Goal: Task Accomplishment & Management: Manage account settings

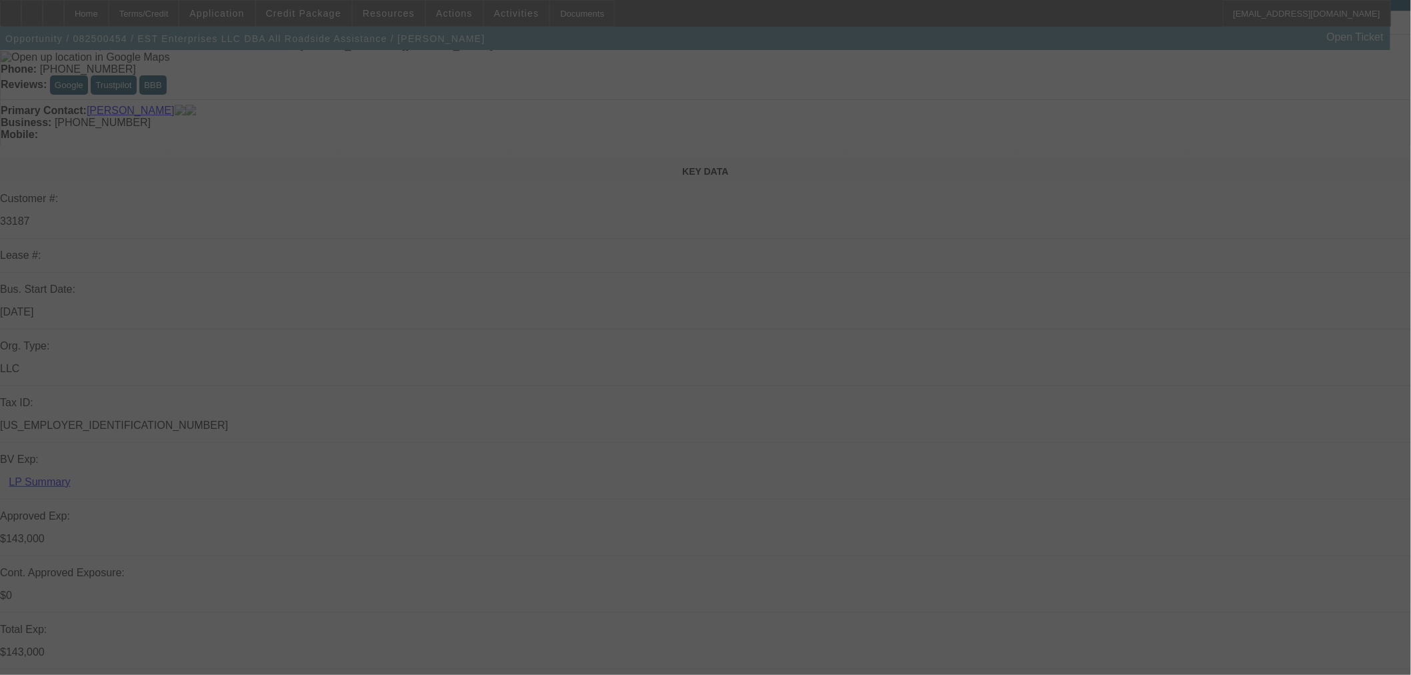
scroll to position [370, 0]
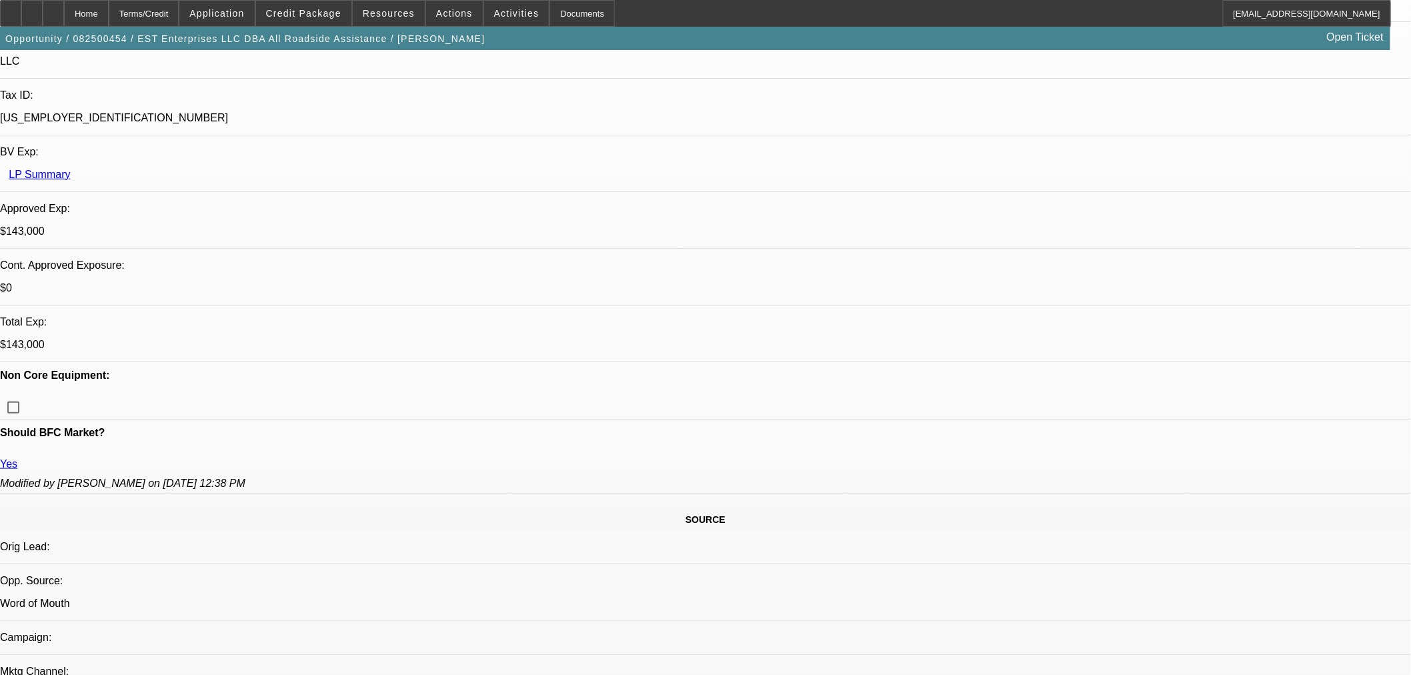
select select "0"
select select "2"
select select "0"
select select "6"
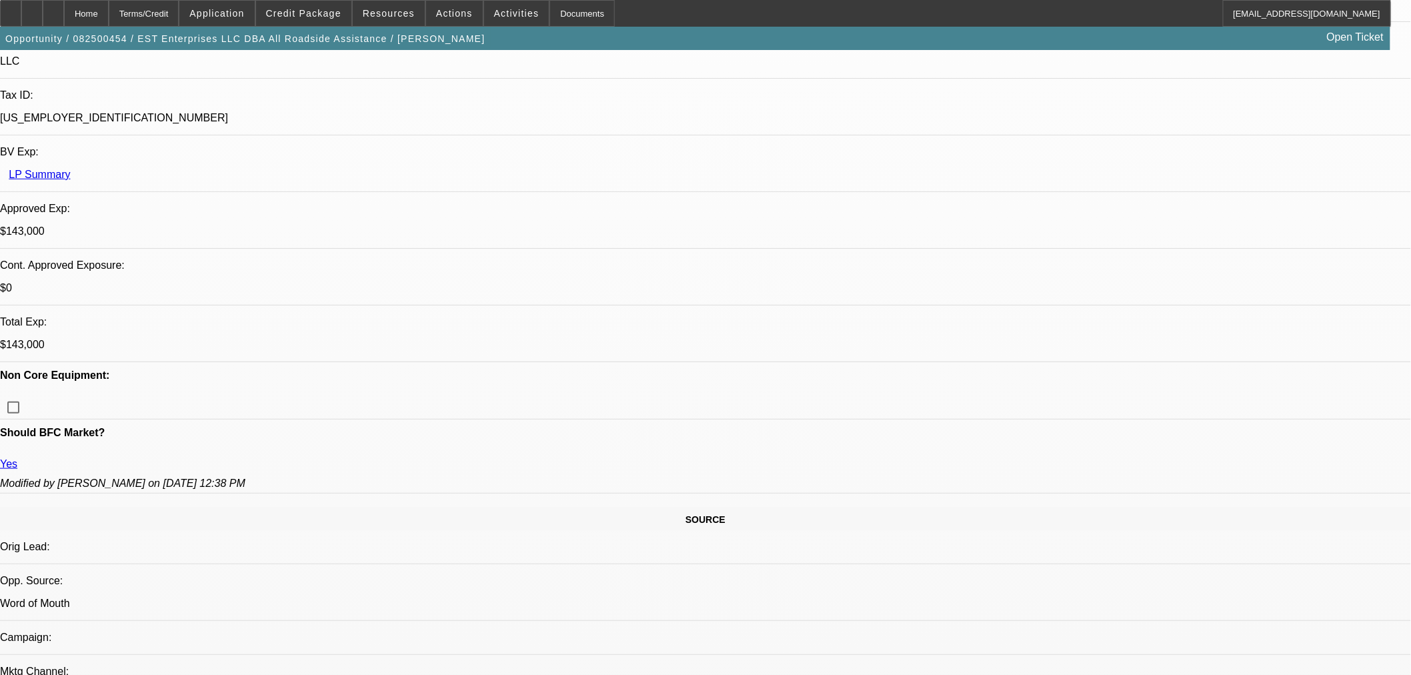
select select "0"
select select "2"
select select "0"
select select "6"
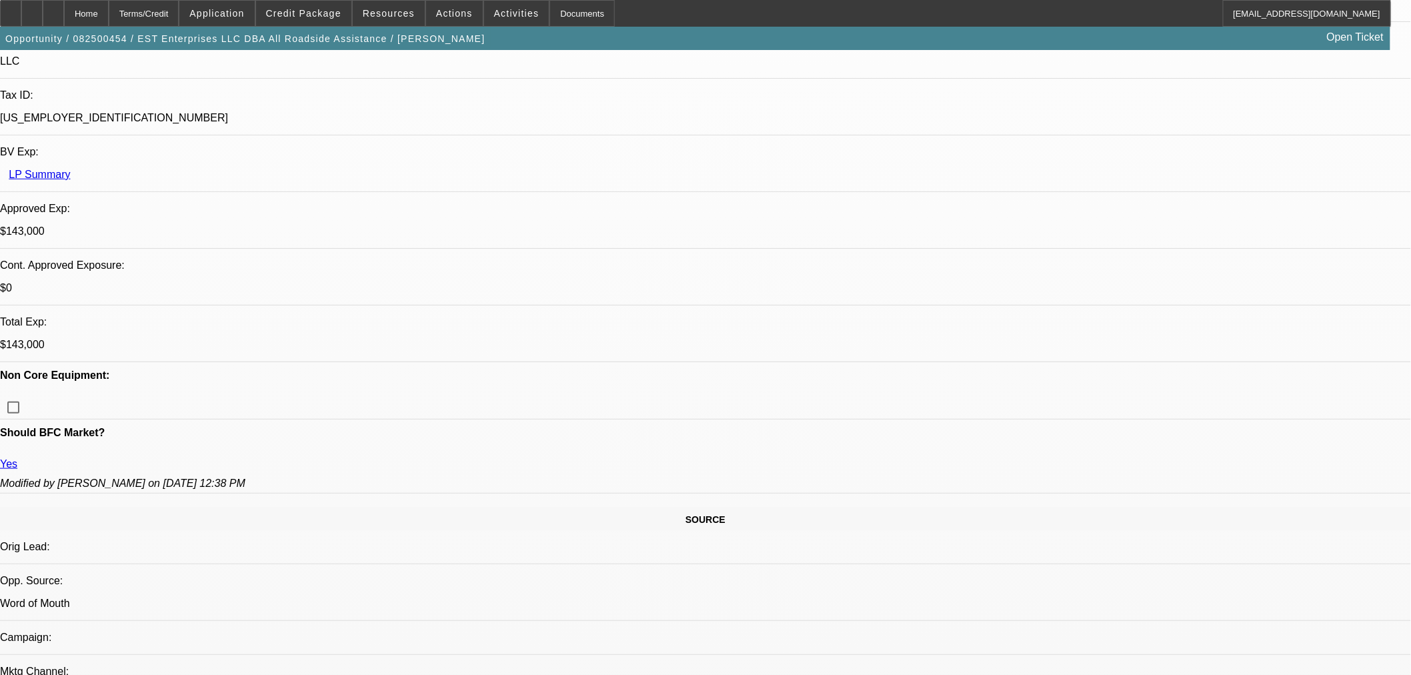
select select "0"
select select "2"
select select "0.1"
select select "4"
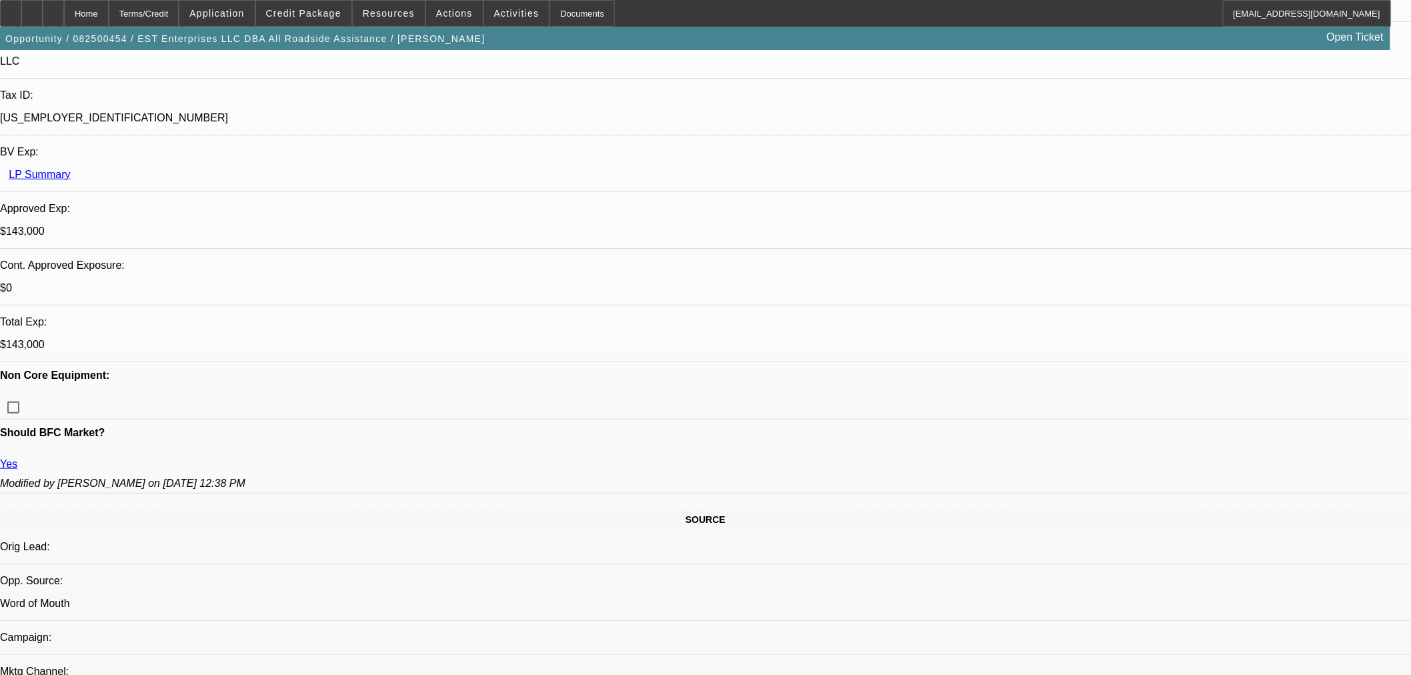
select select "0.1"
select select "2"
select select "0.1"
select select "4"
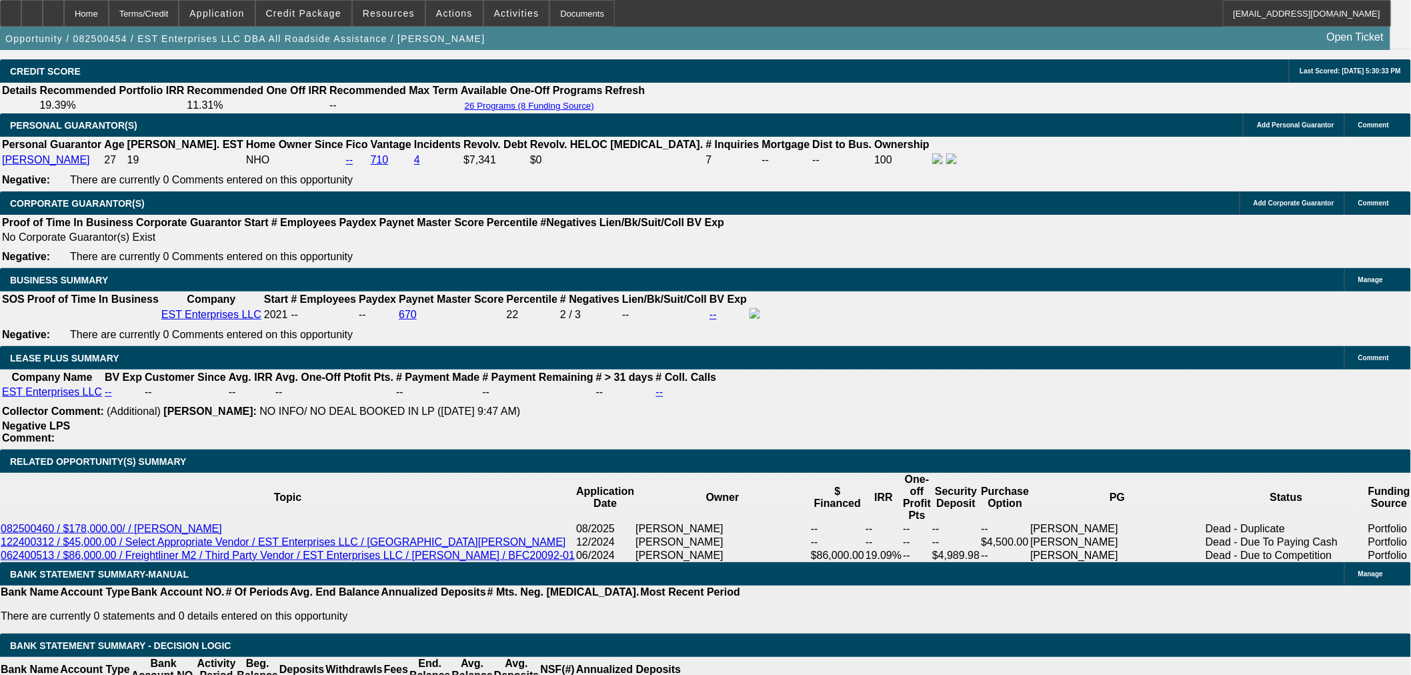
scroll to position [1926, 0]
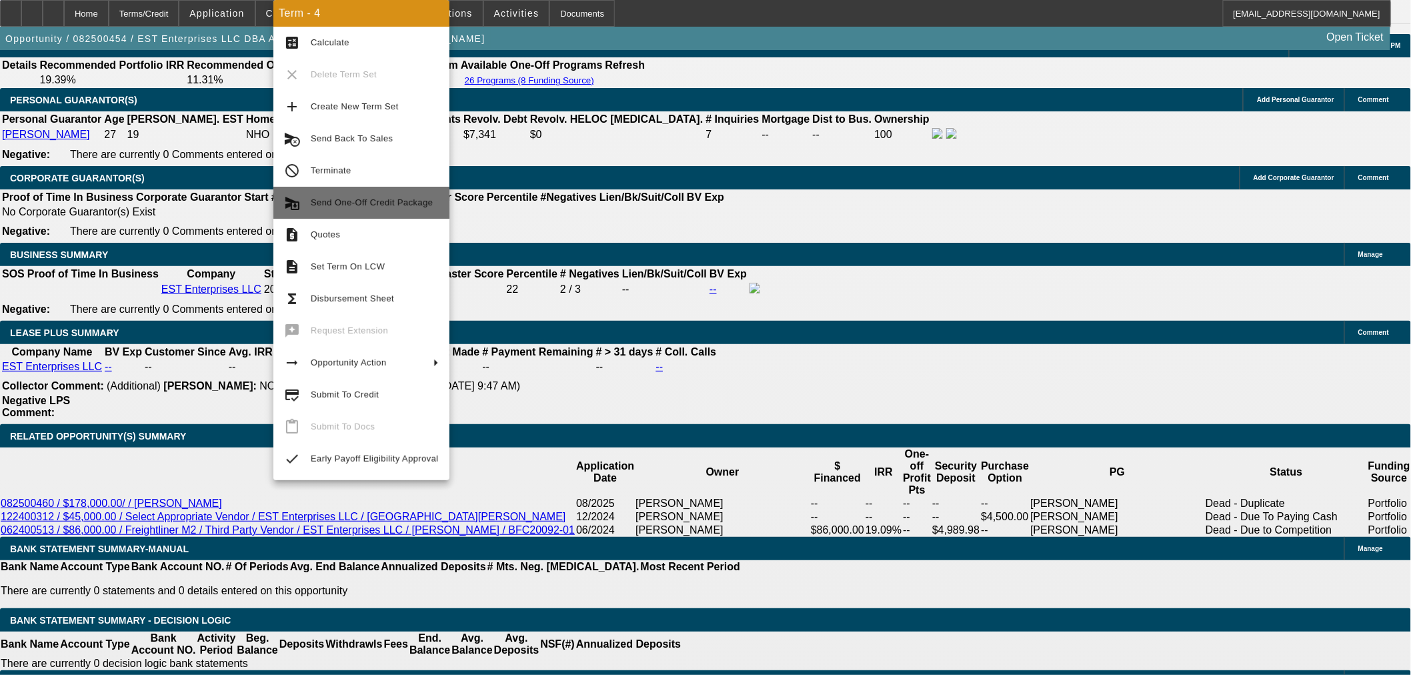
click at [396, 211] on button "send_and_archive Send One-Off Credit Package" at bounding box center [361, 203] width 176 height 32
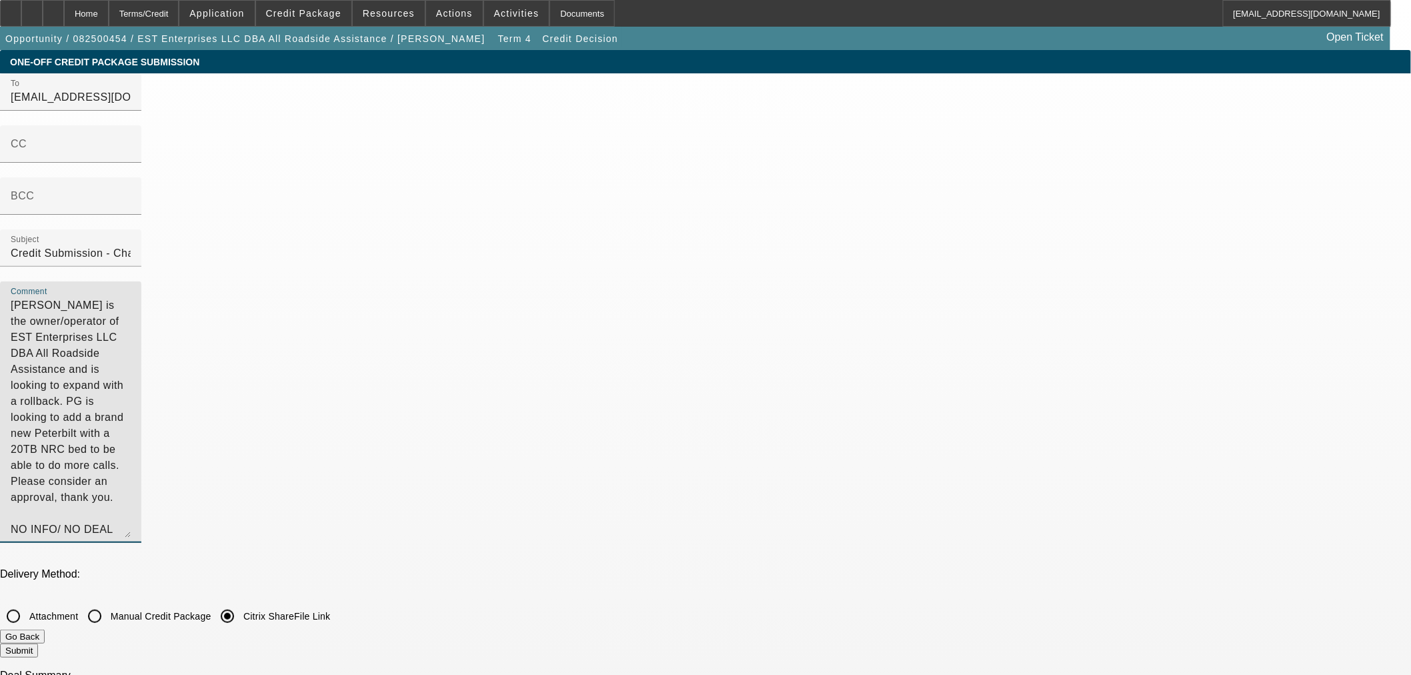
drag, startPoint x: 772, startPoint y: 201, endPoint x: 689, endPoint y: 182, distance: 84.8
click at [689, 182] on div "To efsubmittals@channelpartnersllc.com;cory@channelpartnersllc.com;syndications…" at bounding box center [705, 315] width 1411 height 484
type textarea "Elijah Whilby is the owner/operator of EST Enterprises LLC DBA All Roadside Ass…"
click at [38, 643] on button "Submit" at bounding box center [19, 650] width 38 height 14
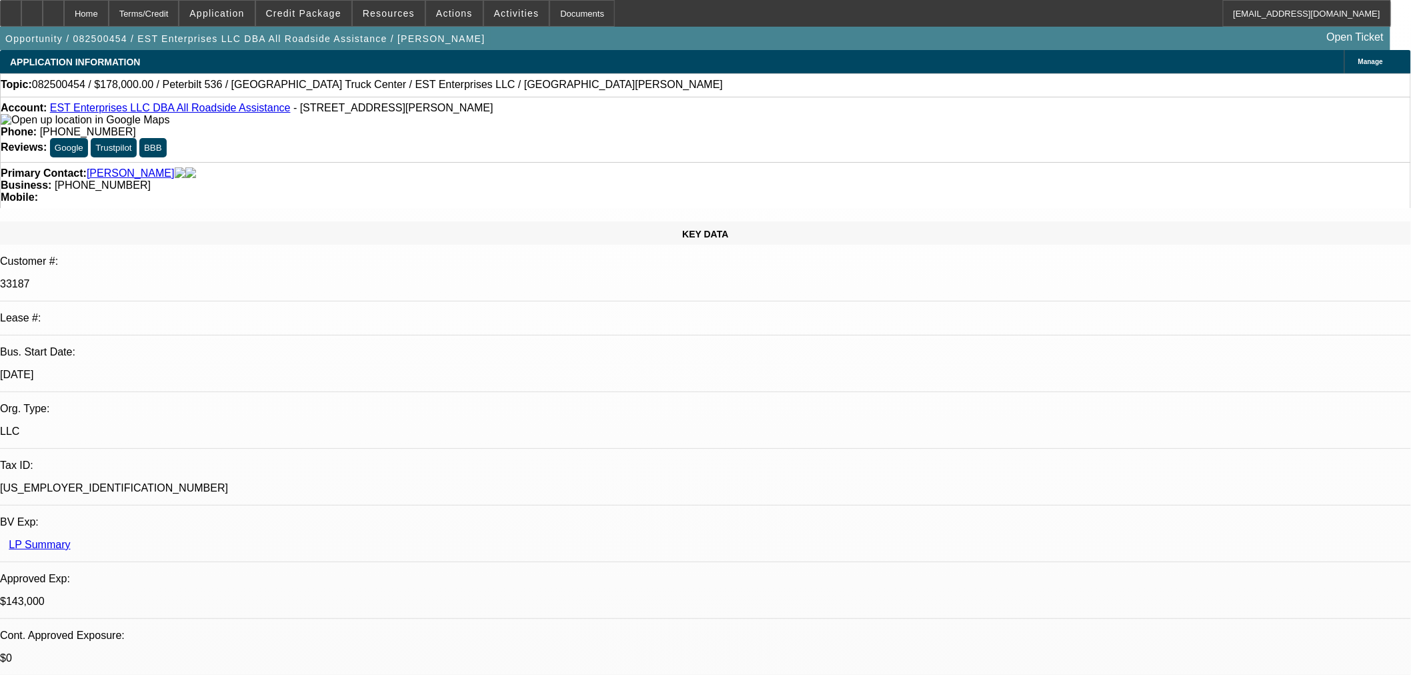
select select "0"
select select "2"
select select "0"
select select "6"
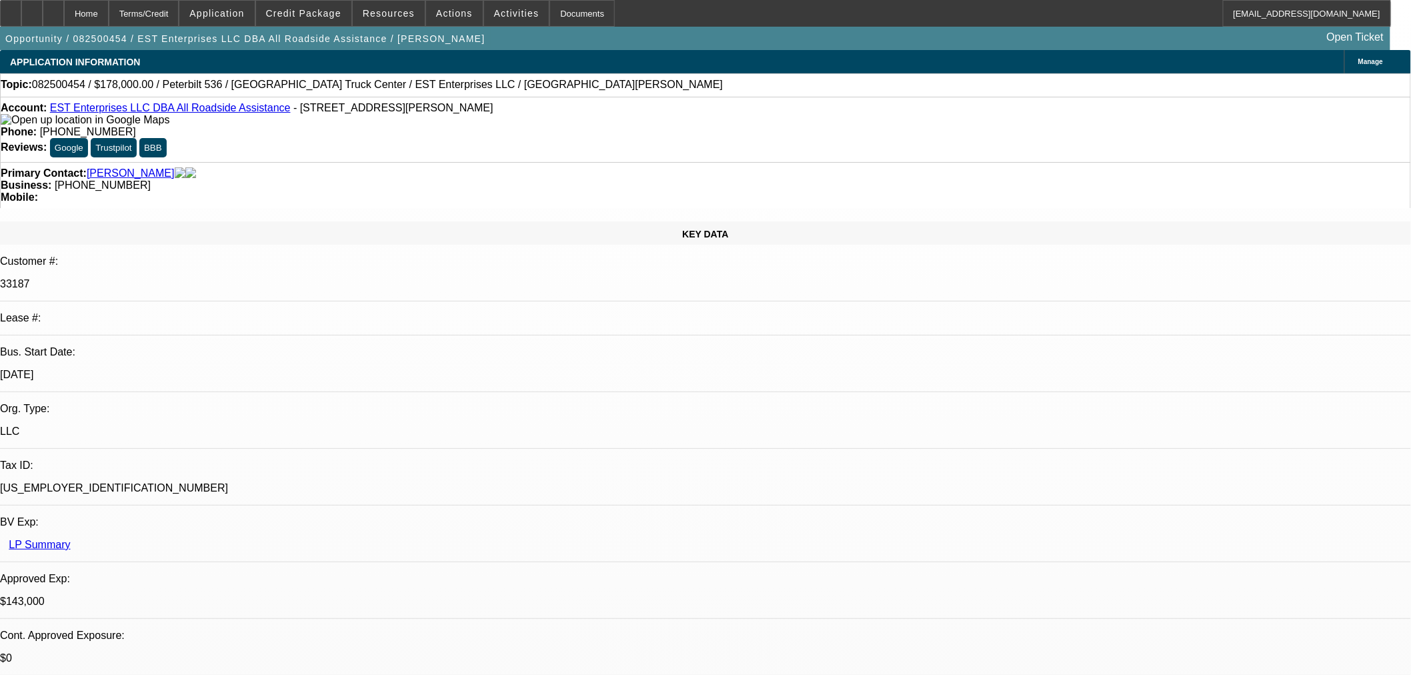
select select "0"
select select "2"
select select "0"
select select "6"
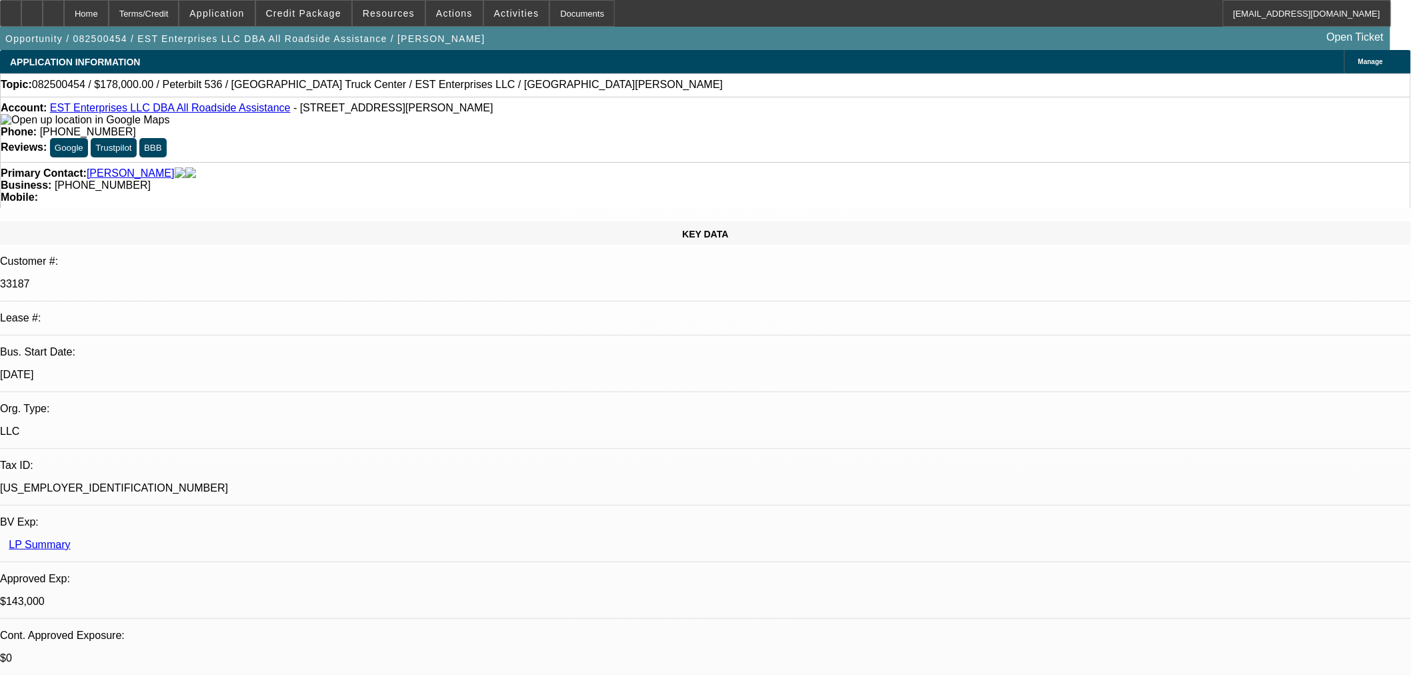
select select "0"
select select "2"
select select "0.1"
select select "4"
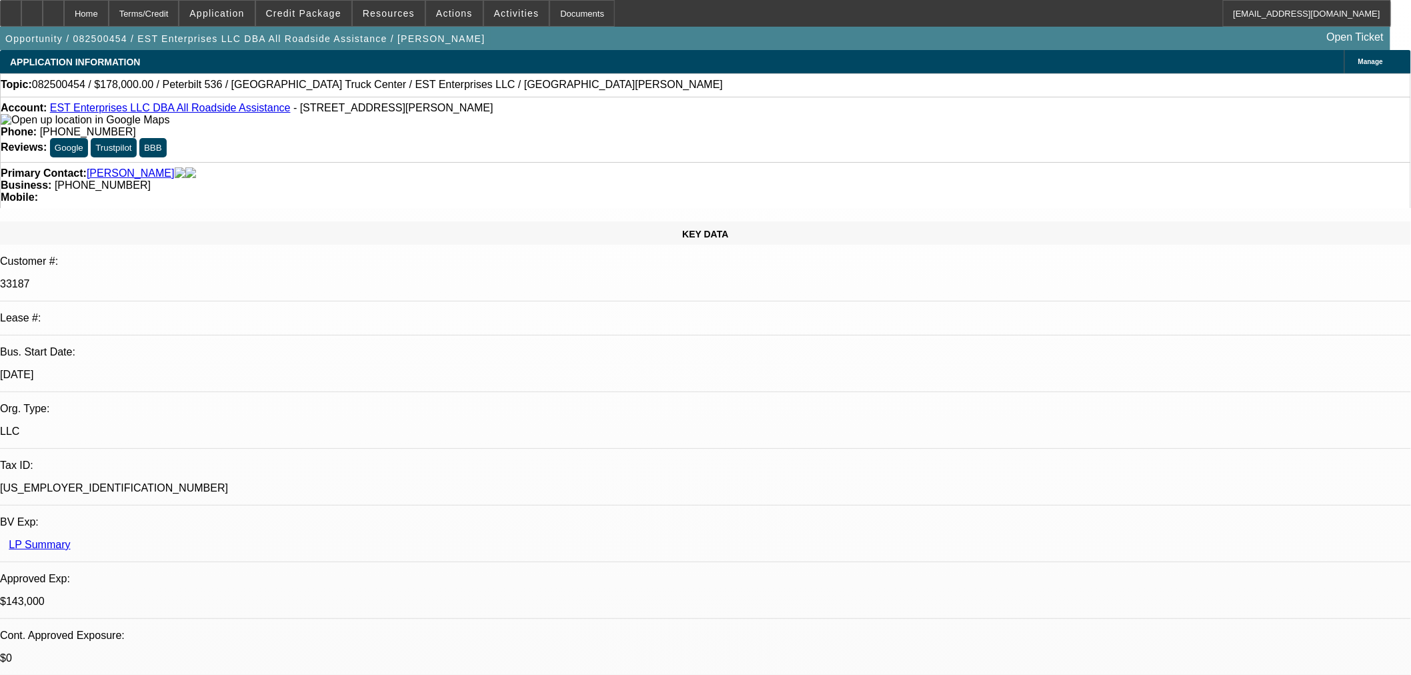
select select "0.1"
select select "2"
select select "0.1"
select select "4"
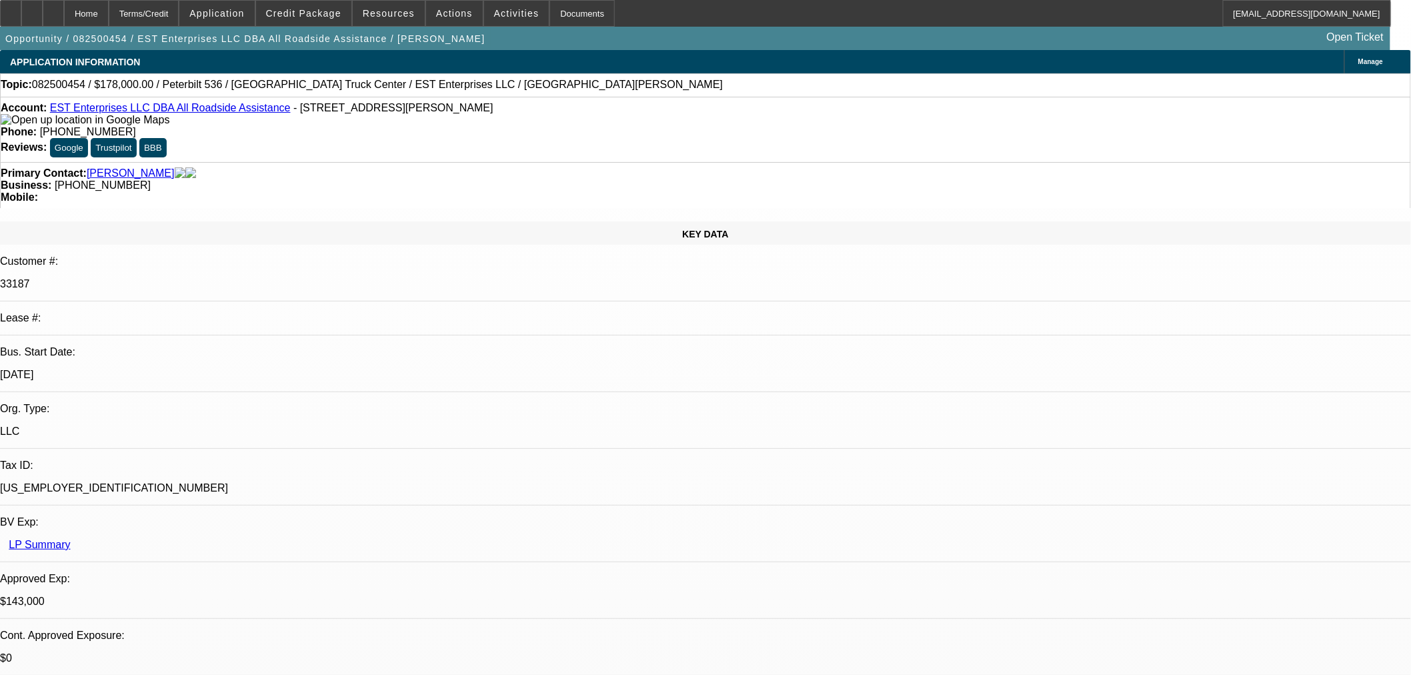
type textarea "l"
type textarea "L"
type textarea "LIMITED COMP AND TIB - CPC LIKELY TO CAP AT 100K"
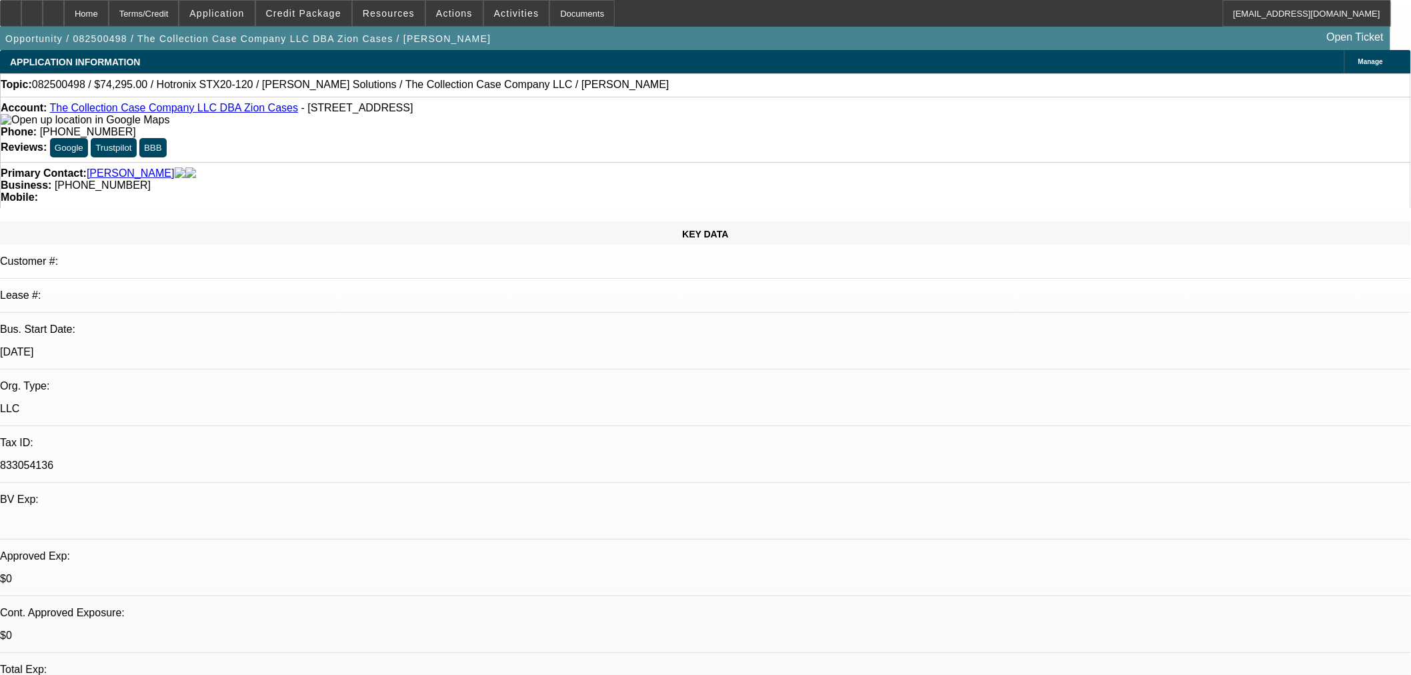
select select "0"
select select "2"
select select "0"
select select "6"
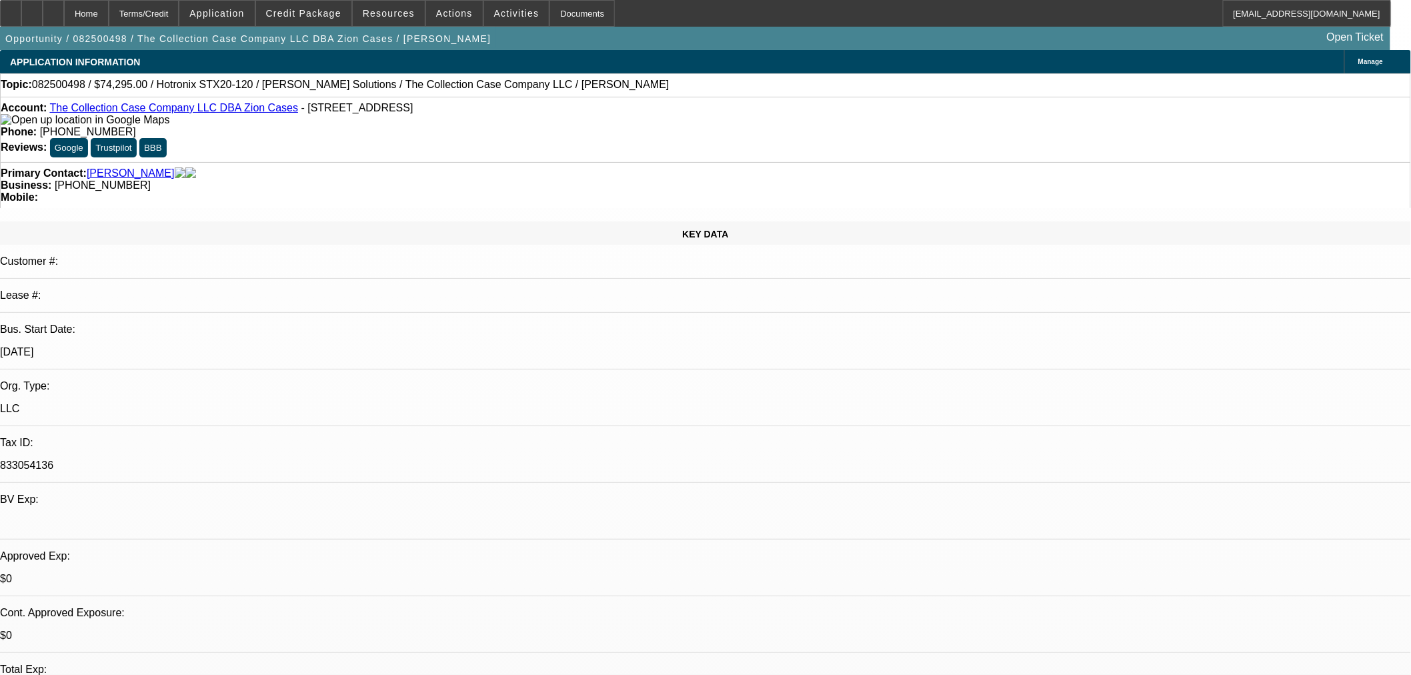
select select "0"
select select "2"
select select "0"
select select "6"
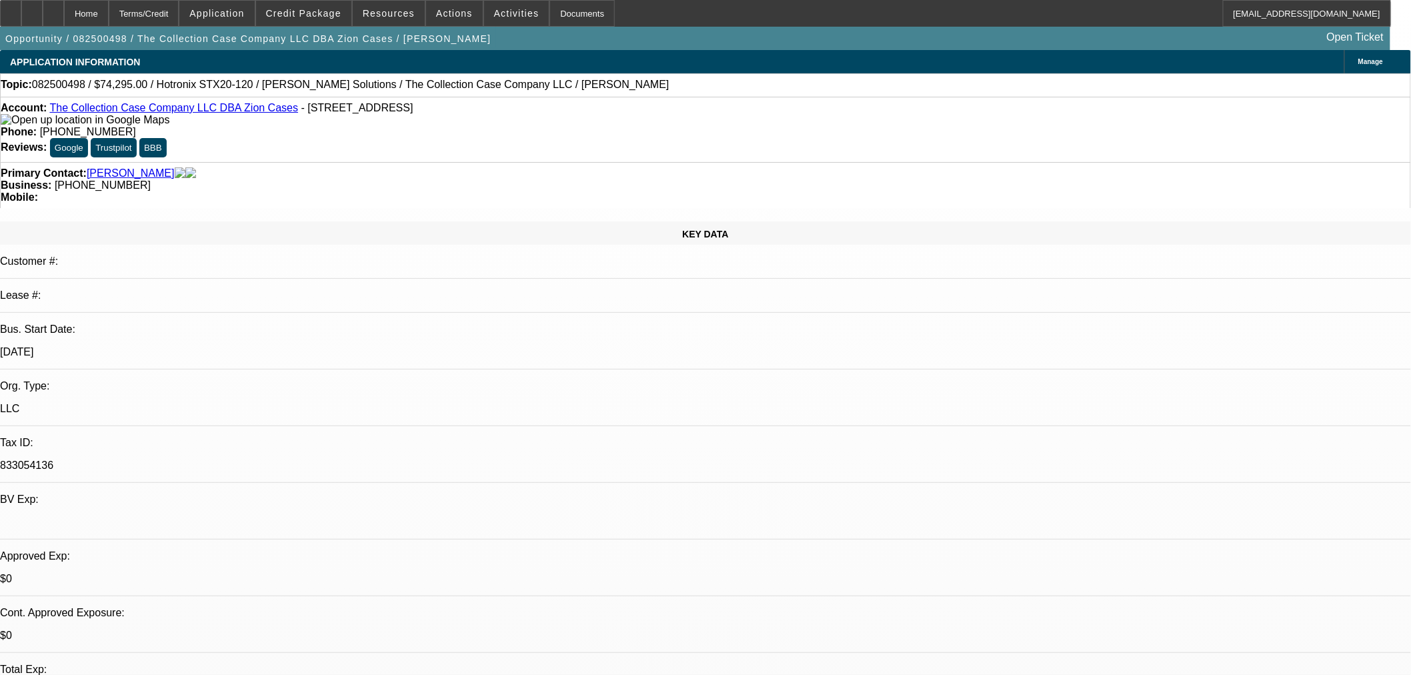
select select "0"
select select "2"
select select "0"
select select "6"
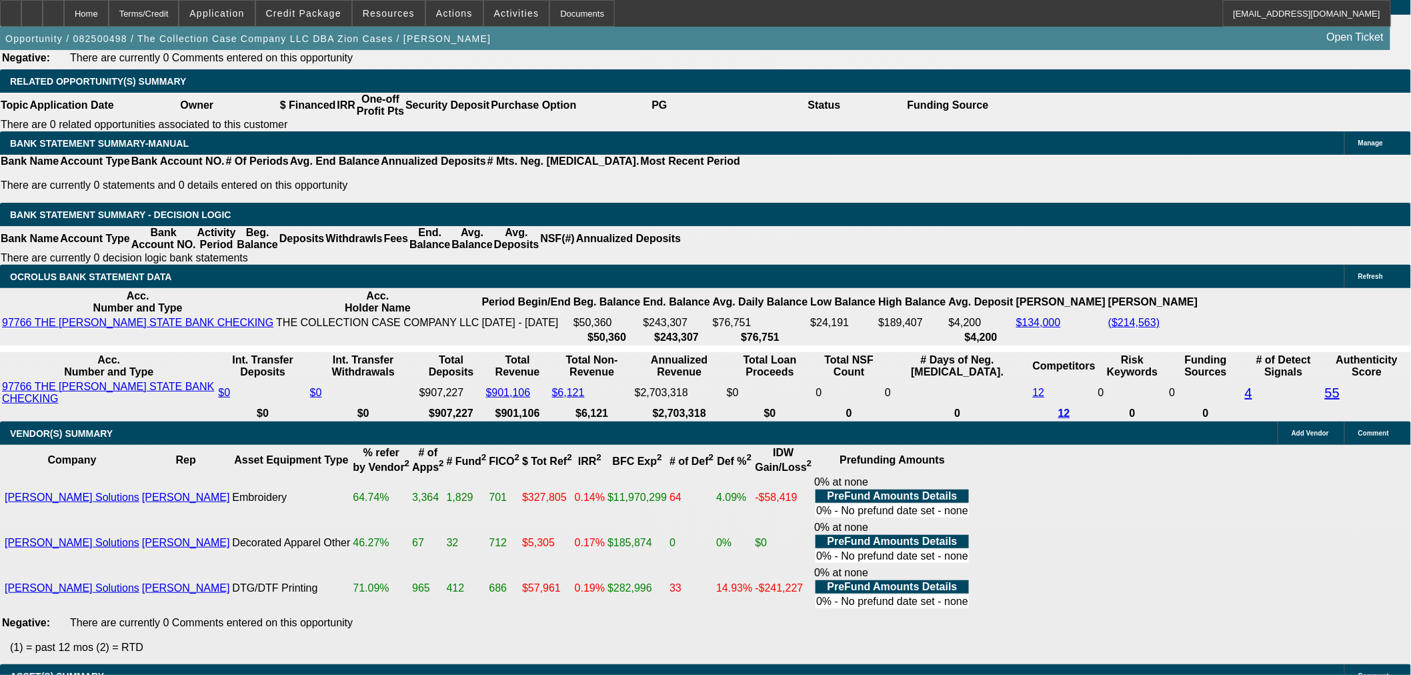
scroll to position [2094, 0]
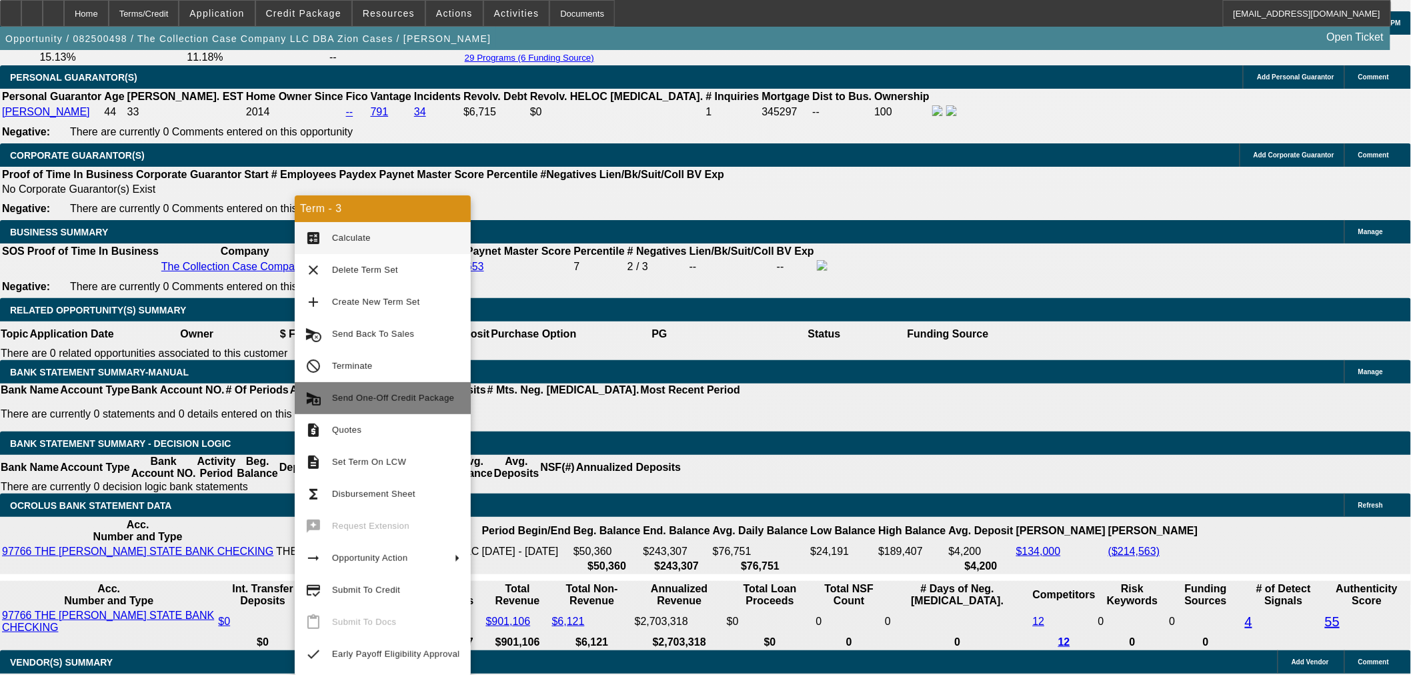
click at [394, 401] on span "Send One-Off Credit Package" at bounding box center [393, 398] width 122 height 10
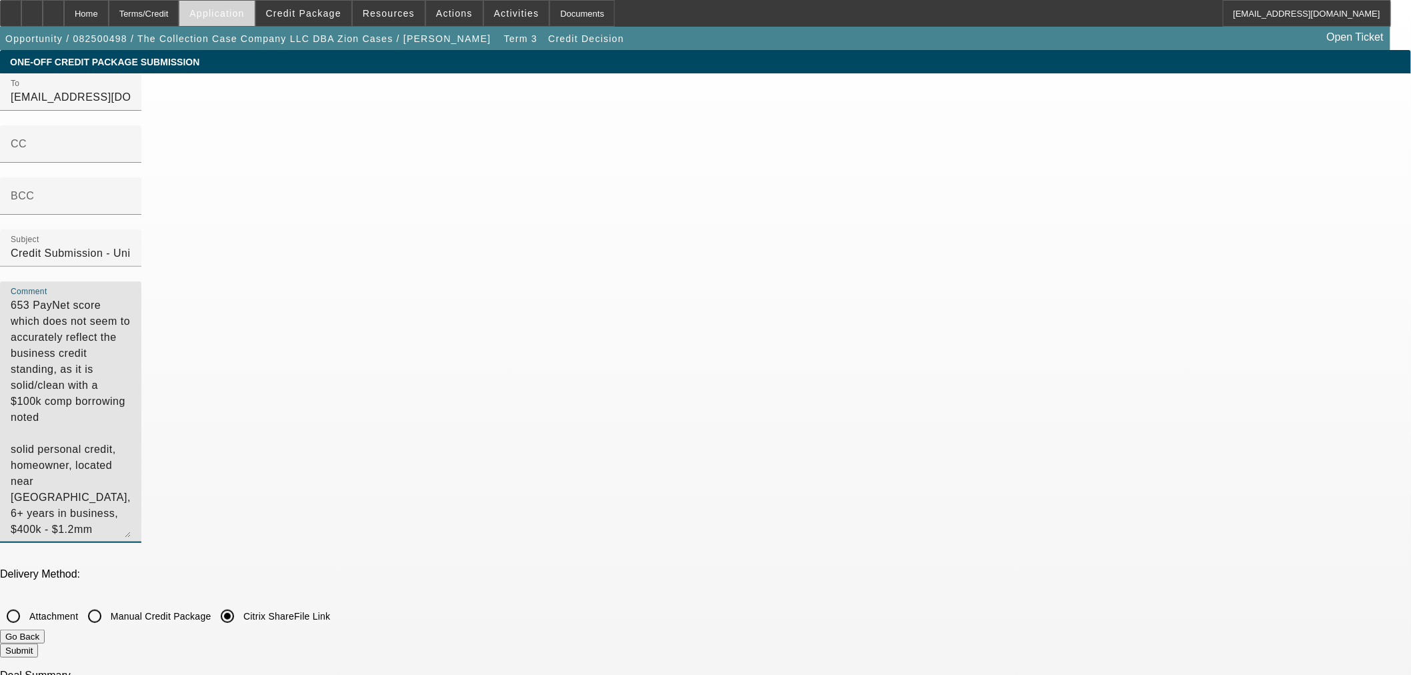
drag, startPoint x: 989, startPoint y: 134, endPoint x: 250, endPoint y: 20, distance: 747.6
drag, startPoint x: 782, startPoint y: 195, endPoint x: 723, endPoint y: 161, distance: 68.2
click at [141, 281] on div "Comment 653 PayNet score which does not seem to accurately reflect the business…" at bounding box center [70, 411] width 141 height 261
drag, startPoint x: 815, startPoint y: 217, endPoint x: 683, endPoint y: 83, distance: 188.1
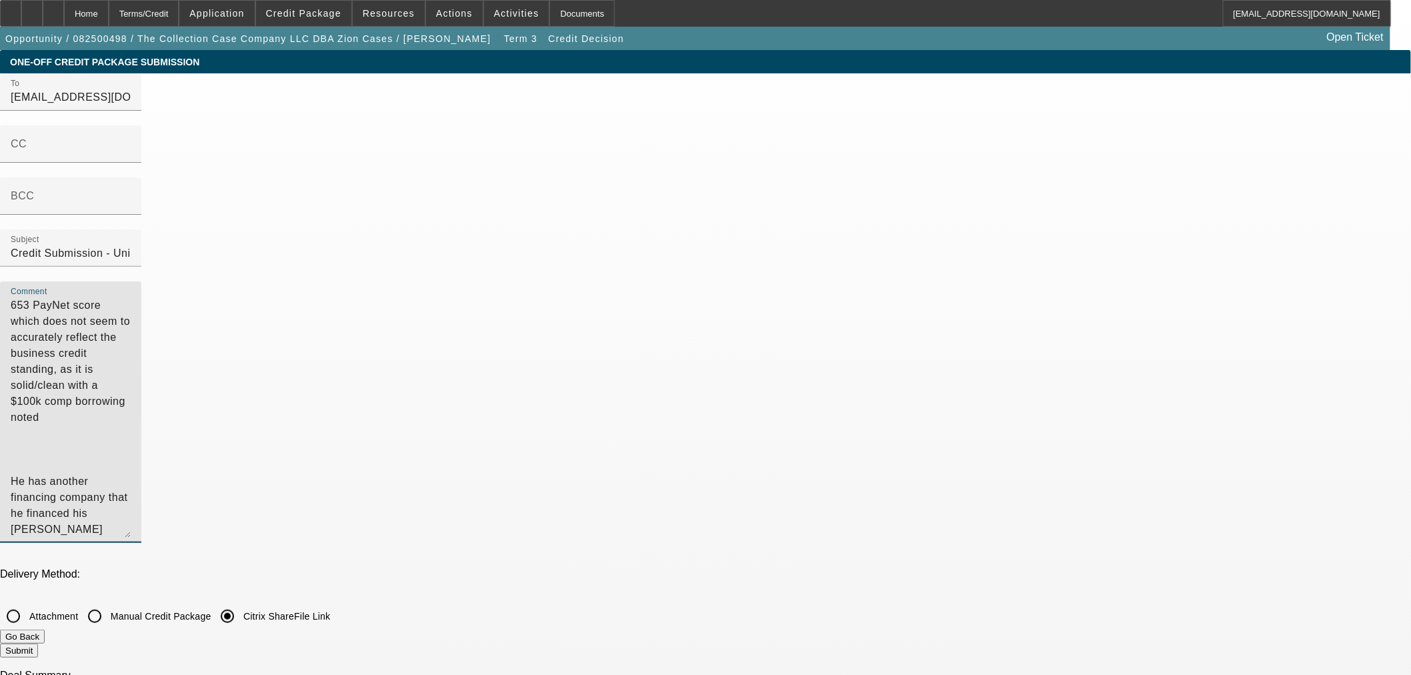
paste textarea "solid personal credit, homeowner, located near [GEOGRAPHIC_DATA], 6+ years in b…"
drag, startPoint x: 938, startPoint y: 295, endPoint x: 675, endPoint y: 227, distance: 272.0
click at [675, 227] on div "To bfc@teamunifi.com;syndications@beaconfunding.com CC BCC Subject Credit Submi…" at bounding box center [705, 315] width 1411 height 484
drag, startPoint x: 943, startPoint y: 264, endPoint x: 605, endPoint y: 234, distance: 338.7
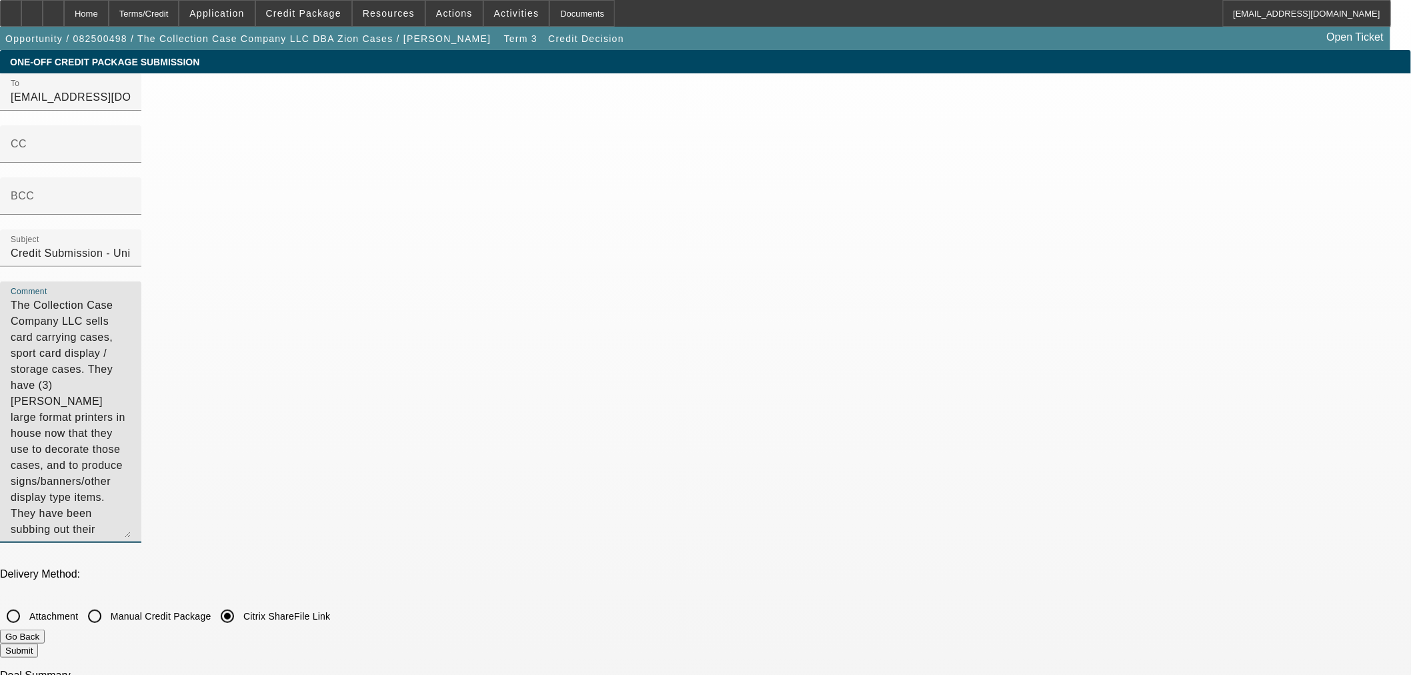
click at [605, 234] on div "To bfc@teamunifi.com;syndications@beaconfunding.com CC BCC Subject Credit Submi…" at bounding box center [705, 315] width 1411 height 484
type textarea "The Collection Case Company LLC sells card carrying cases, sport card display /…"
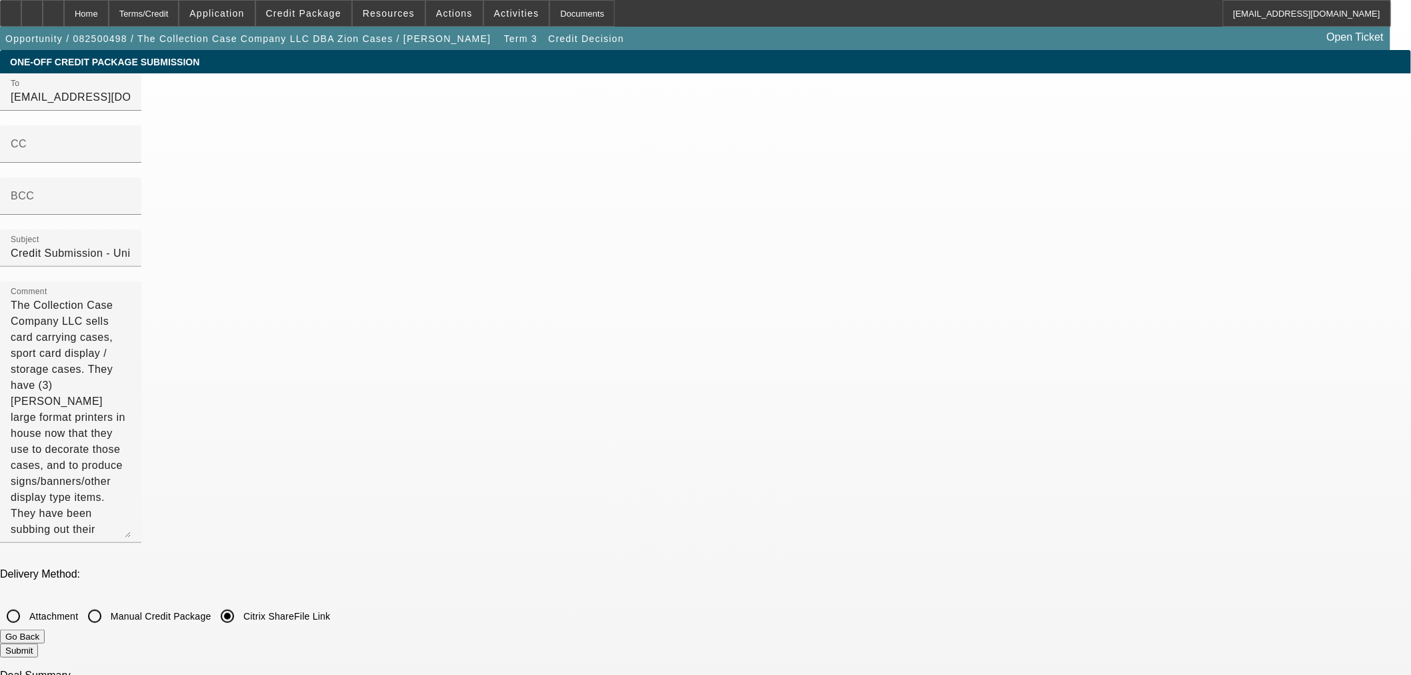
click at [38, 643] on button "Submit" at bounding box center [19, 650] width 38 height 14
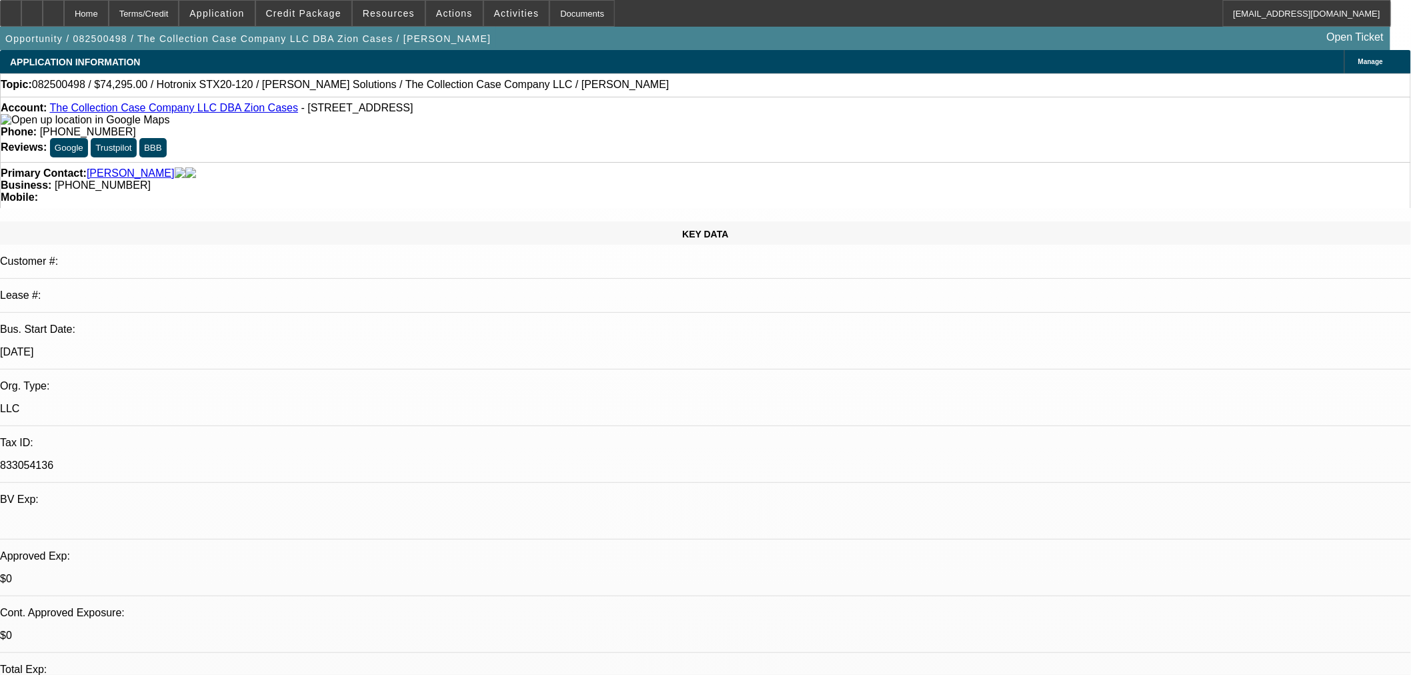
select select "0"
select select "2"
select select "0"
select select "6"
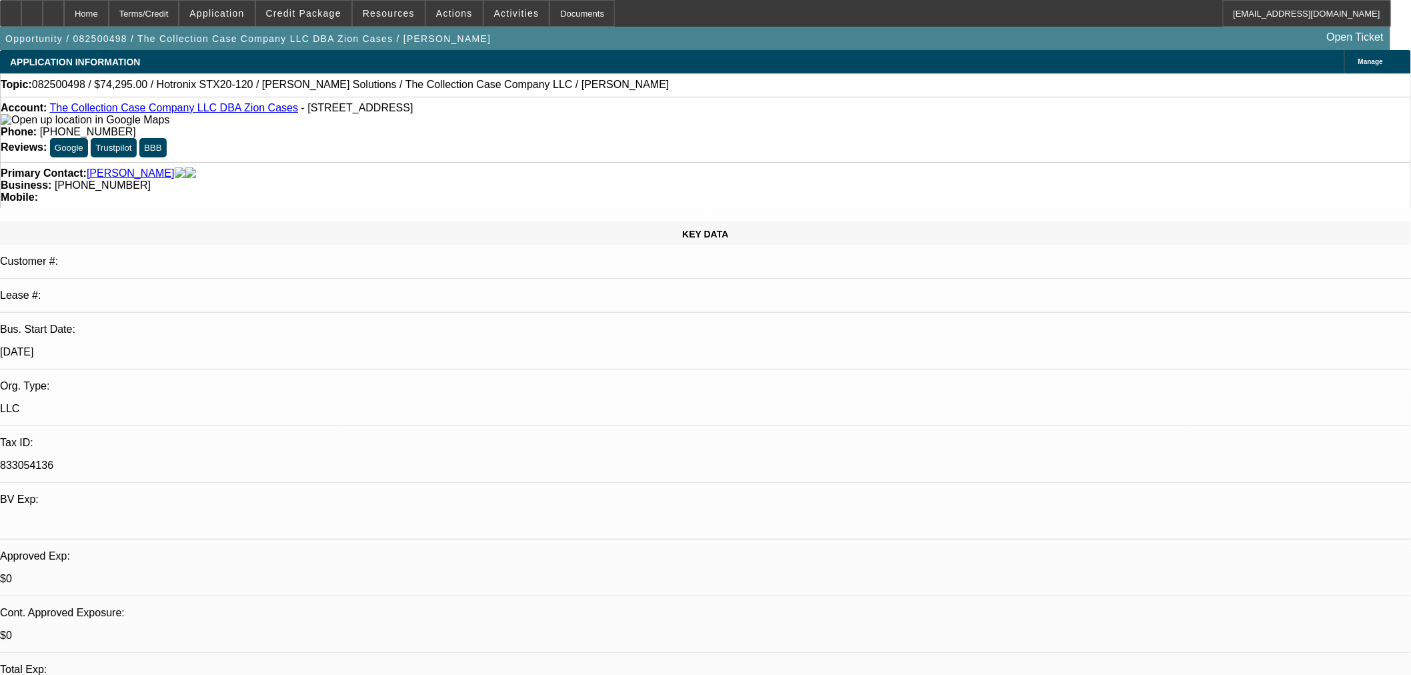
select select "0"
select select "2"
select select "0"
select select "6"
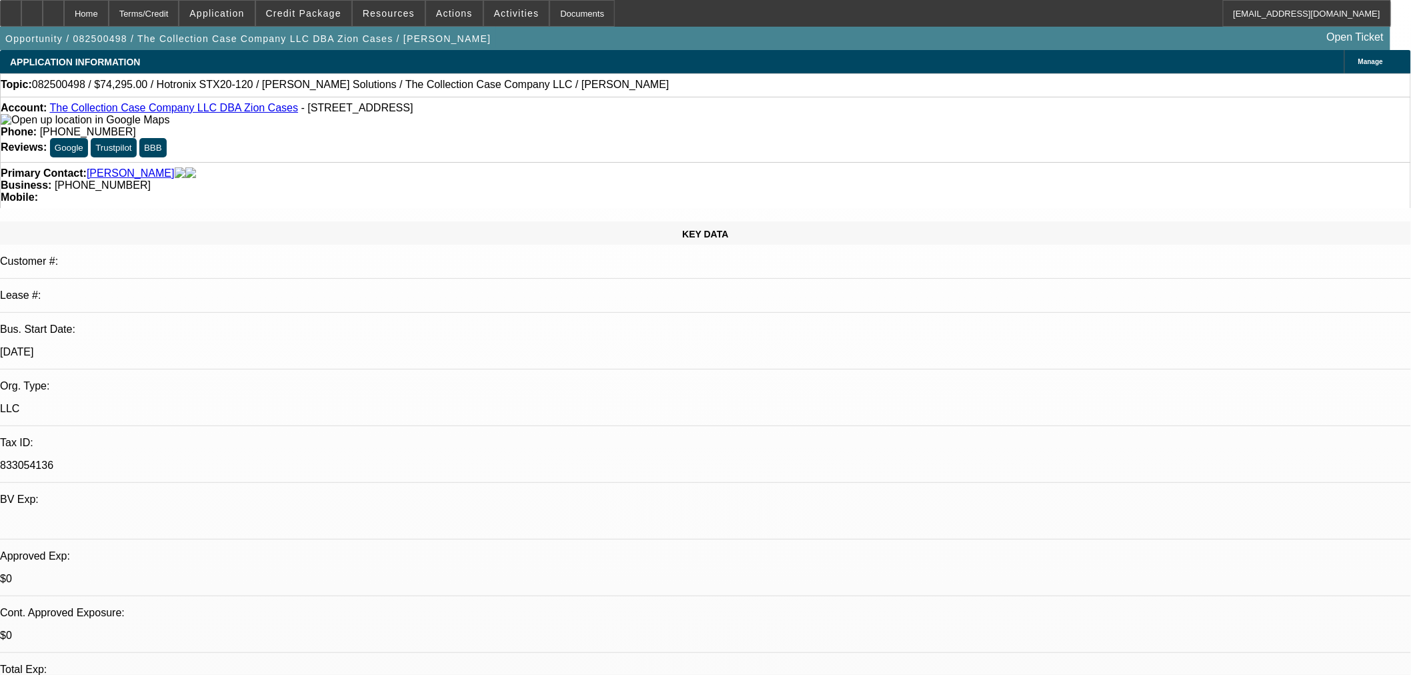
select select "0"
select select "2"
select select "0"
select select "6"
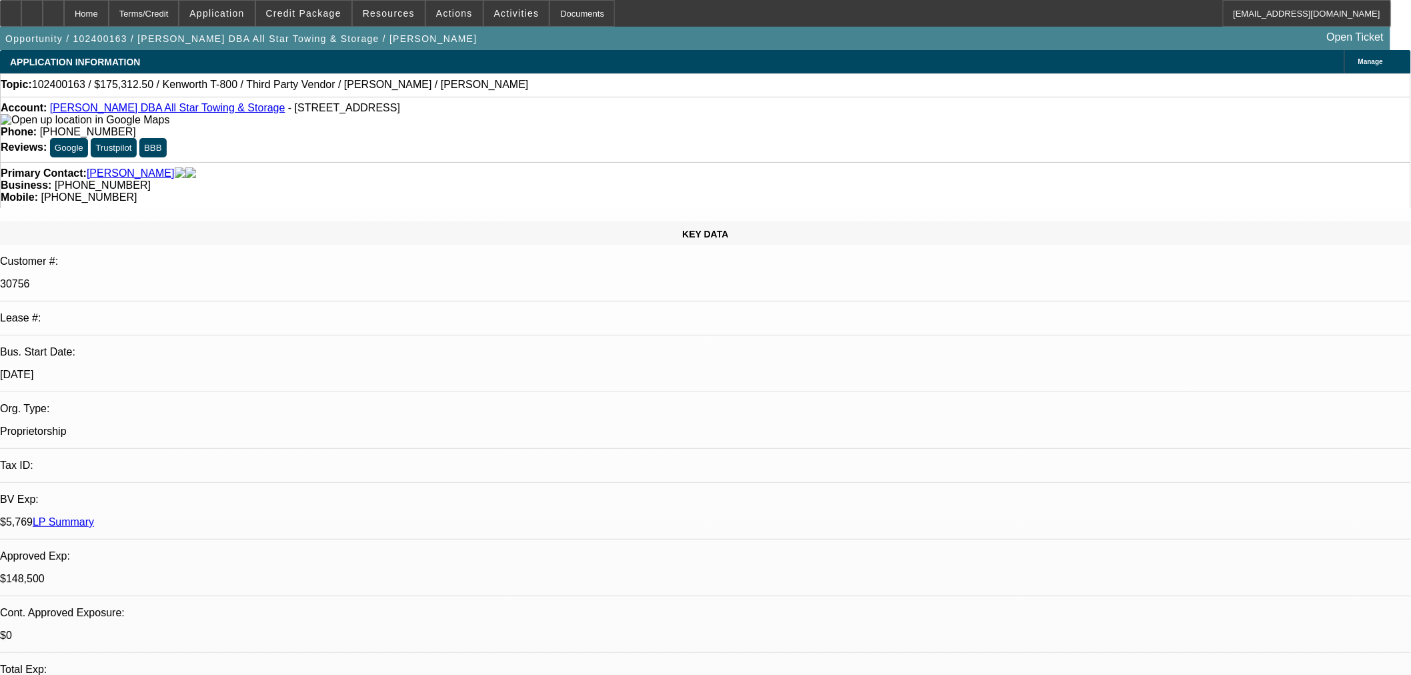
select select "0"
select select "6"
select select "0"
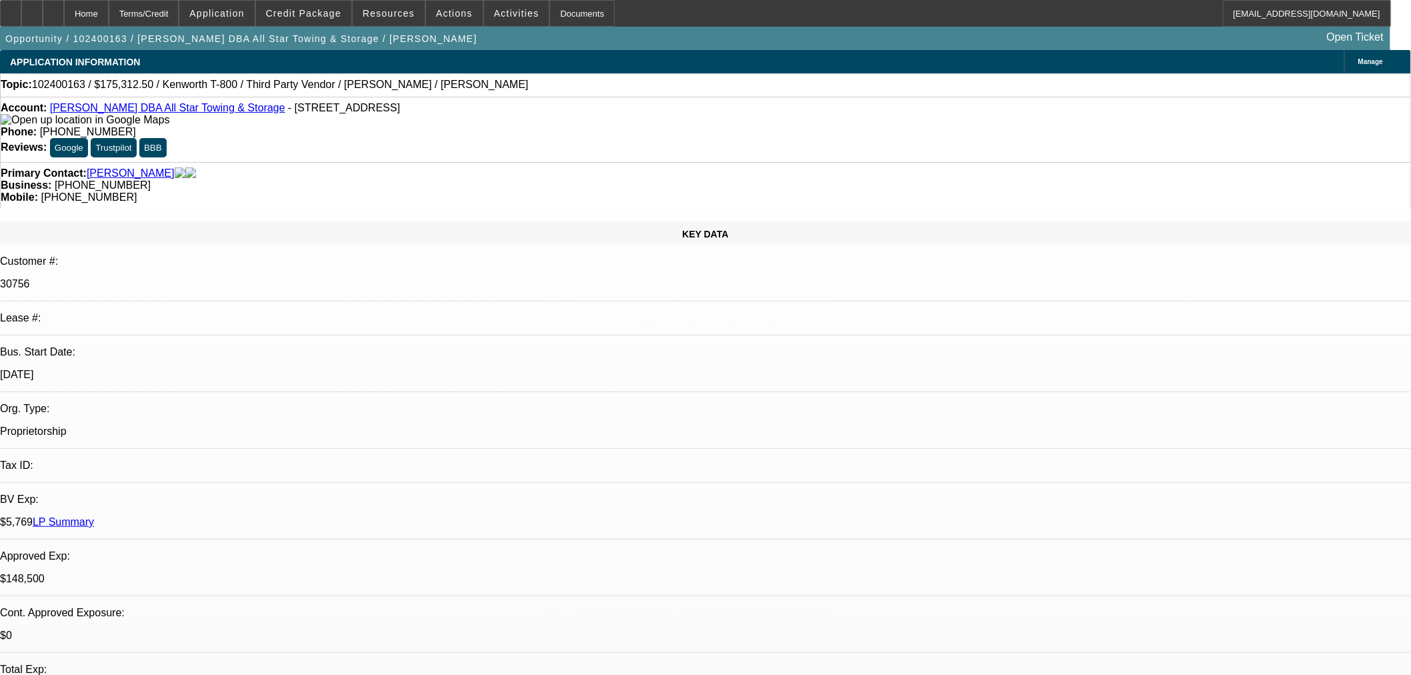
select select "0"
select select "6"
select select "0.1"
select select "2"
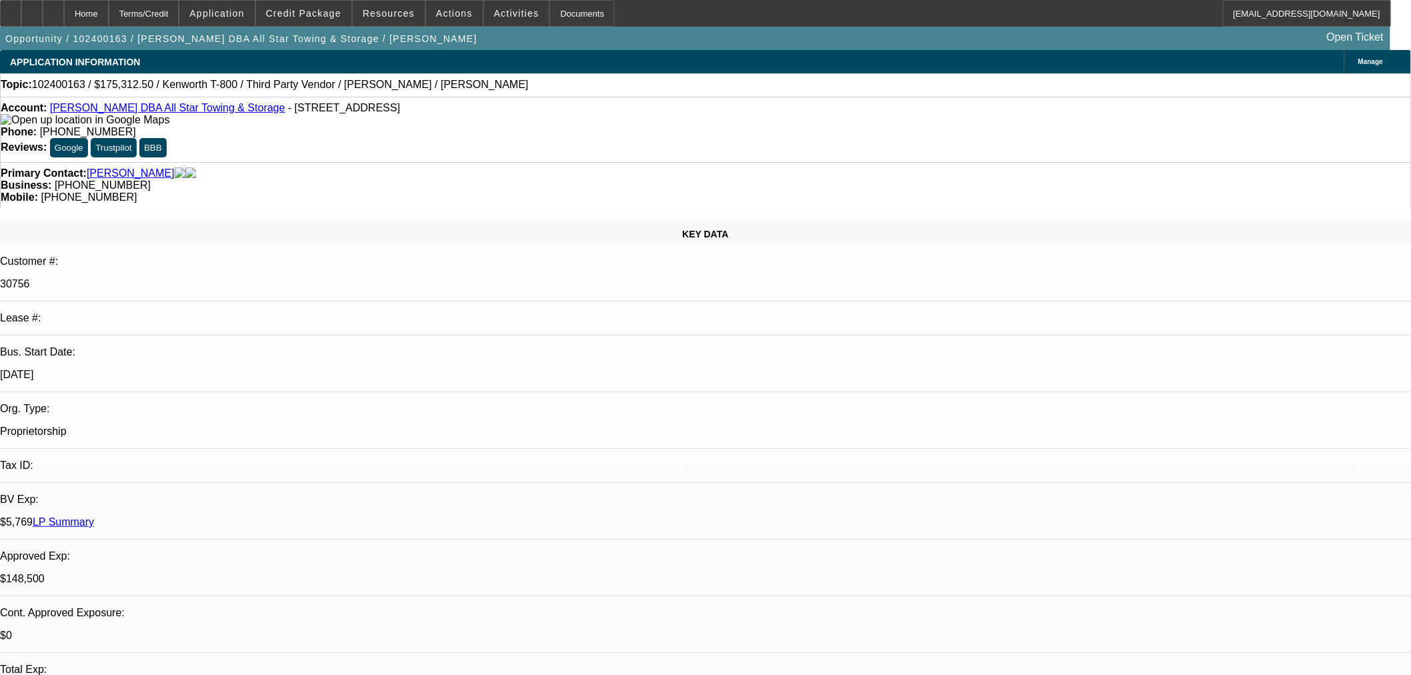
select select "2"
select select "0.1"
select select "4"
select select "0"
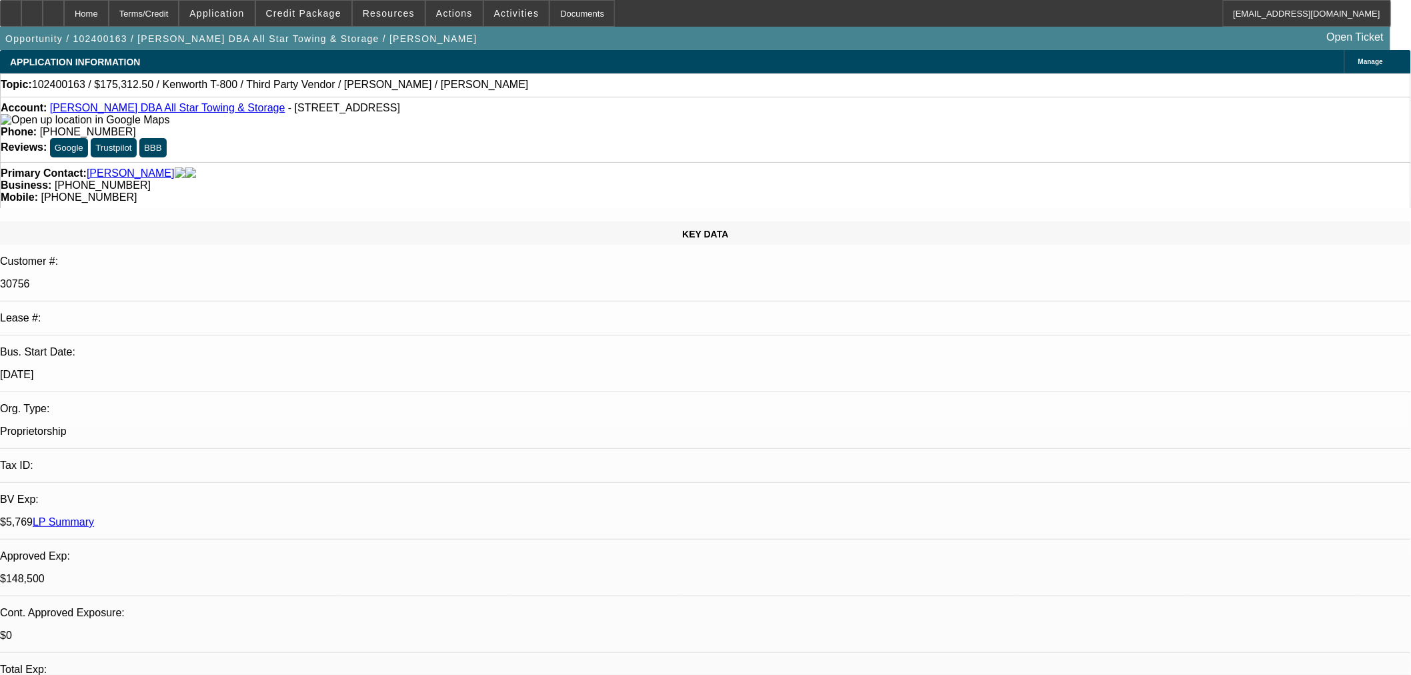
select select "0"
select select "6"
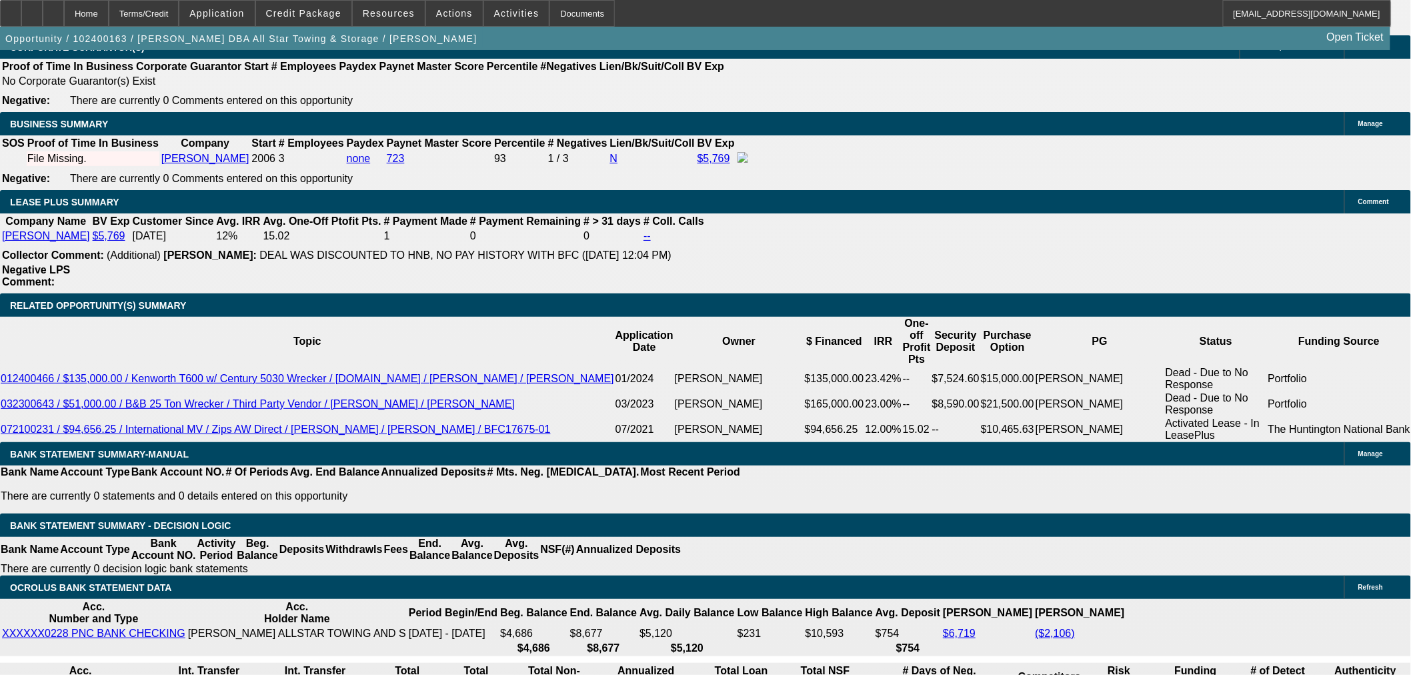
scroll to position [2044, 0]
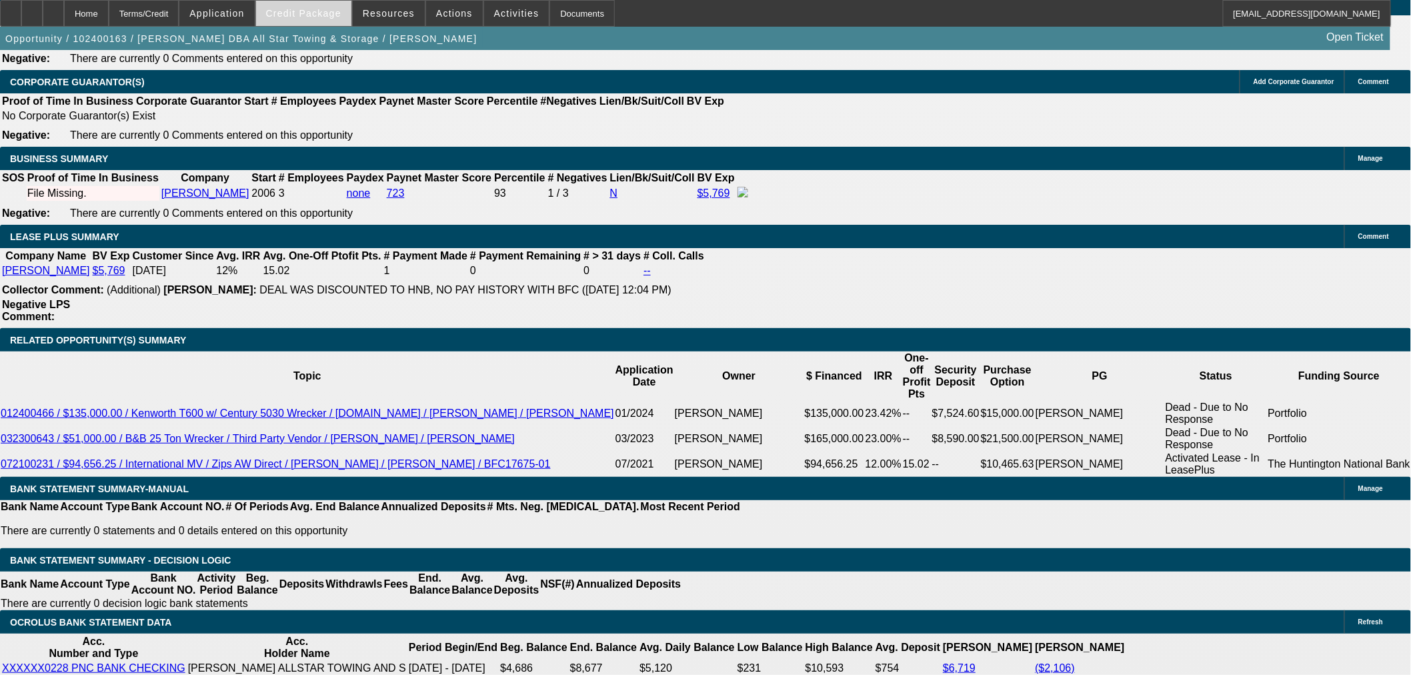
click at [329, 18] on span at bounding box center [303, 13] width 95 height 32
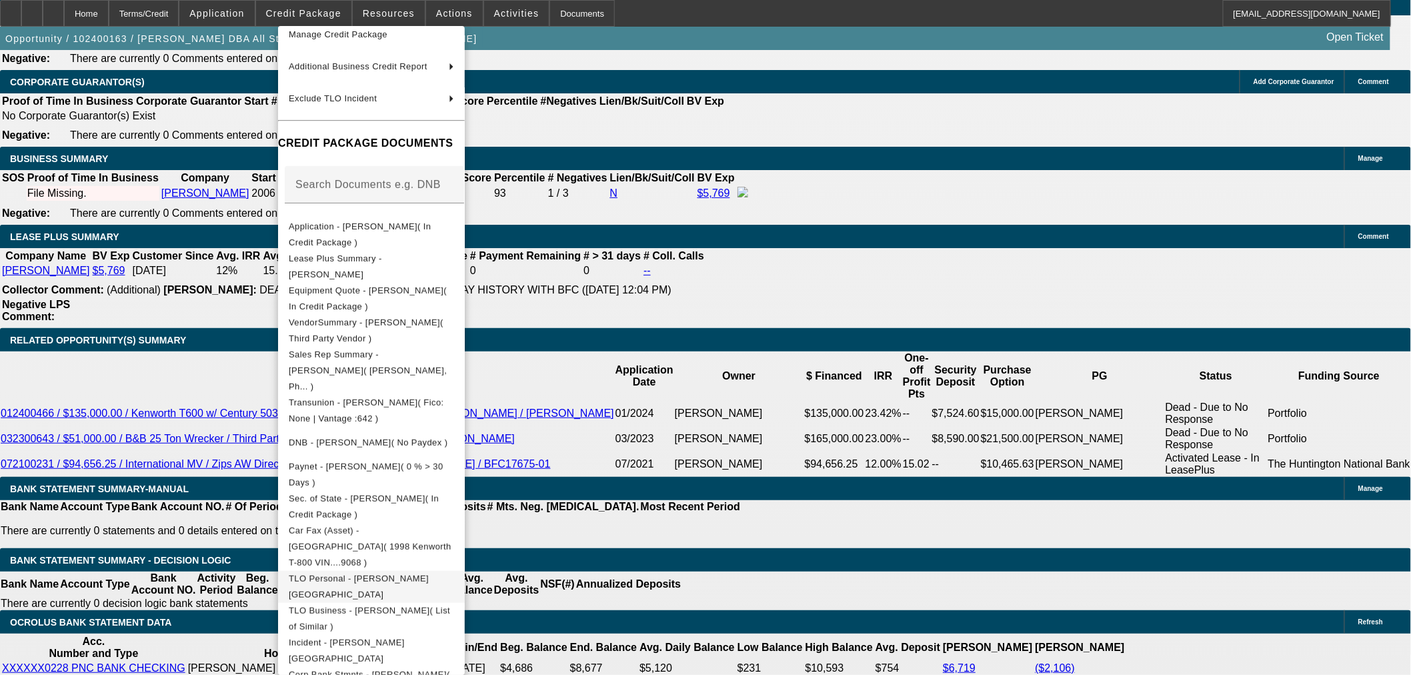
scroll to position [143, 0]
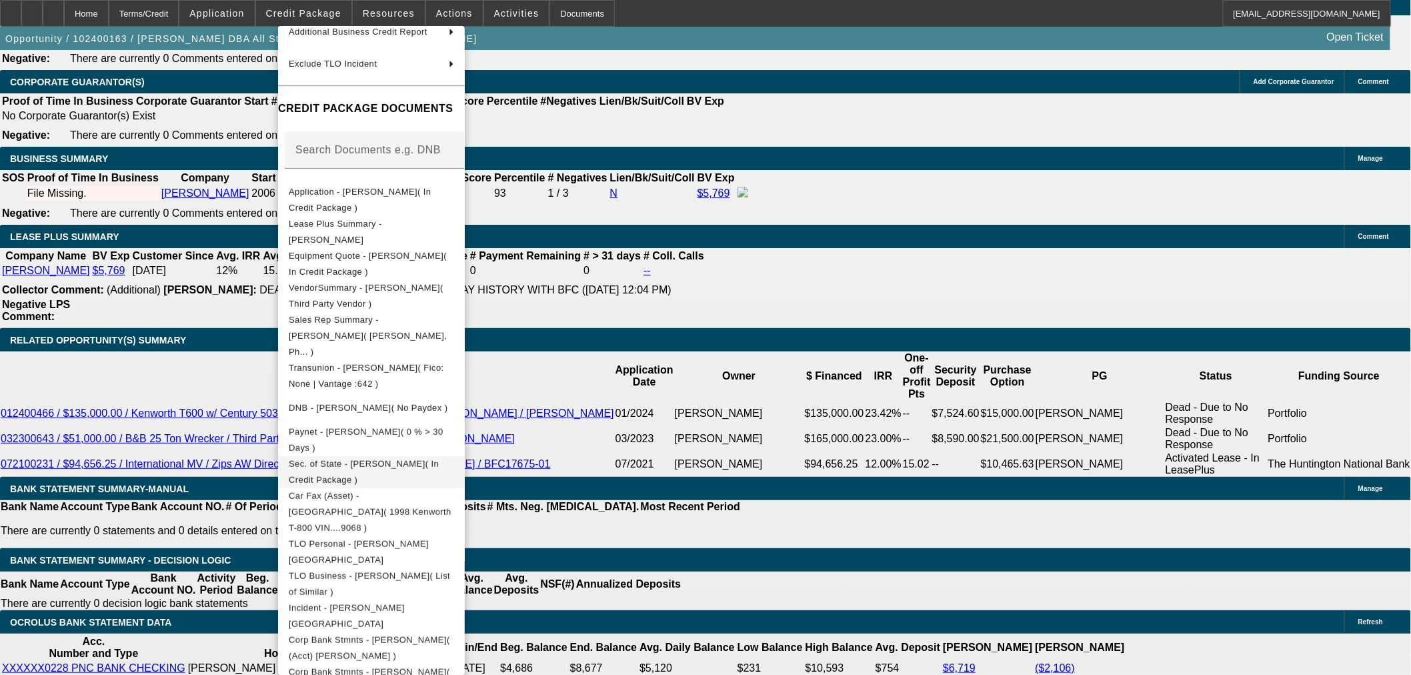
click at [354, 455] on span "Sec. of State - Lynn Evans( In Credit Package )" at bounding box center [371, 471] width 165 height 32
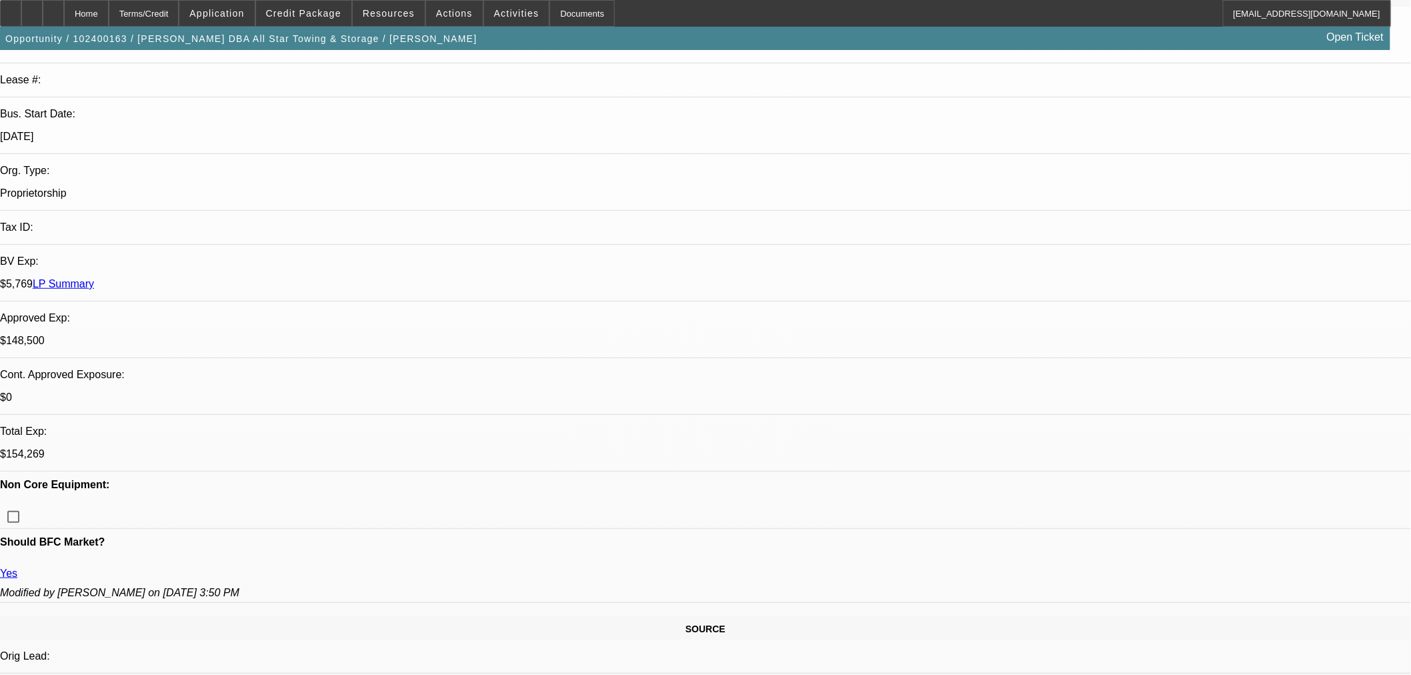
scroll to position [44, 0]
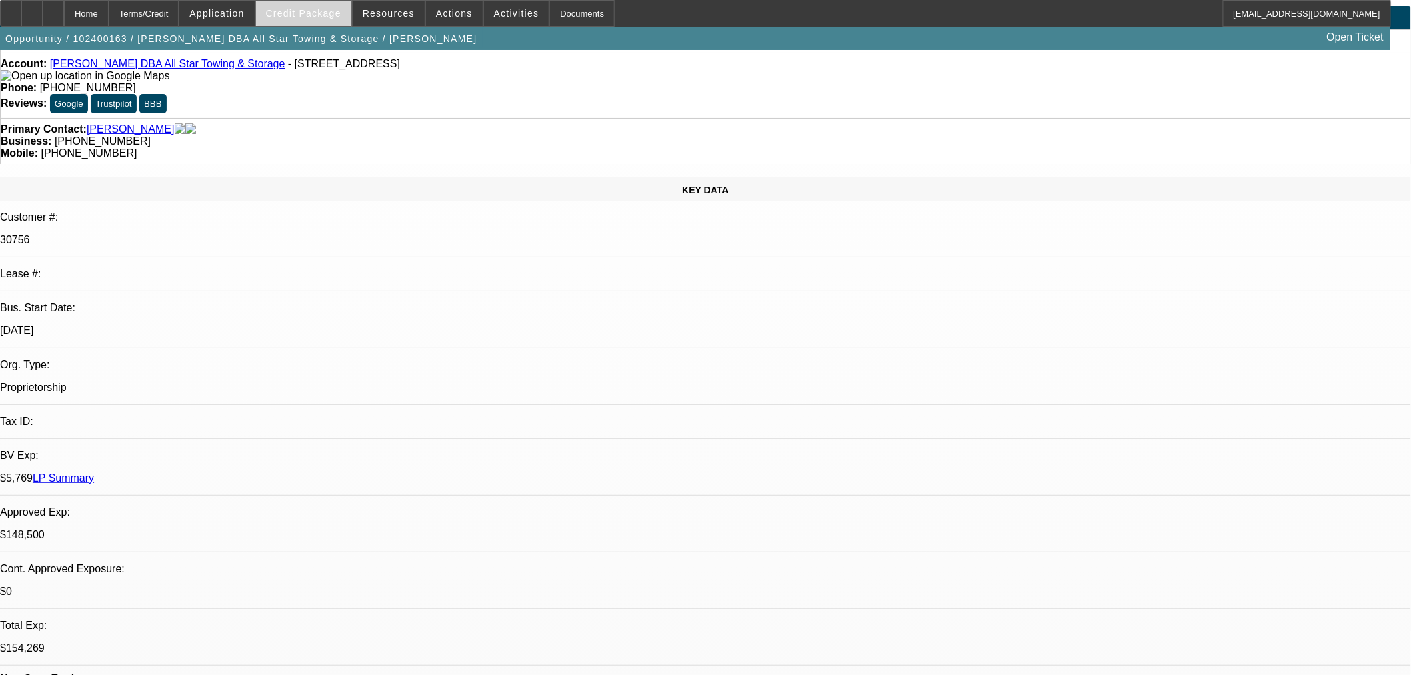
click at [307, 9] on span "Credit Package" at bounding box center [303, 13] width 75 height 11
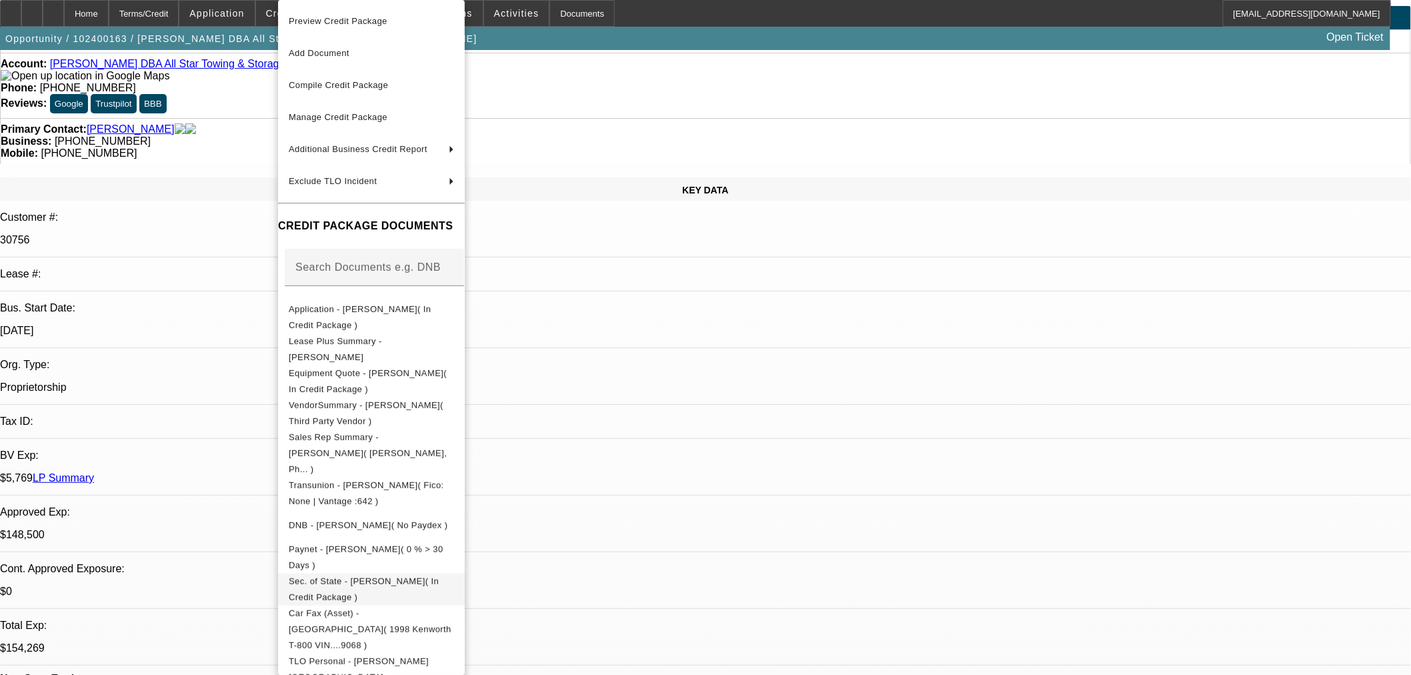
click at [397, 576] on button "Sec. of State - Lynn Evans( In Credit Package )" at bounding box center [371, 589] width 187 height 32
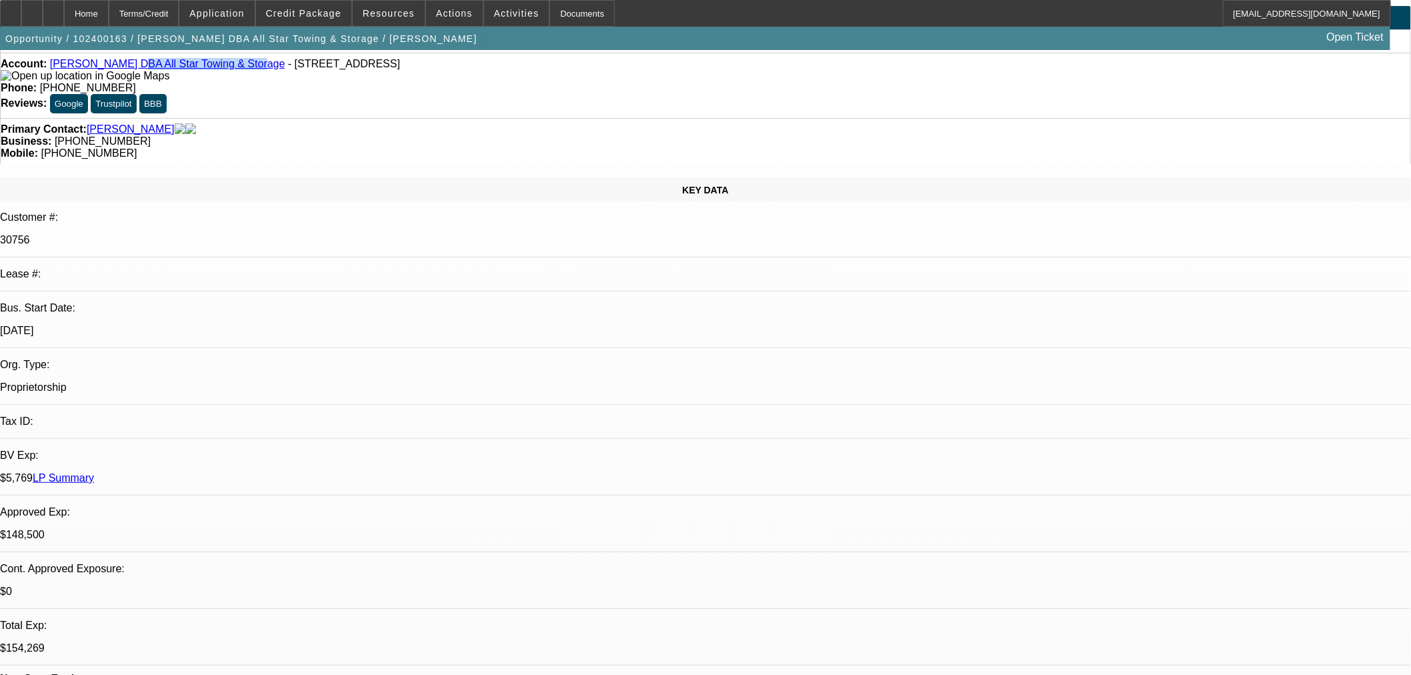
drag, startPoint x: 225, startPoint y: 71, endPoint x: 127, endPoint y: 67, distance: 98.1
click at [127, 67] on div "Account: Lynn Evans DBA All Star Towing & Storage - 1816 Drillers Dr, Bryan, TX…" at bounding box center [706, 70] width 1410 height 24
copy link "All Star Towing & Storage"
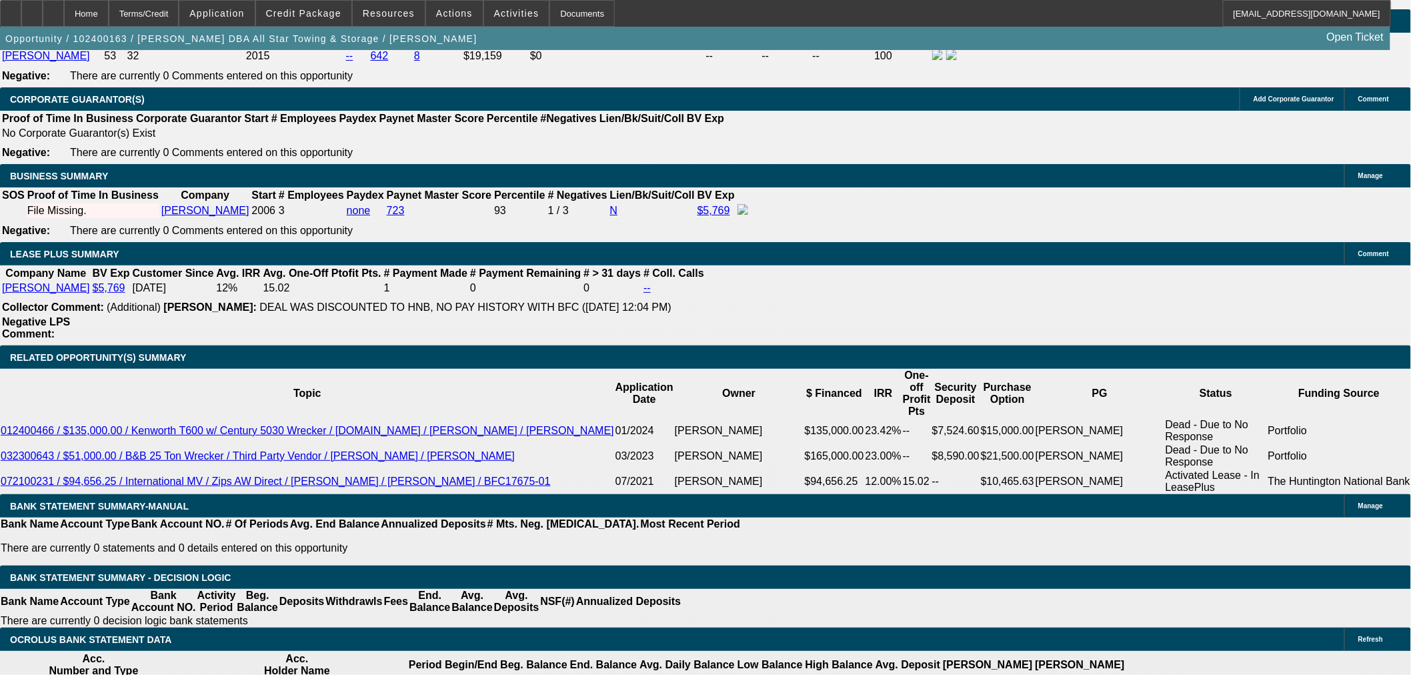
scroll to position [2486, 0]
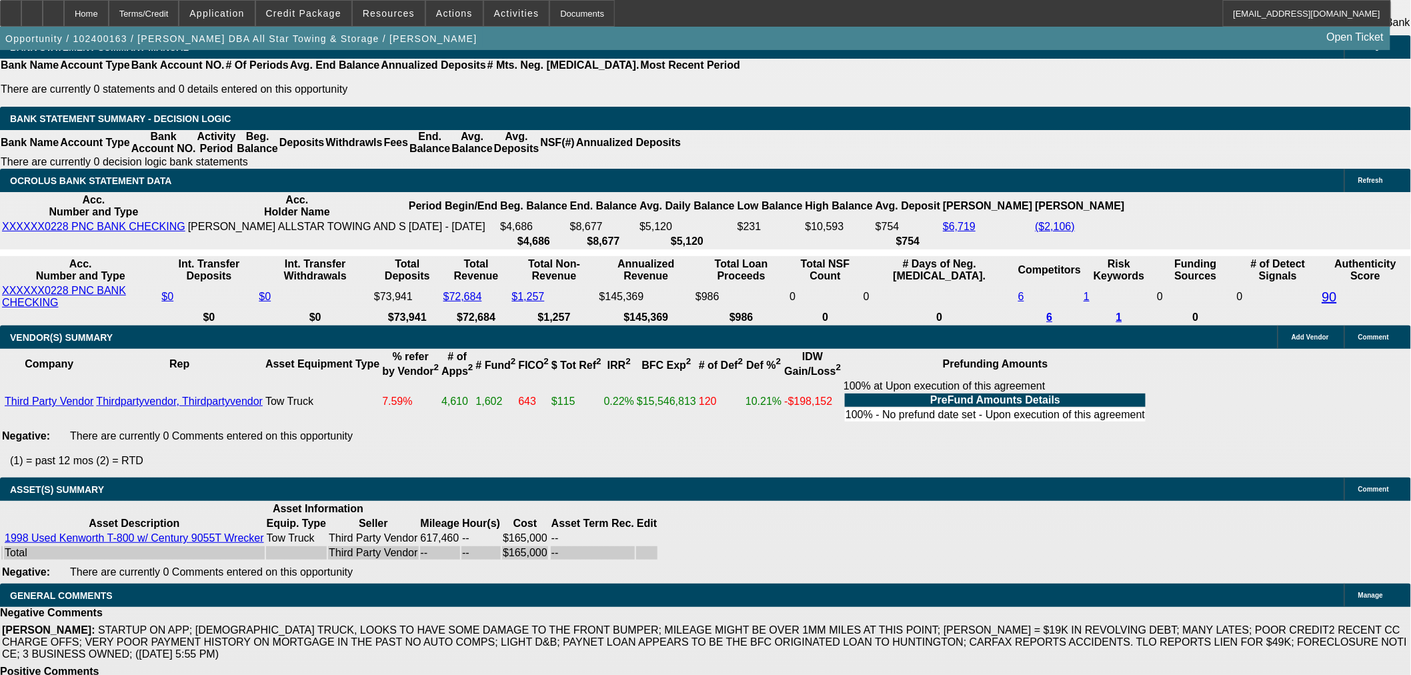
select select "6"
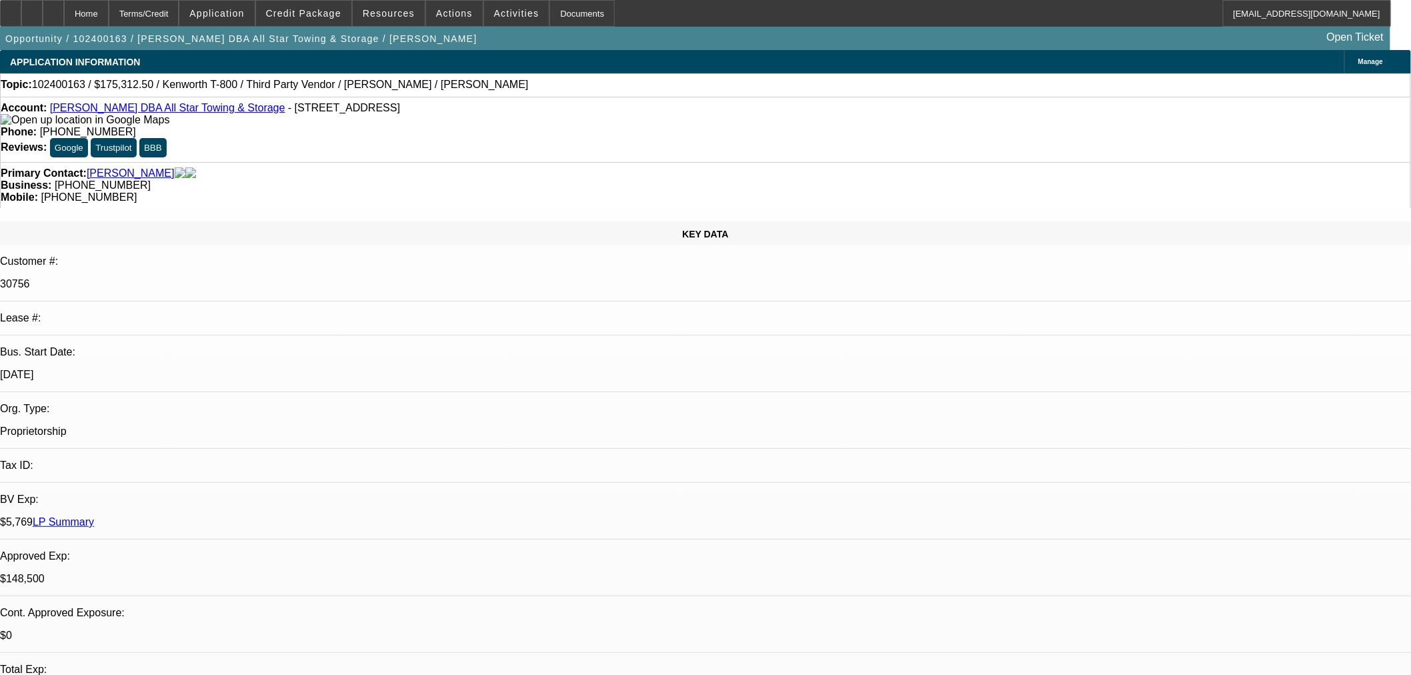
type textarea "U"
type textarea "y"
click at [327, 9] on span "Credit Package" at bounding box center [303, 13] width 75 height 11
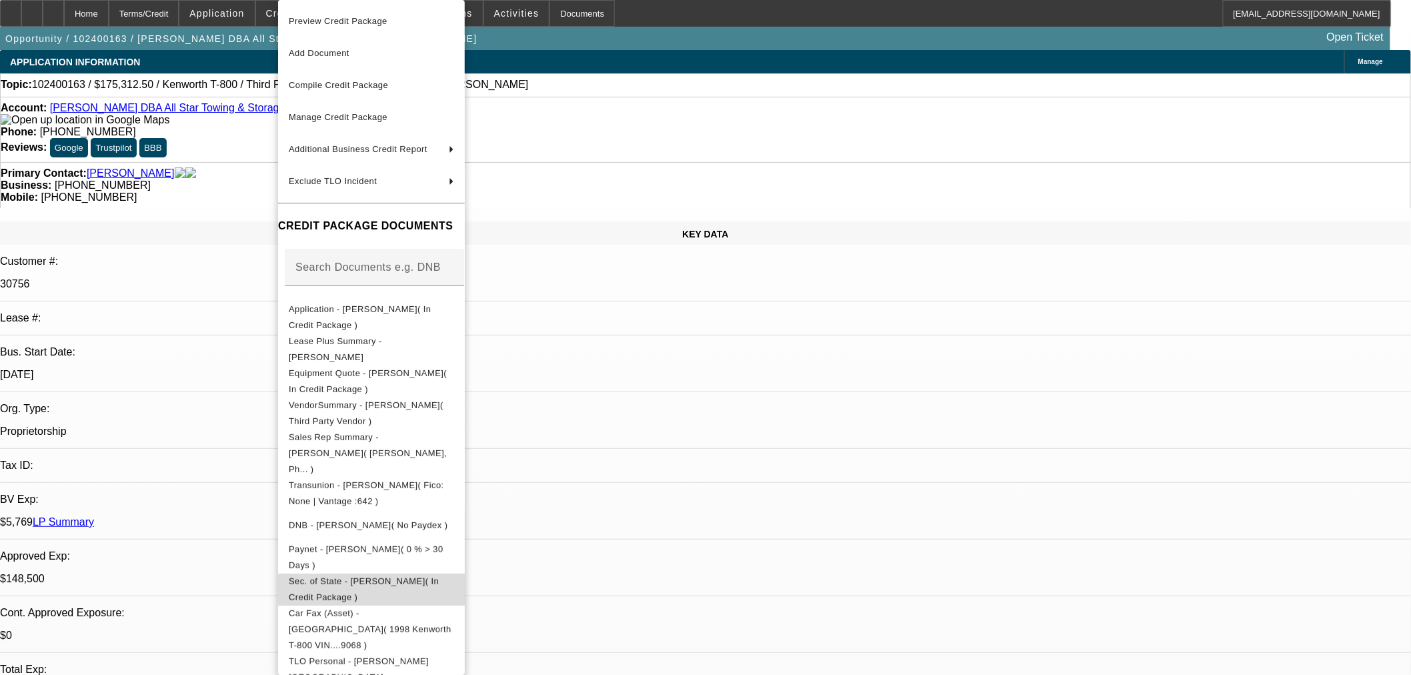
click at [370, 576] on span "Sec. of State - Lynn Evans( In Credit Package )" at bounding box center [364, 589] width 150 height 26
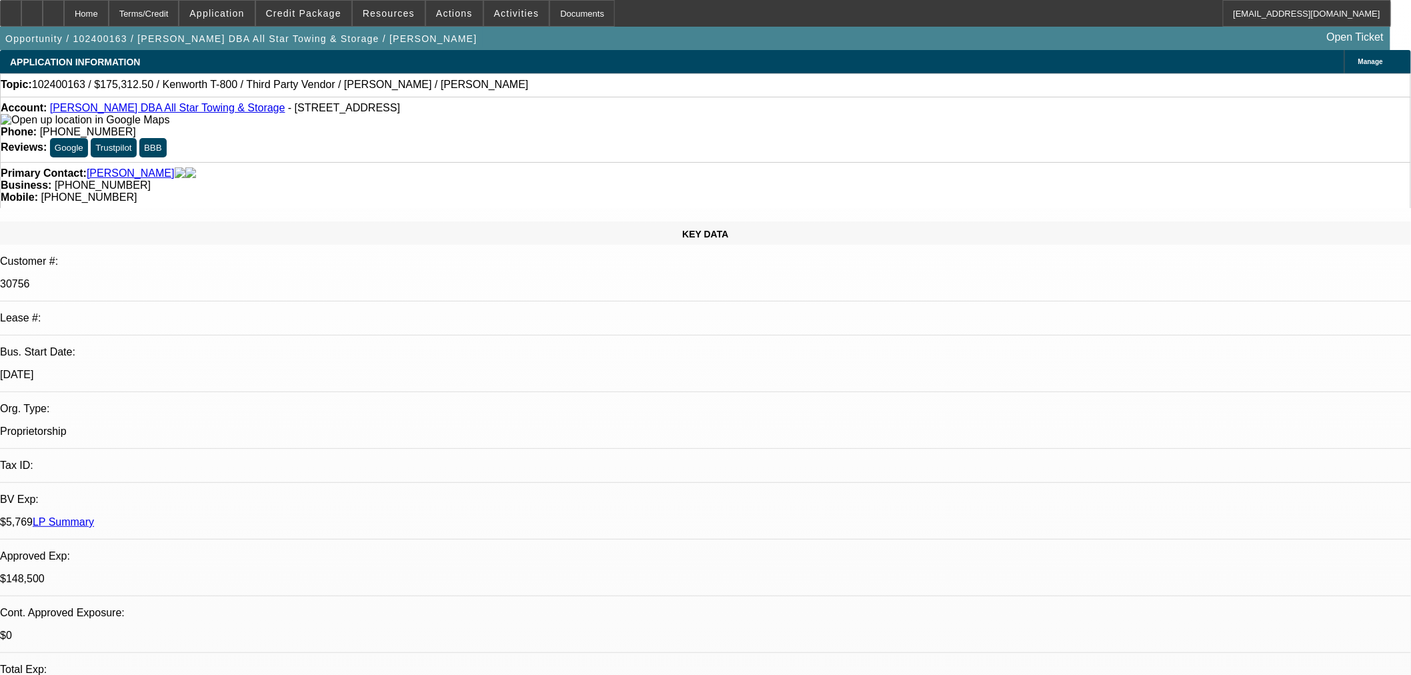
paste textarea "Allstar Towing"
drag, startPoint x: 225, startPoint y: 113, endPoint x: 141, endPoint y: 107, distance: 84.3
click at [141, 107] on div "Account: Lynn Evans DBA All Star Towing & Storage - 1816 Drillers Dr, Bryan, TX…" at bounding box center [706, 114] width 1410 height 24
copy link "Star Towing & Storage"
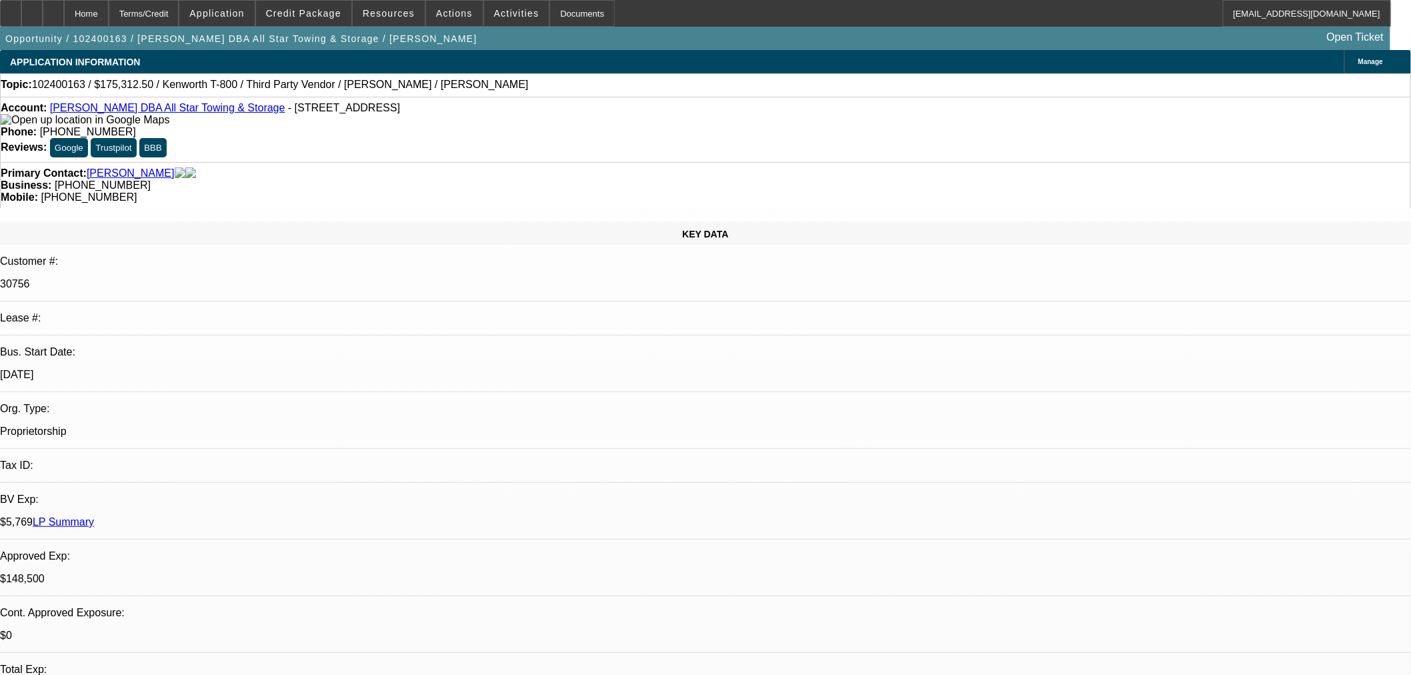
paste textarea "Star Towing & Storage"
click at [299, 1] on span at bounding box center [303, 13] width 95 height 32
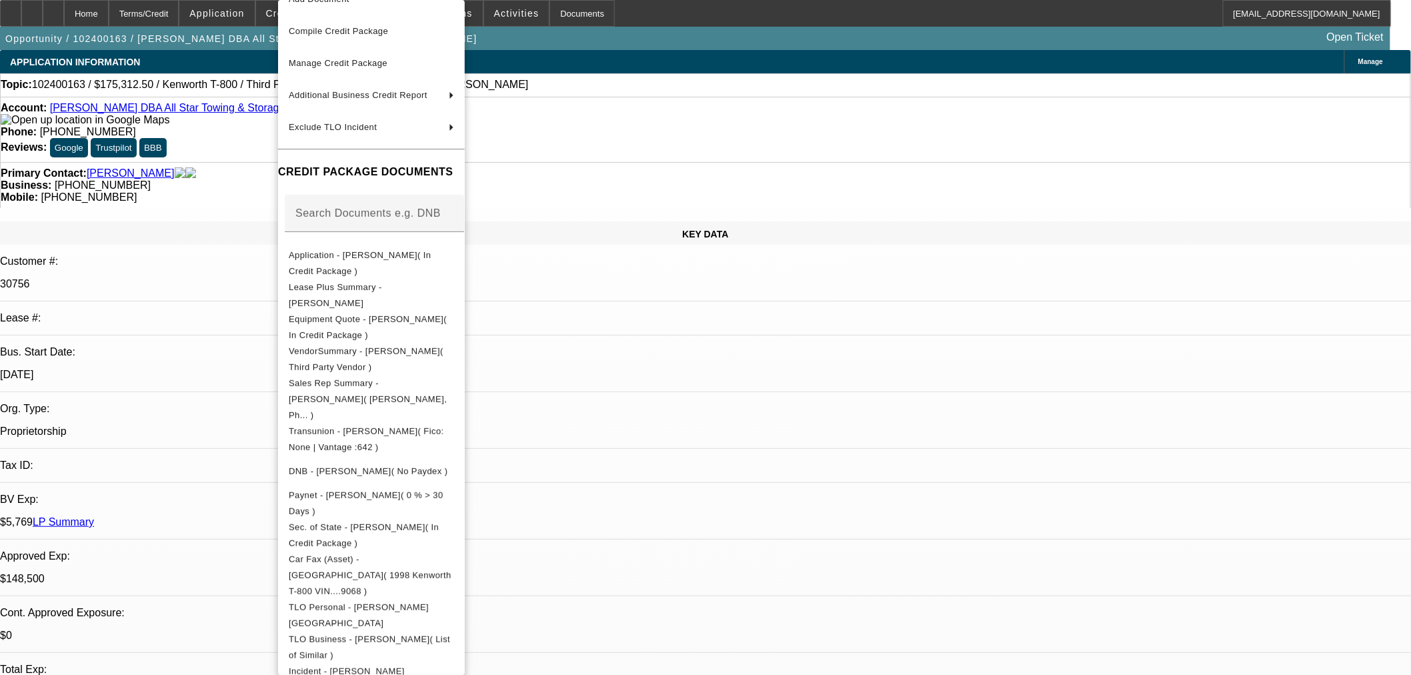
scroll to position [117, 0]
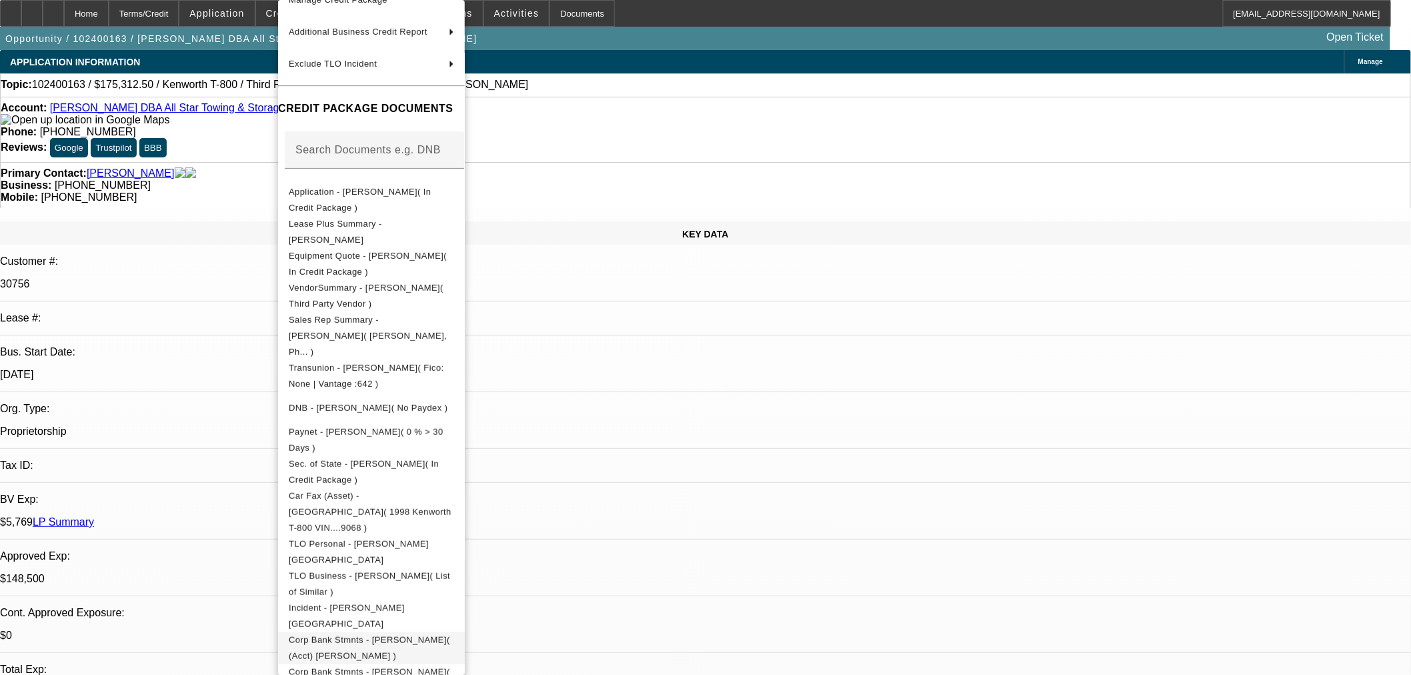
click at [437, 635] on span "Corp Bank Stmnts - Lynn Evans( (Acct) Lynn Evans )" at bounding box center [369, 648] width 161 height 26
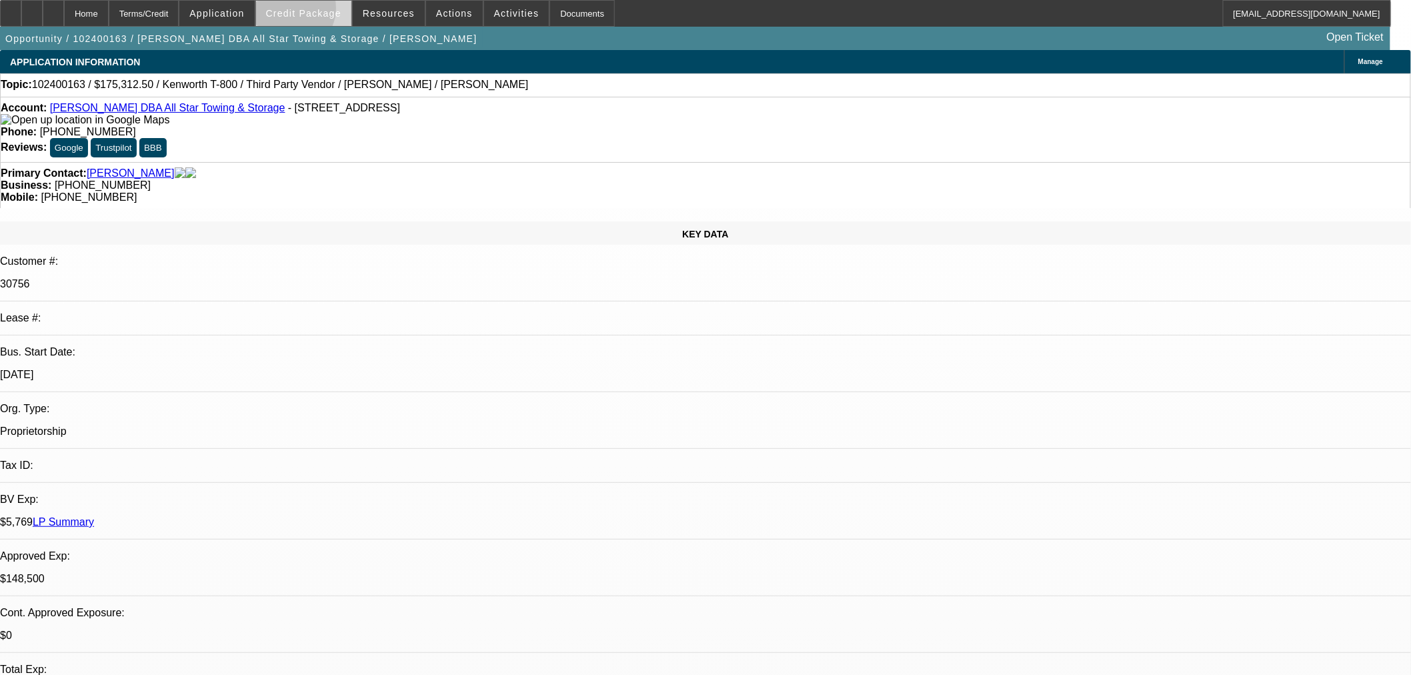
click at [309, 11] on span "Credit Package" at bounding box center [303, 13] width 75 height 11
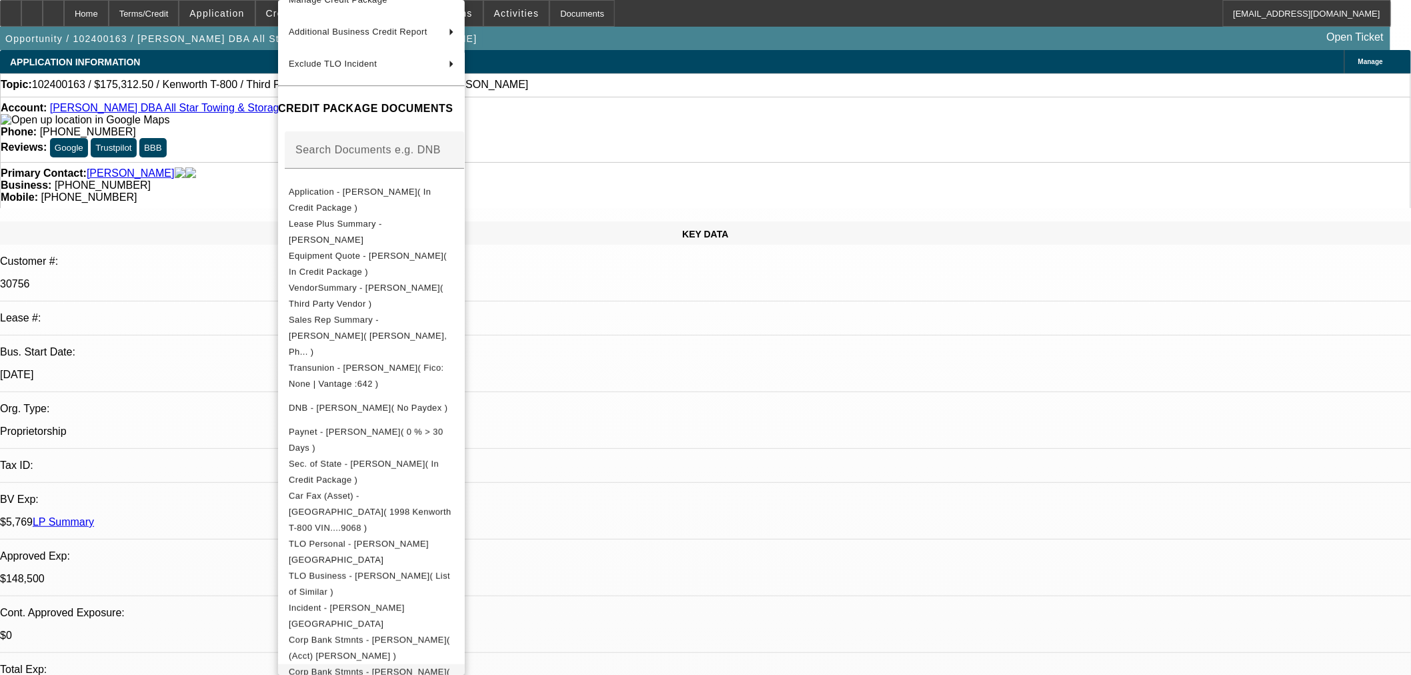
click at [415, 667] on span "Corp Bank Stmnts - Lynn Evans( (Acct) Lynn Evans )" at bounding box center [369, 680] width 161 height 26
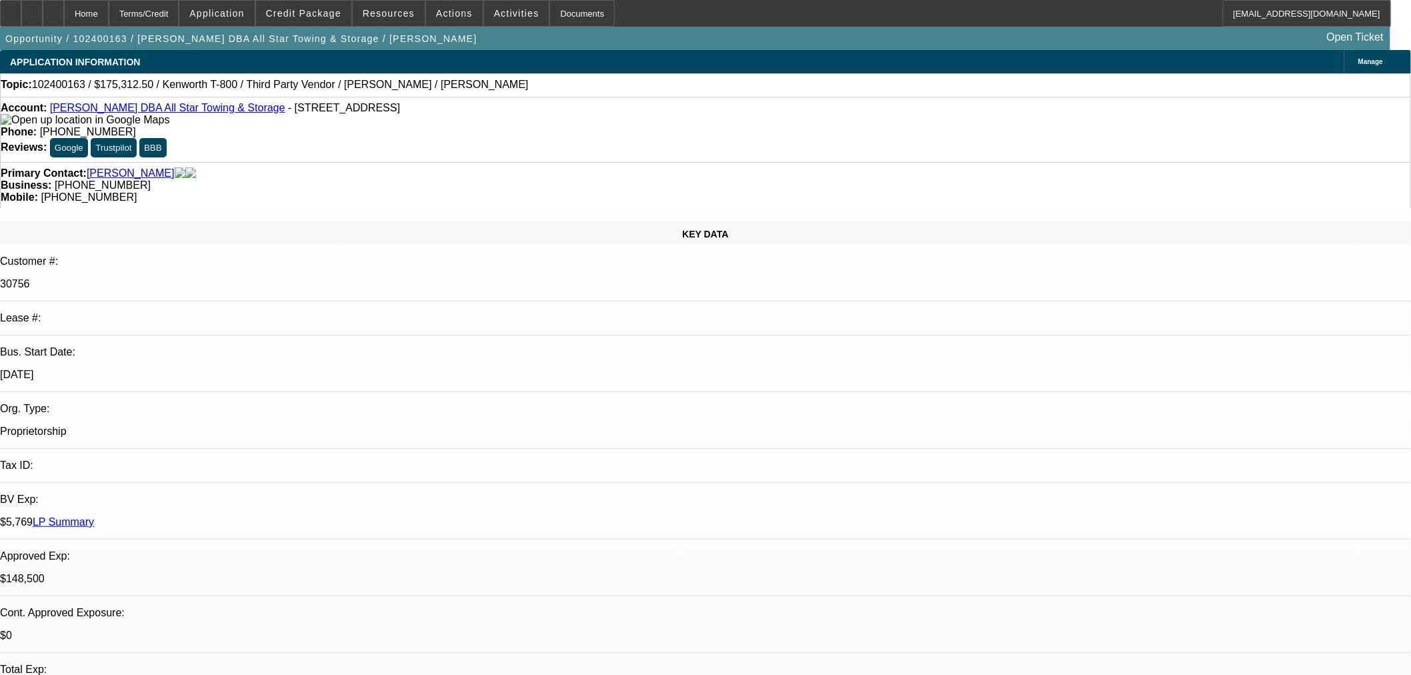
type textarea "YOU PROVIDED PAPERWORK WITH Allstar Towing - NAME ON CRM AND BANKS IS All Star …"
click at [327, 5] on span at bounding box center [303, 13] width 95 height 32
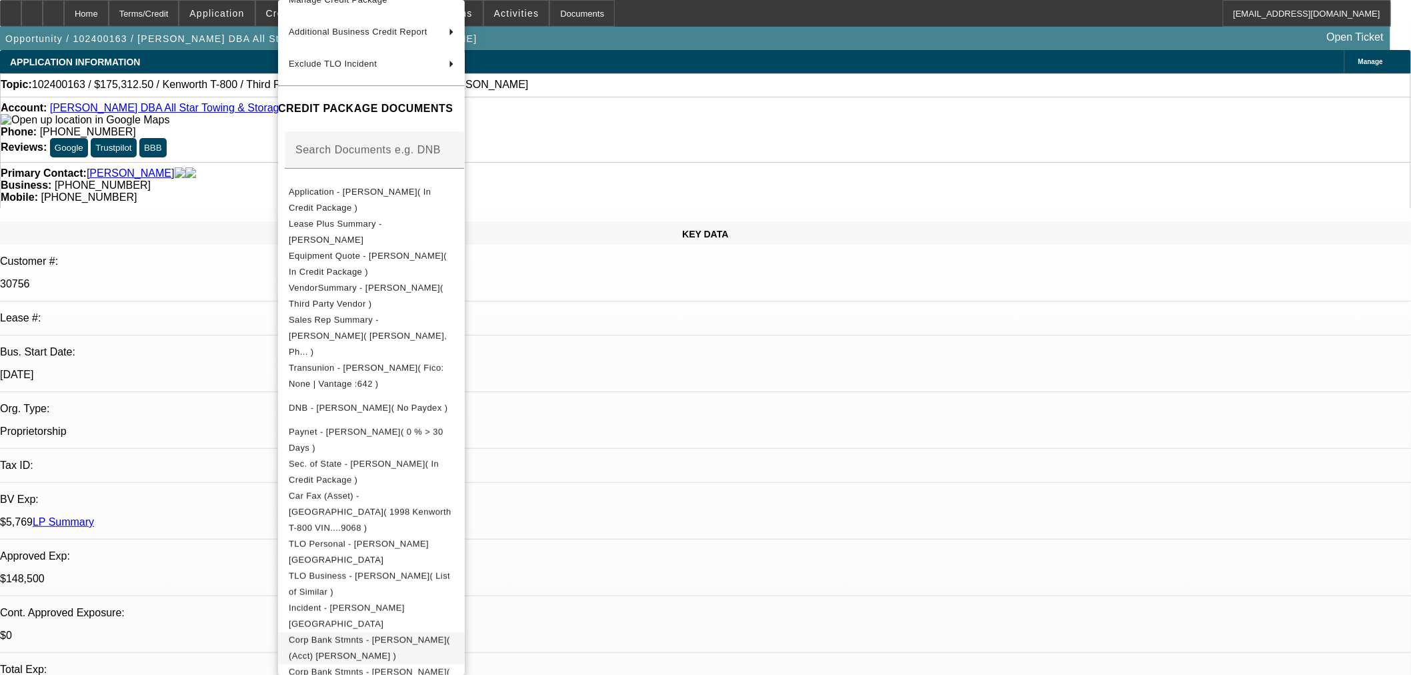
click at [377, 635] on span "Corp Bank Stmnts - Lynn Evans( (Acct) Lynn Evans )" at bounding box center [369, 648] width 161 height 26
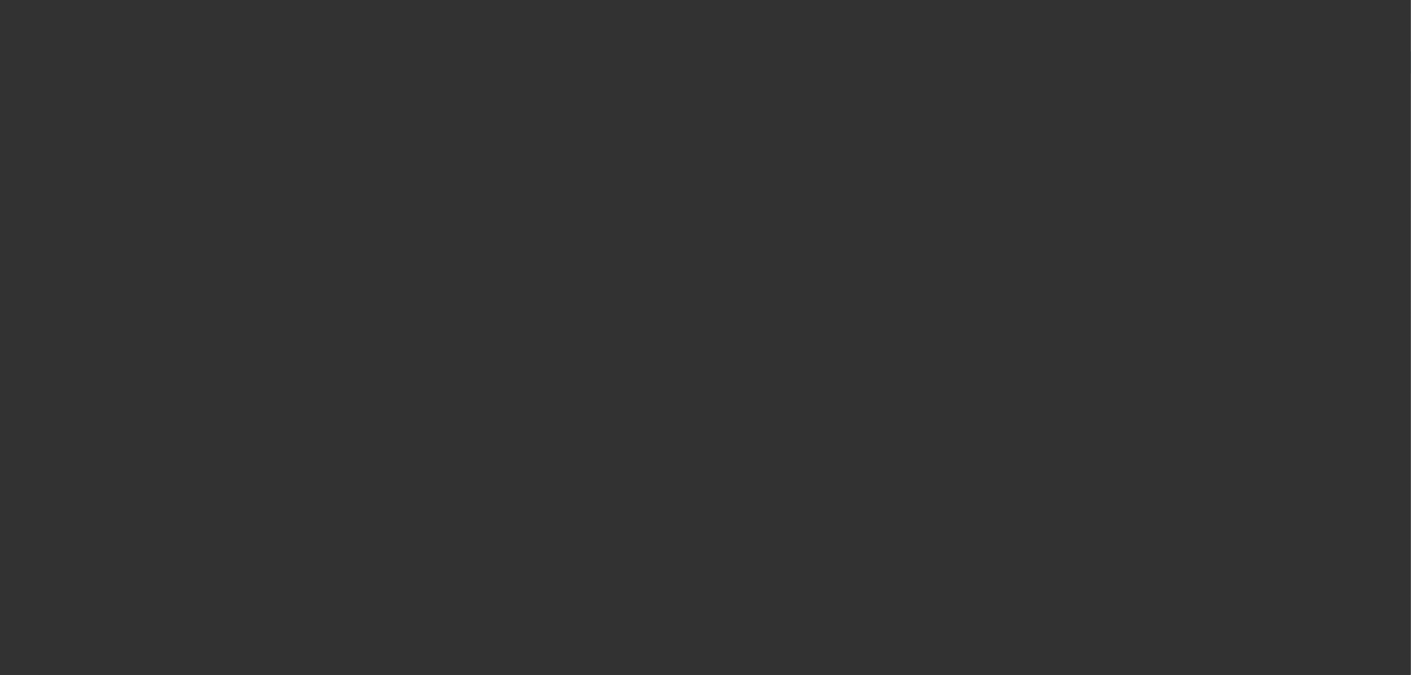
select select "0"
select select "6"
select select "0"
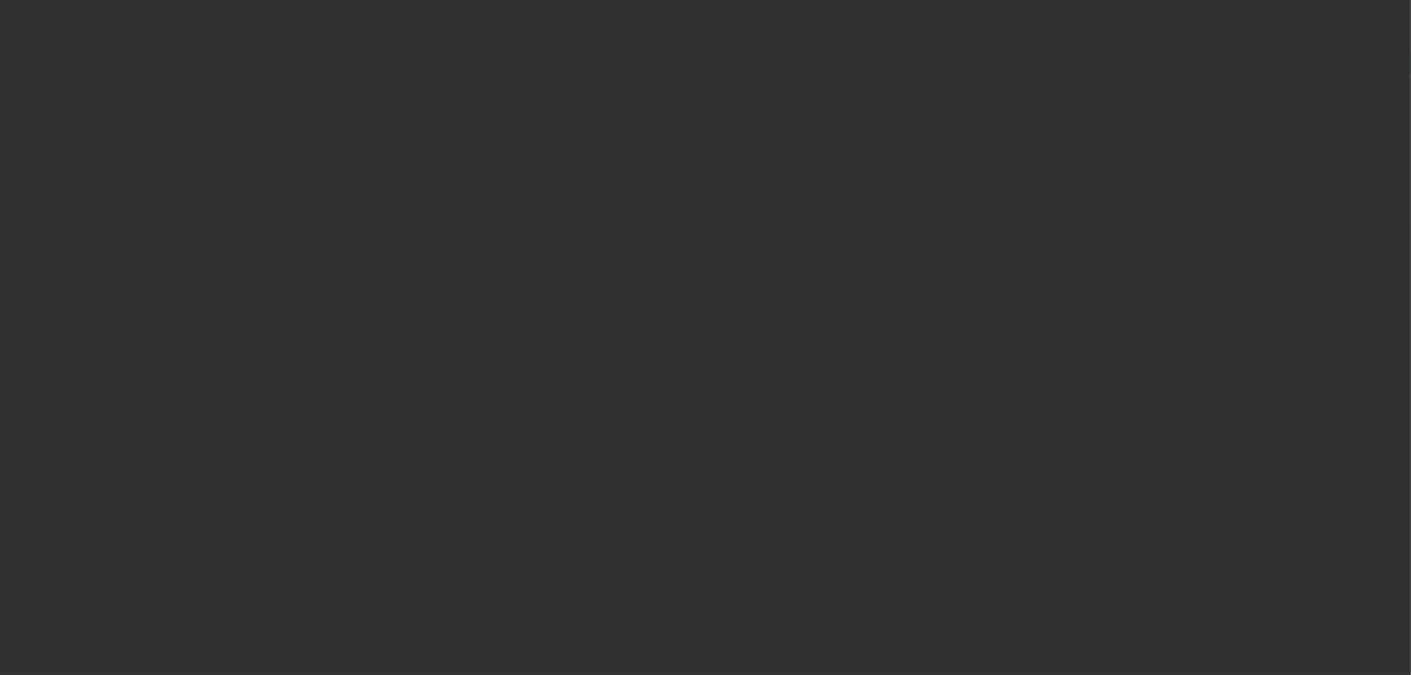
select select "0"
select select "6"
select select "0.1"
select select "2"
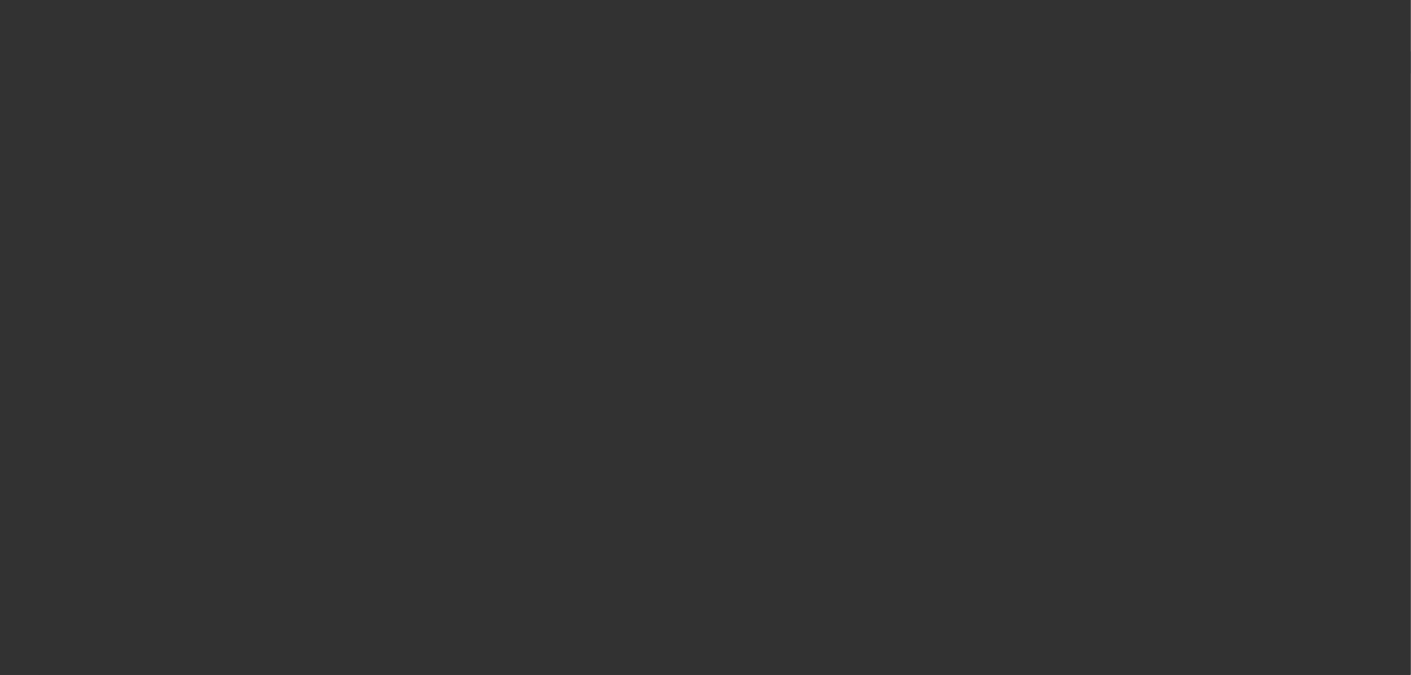
select select "2"
select select "0.1"
select select "4"
select select "0"
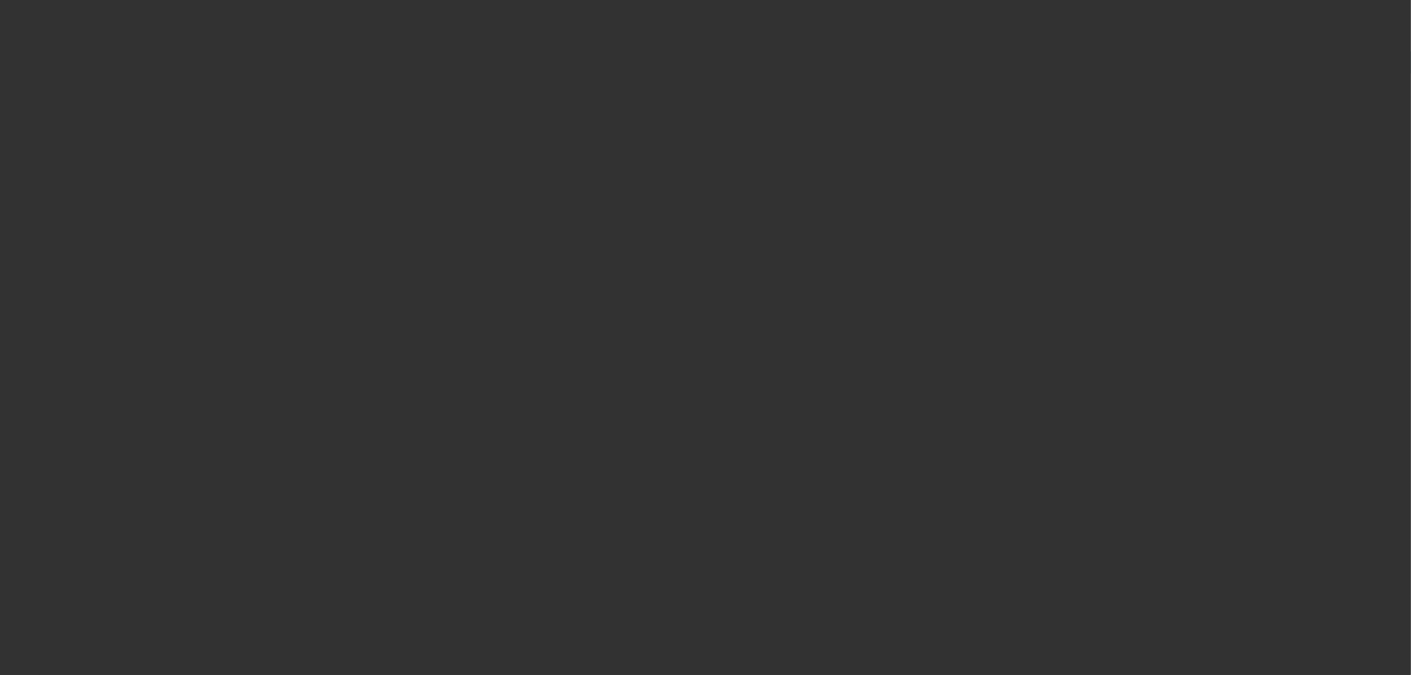
select select "0"
select select "6"
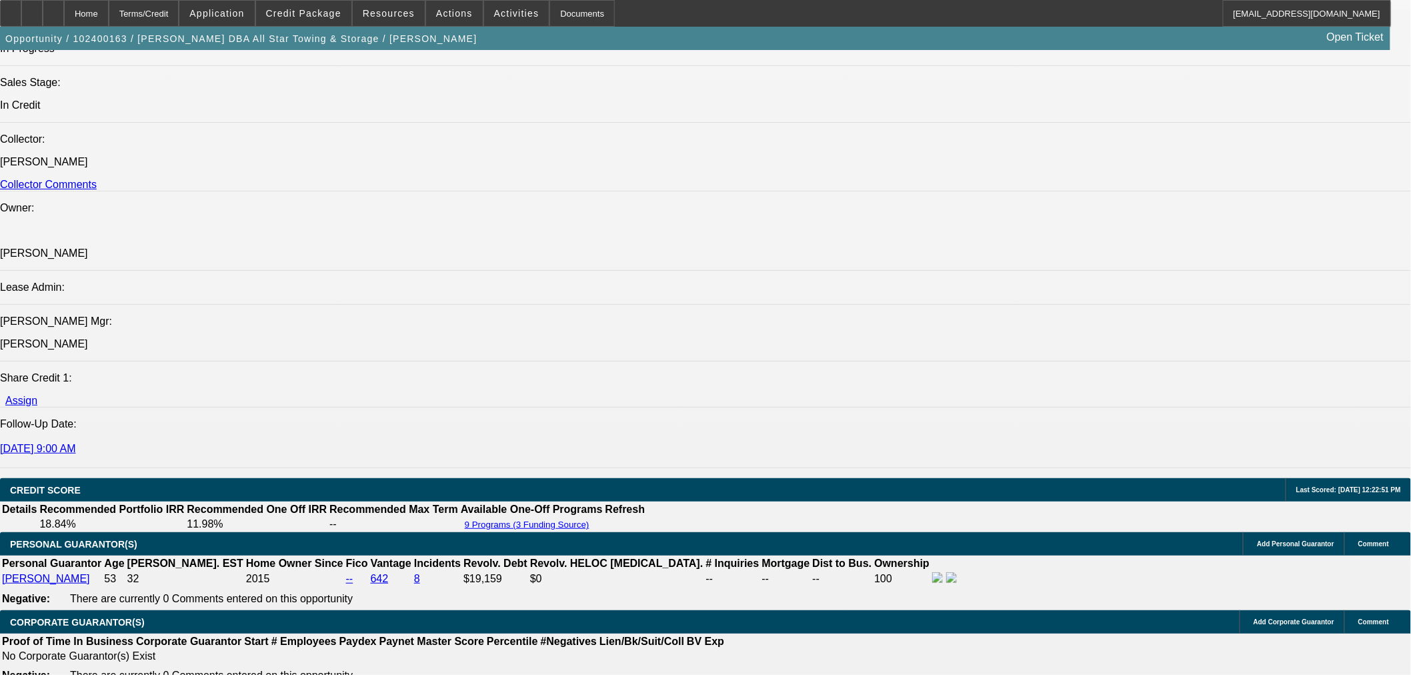
scroll to position [1926, 0]
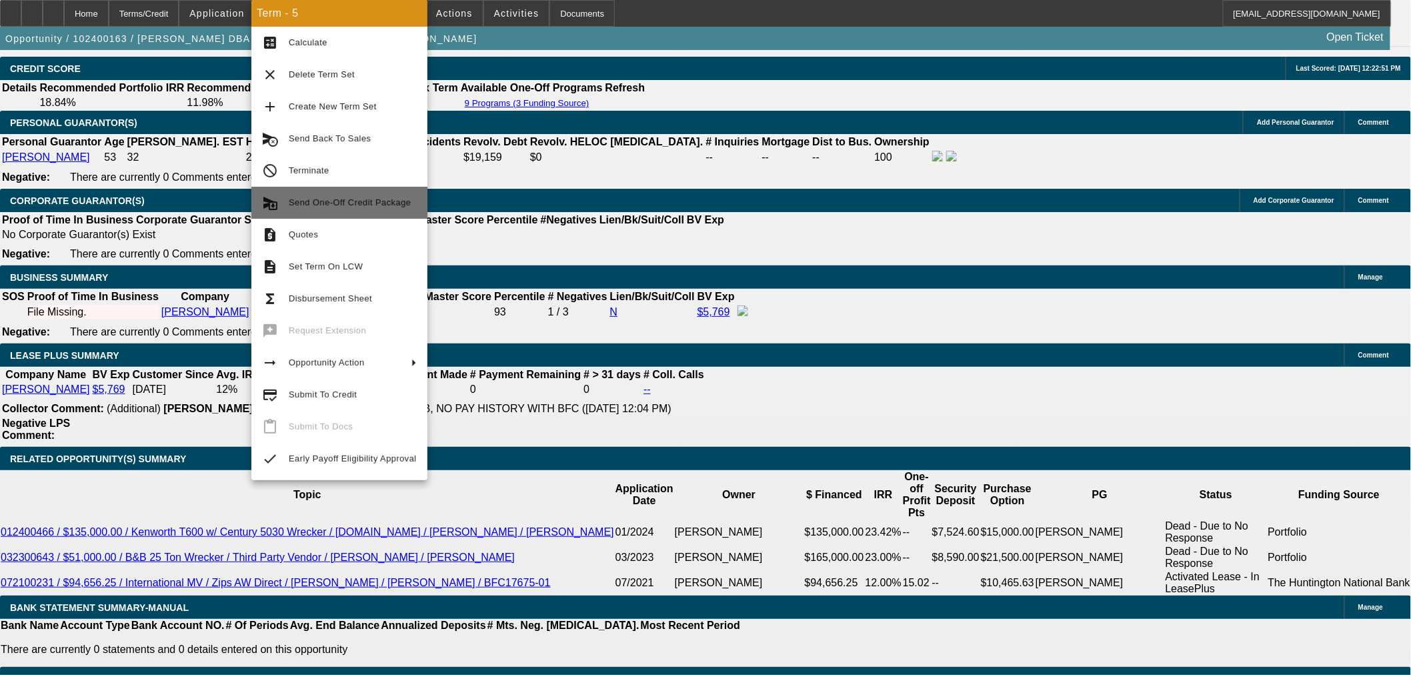
click at [370, 212] on button "send_and_archive Send One-Off Credit Package" at bounding box center [339, 203] width 176 height 32
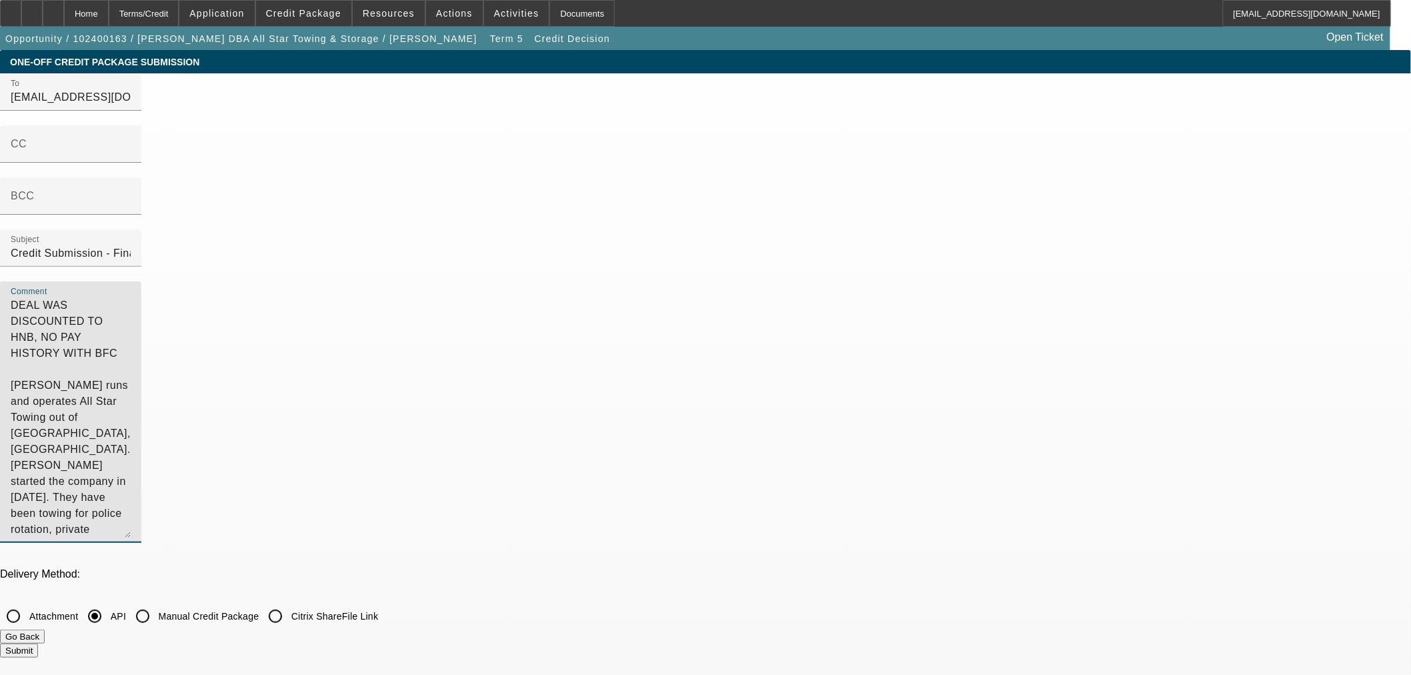
drag, startPoint x: 914, startPoint y: 102, endPoint x: 343, endPoint y: 27, distance: 575.7
type textarea "Lynn Evans runs and operates All Star Towing out of Bryan, TX. Lynn started the…"
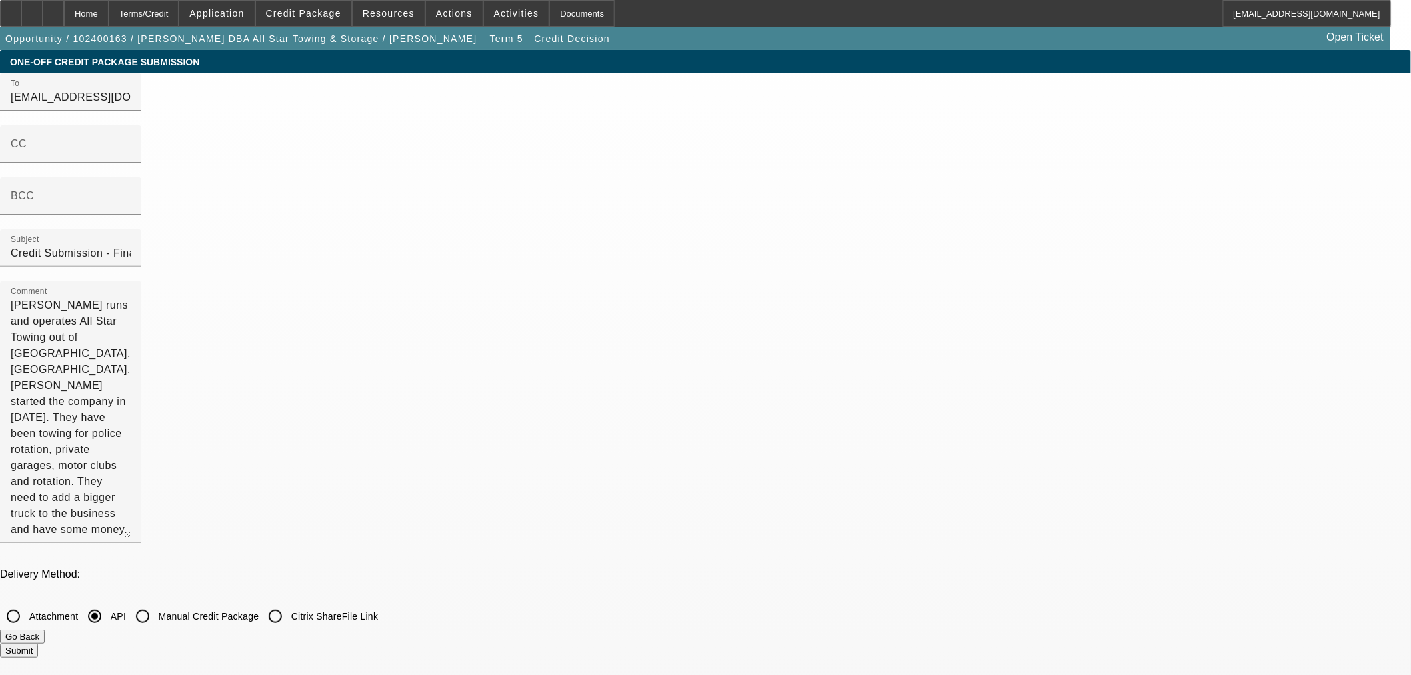
drag, startPoint x: 525, startPoint y: 525, endPoint x: 390, endPoint y: 530, distance: 134.8
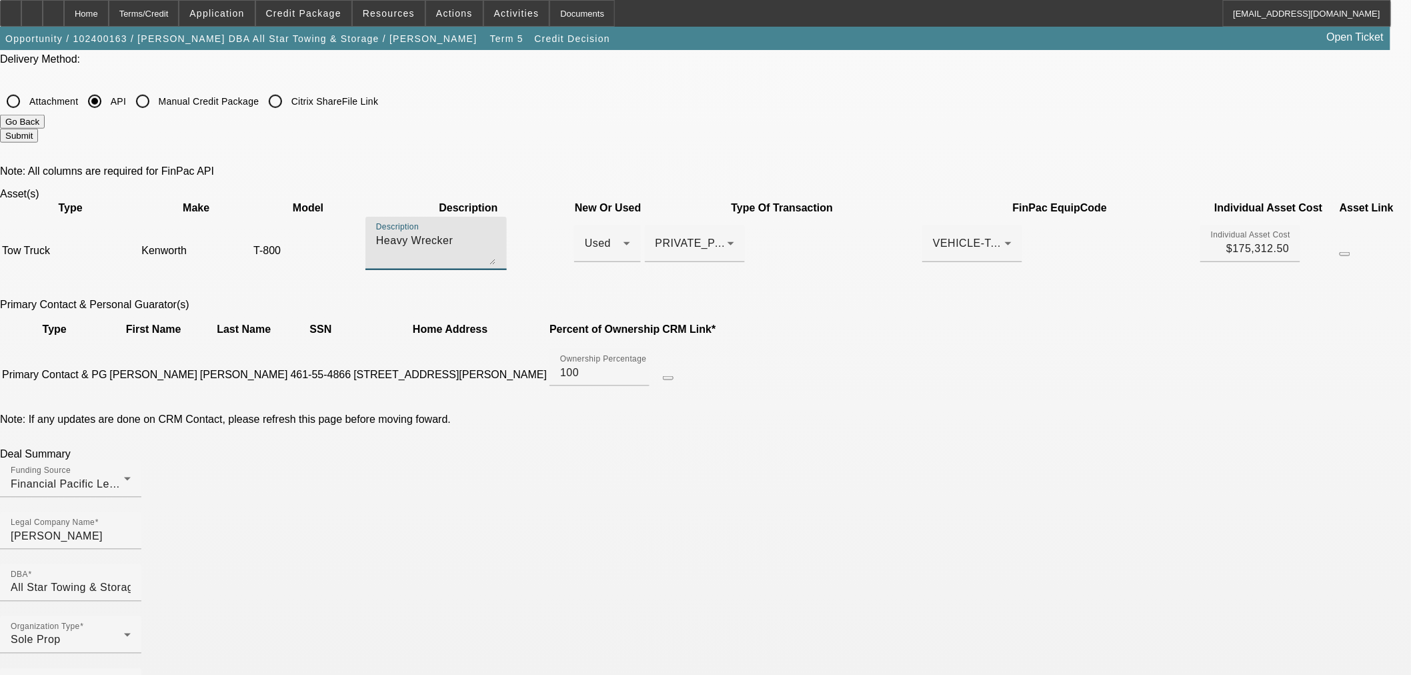
scroll to position [518, 0]
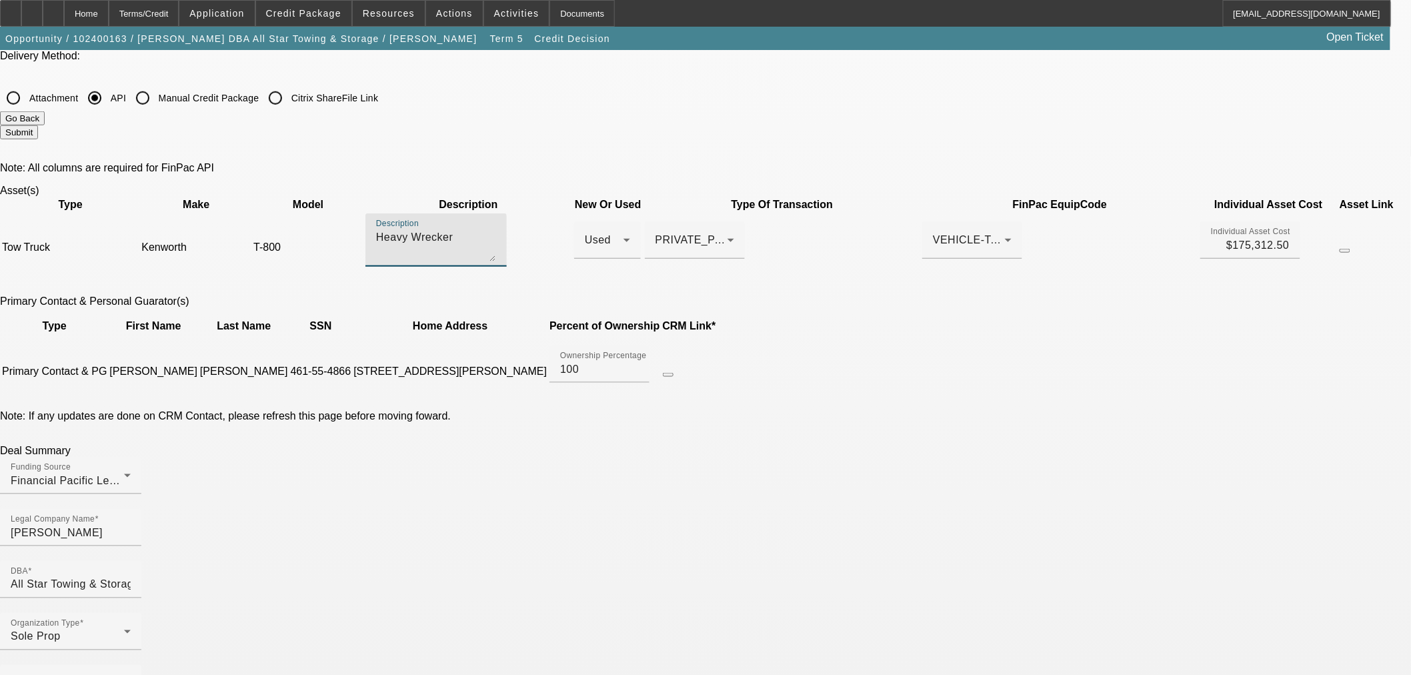
type textarea "Heavy Wrecker"
drag, startPoint x: 363, startPoint y: 514, endPoint x: 372, endPoint y: 517, distance: 9.3
type input "2018-05-08T06:00:00Z"
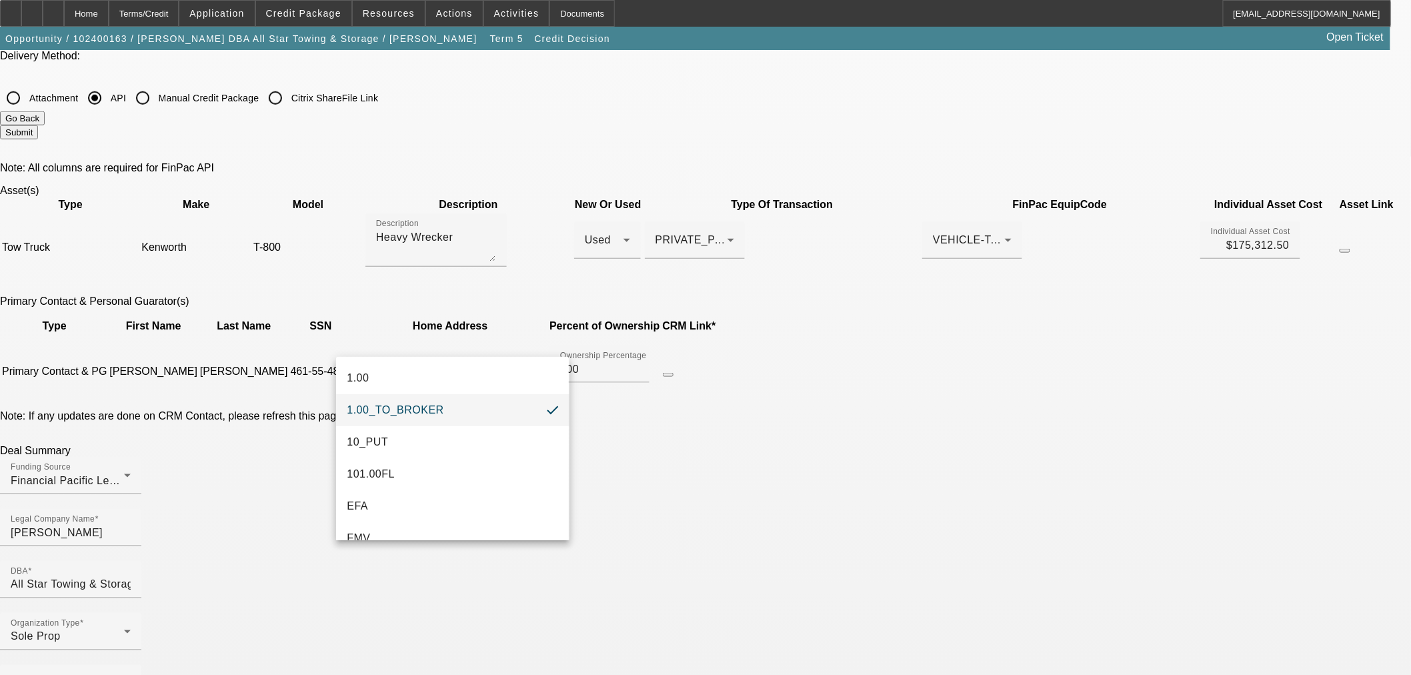
click at [391, 557] on div at bounding box center [705, 337] width 1411 height 675
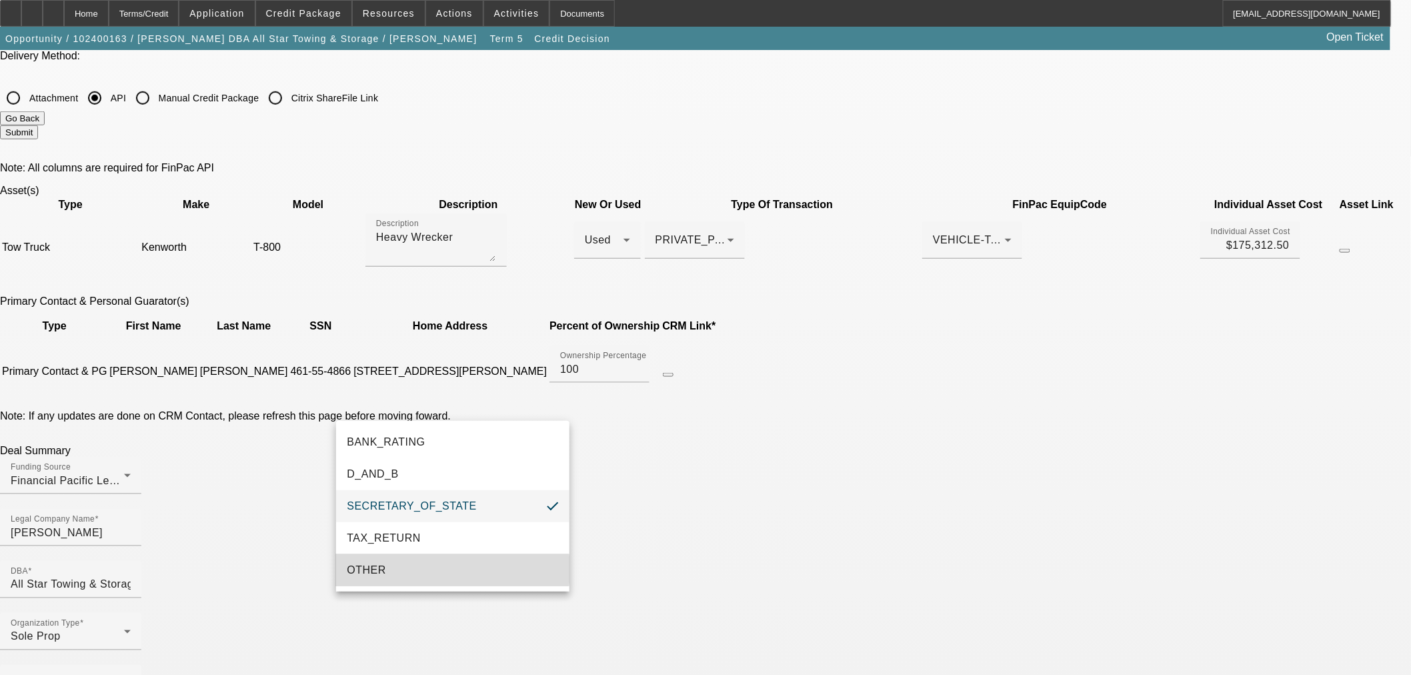
click at [422, 569] on mat-option "OTHER" at bounding box center [452, 570] width 233 height 32
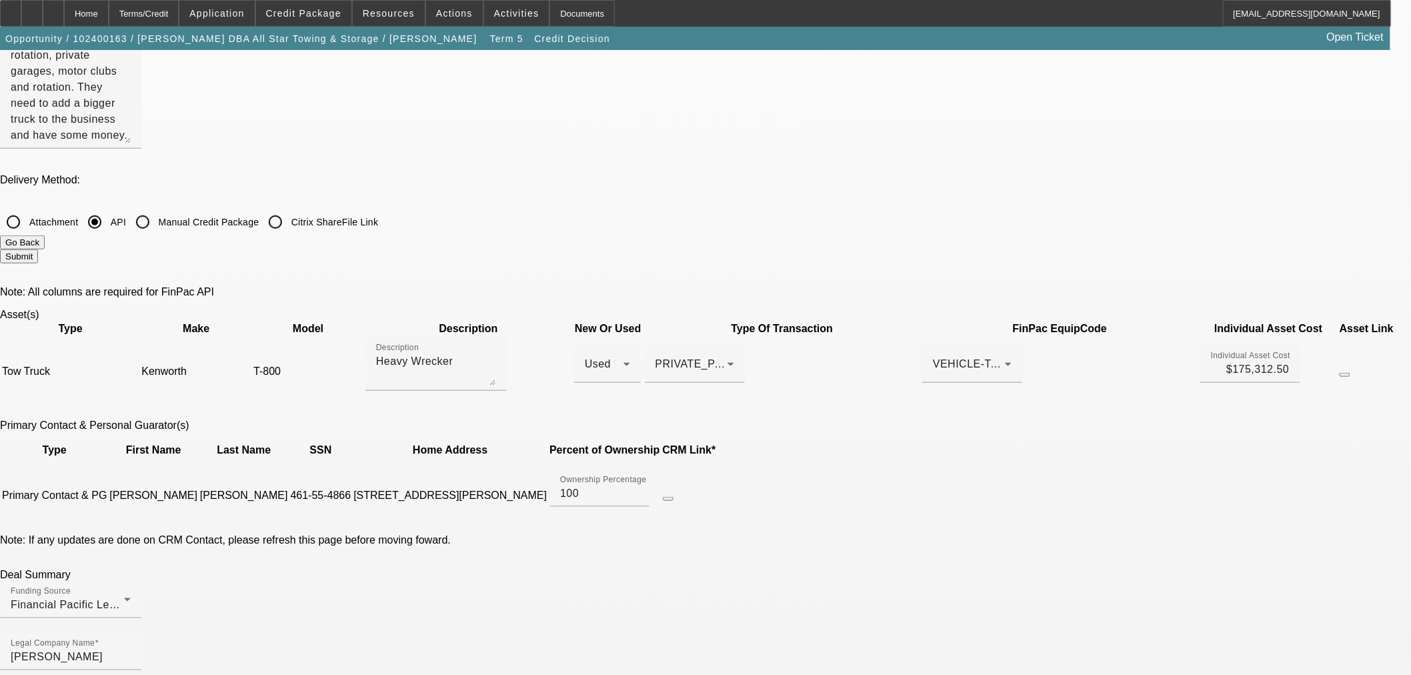
scroll to position [222, 0]
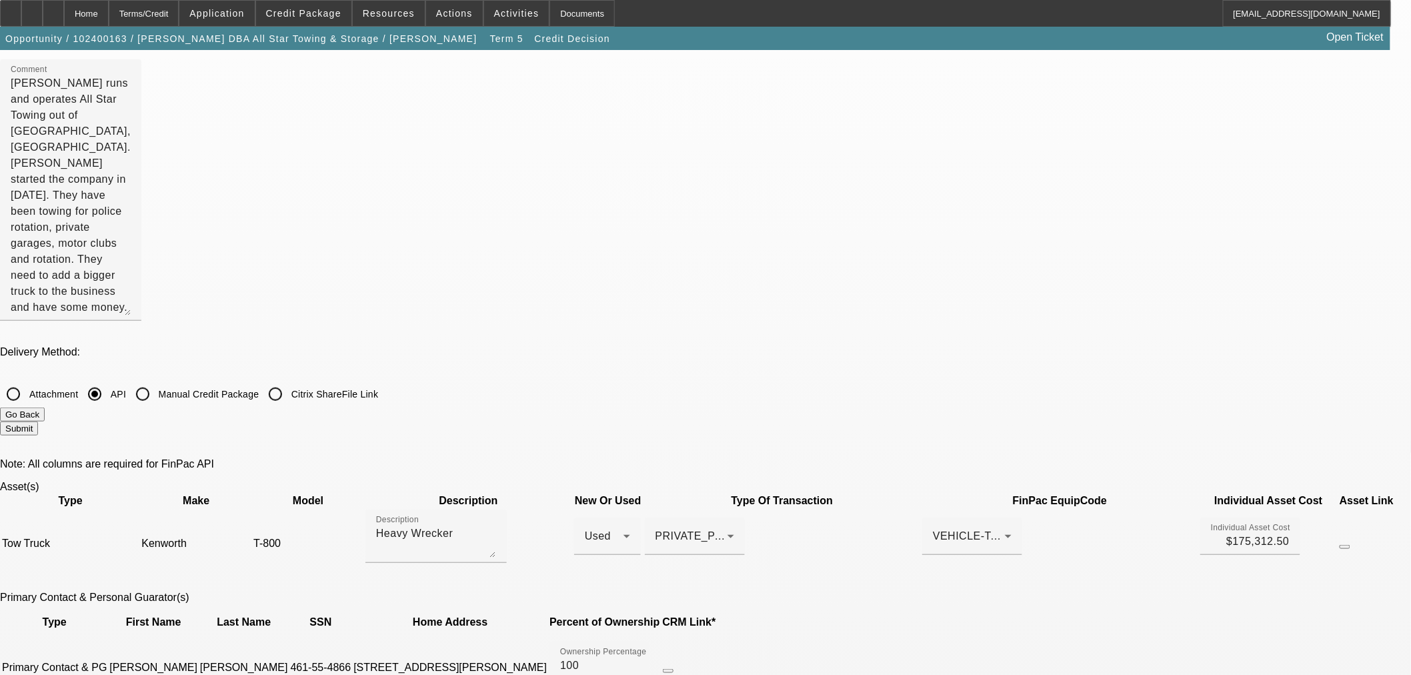
click at [45, 407] on button "Go Back" at bounding box center [22, 414] width 45 height 14
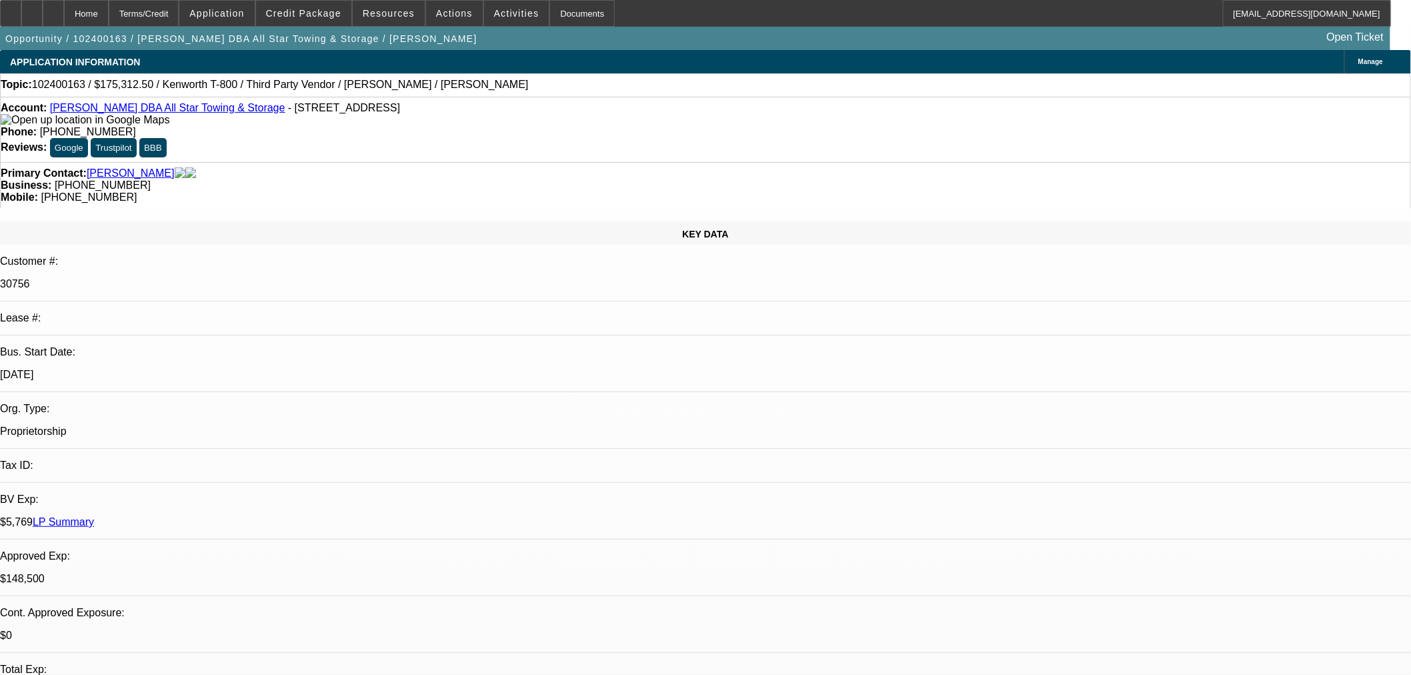
select select "0"
select select "6"
select select "0"
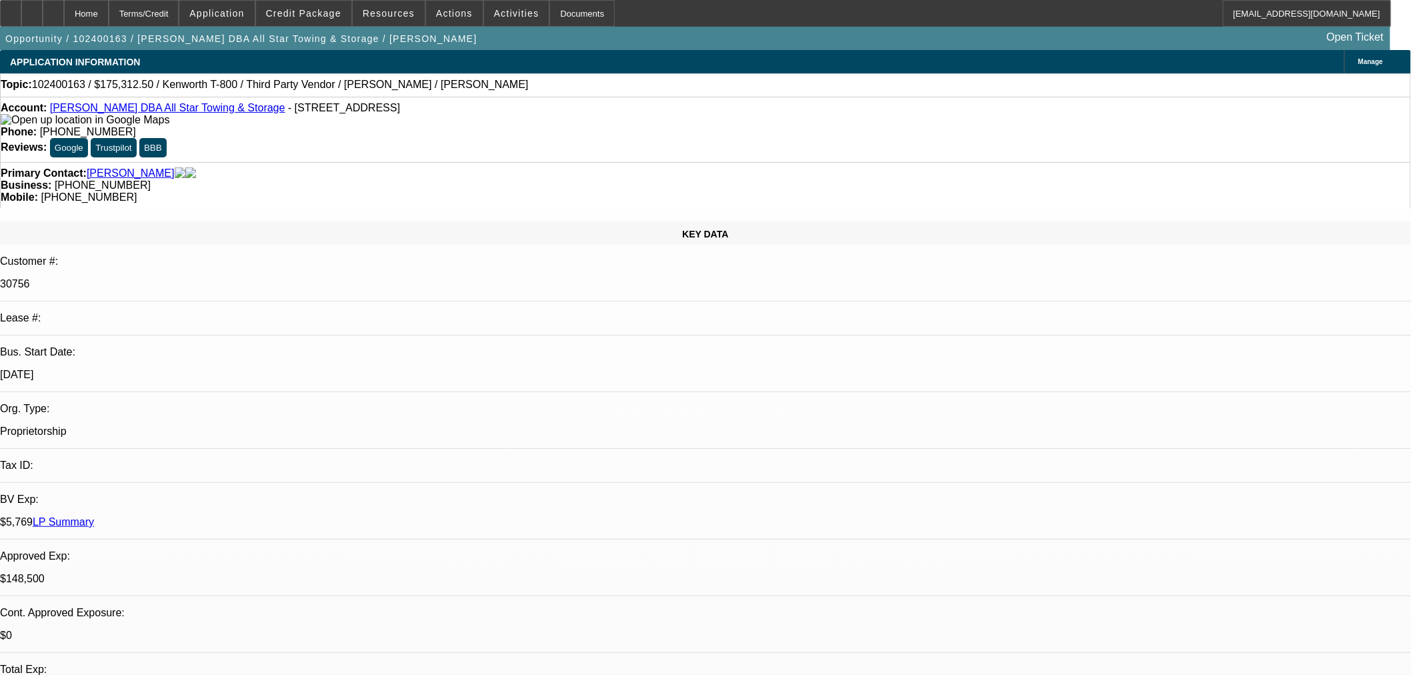
select select "0"
select select "6"
select select "0.1"
select select "2"
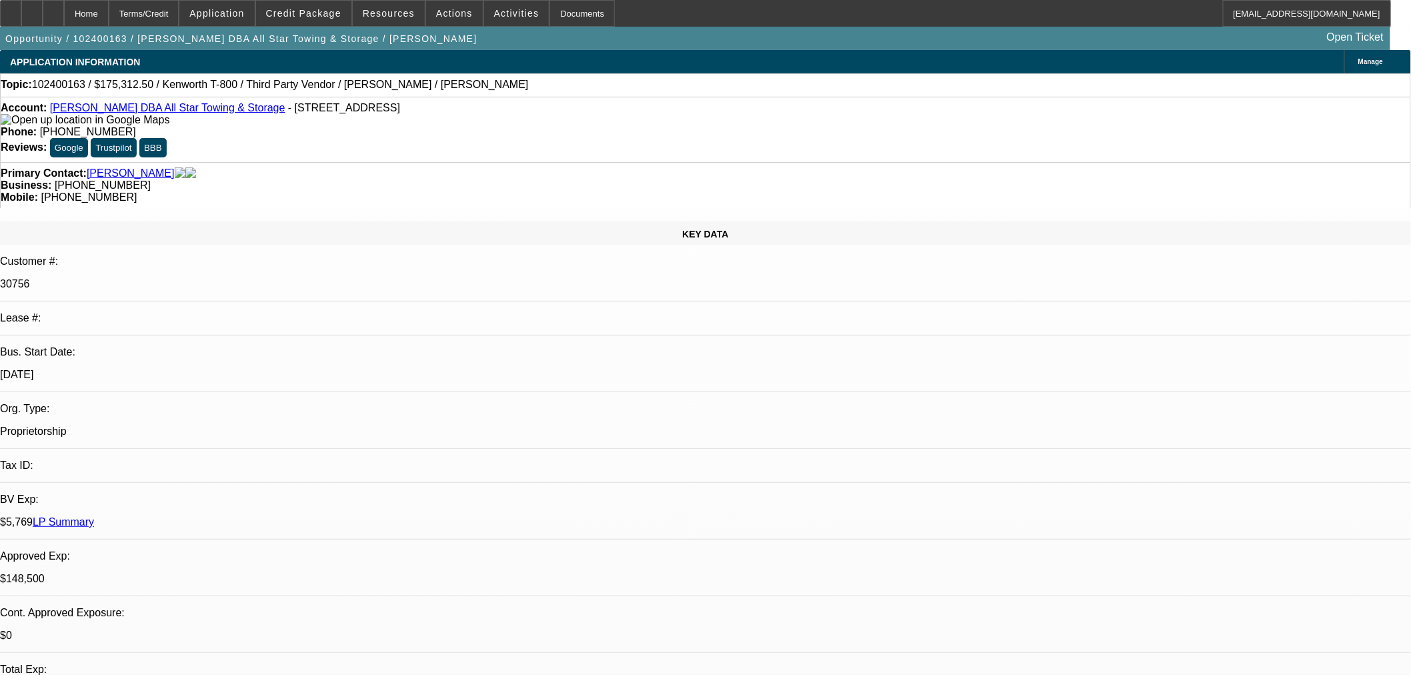
select select "2"
select select "0.1"
select select "4"
select select "0"
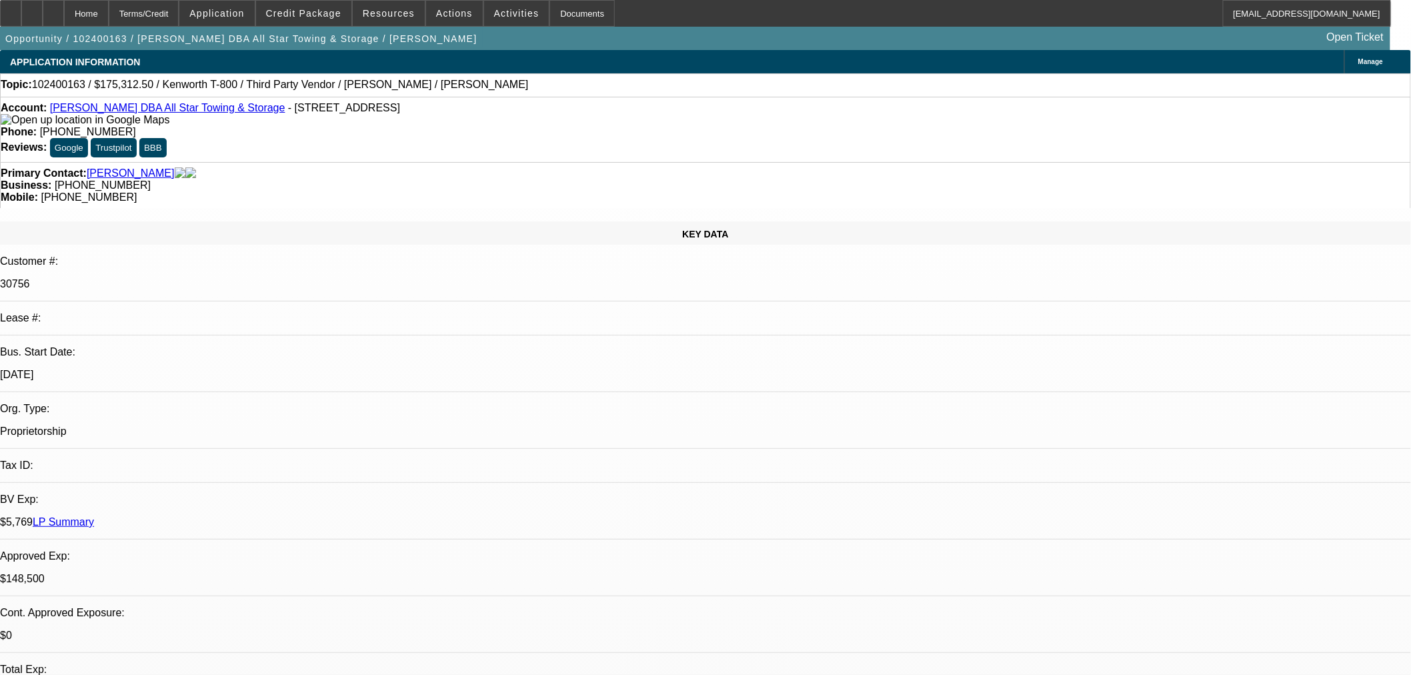
select select "0"
select select "6"
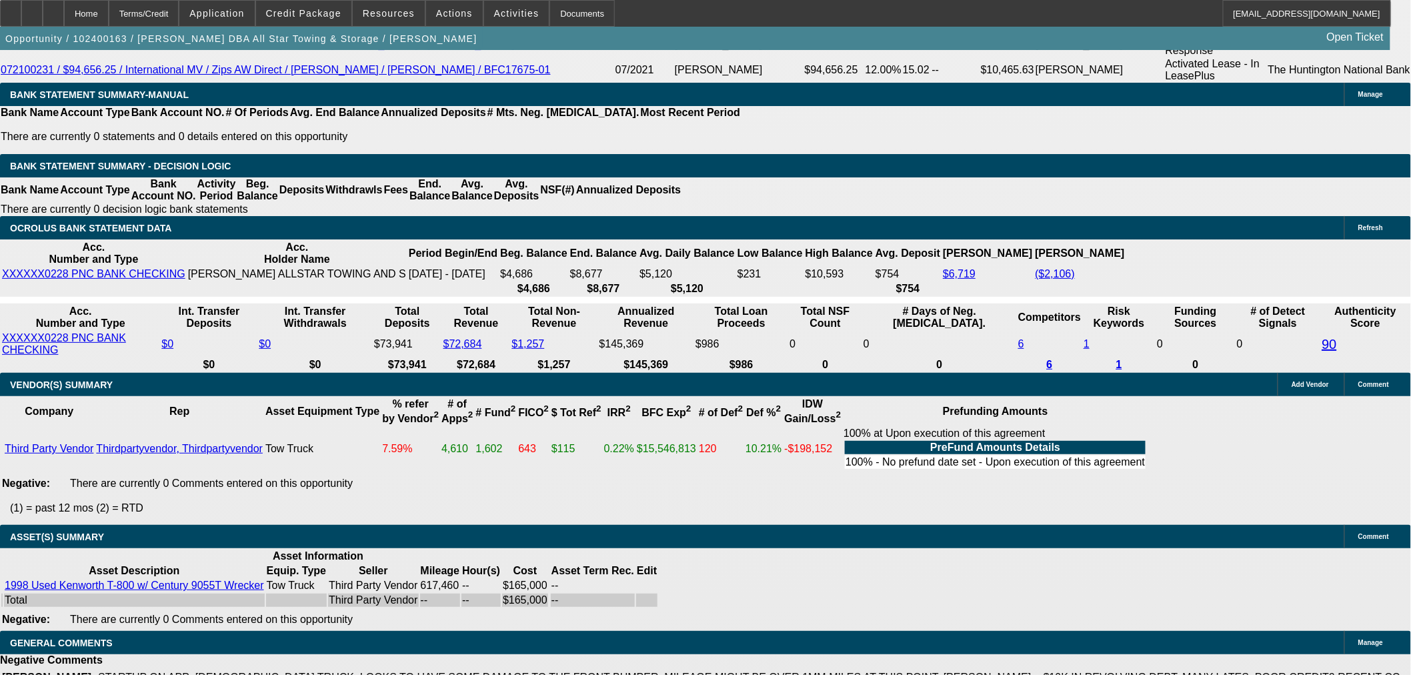
scroll to position [2486, 0]
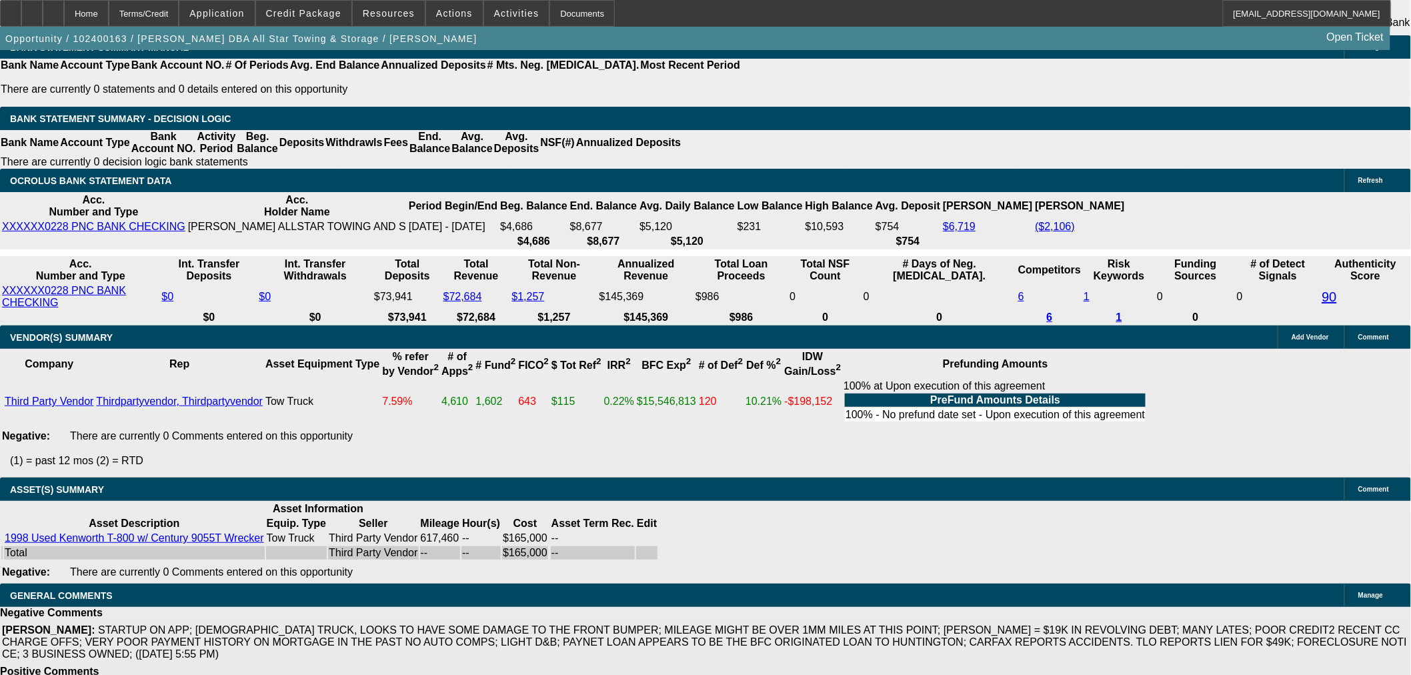
select select "6"
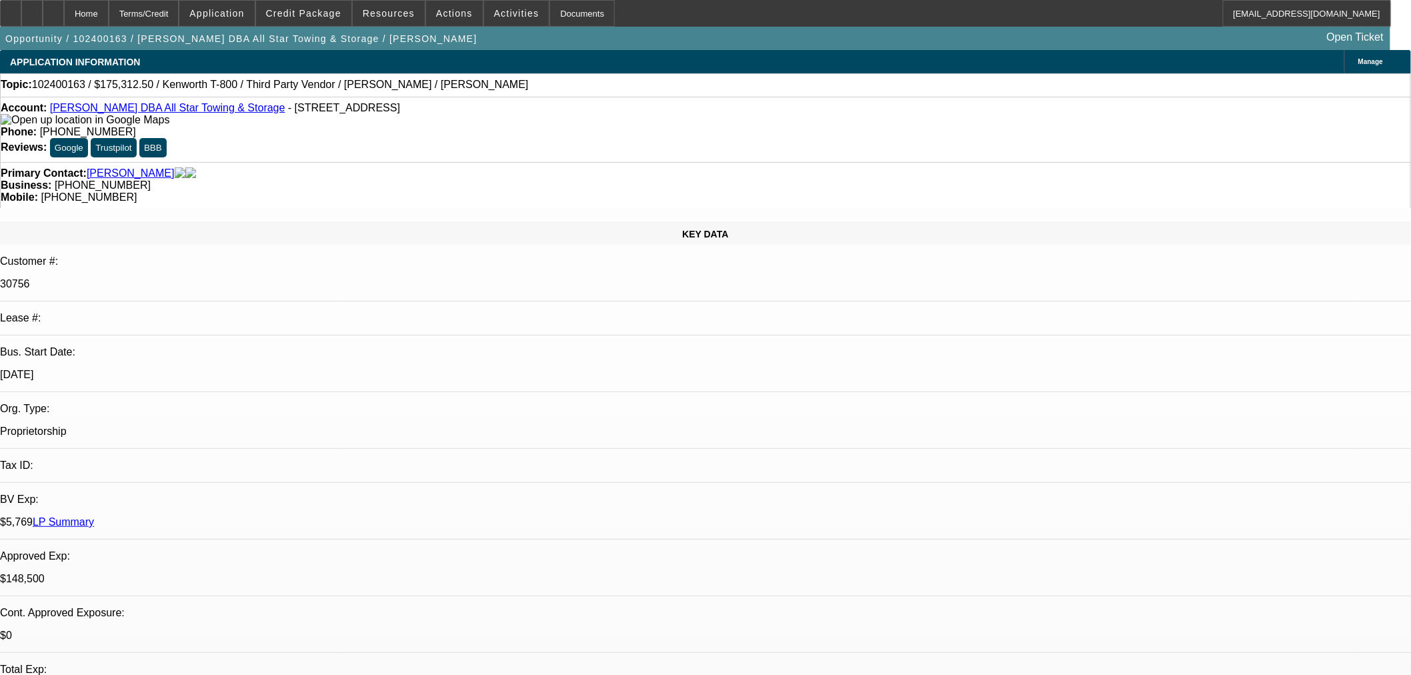
type textarea "NEED TAX ID"
checkbox input "true"
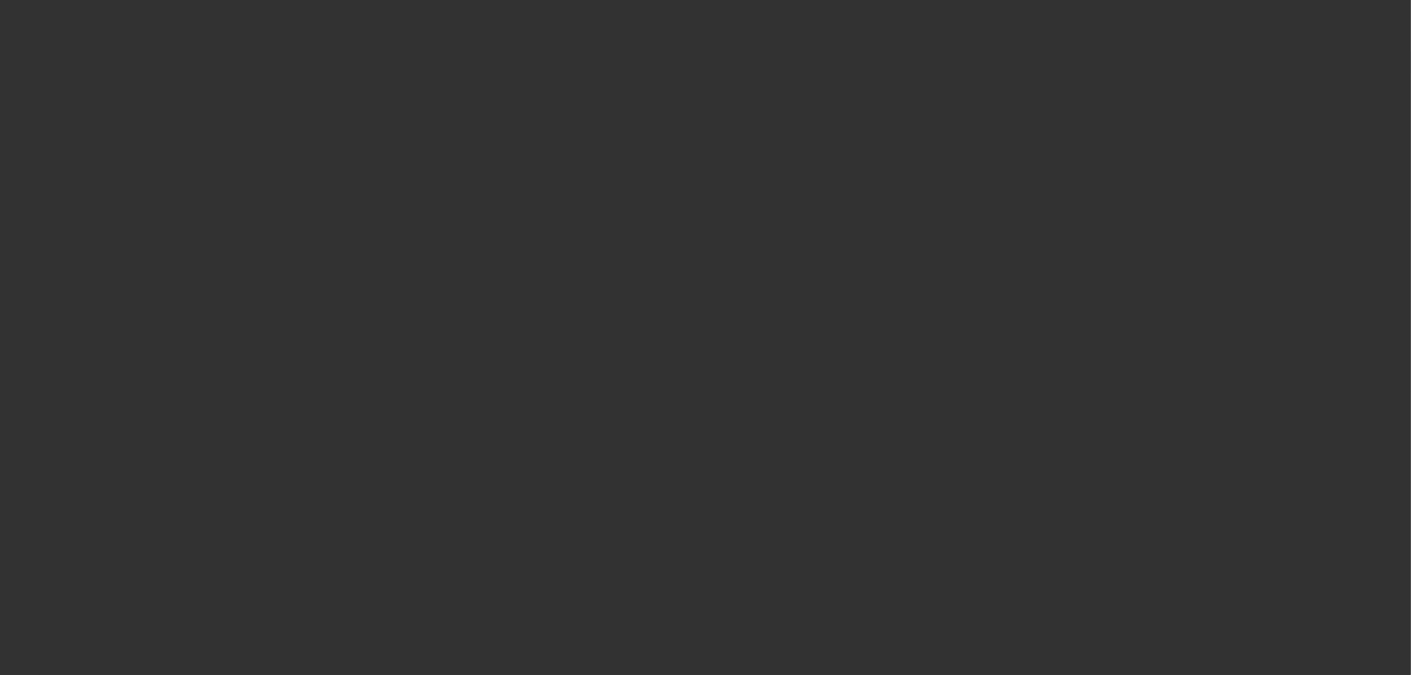
select select "0"
select select "6"
select select "0"
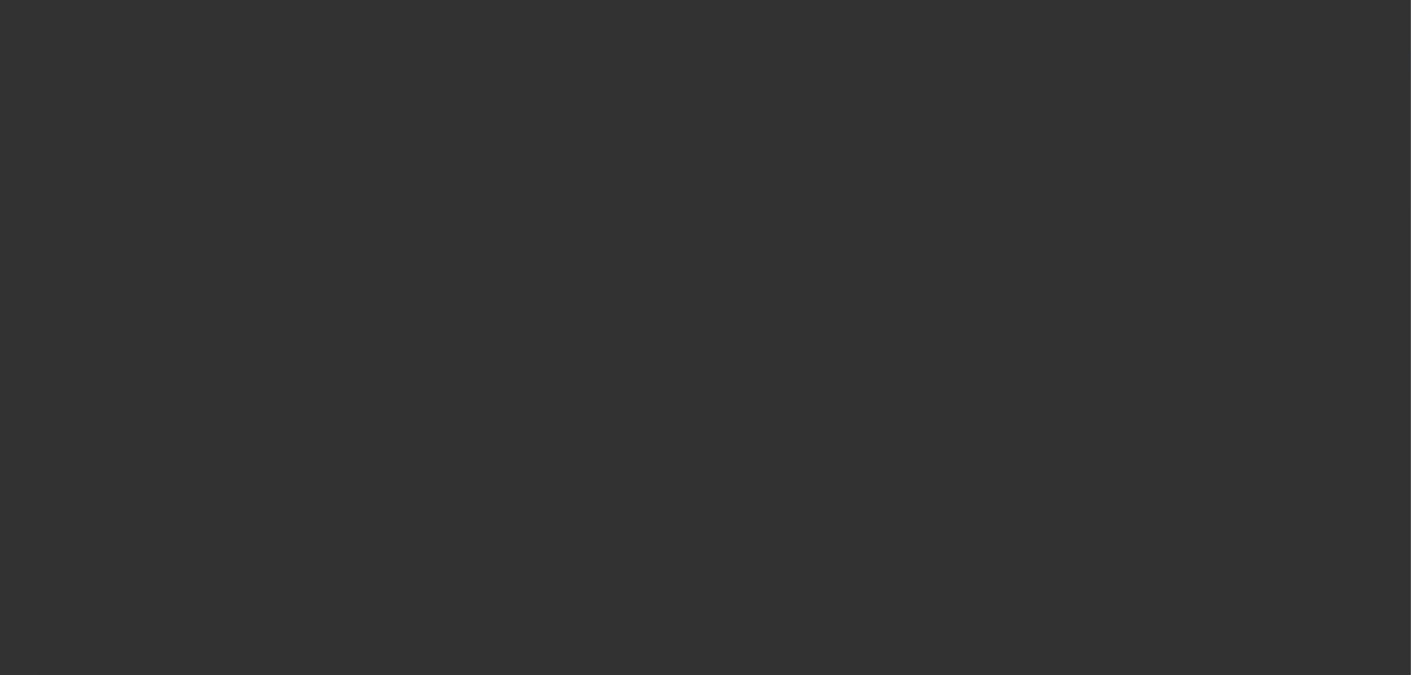
select select "0"
select select "6"
select select "0"
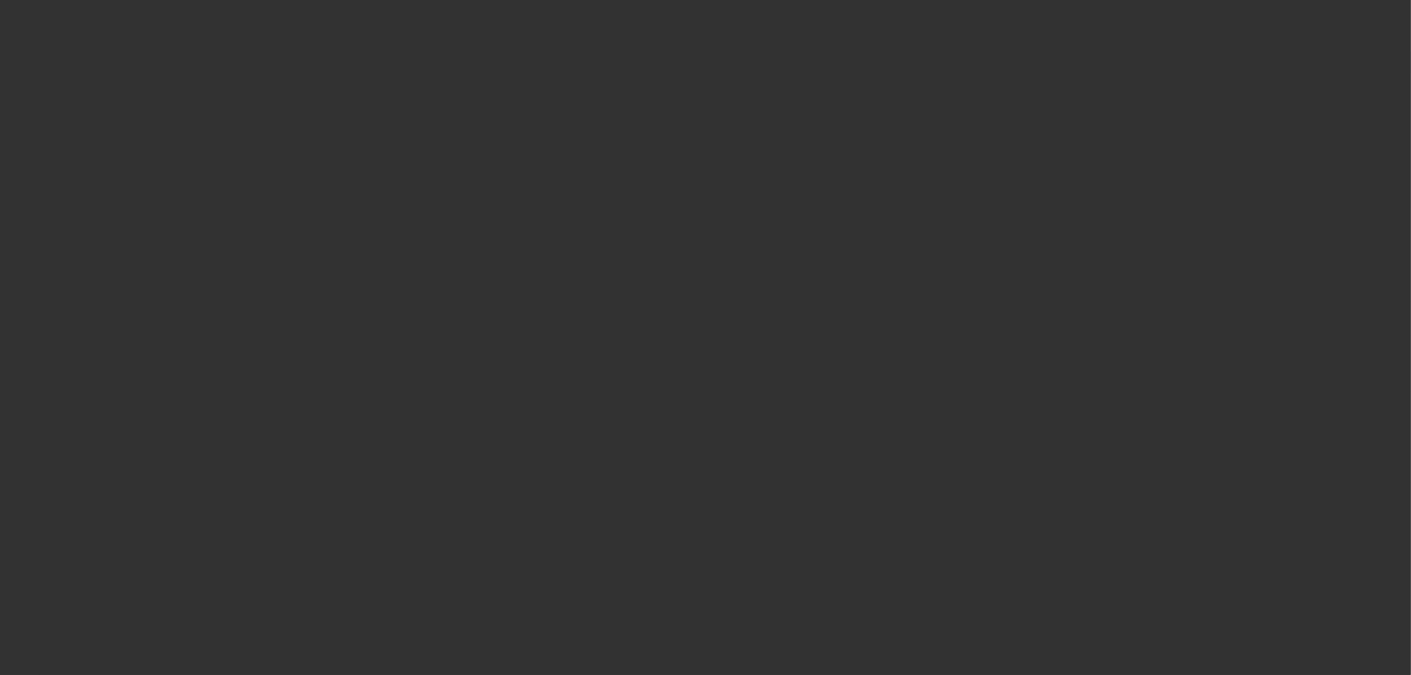
select select "0"
select select "6"
select select "0.1"
select select "2"
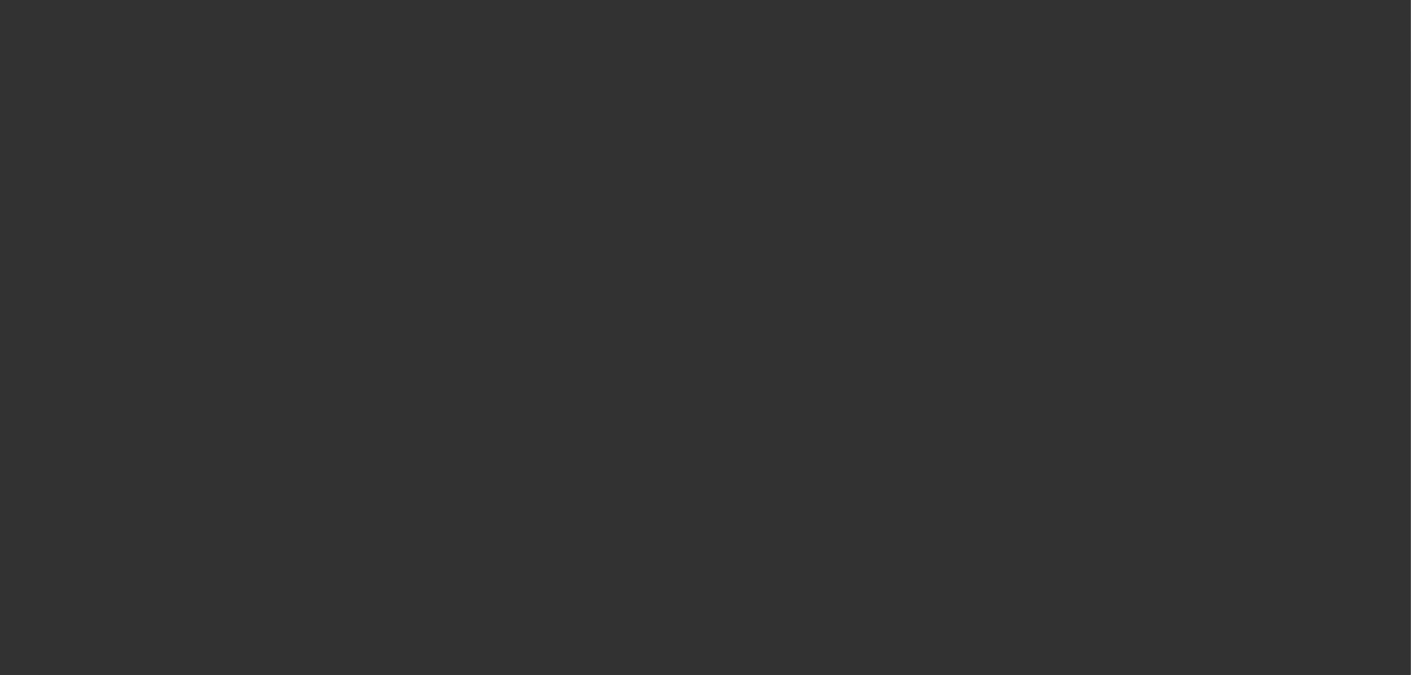
select select "0.1"
select select "4"
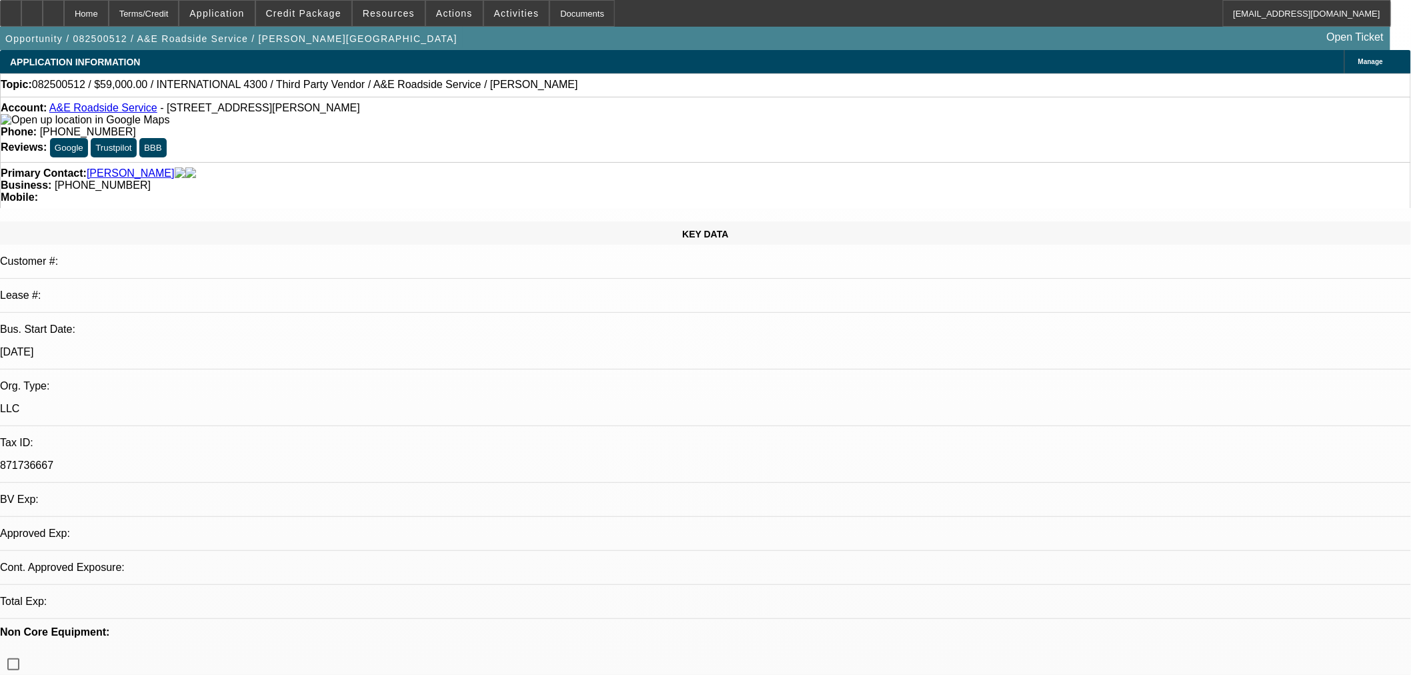
select select "0"
select select "0.1"
select select "4"
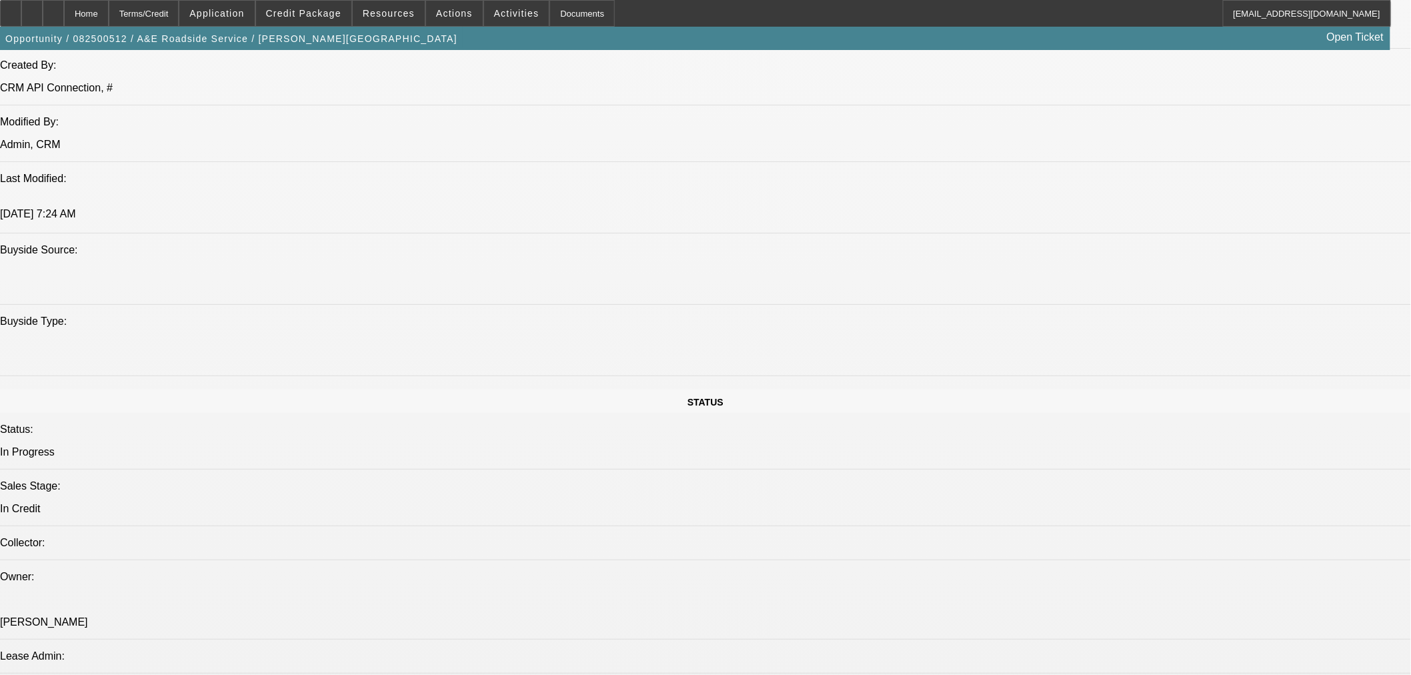
scroll to position [1259, 0]
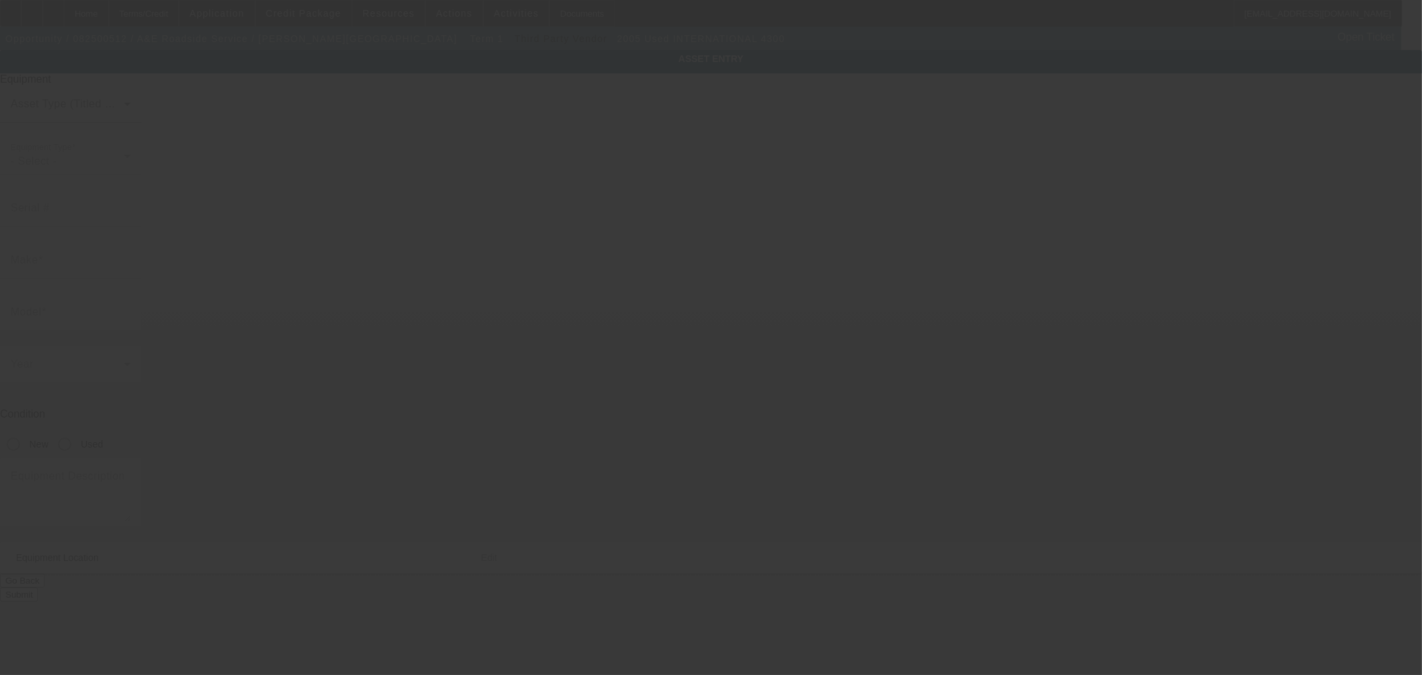
type input "1HTMMAAM25H694022"
type input "iNTERNATIONAL"
type input "4300"
radio input "true"
type input "2349 East Dorothy Lane"
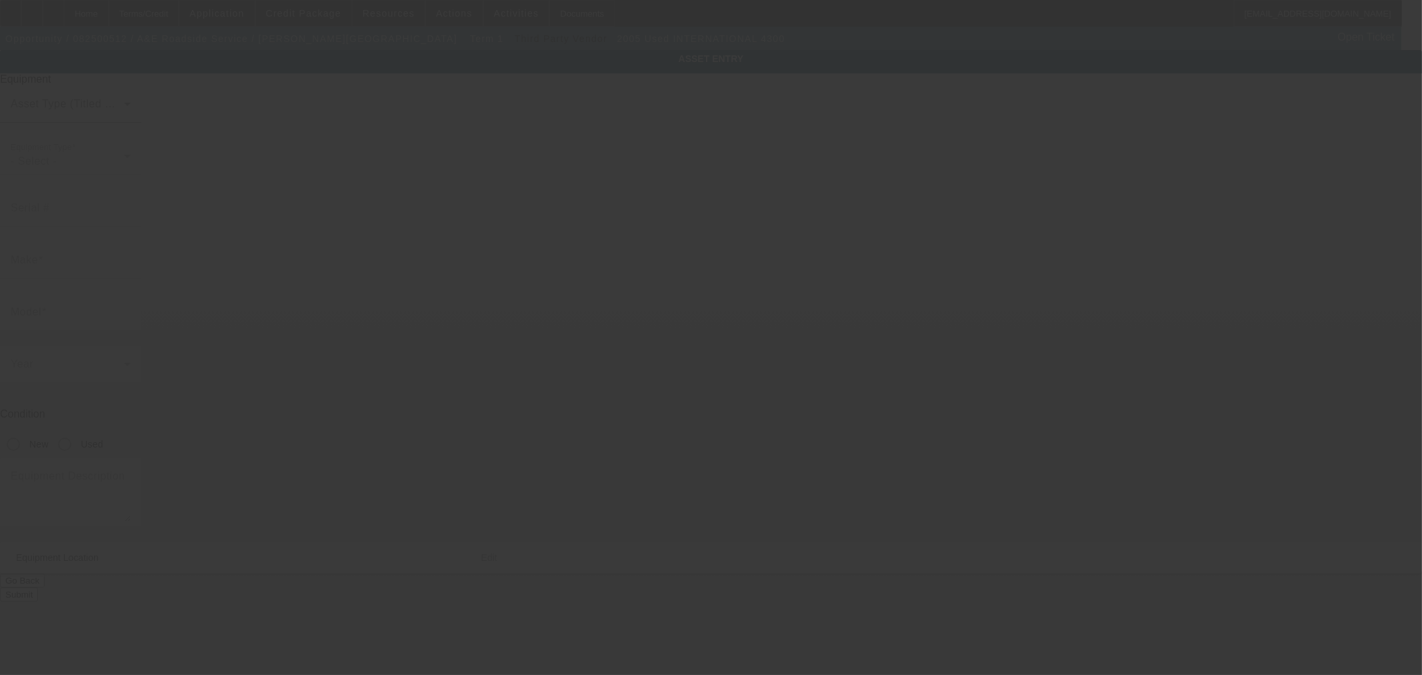
type input "Dayton"
type input "45420"
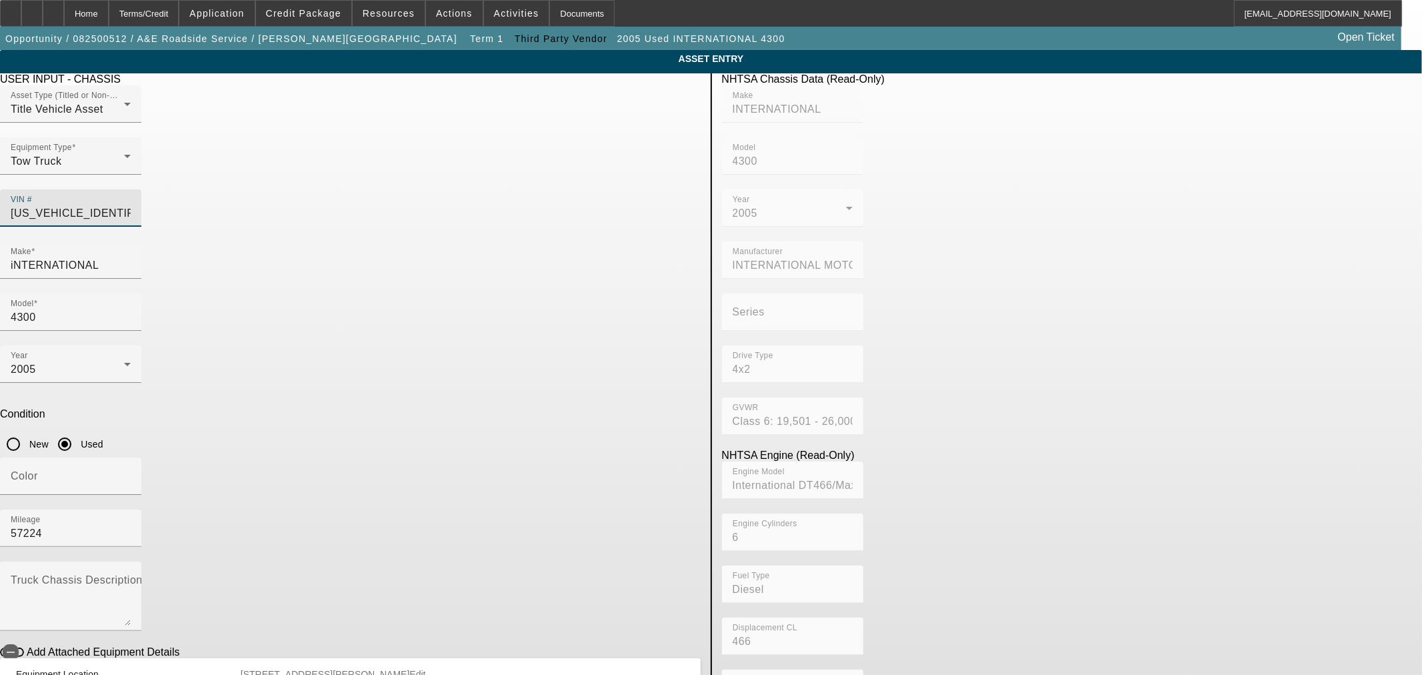
click at [131, 205] on input "1HTMMAAM25H694022" at bounding box center [71, 213] width 120 height 16
type input "INTERNATIONAL"
type input "4300"
type input "INTERNATIONAL MOTORS, LLC"
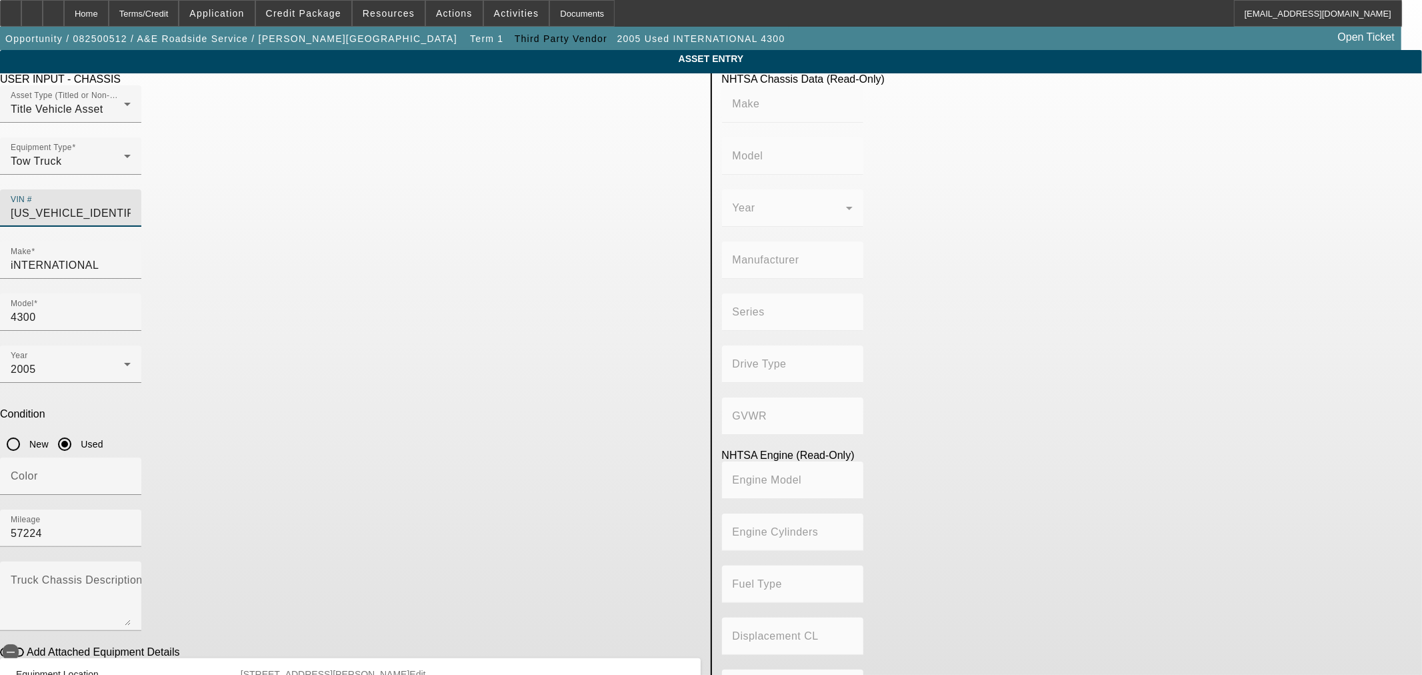
type input "4x2"
type input "Class 6: 19,501 - 26,000 lb (8,845 - 11,794 kg)"
type input "International DT466/Maxxforce DT"
type input "6"
type input "Diesel"
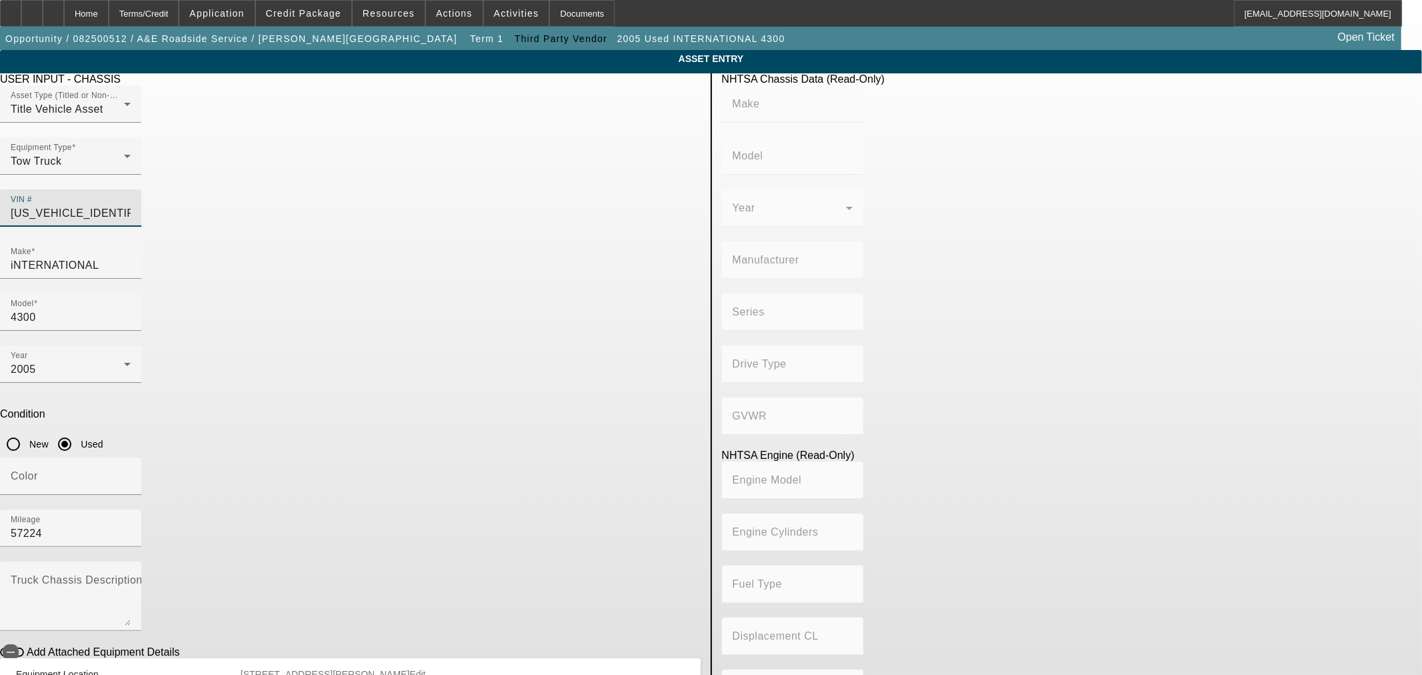
type input "466"
type input "7.636371824"
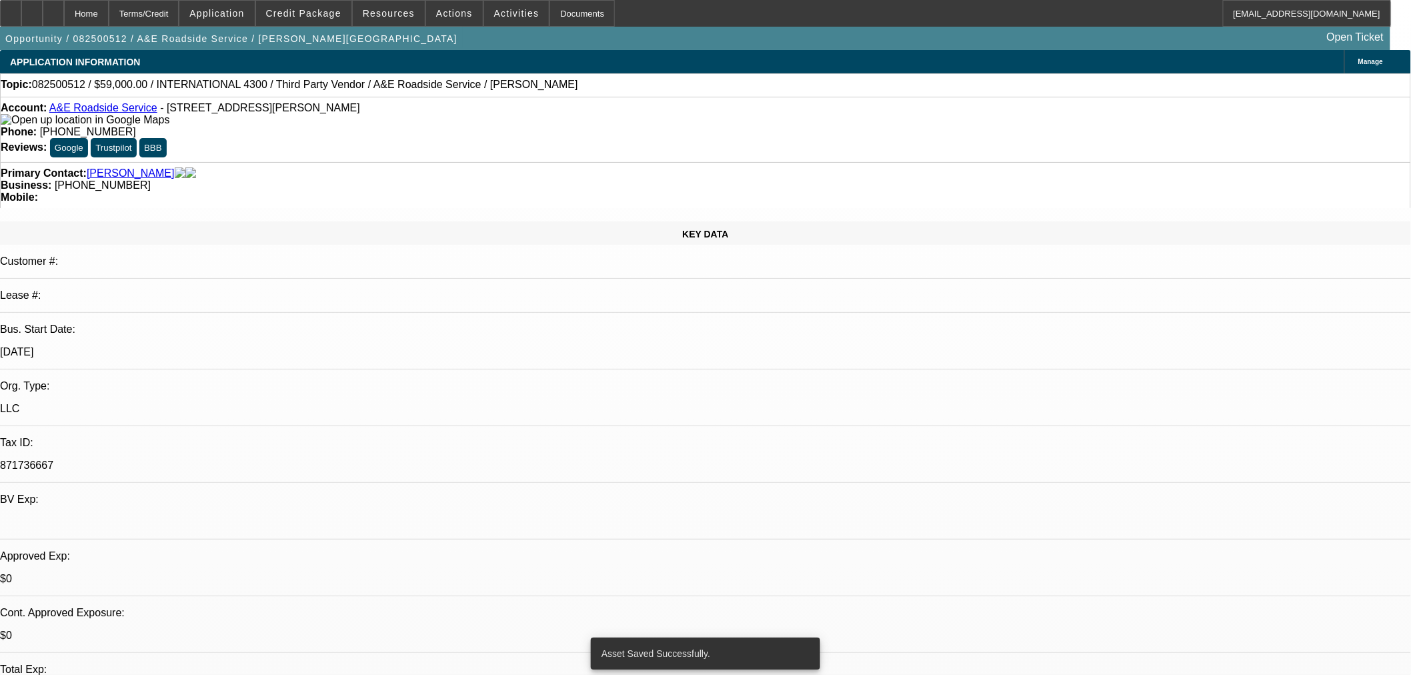
select select "0"
select select "0.1"
select select "4"
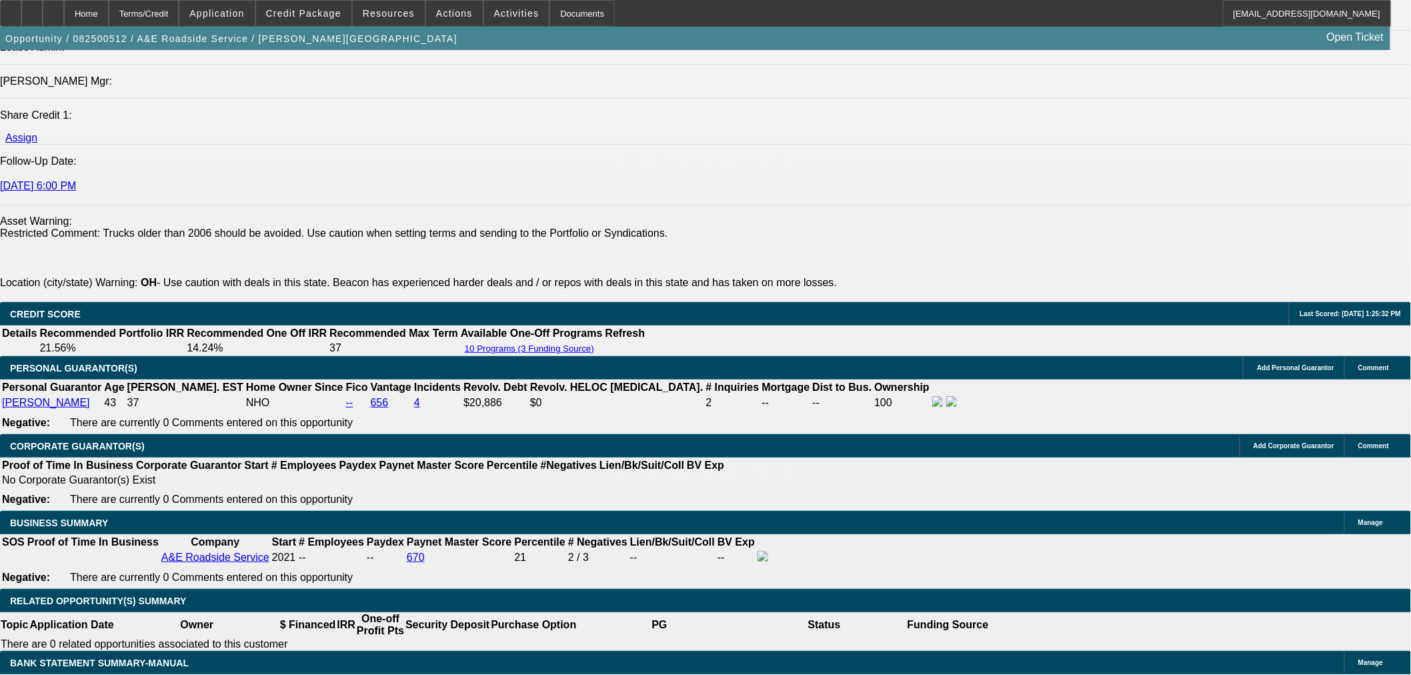
scroll to position [1630, 0]
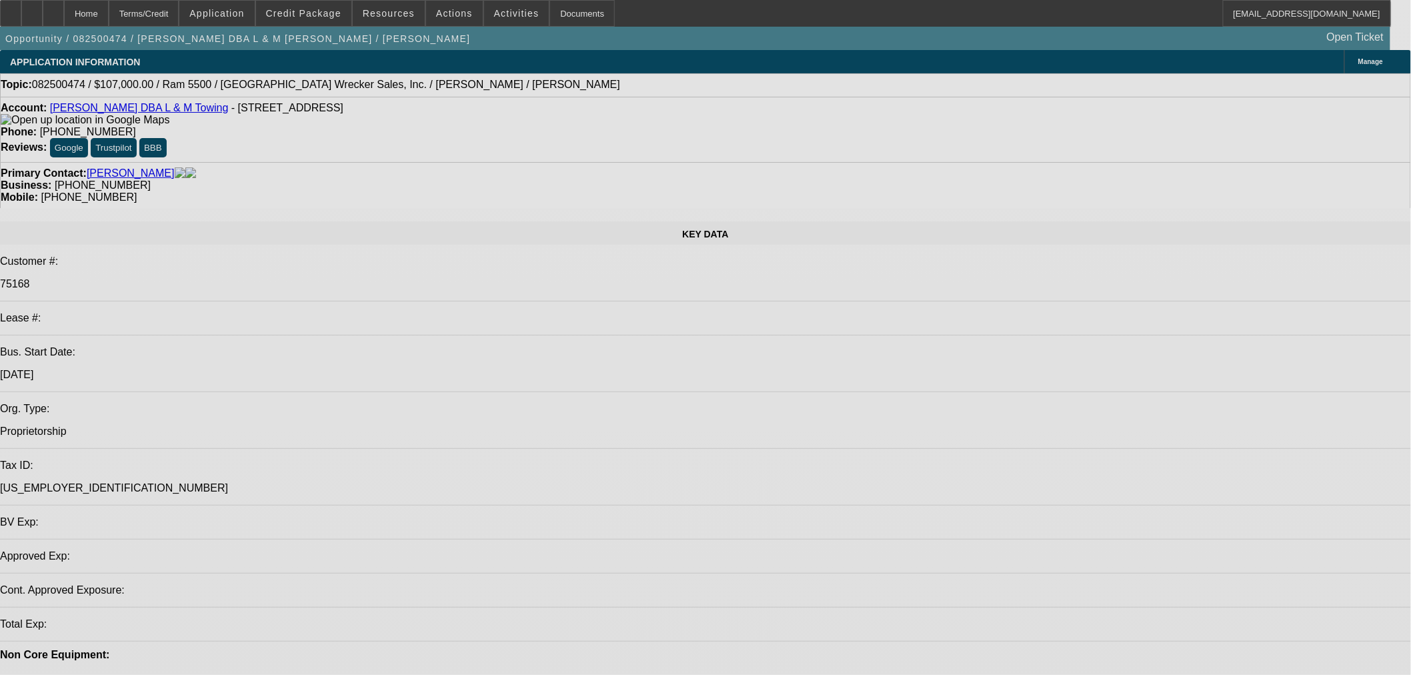
select select "0"
select select "2"
select select "0"
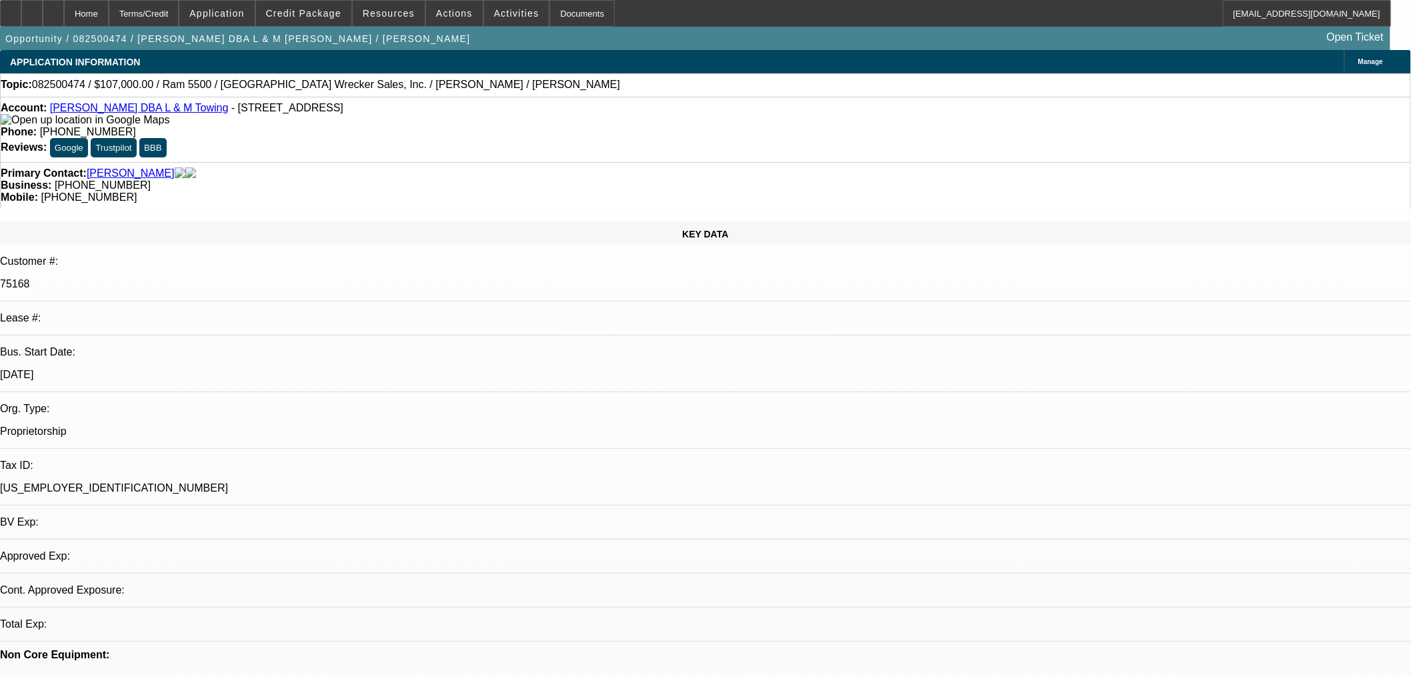
select select "6"
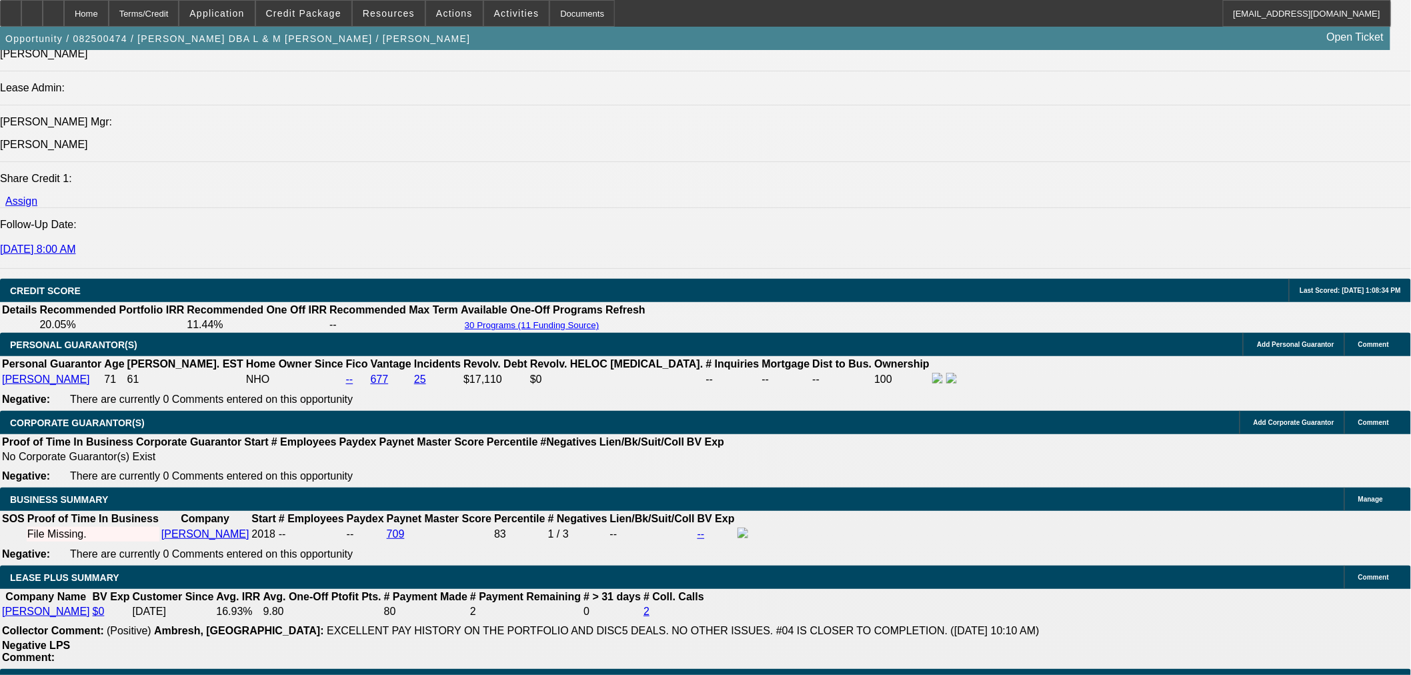
scroll to position [1748, 0]
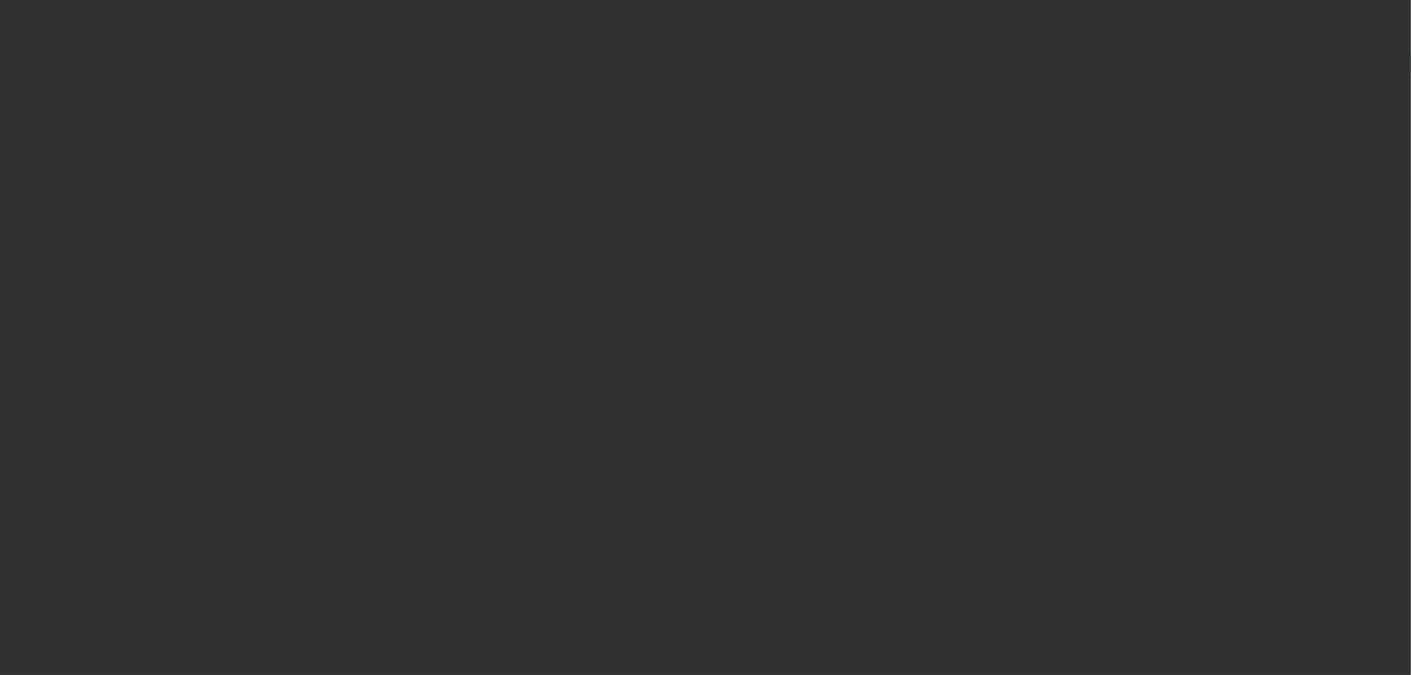
radio input "true"
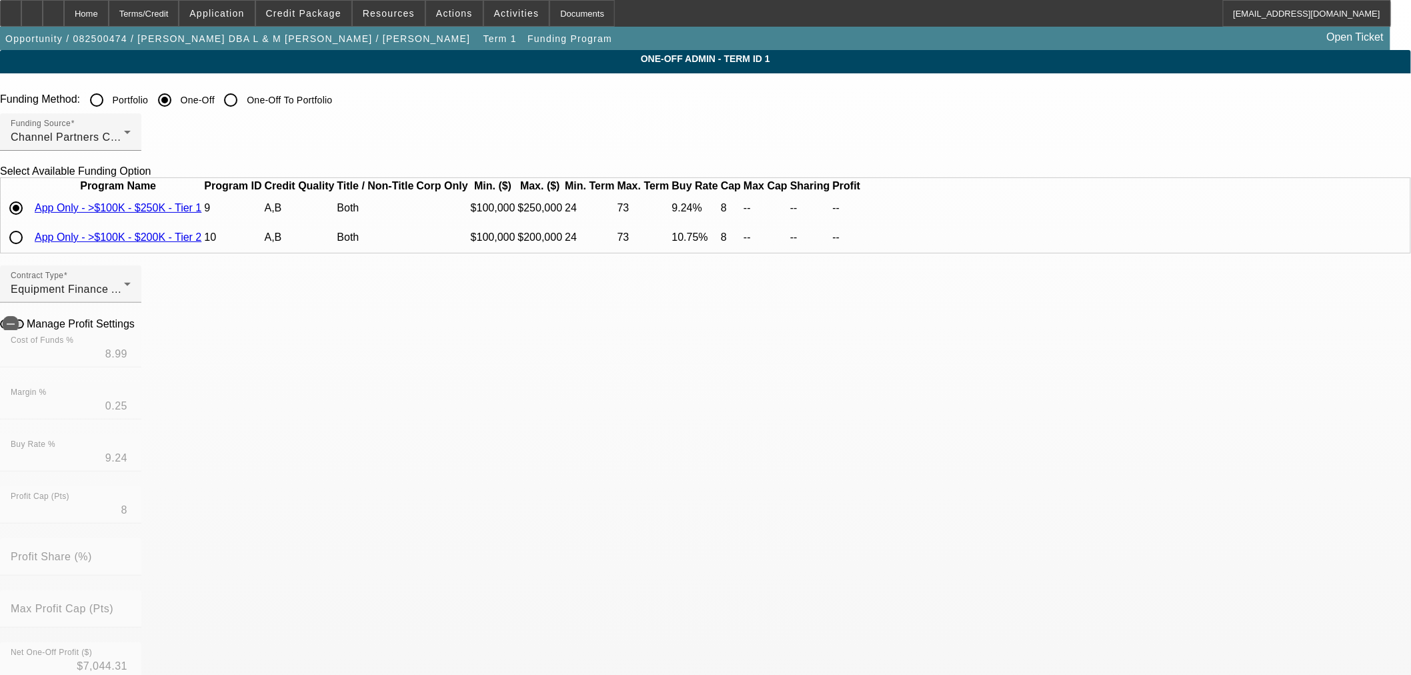
click at [29, 251] on input "radio" at bounding box center [16, 237] width 27 height 27
radio input "true"
type input "10.25"
type input "0.50"
type input "10.75"
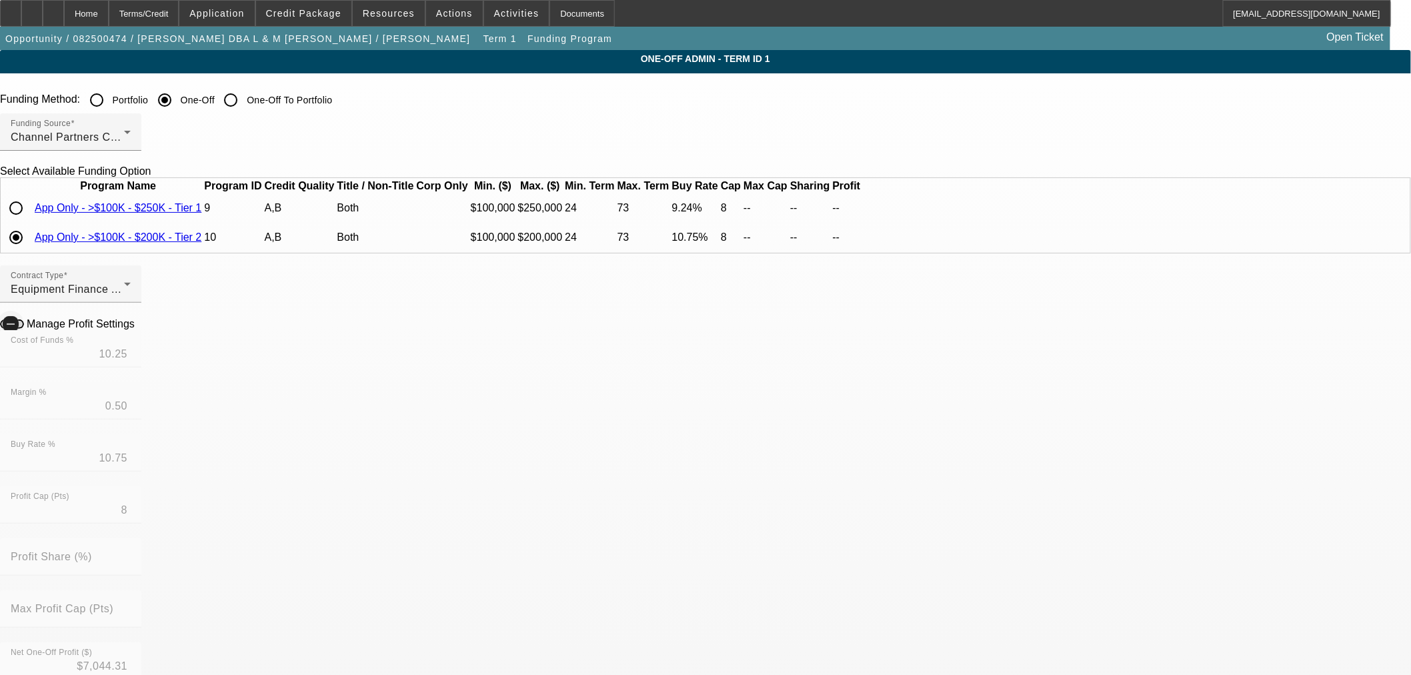
click at [24, 329] on span "button" at bounding box center [12, 323] width 24 height 9
click at [131, 362] on input "10.25" at bounding box center [71, 354] width 120 height 16
type input "12.75"
type input "13.25"
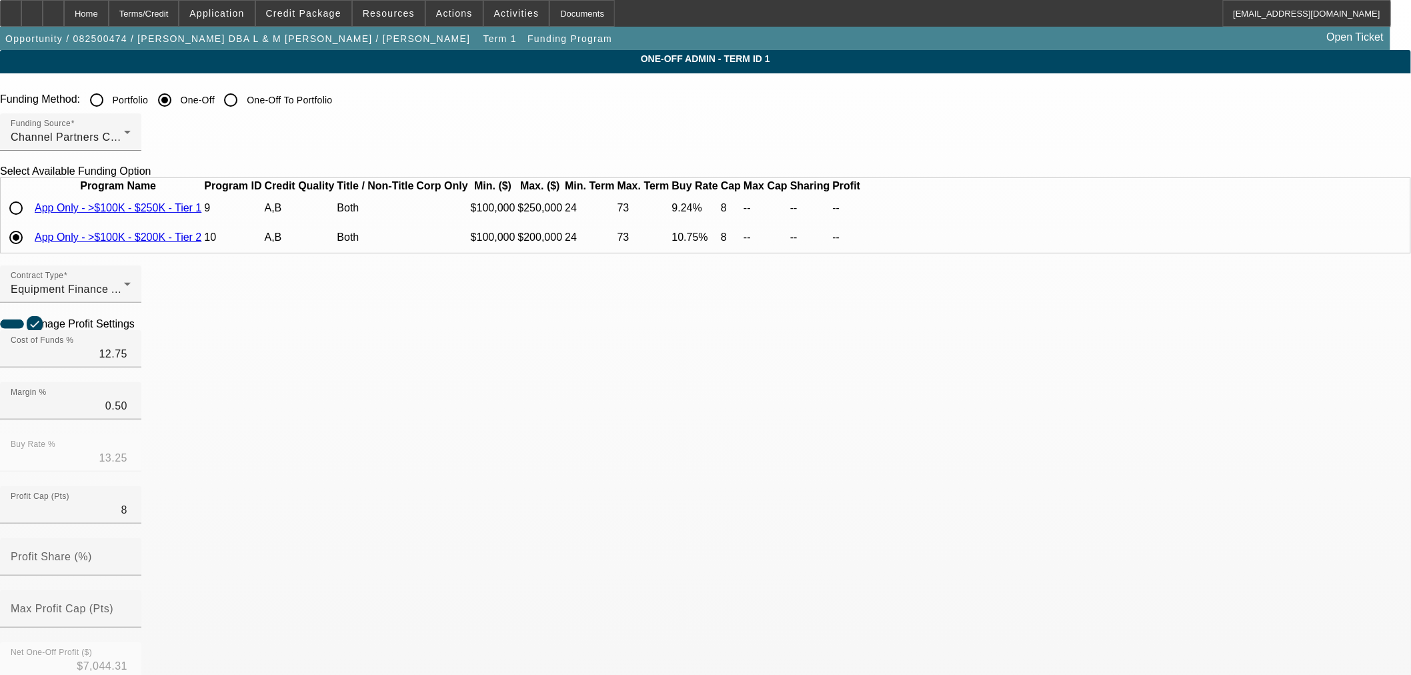
click at [138, 329] on icon at bounding box center [138, 322] width 0 height 11
type input "-$4,951.19"
type input "-$2,317.54"
radio input "false"
click at [107, 11] on div "Home" at bounding box center [86, 13] width 45 height 27
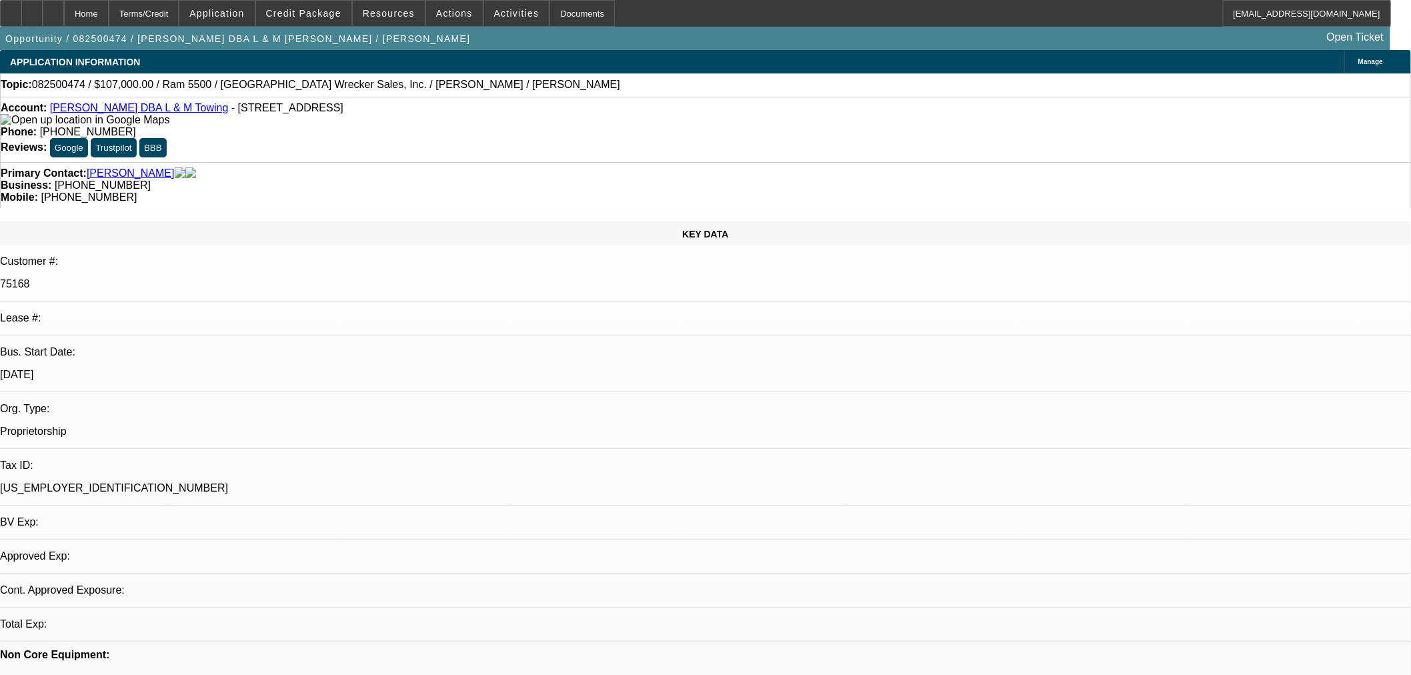
select select "0"
select select "2"
select select "0"
select select "6"
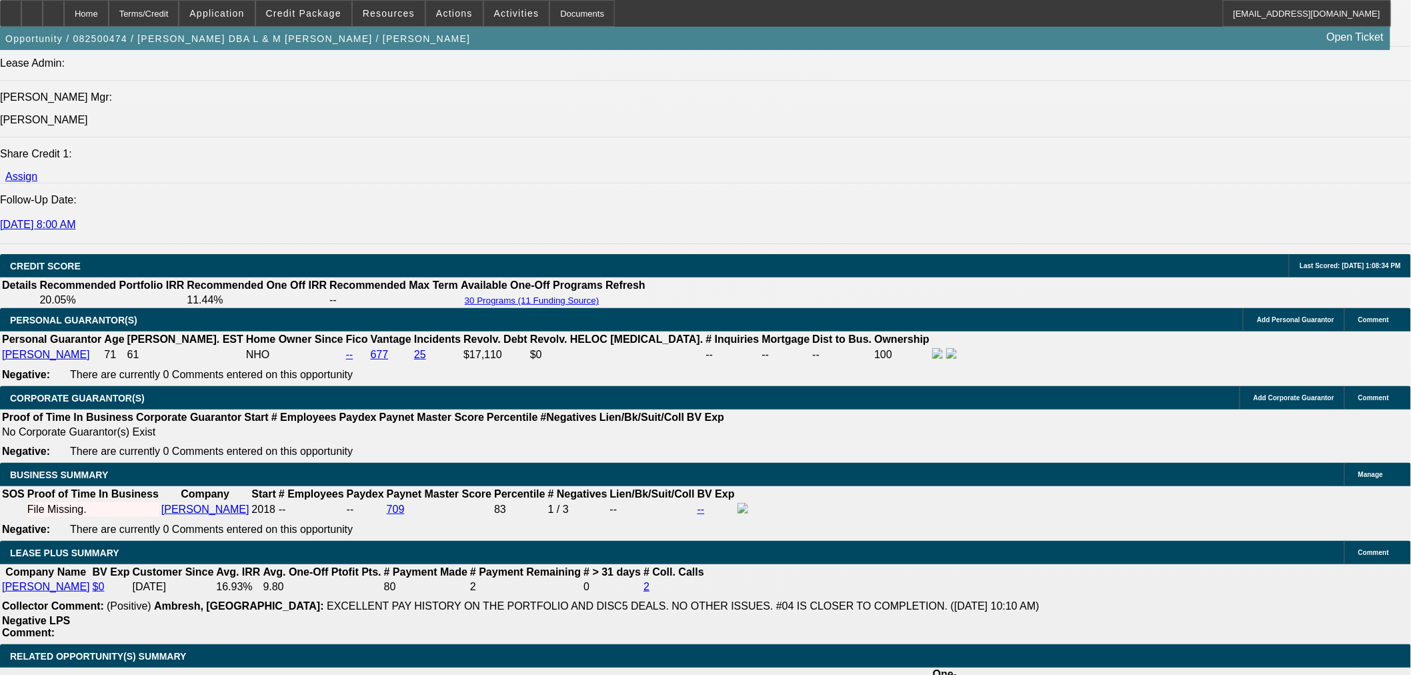
scroll to position [2074, 0]
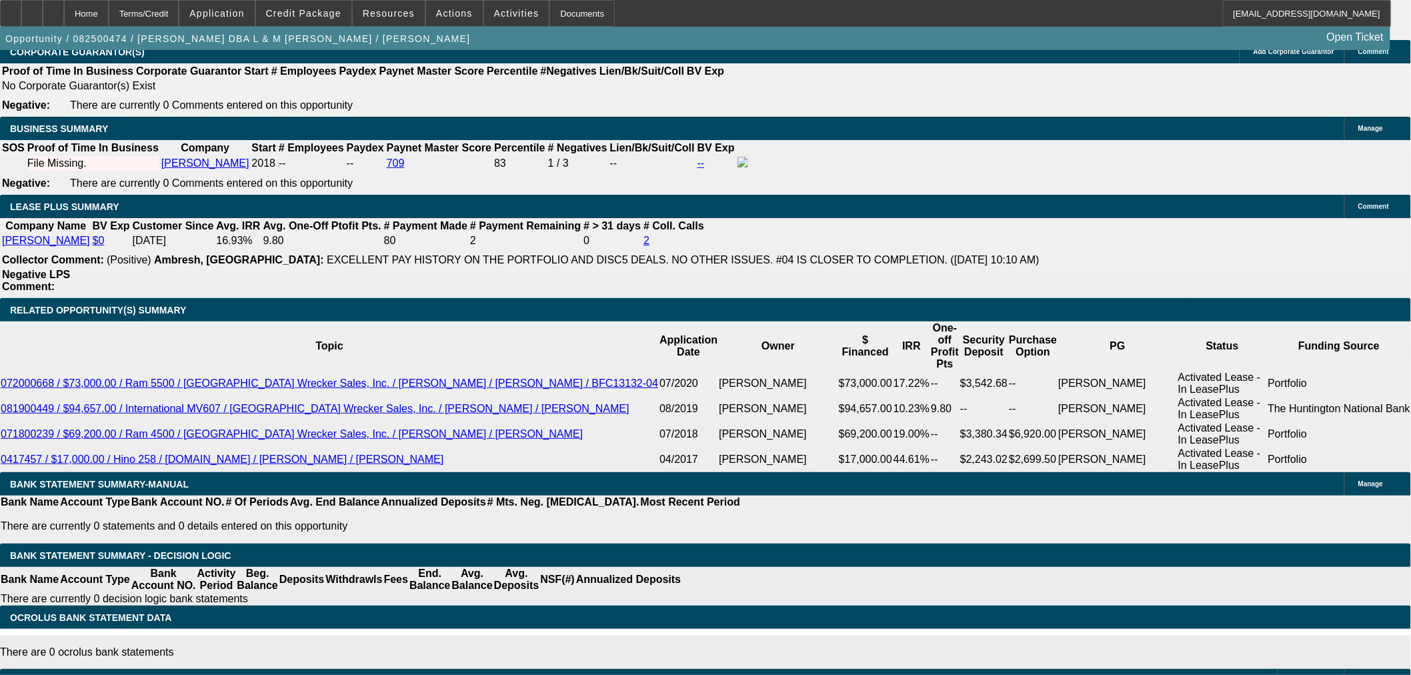
select select "3"
type input "UNKNOWN"
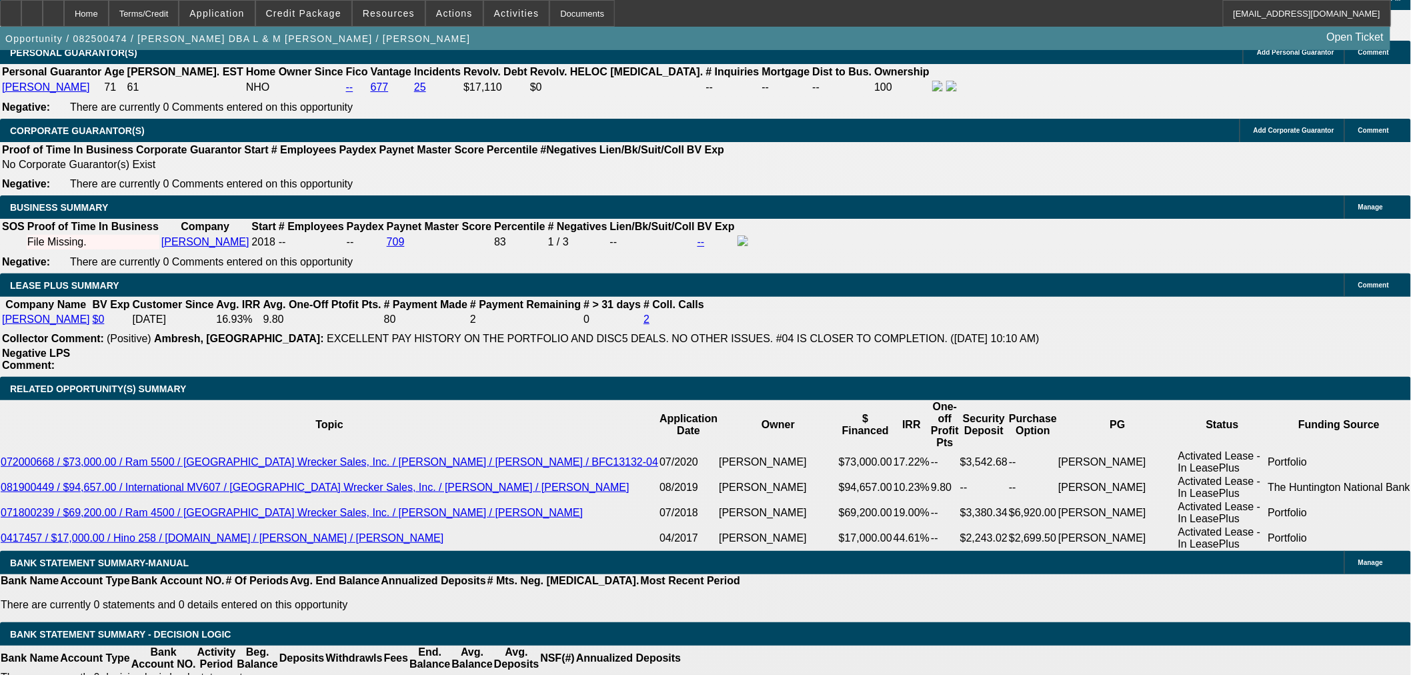
scroll to position [1778, 0]
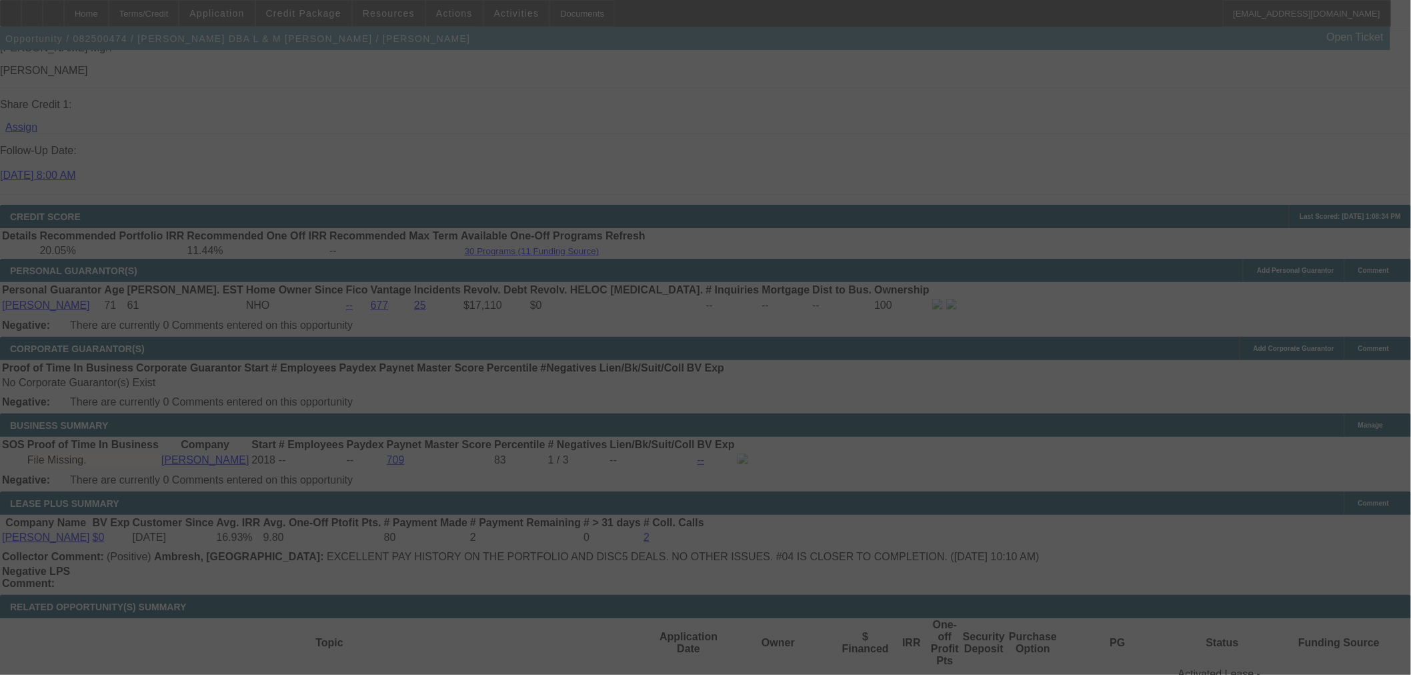
select select "0"
select select "3"
select select "0"
select select "6"
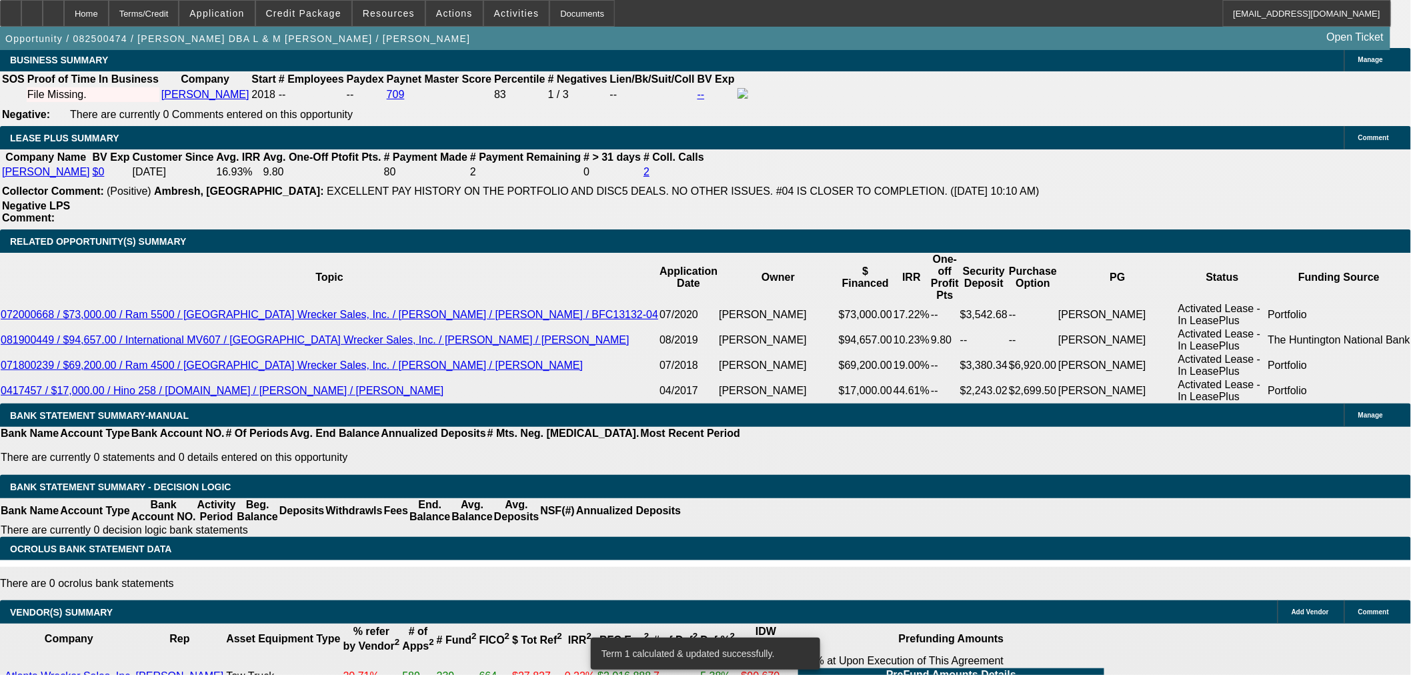
scroll to position [1890, 0]
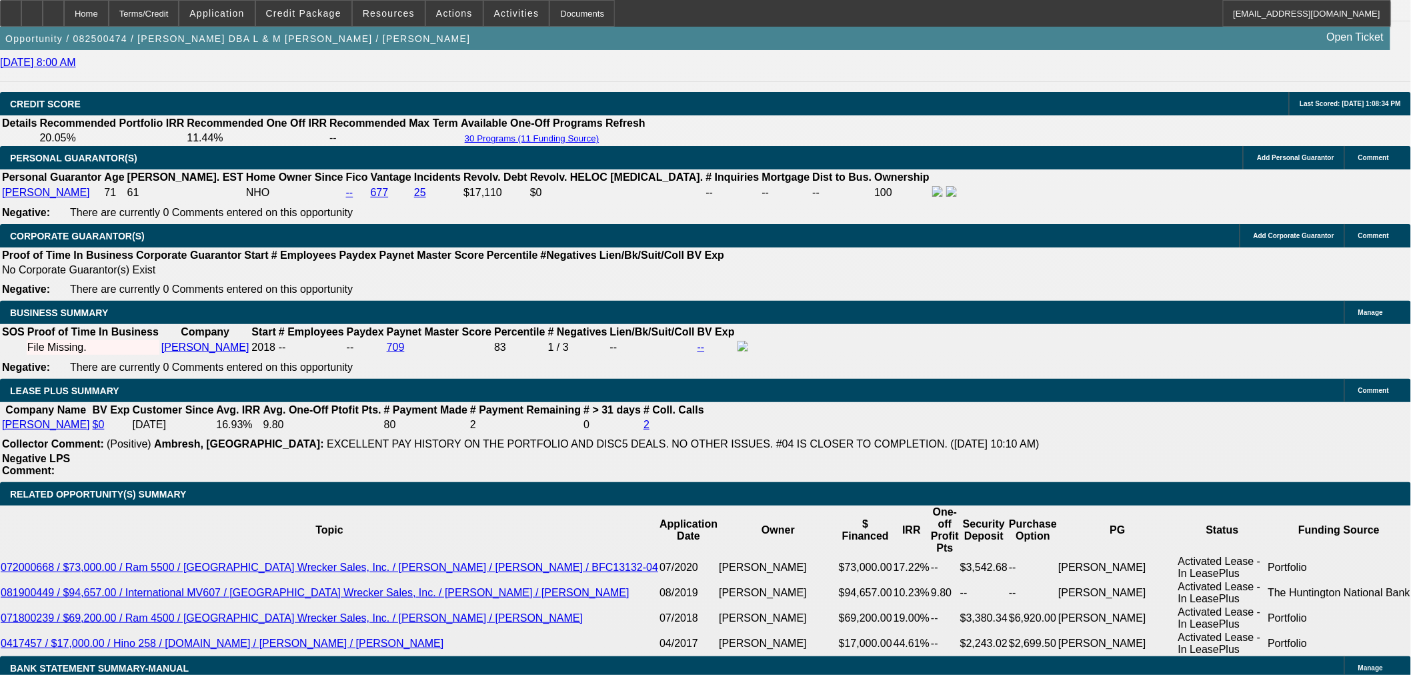
select select "2"
type input "UNKNOWN"
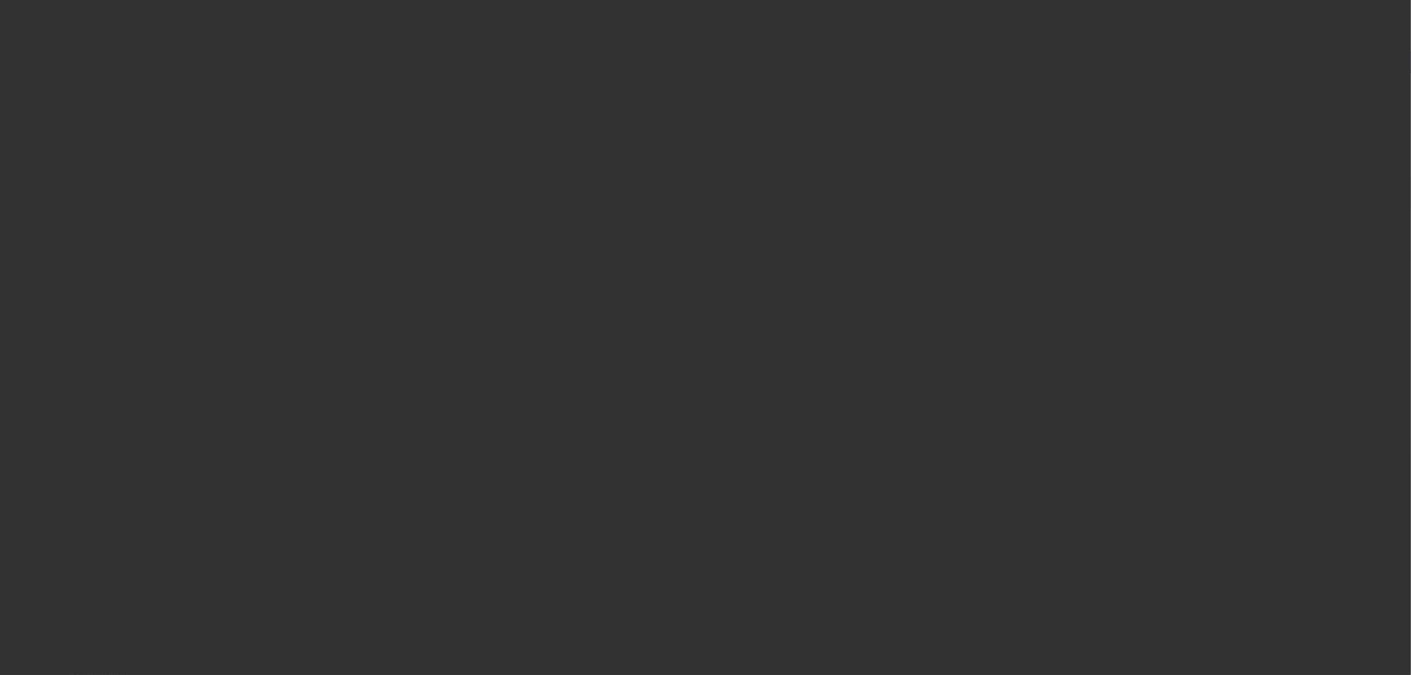
radio input "true"
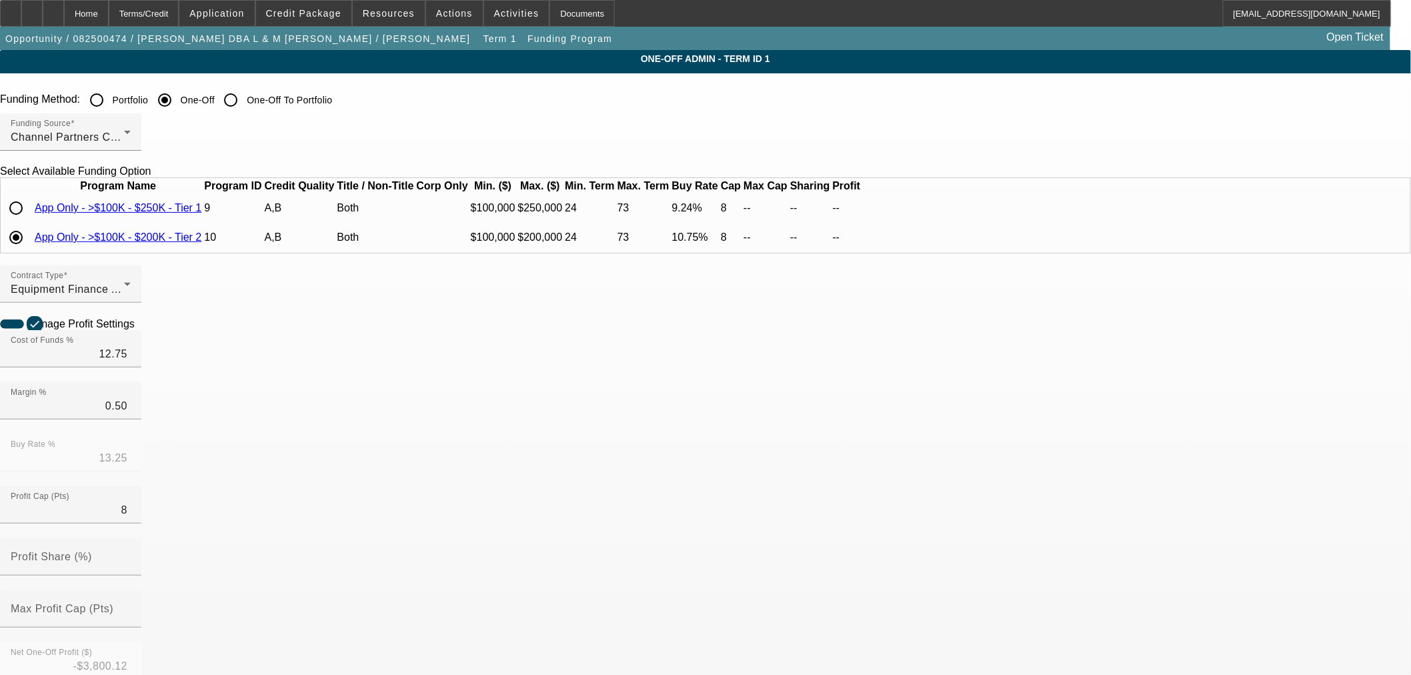
drag, startPoint x: 349, startPoint y: 231, endPoint x: 354, endPoint y: 248, distance: 17.5
click at [29, 221] on input "radio" at bounding box center [16, 208] width 27 height 27
radio input "true"
type input "8.99"
type input "0.25"
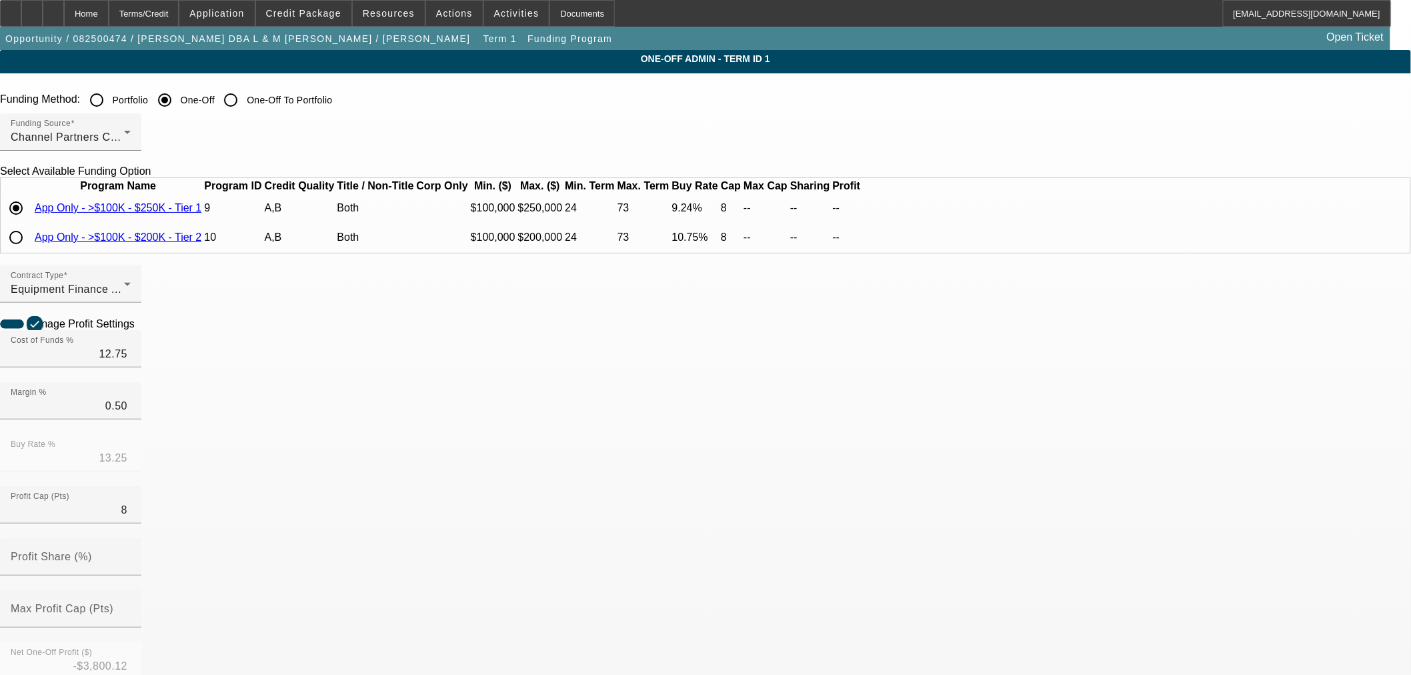
type input "9.24"
click at [138, 329] on icon at bounding box center [138, 322] width 0 height 11
click at [109, 11] on div "Home" at bounding box center [86, 13] width 45 height 27
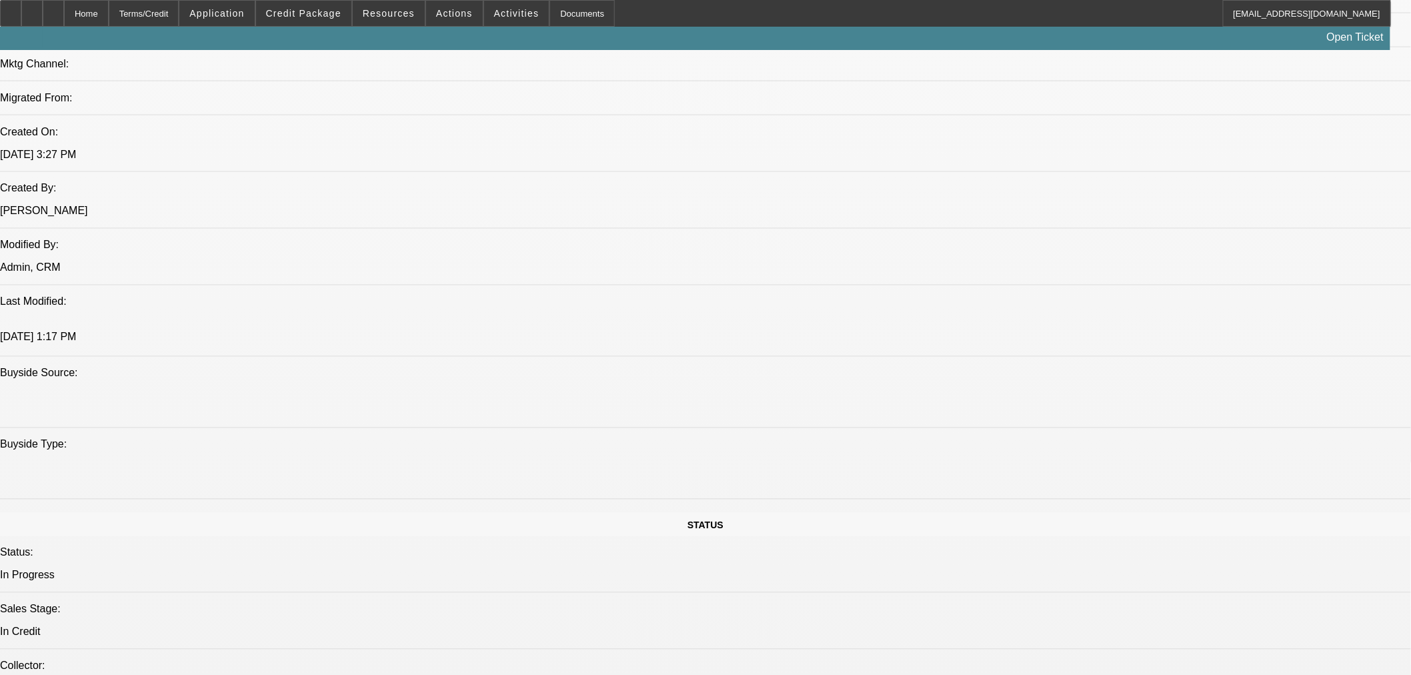
select select "0"
select select "2"
select select "0"
select select "6"
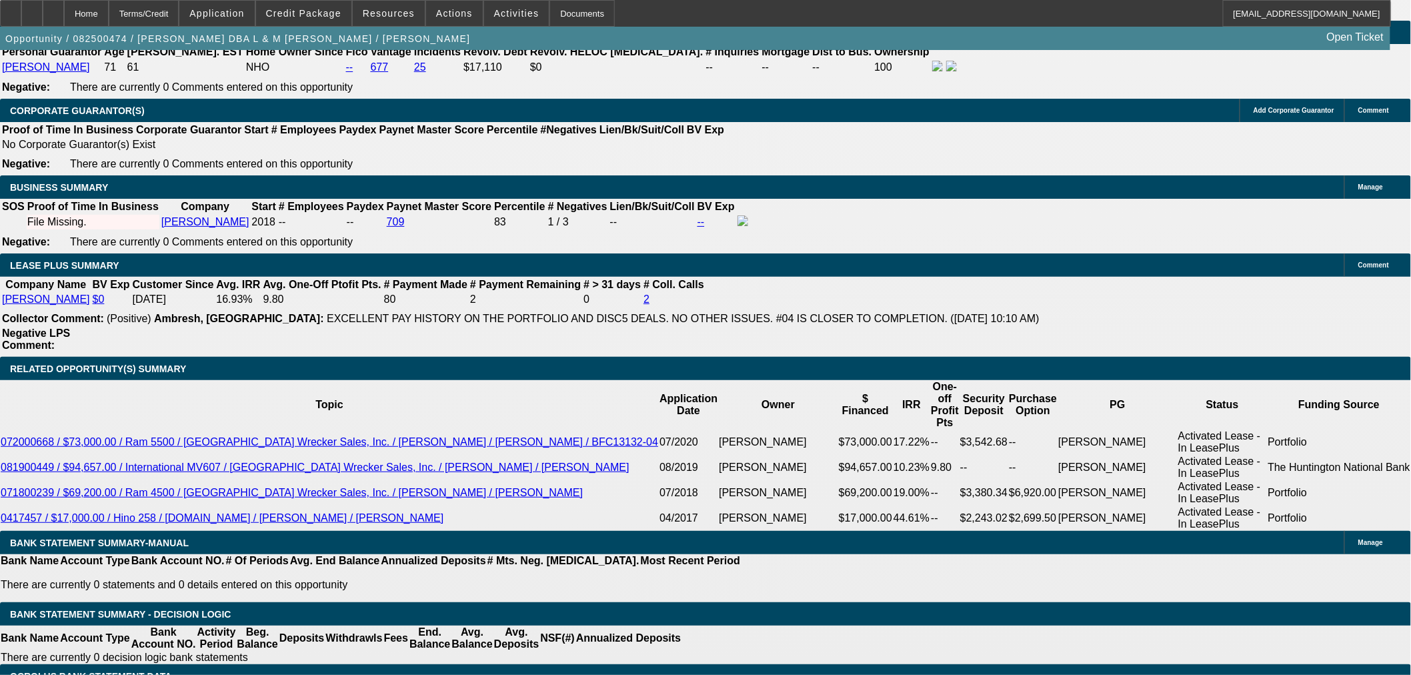
scroll to position [2273, 0]
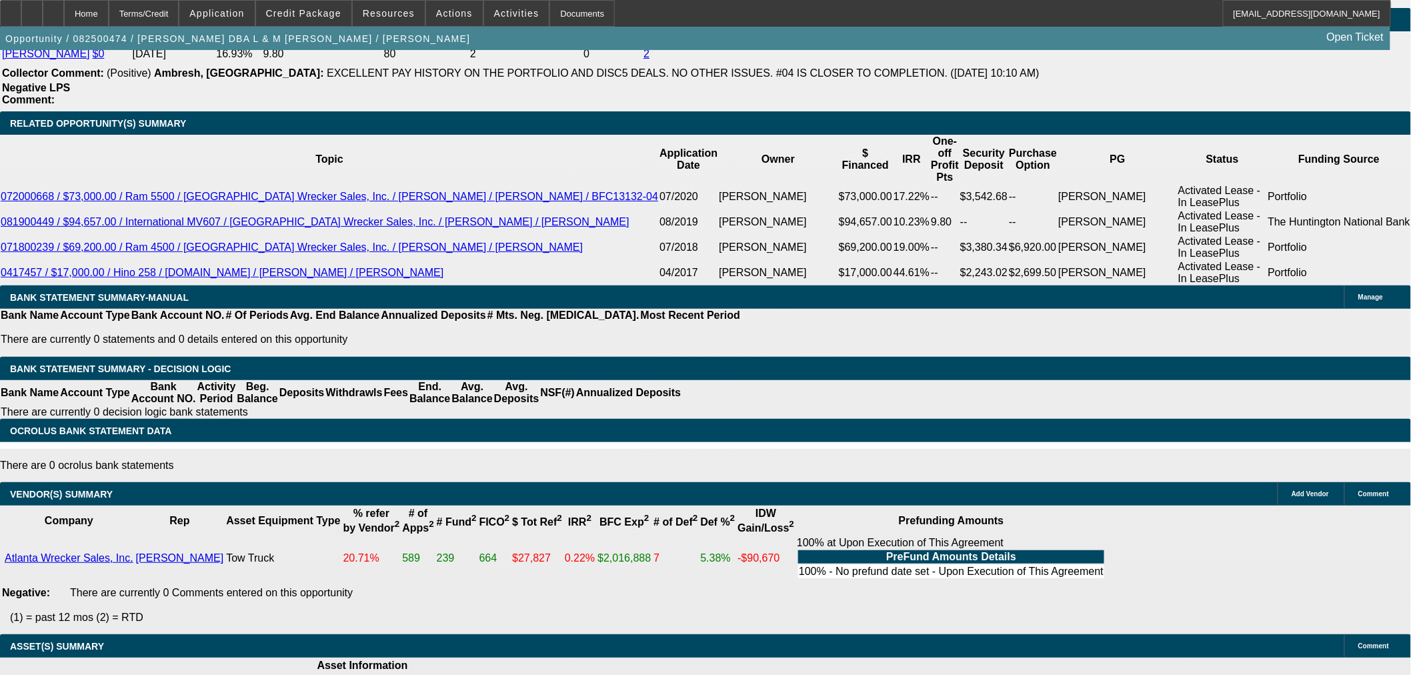
select select "5"
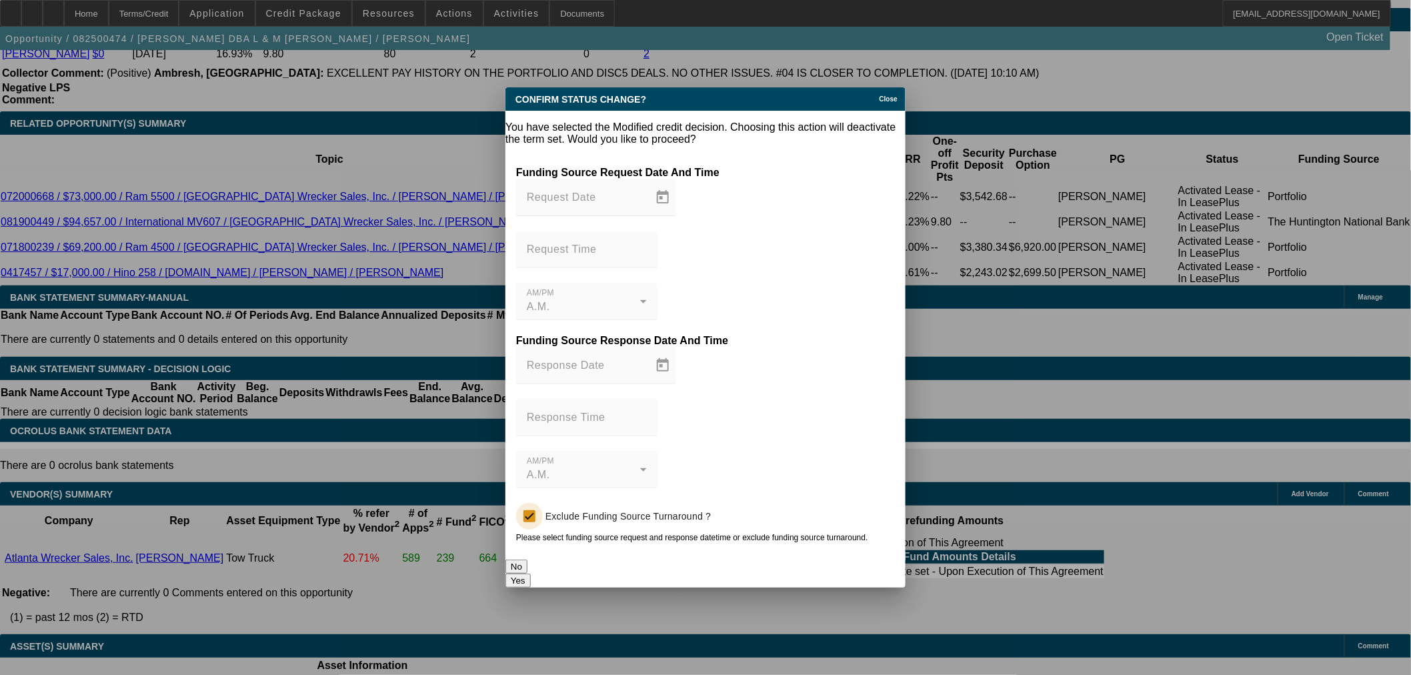
scroll to position [0, 0]
click at [531, 573] on button "Yes" at bounding box center [517, 580] width 25 height 14
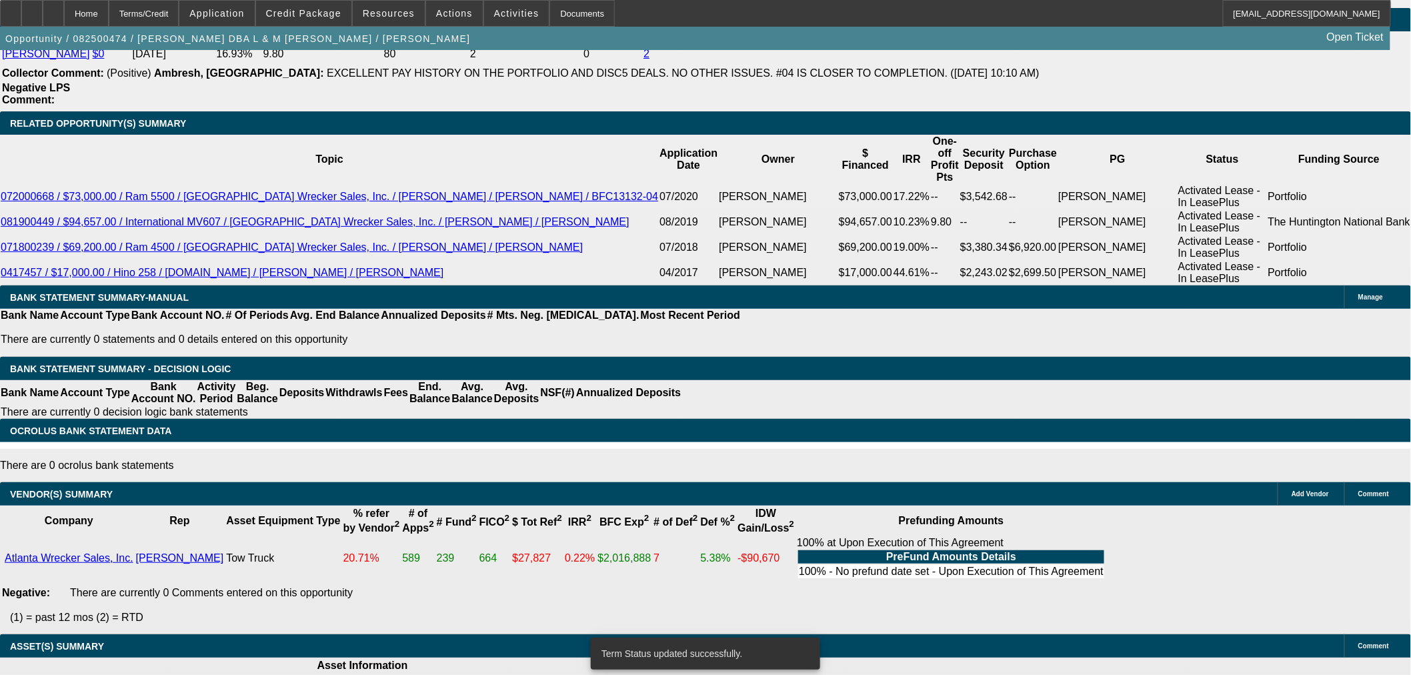
scroll to position [2244, 0]
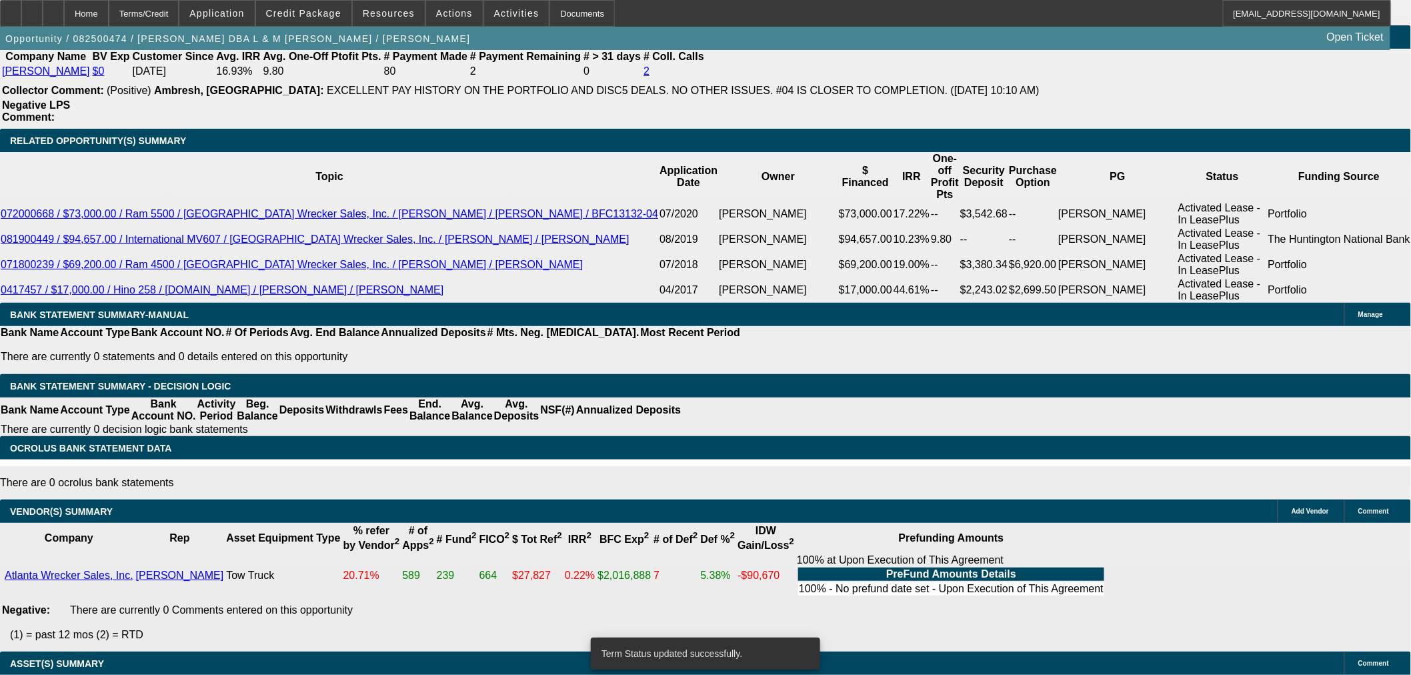
select select "0"
select select "2"
select select "0"
select select "6"
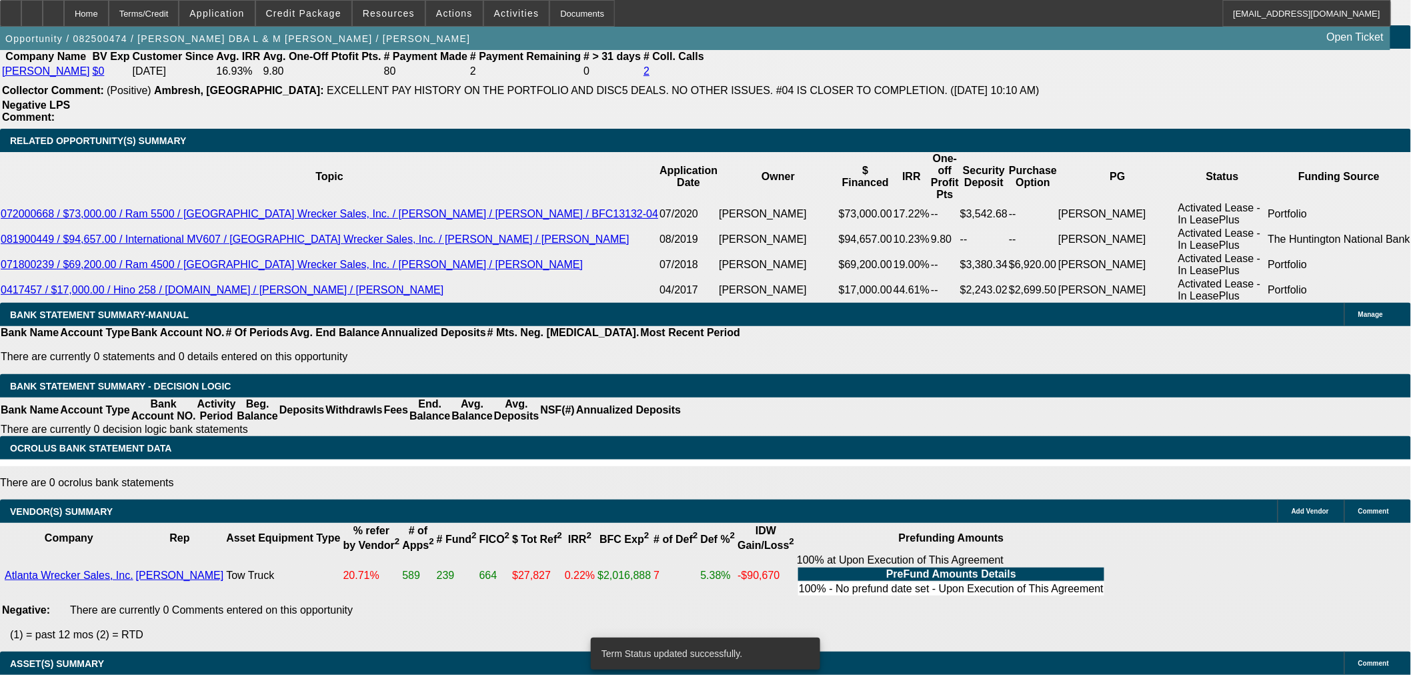
select select "0"
select select "2"
select select "0"
select select "6"
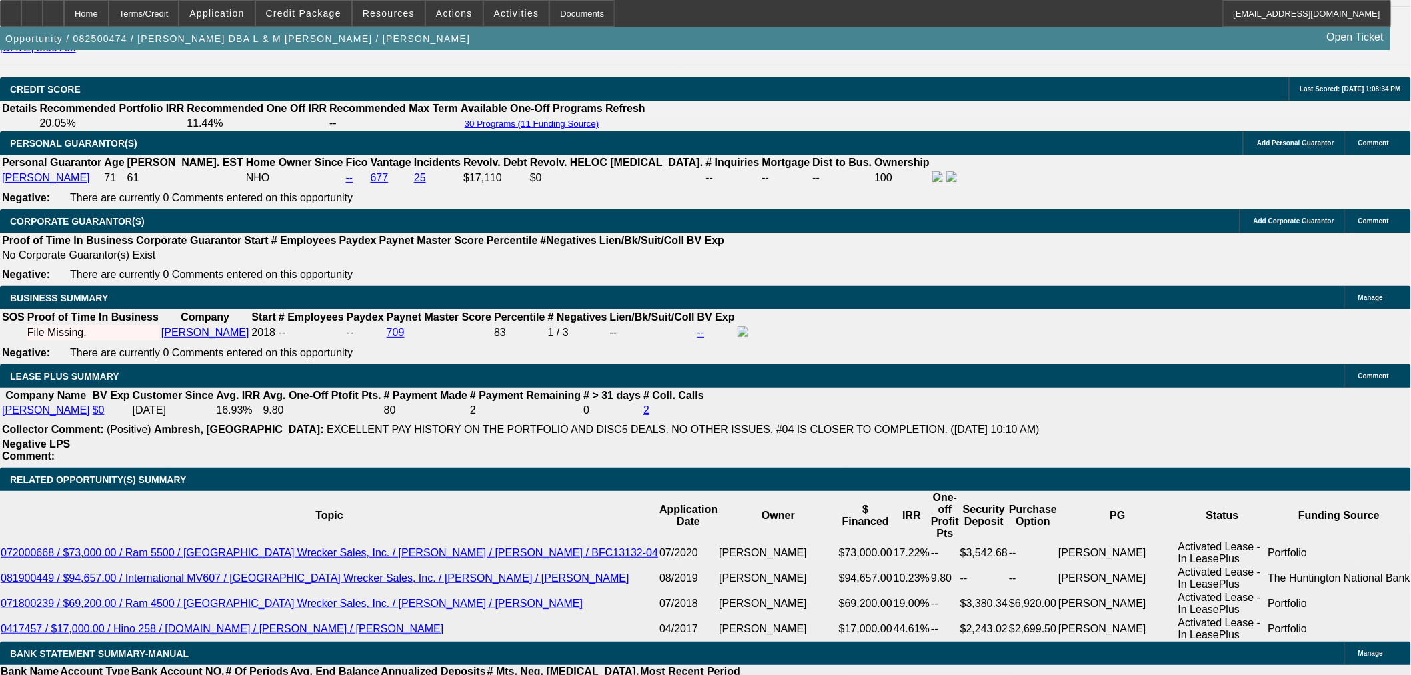
scroll to position [1948, 0]
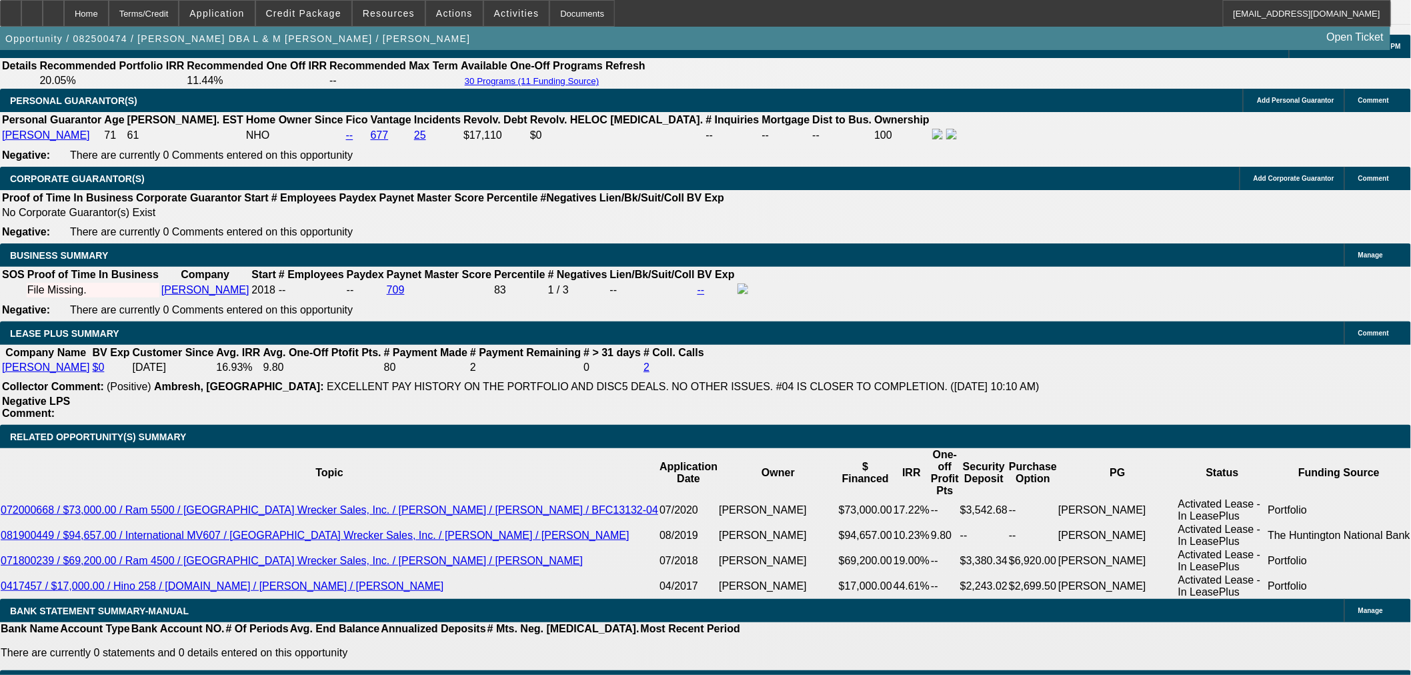
type input "UNKNOWN"
type input "60"
type input "$18,457.39"
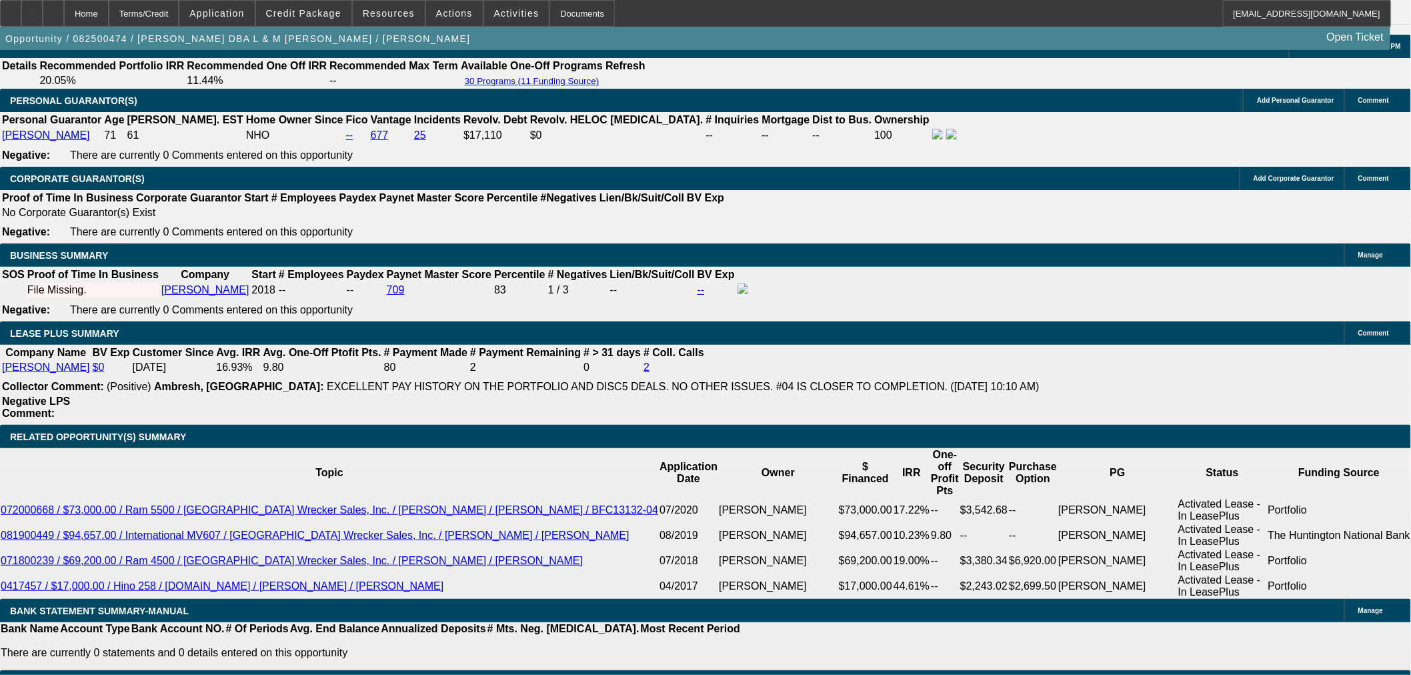
type input "60"
type input "$2,374.75"
type input "60"
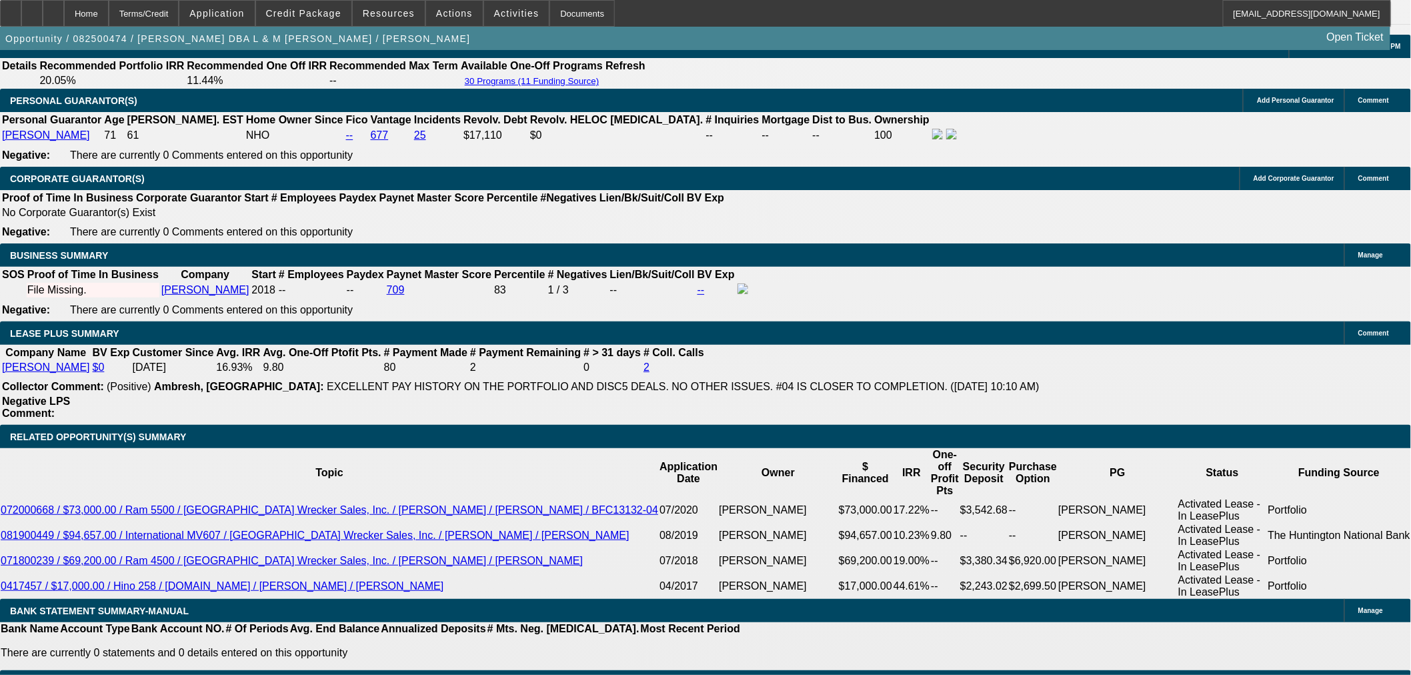
type input "$0.00"
select select "3"
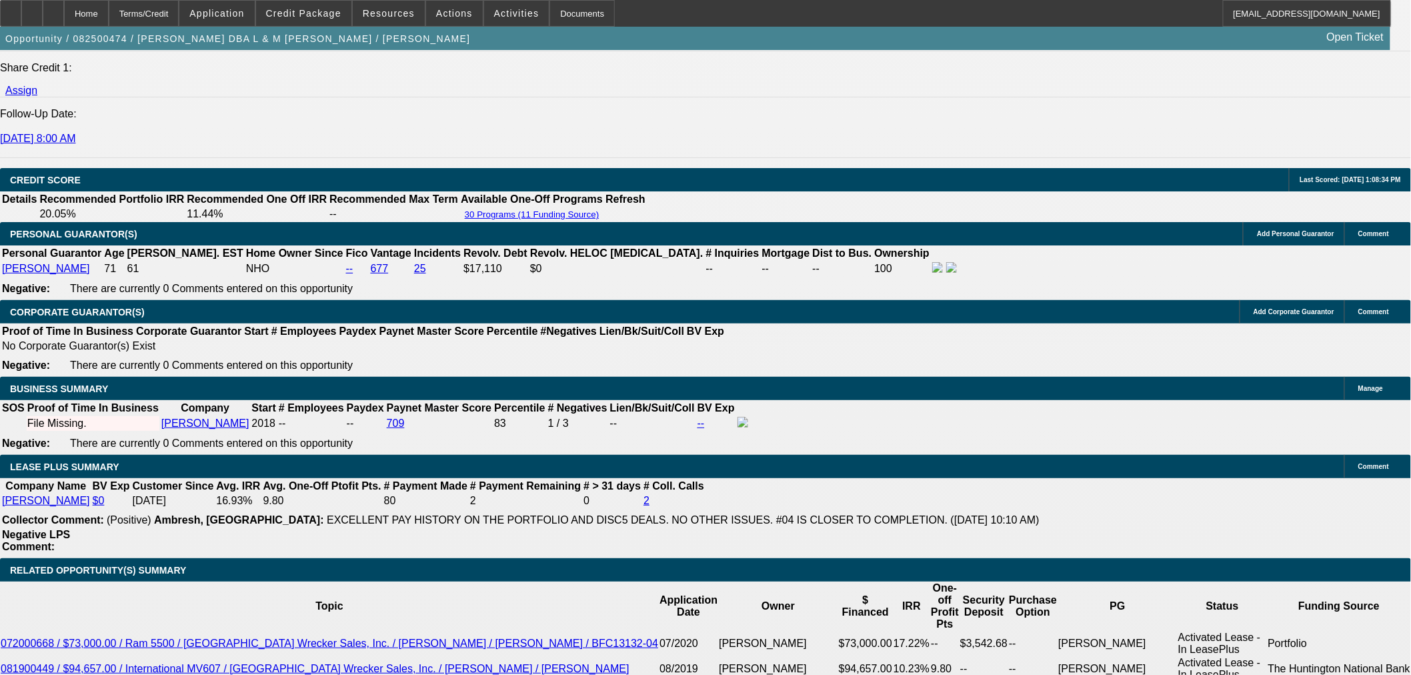
scroll to position [1725, 0]
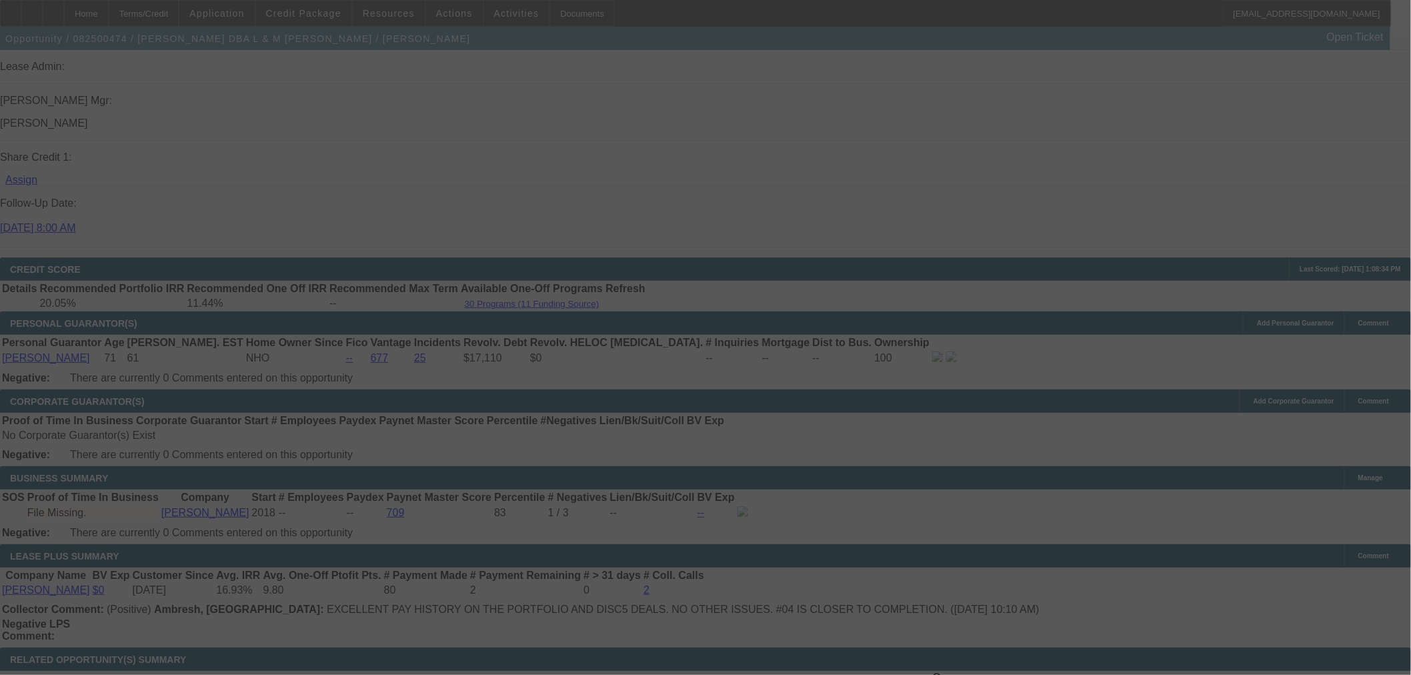
select select "0"
select select "3"
select select "0"
select select "6"
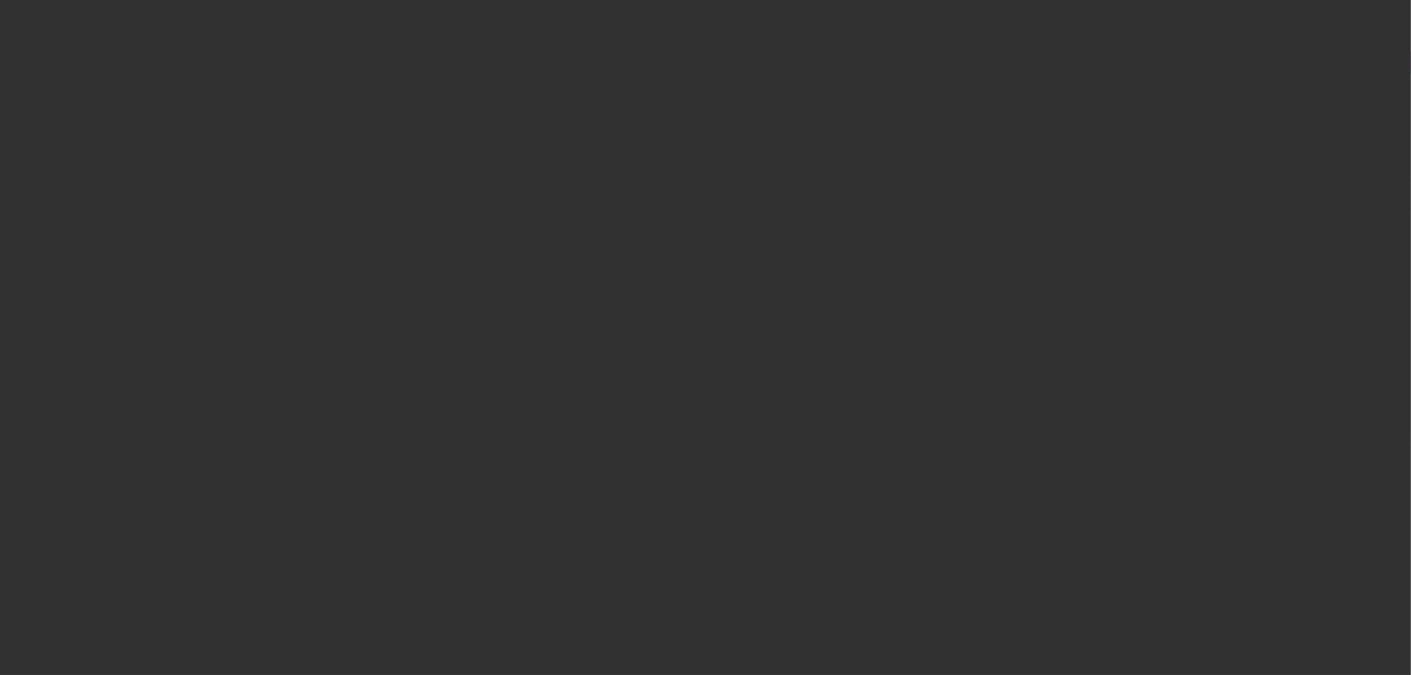
radio input "true"
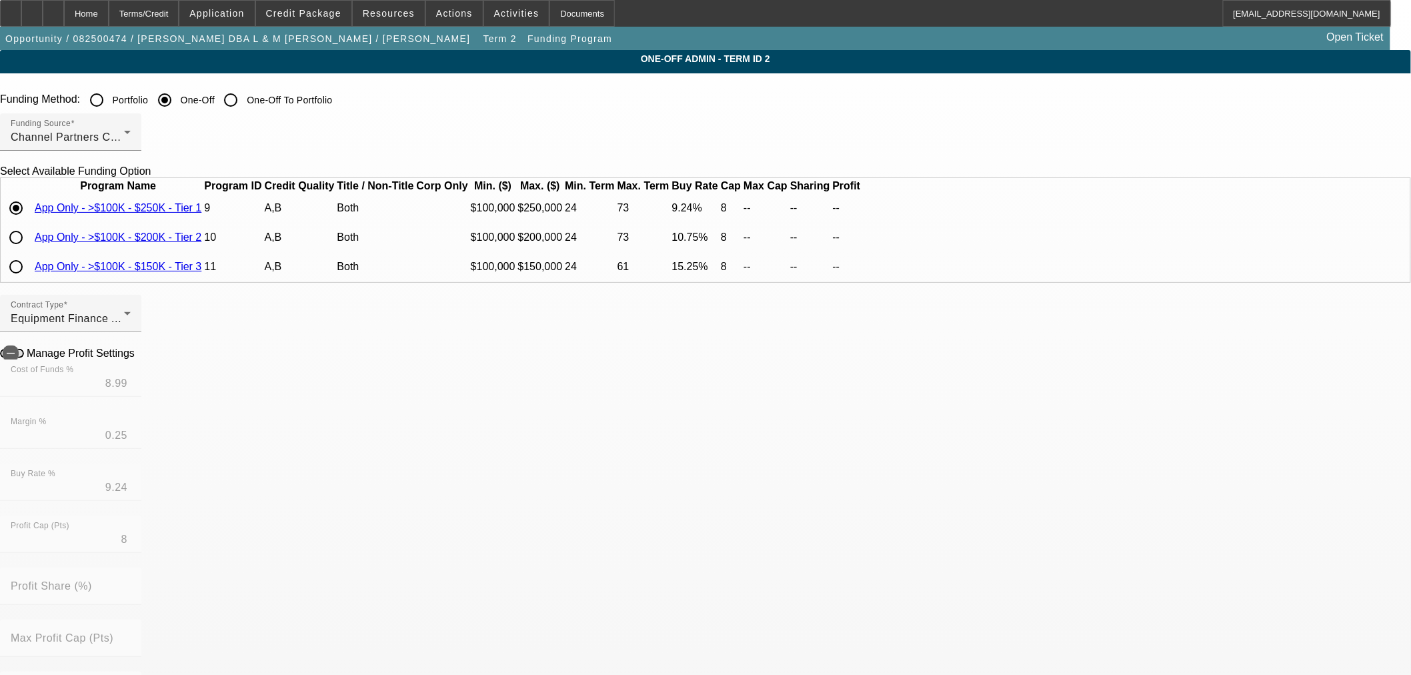
click at [29, 280] on input "radio" at bounding box center [16, 266] width 27 height 27
radio input "true"
type input "14.50"
type input "0.75"
type input "15.25"
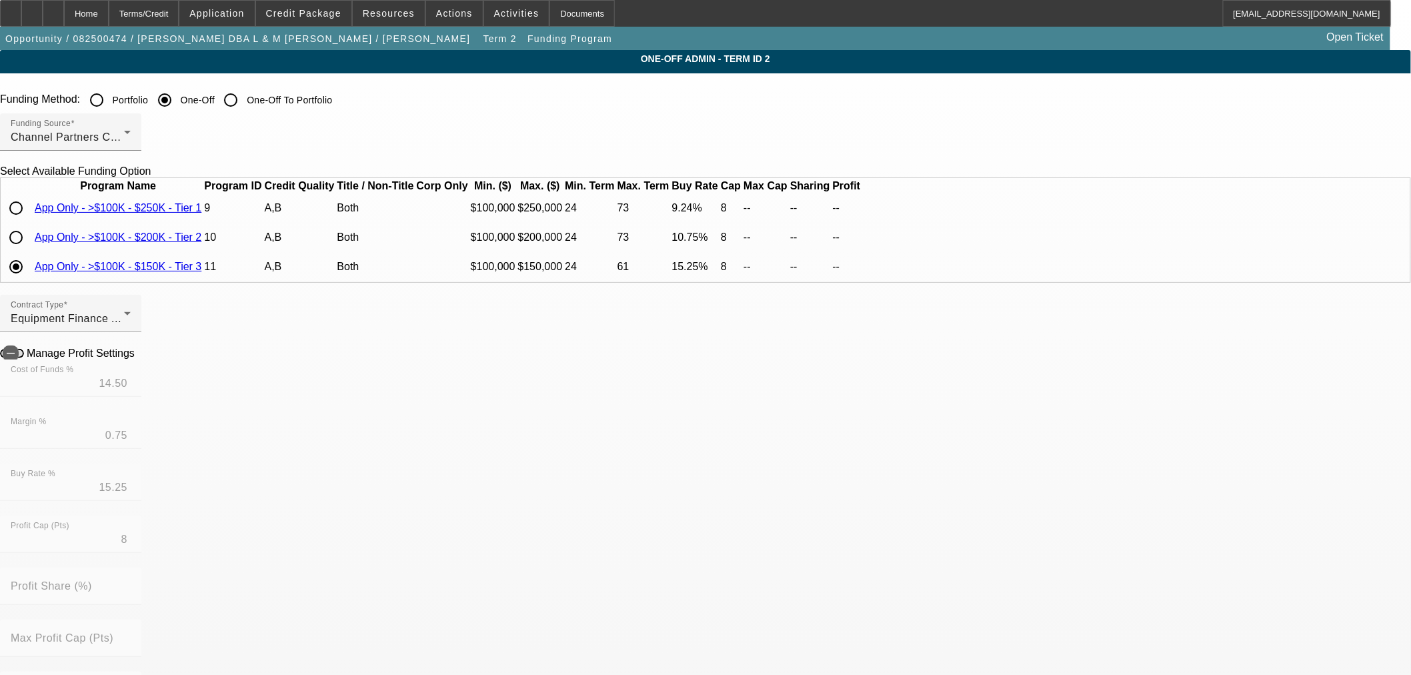
click at [29, 251] on input "radio" at bounding box center [16, 237] width 27 height 27
radio input "true"
type input "10.25"
type input "0.50"
type input "10.75"
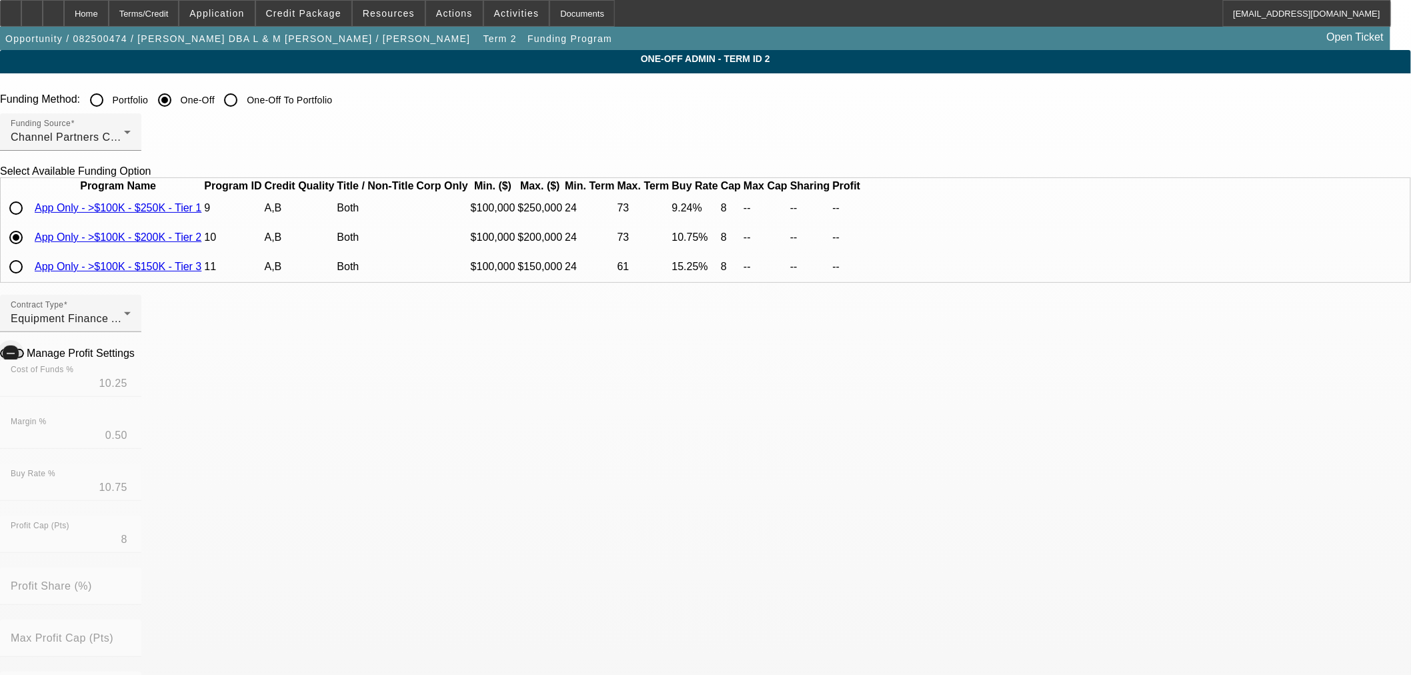
click at [24, 367] on span "button" at bounding box center [10, 353] width 27 height 27
click at [131, 391] on input "10.25" at bounding box center [71, 383] width 120 height 16
type input "12.75"
type input "13.25"
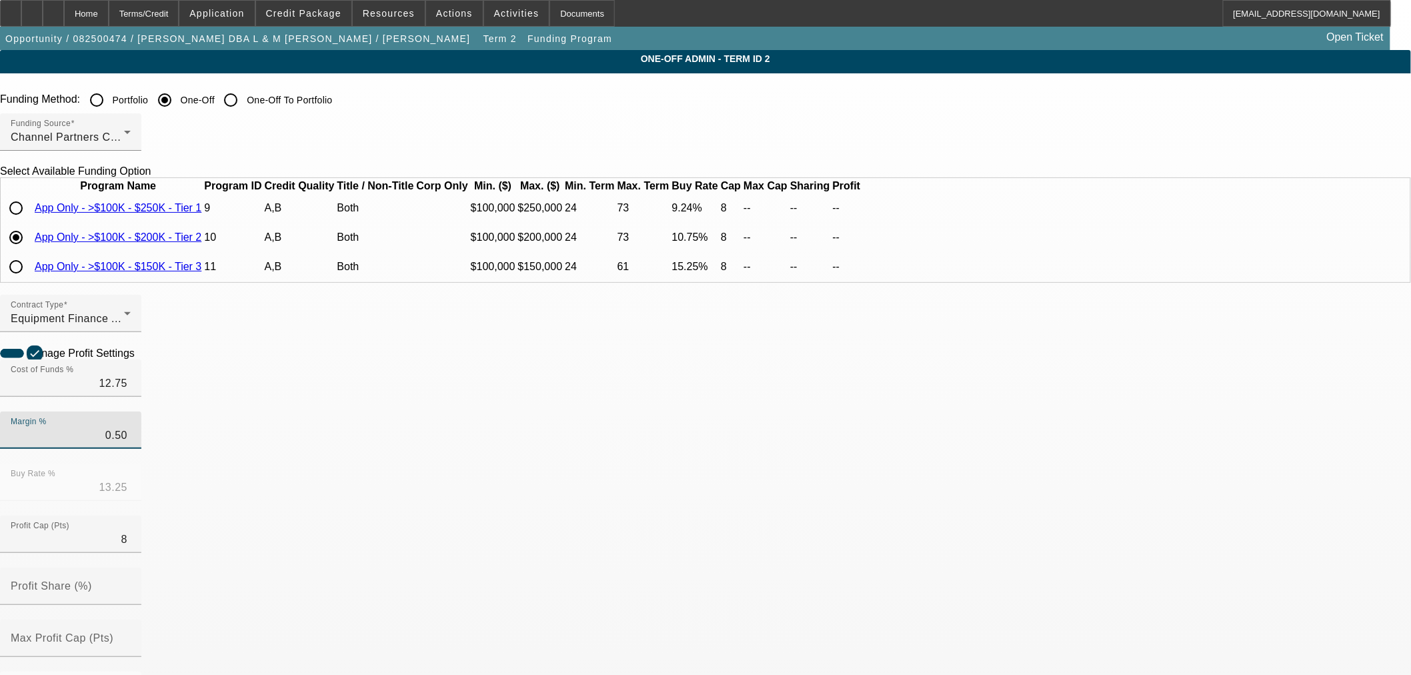
click at [138, 358] on icon at bounding box center [138, 352] width 0 height 11
type input "-$3,261.83"
type input "-$1,271.28"
radio input "false"
click at [109, 5] on div "Home" at bounding box center [86, 13] width 45 height 27
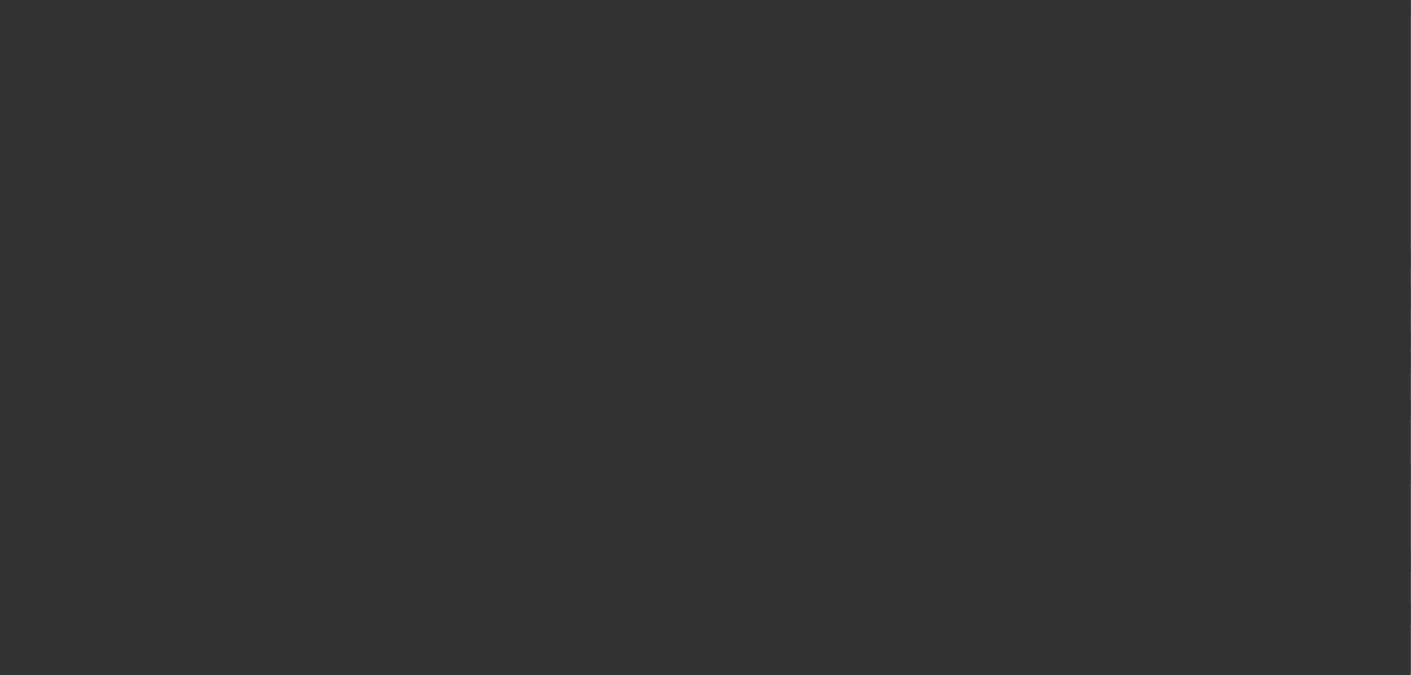
scroll to position [741, 0]
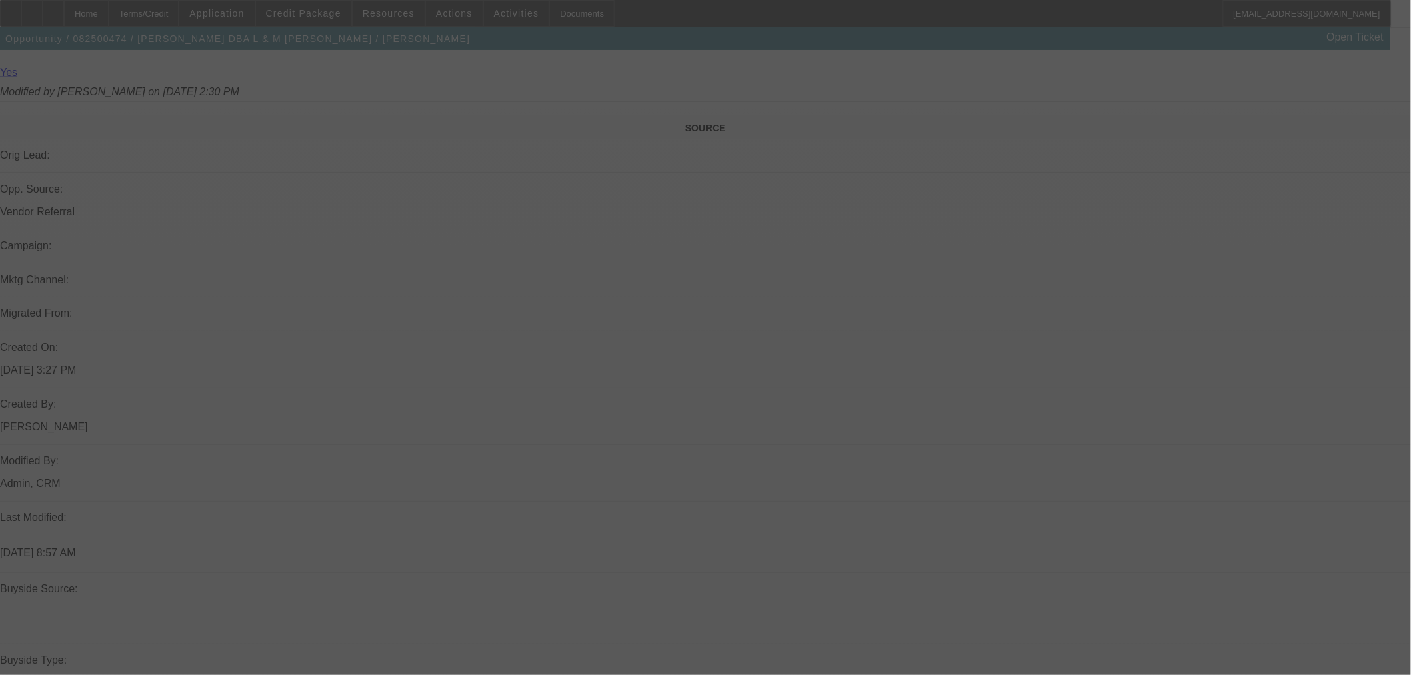
select select "0"
select select "3"
select select "0"
select select "6"
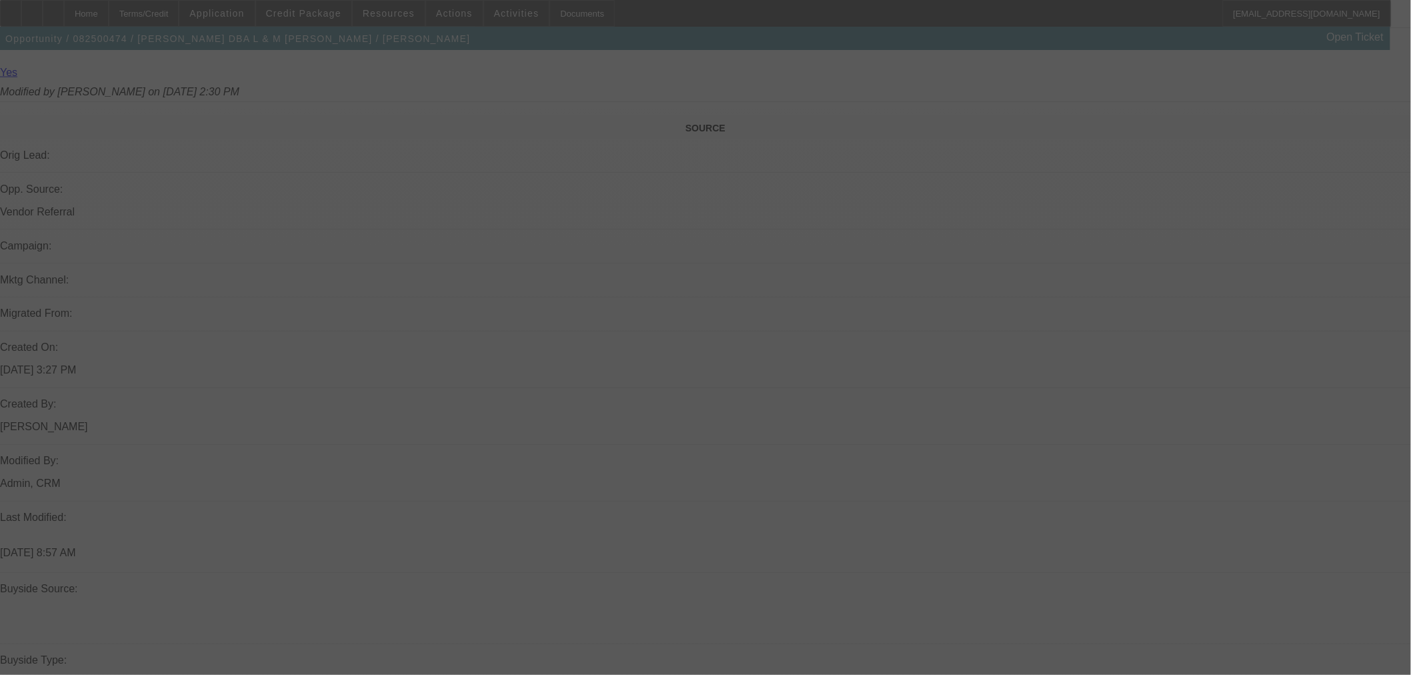
select select "0"
select select "2"
select select "0"
select select "6"
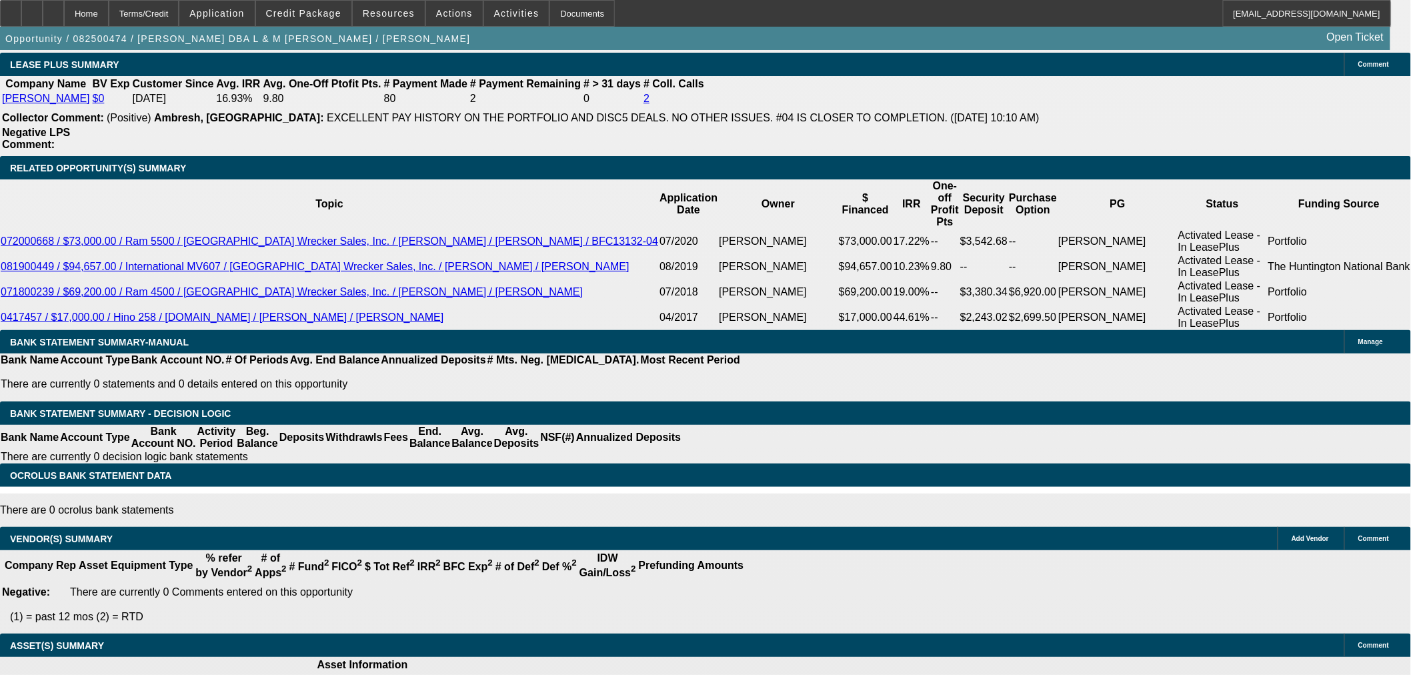
select select "3"
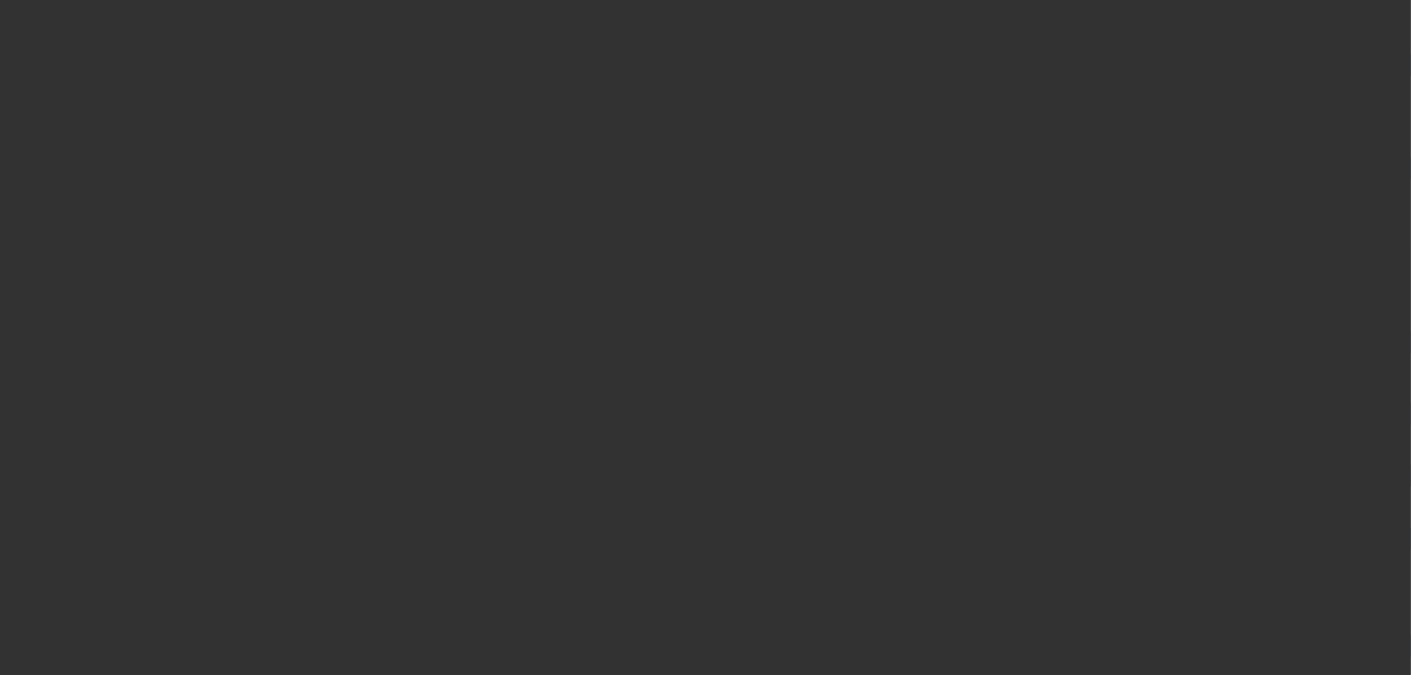
scroll to position [0, 0]
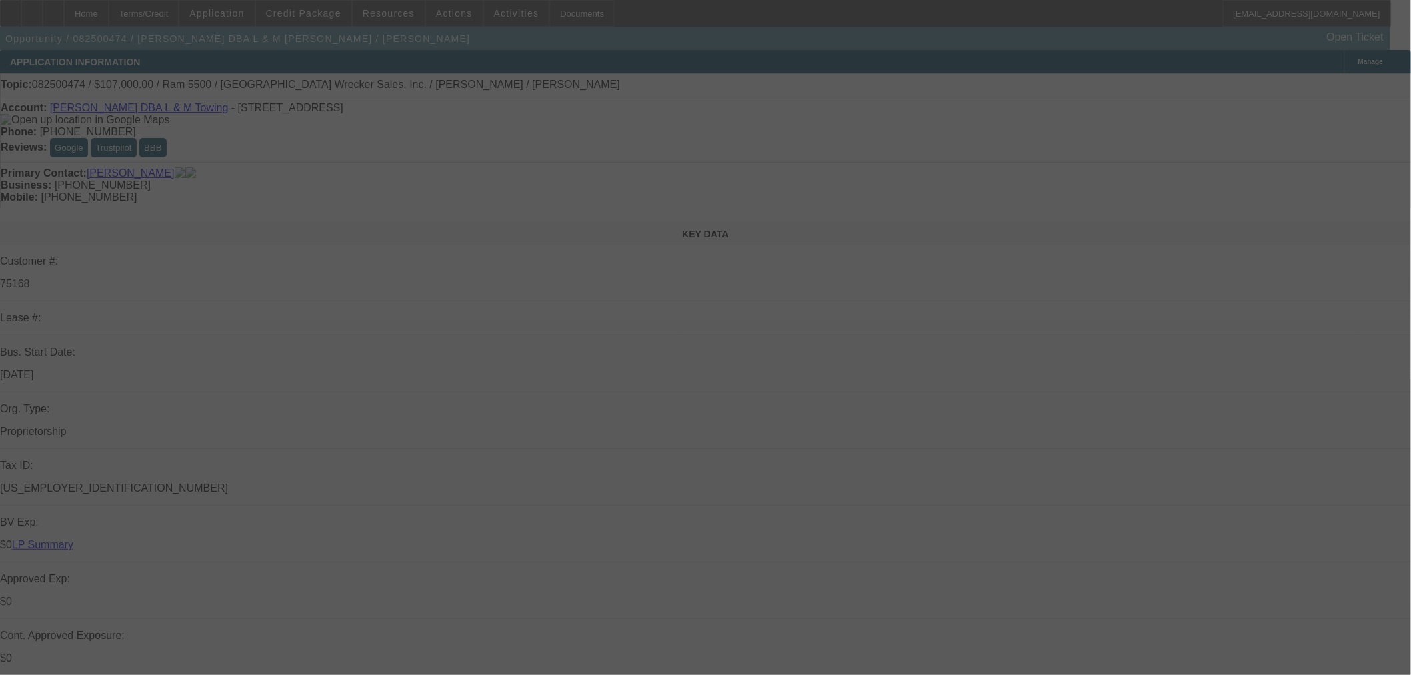
radio input "true"
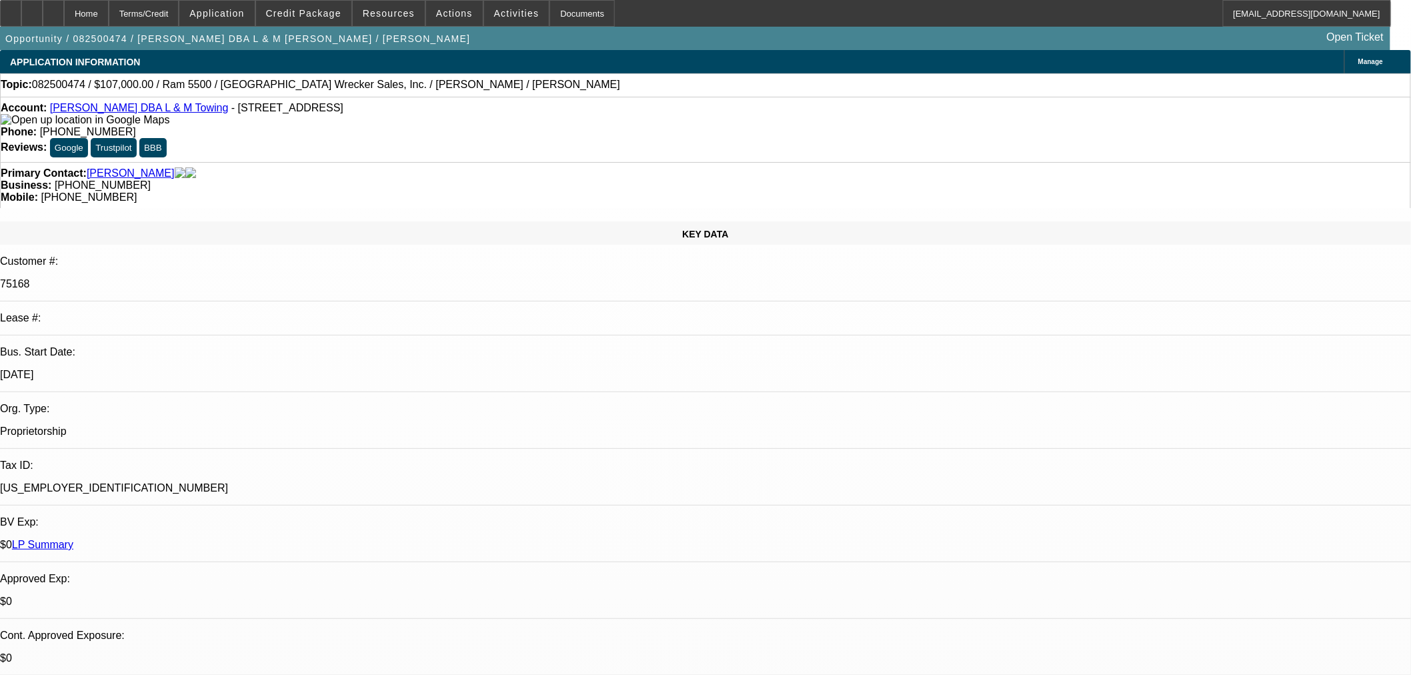
click at [1196, 375] on div at bounding box center [705, 337] width 1411 height 675
paste input "537468"
type input "537468"
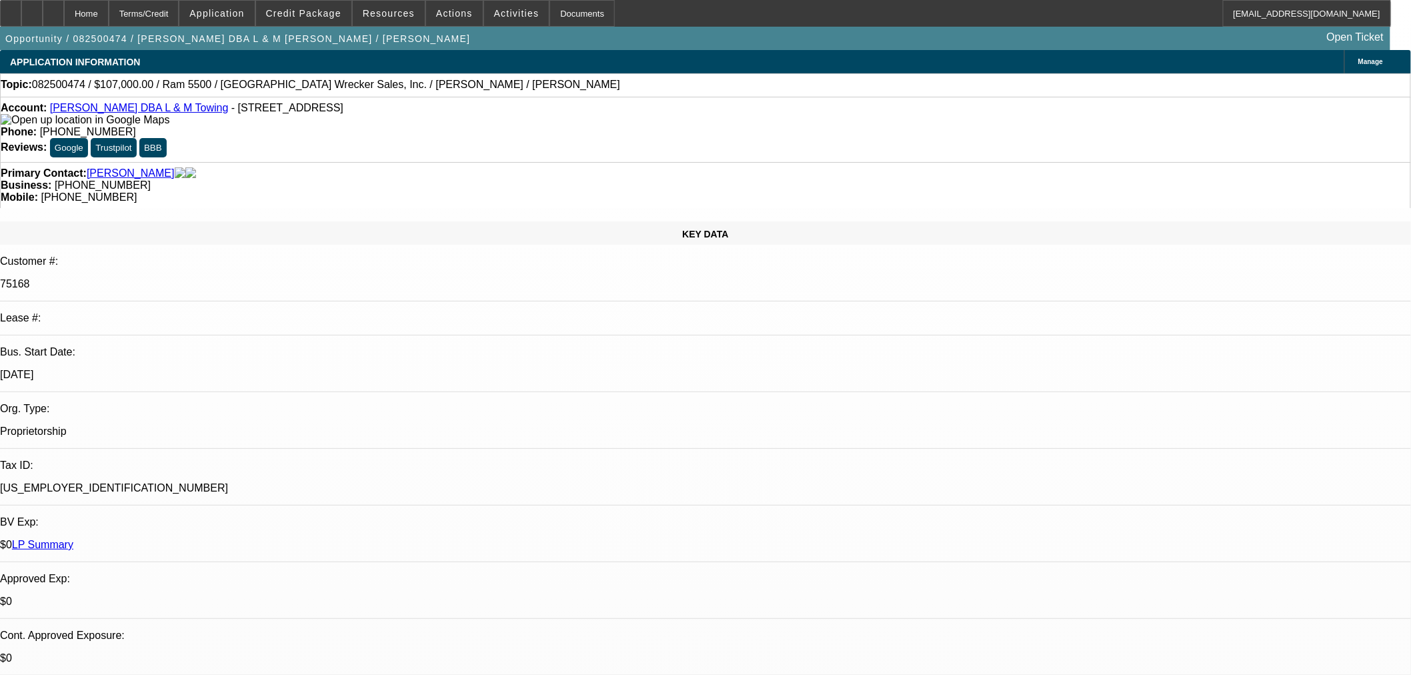
paste input "537468"
type input "537468"
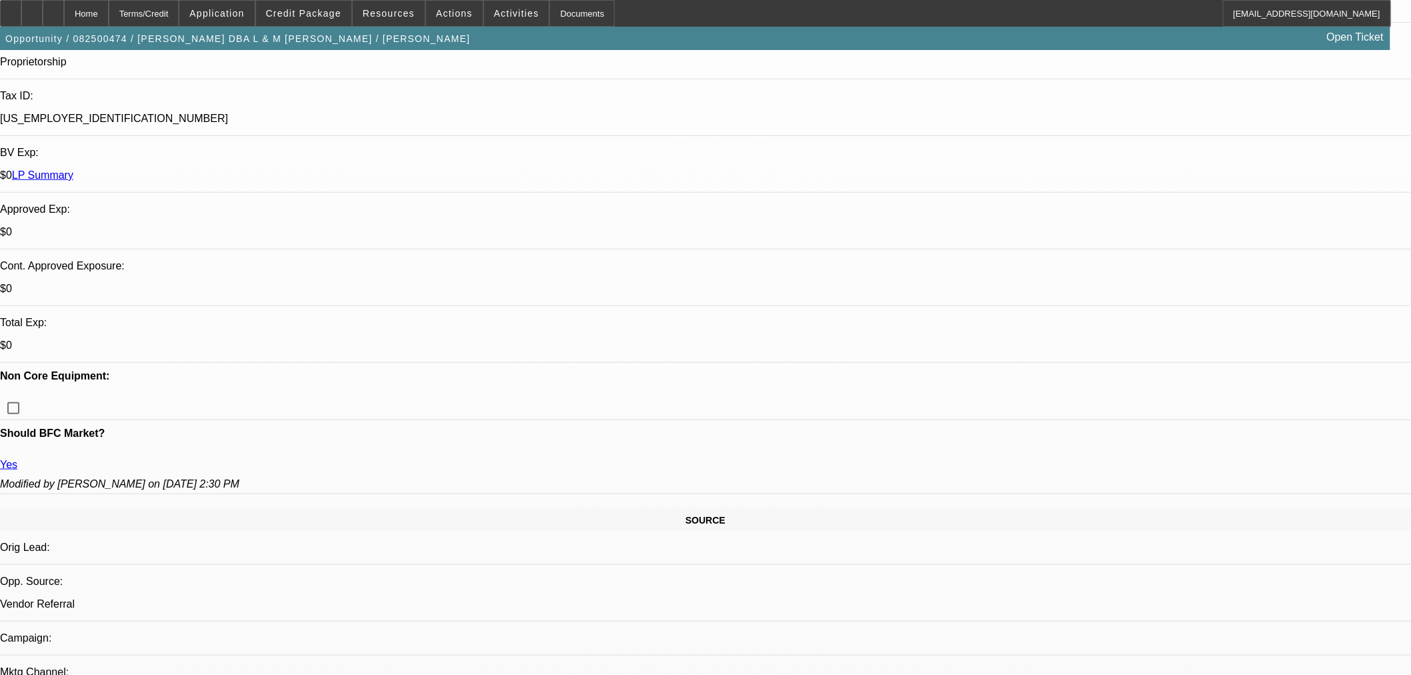
type input "11/18/2025"
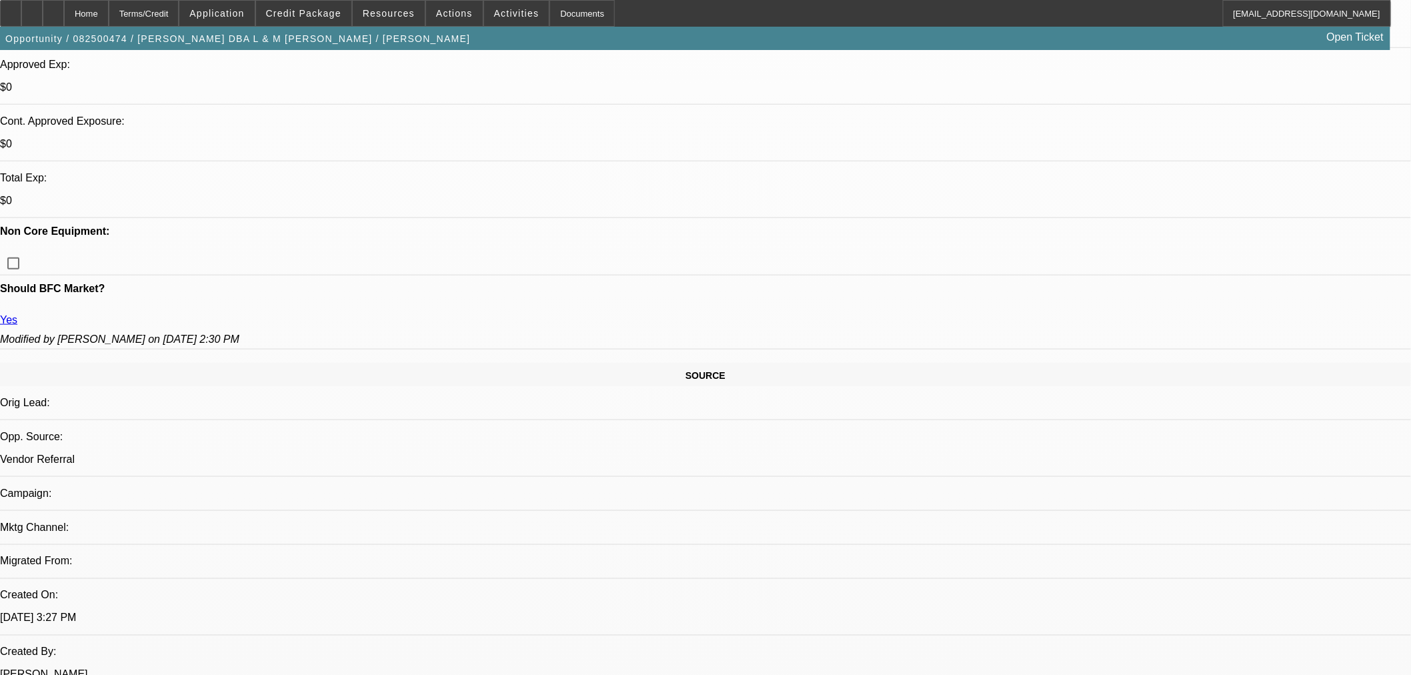
scroll to position [518, 0]
type input "537468"
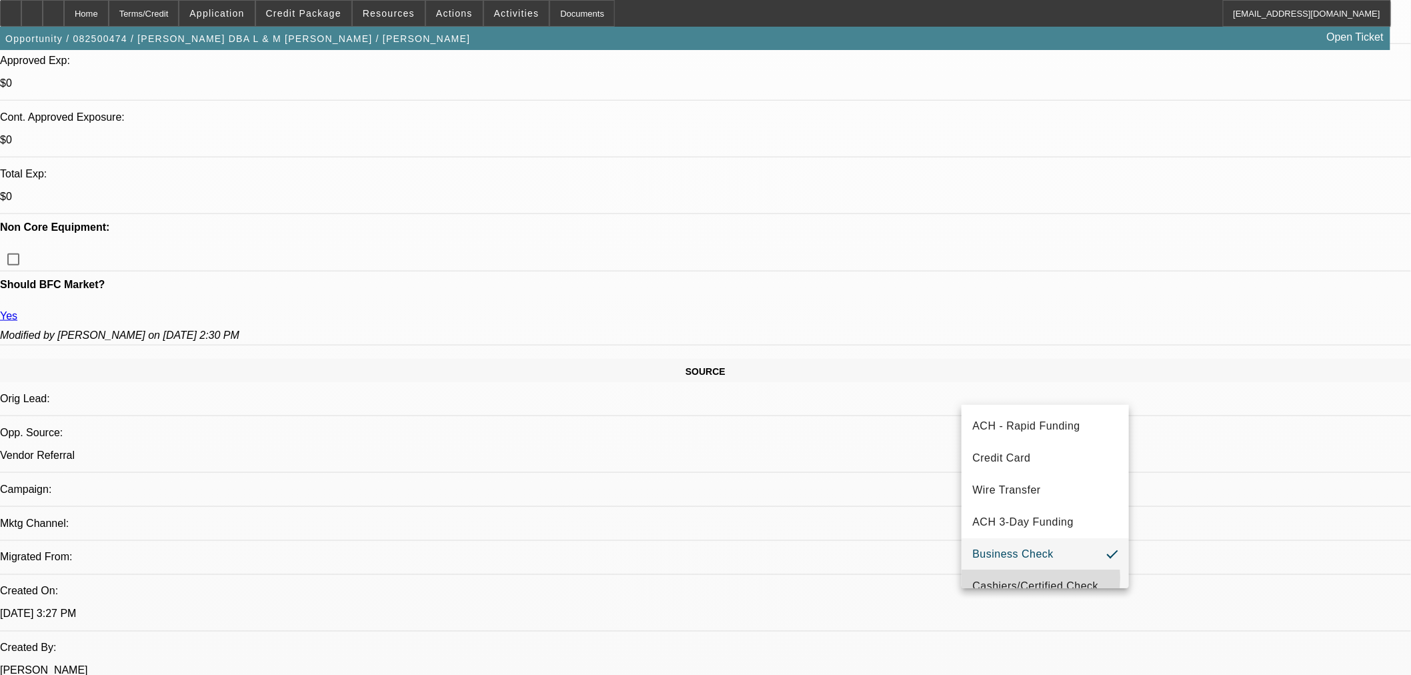
click at [1004, 578] on span "Cashiers/Certified Check" at bounding box center [1035, 586] width 126 height 16
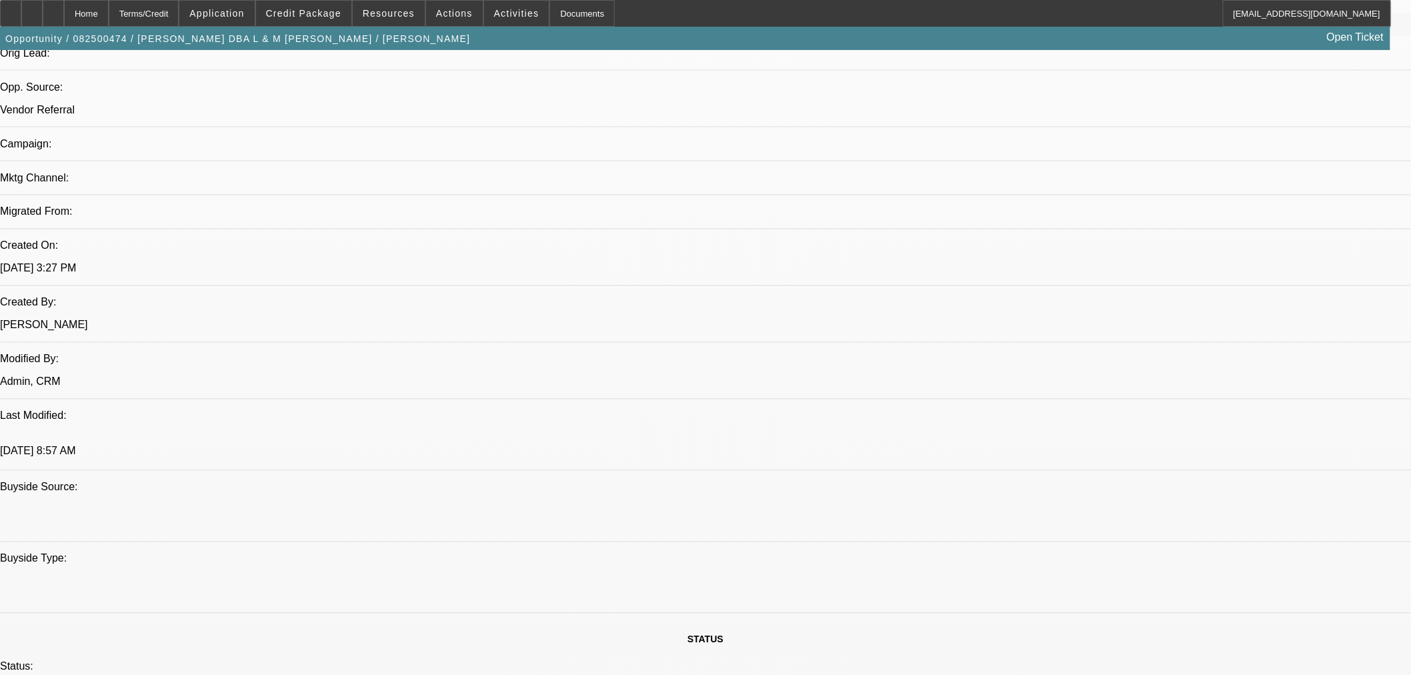
scroll to position [963, 0]
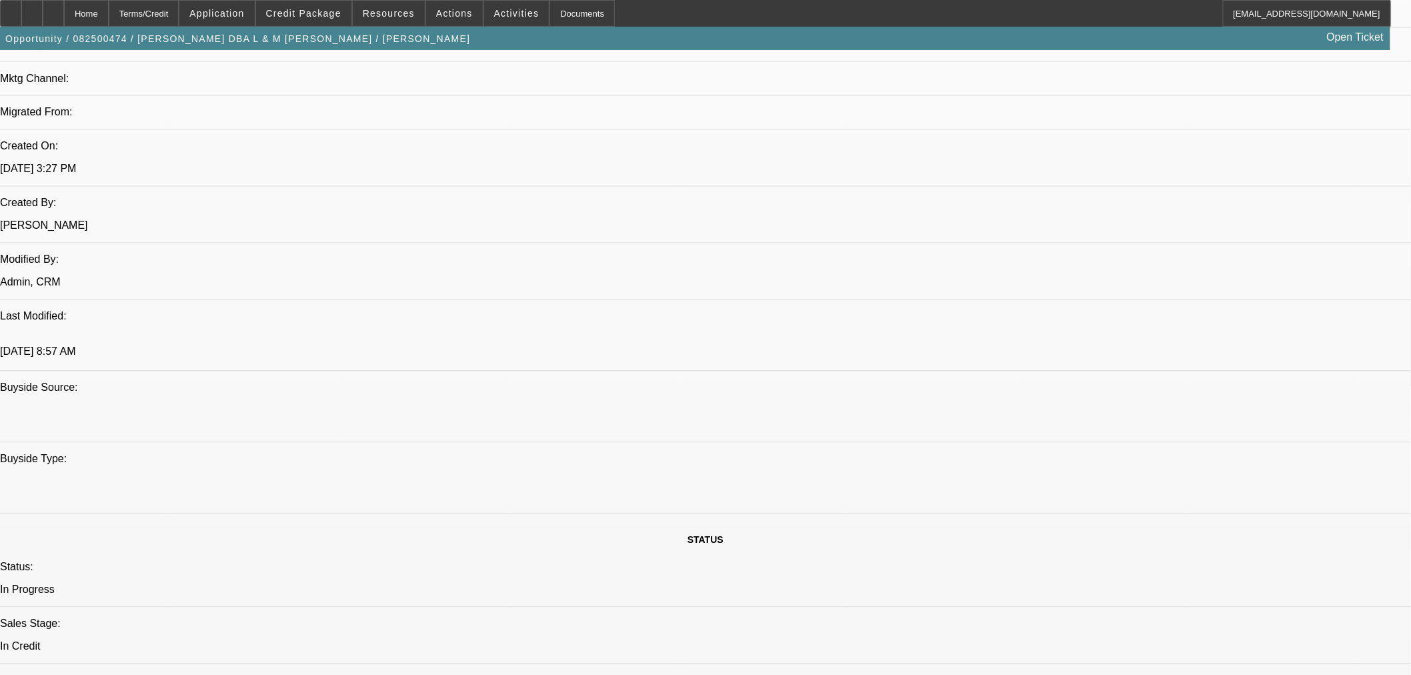
type textarea "a"
paste textarea "Equipment Description 2024 Ram 5500 SLT Approval Amount (10% Variance Allowed) …"
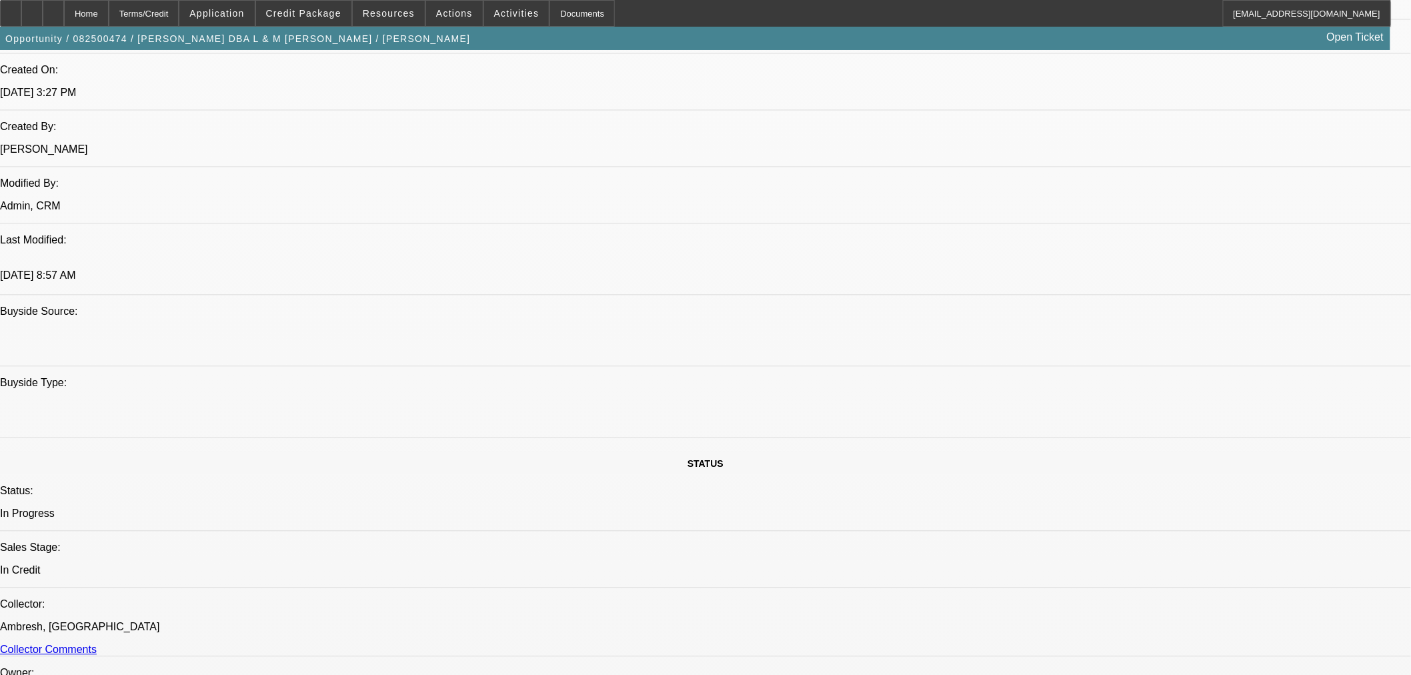
scroll to position [1111, 0]
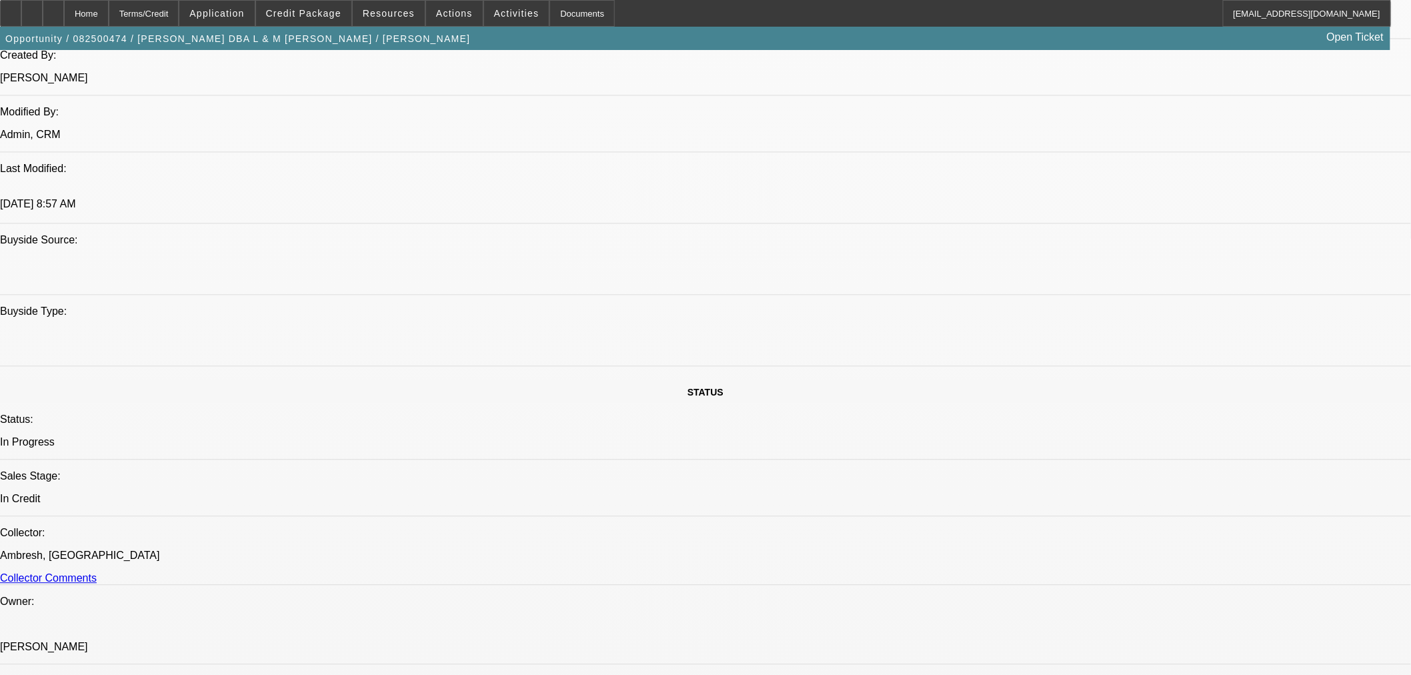
type textarea "APPROVED BY CPCEF: Equipment Description 2024 Ram 5500 SLT. Approval Amount (10…"
click at [1044, 477] on span "19" at bounding box center [1044, 465] width 24 height 24
type input "8/19/2025"
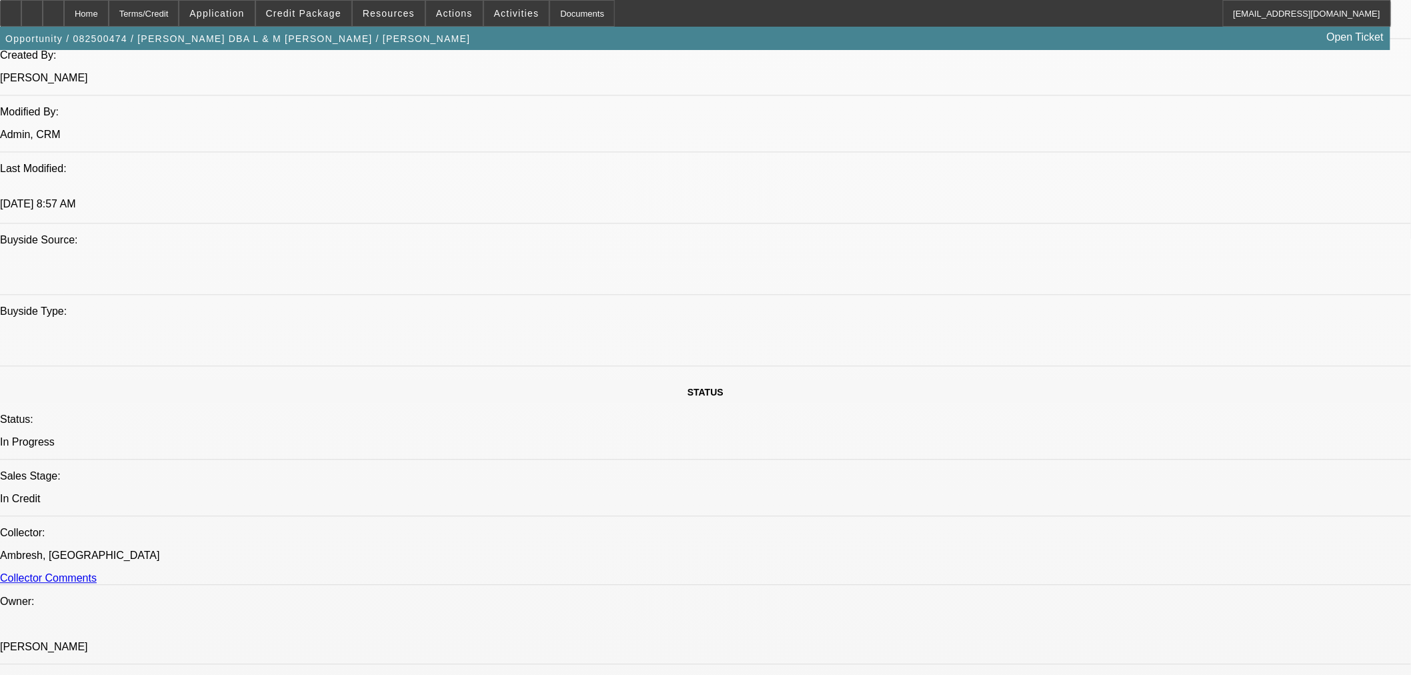
type input "01:17"
type input "08:18"
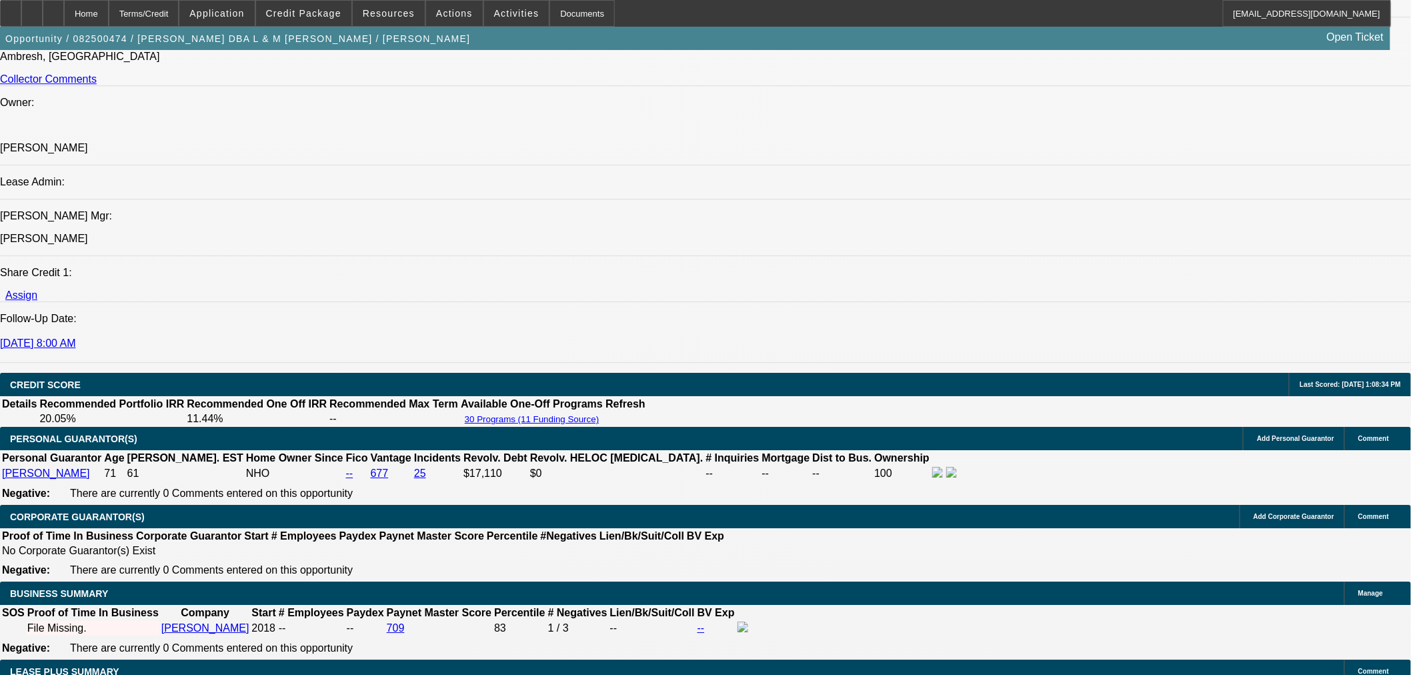
scroll to position [1408, 0]
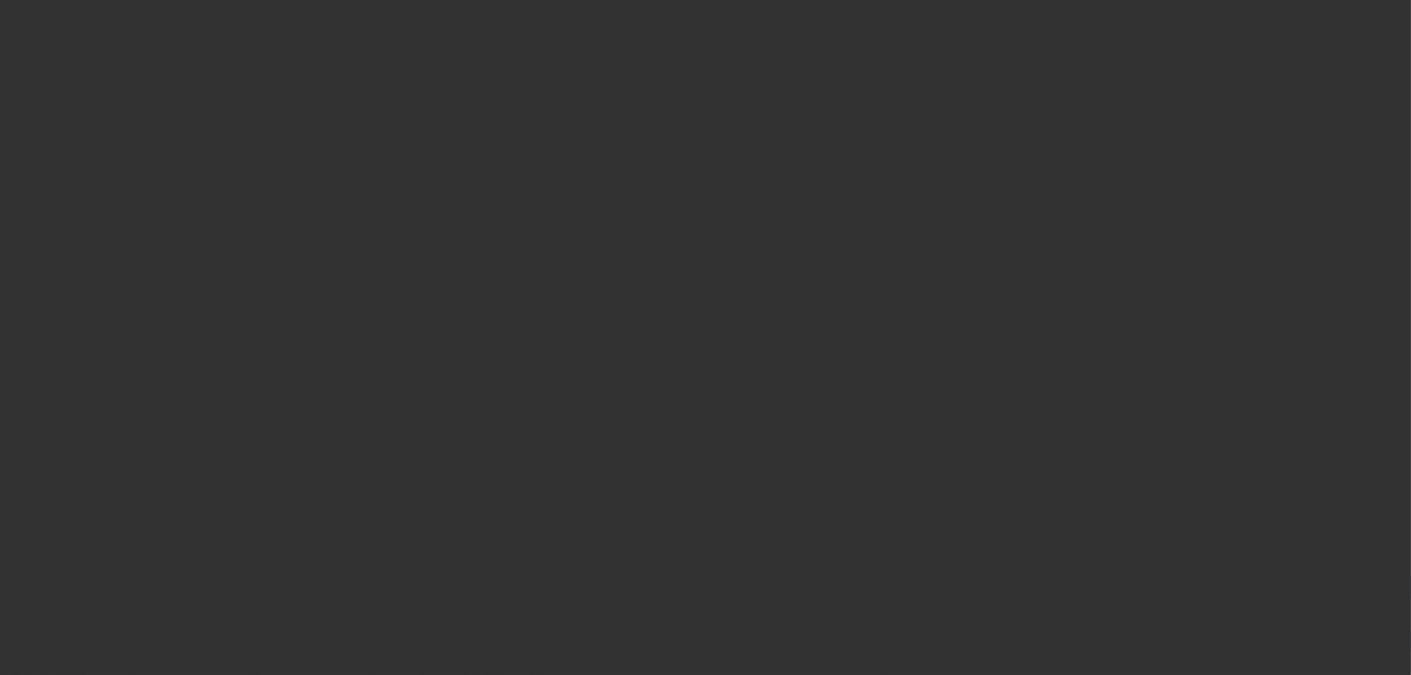
scroll to position [0, 0]
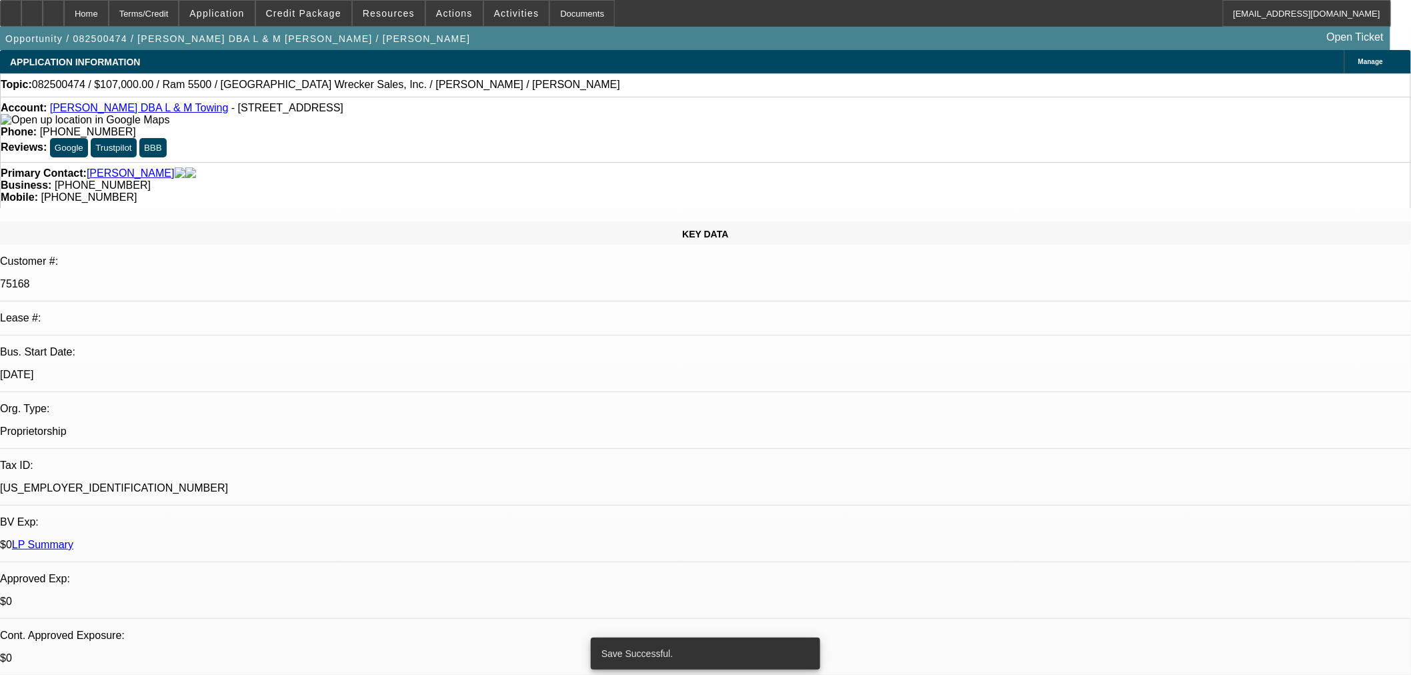
select select "0"
select select "3"
select select "0"
select select "6"
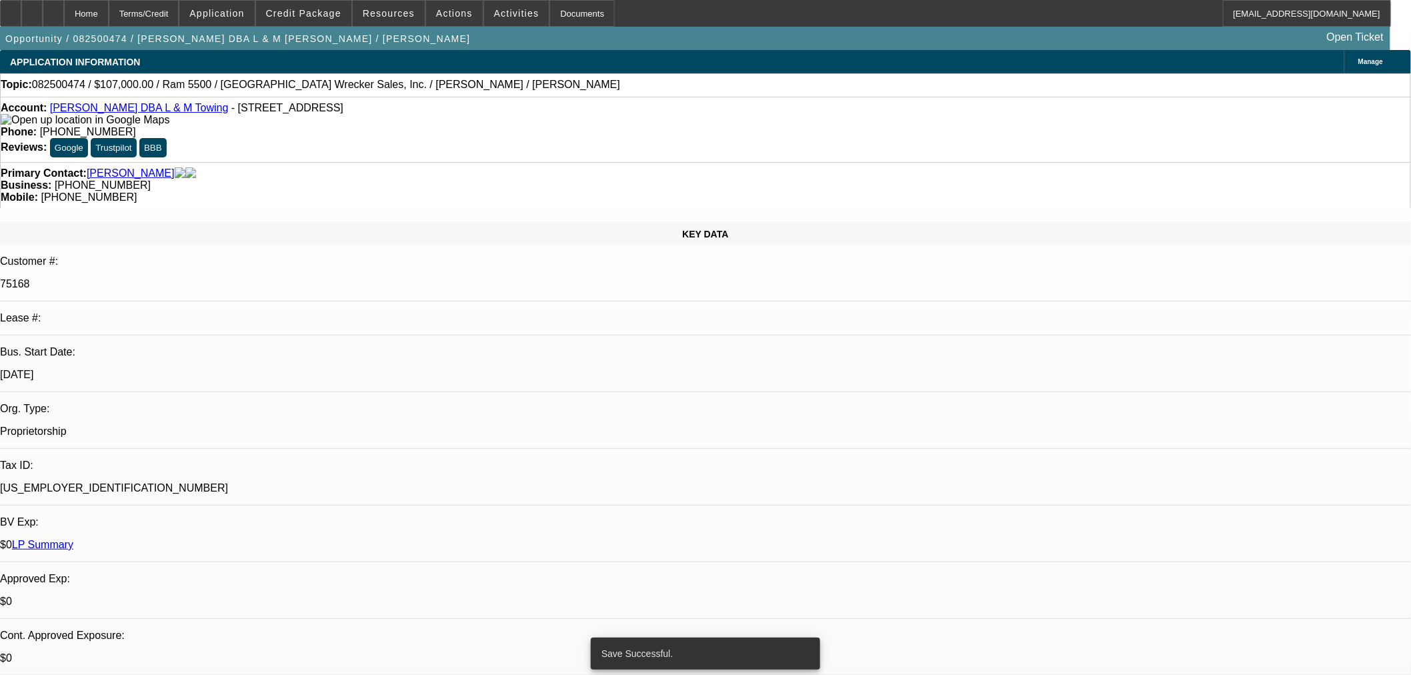
select select "0"
select select "2"
select select "0"
select select "6"
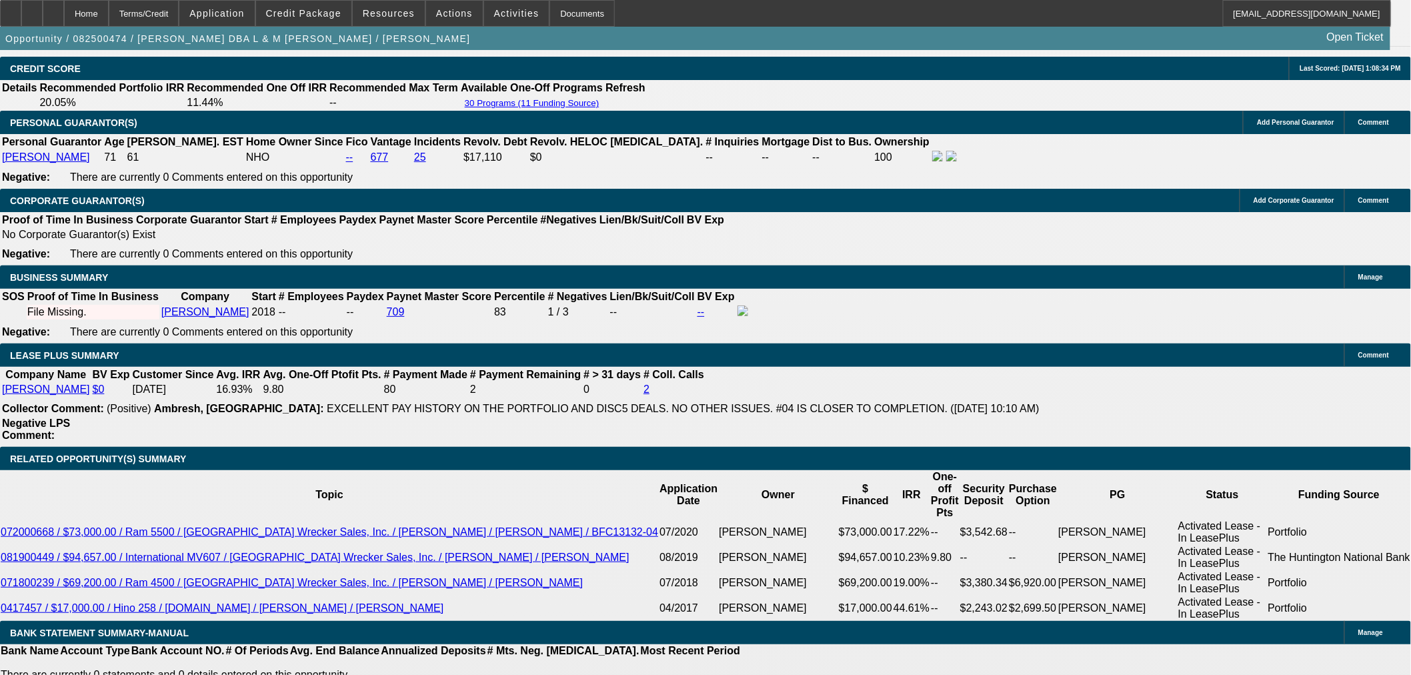
scroll to position [2074, 0]
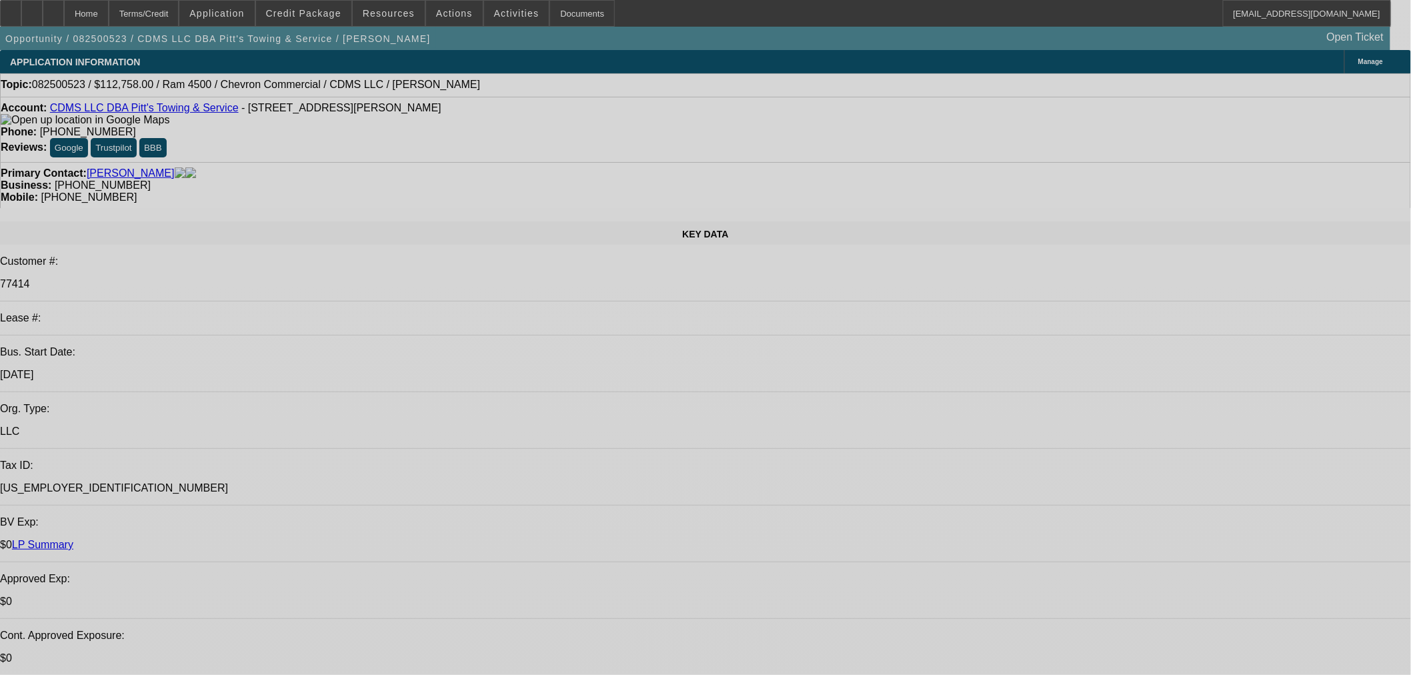
select select "0"
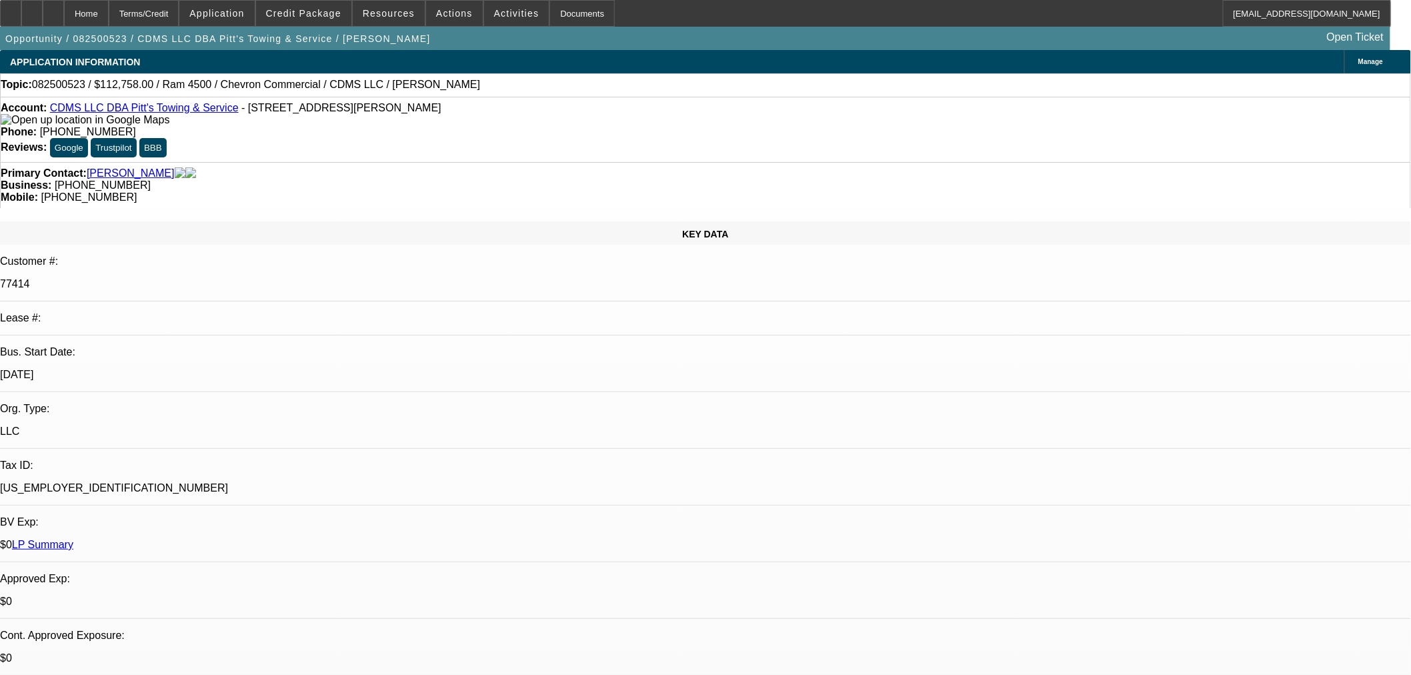
select select "0"
select select "2"
select select "0"
select select "6"
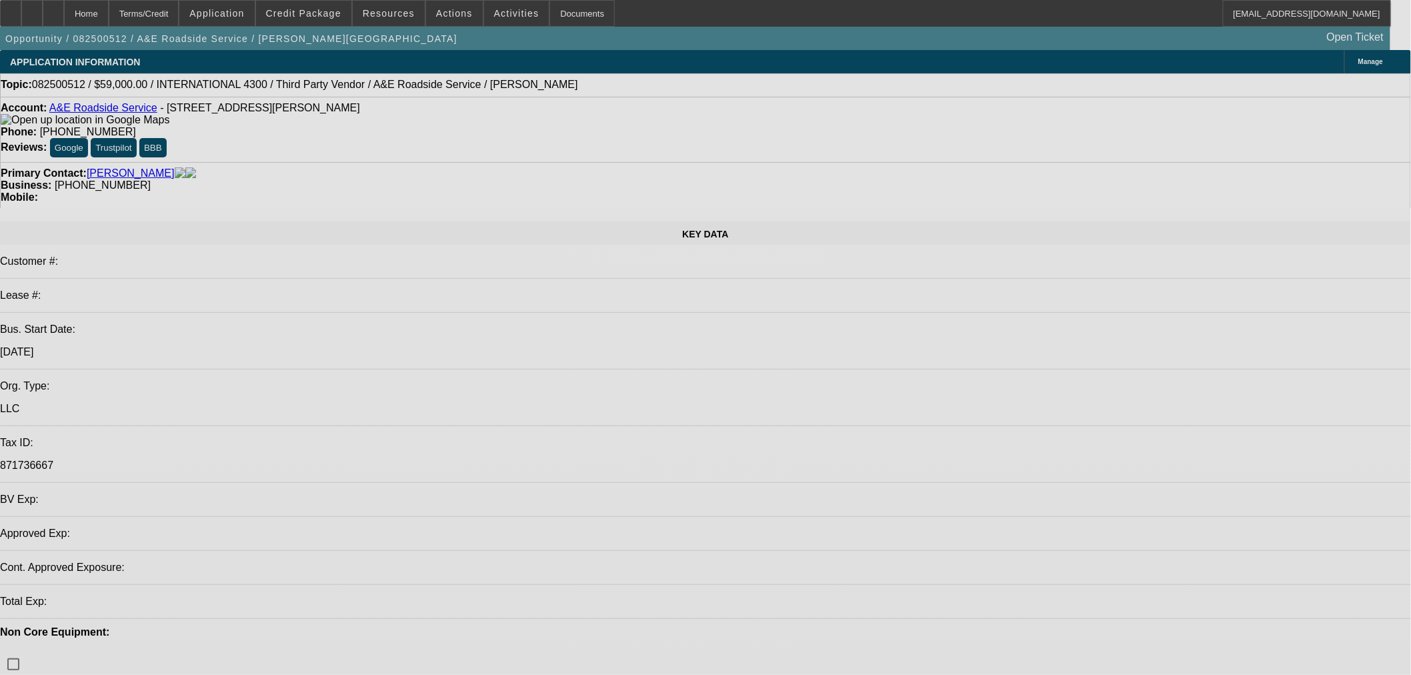
select select "0"
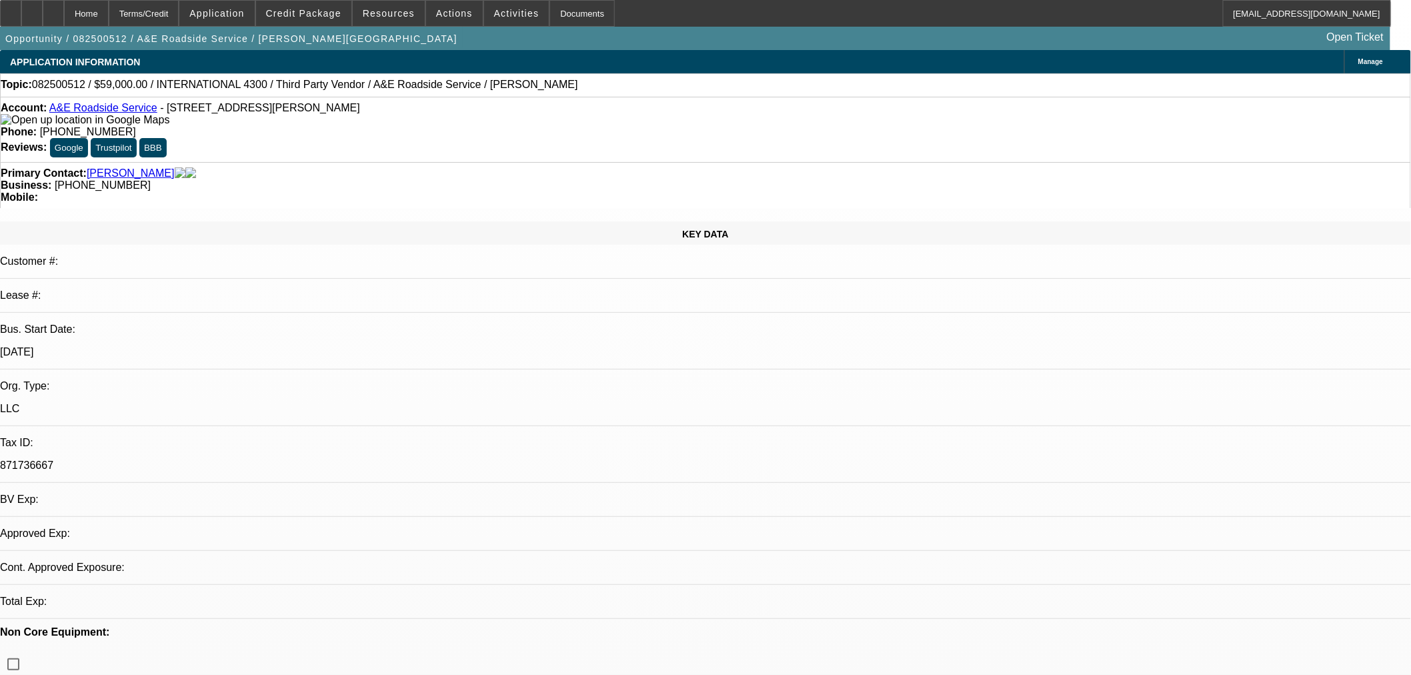
select select "0"
select select "0.1"
select select "4"
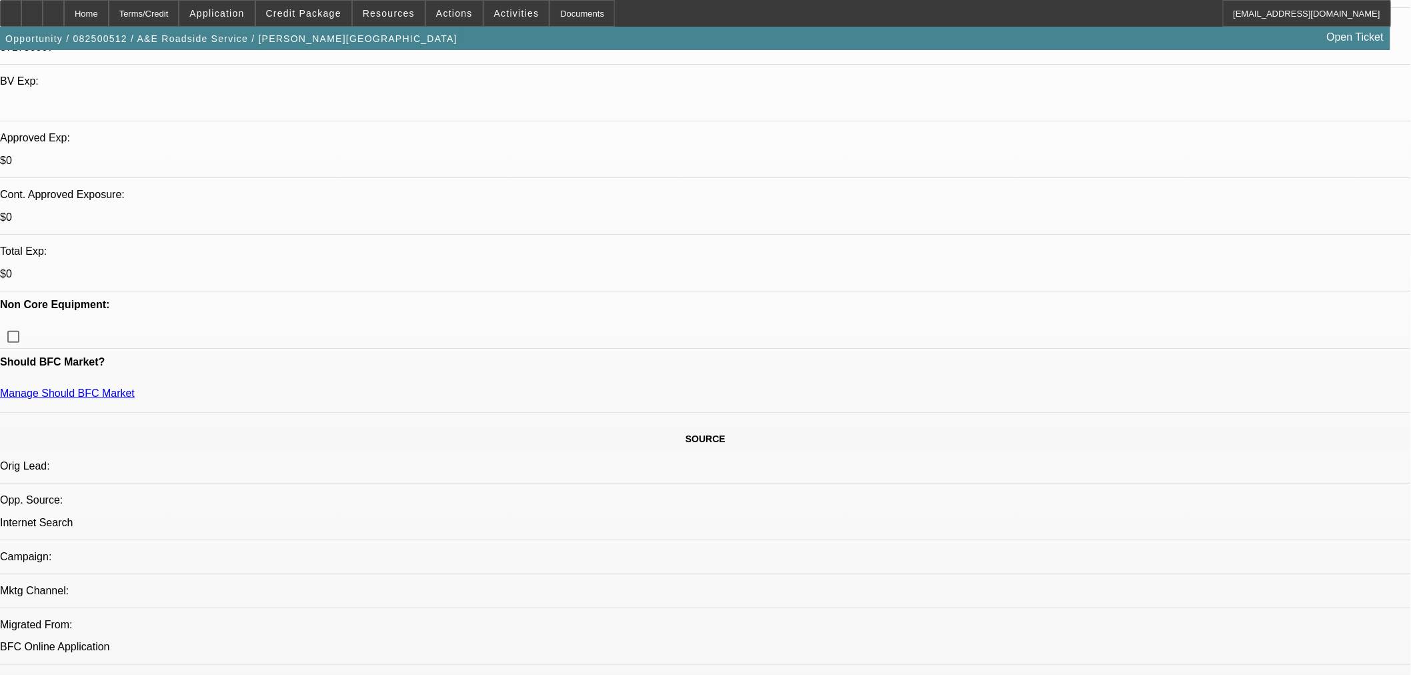
scroll to position [444, 0]
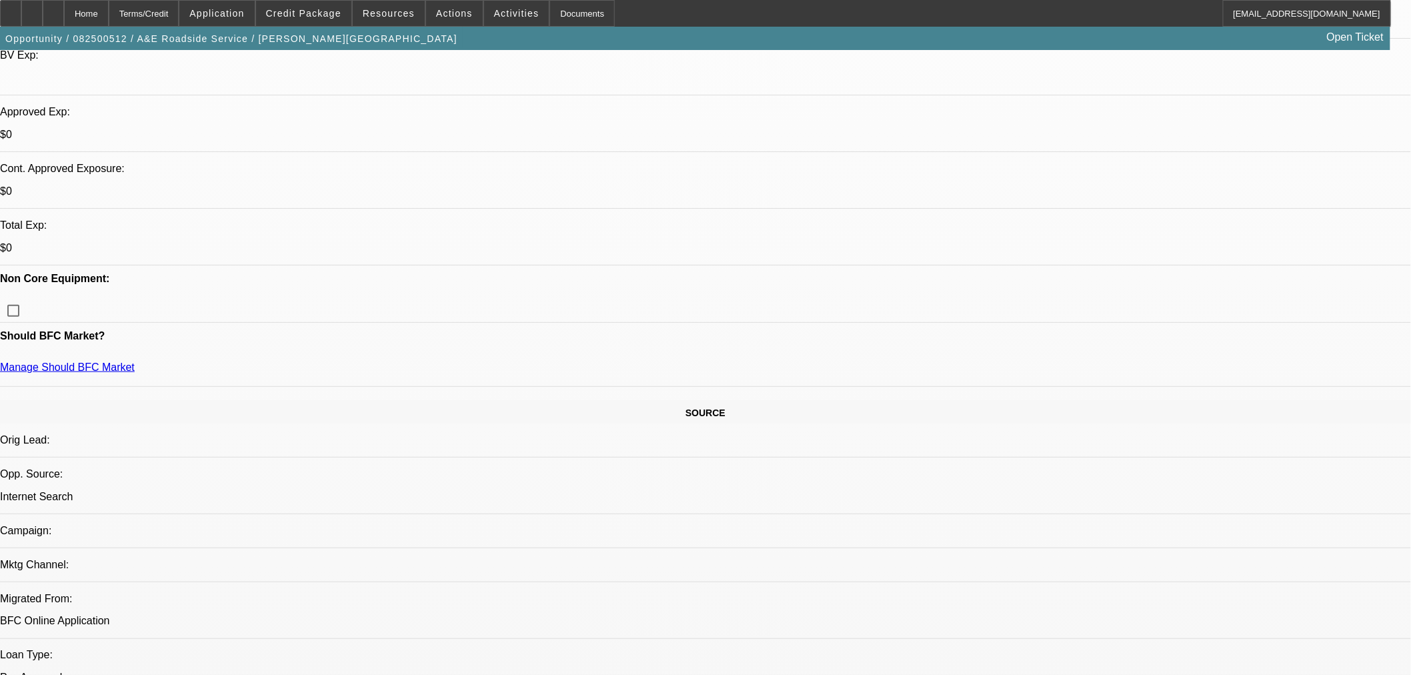
click at [310, 16] on span "Credit Package" at bounding box center [303, 13] width 75 height 11
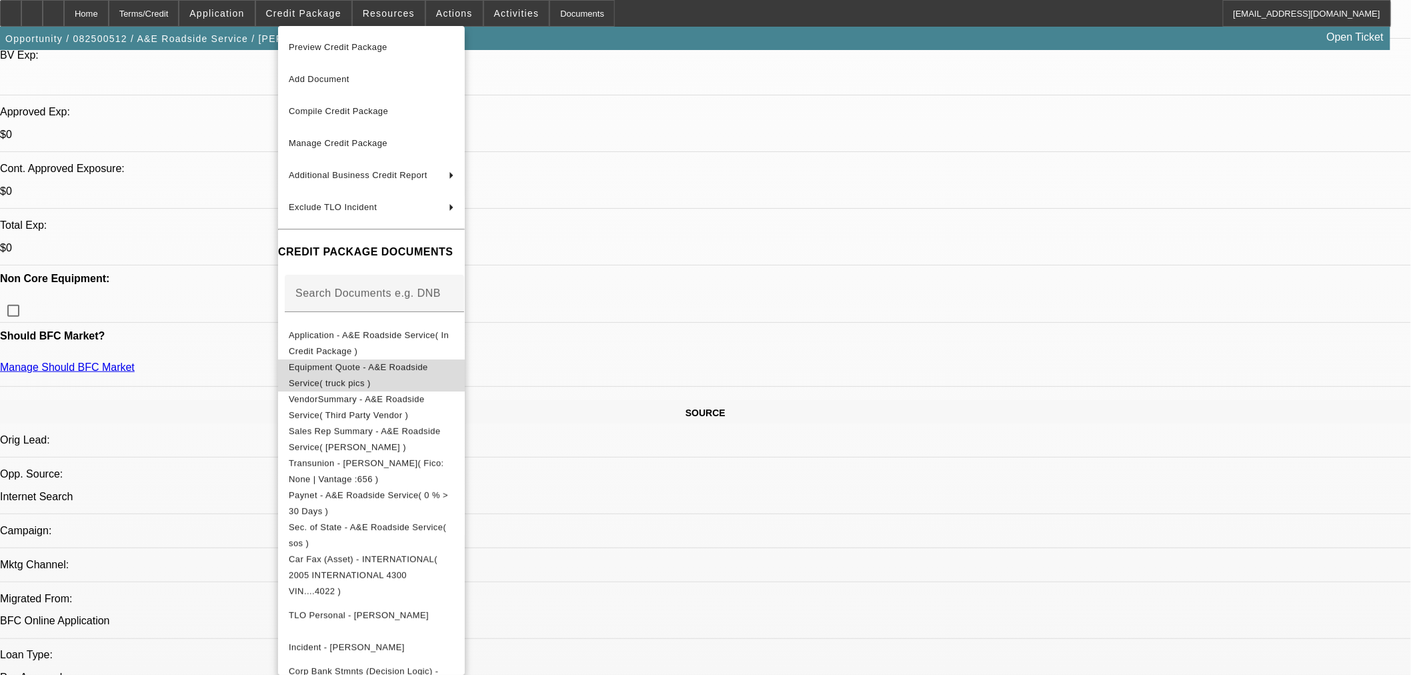
click at [345, 376] on span "Equipment Quote - A&E Roadside Service( truck pics )" at bounding box center [371, 375] width 165 height 32
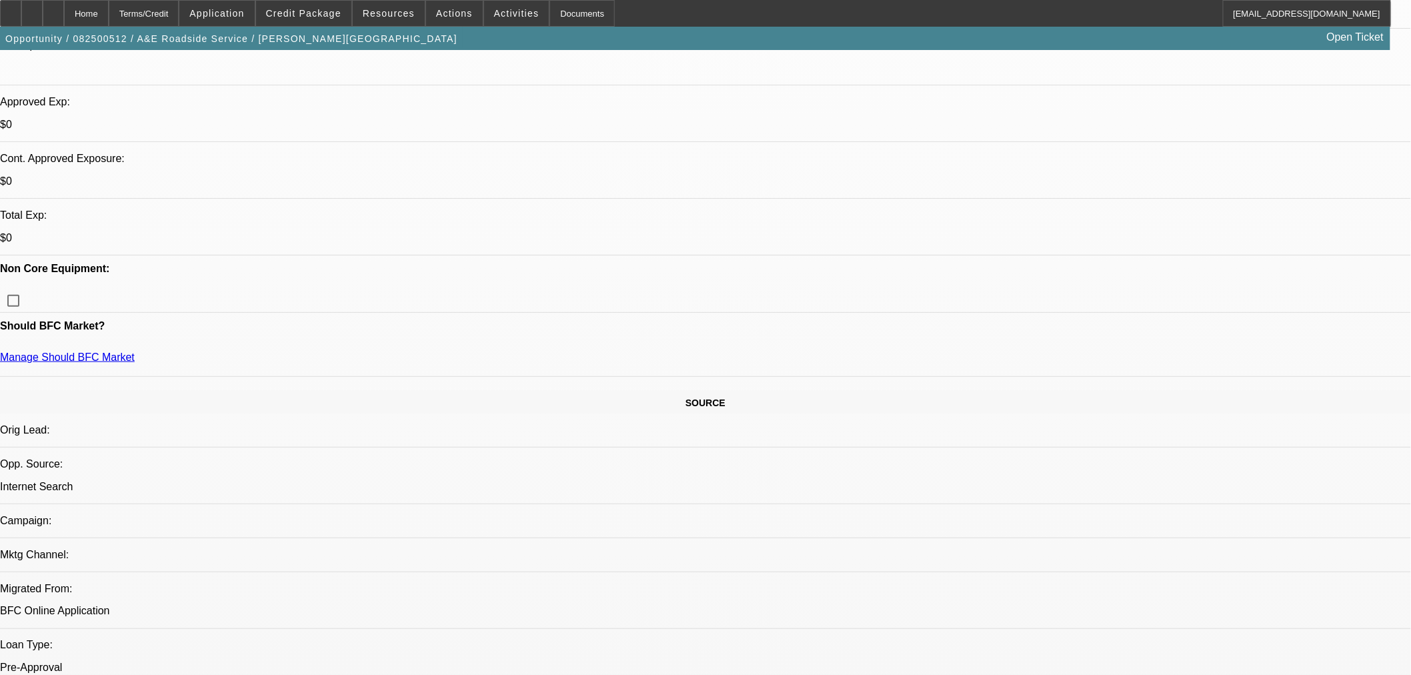
scroll to position [370, 0]
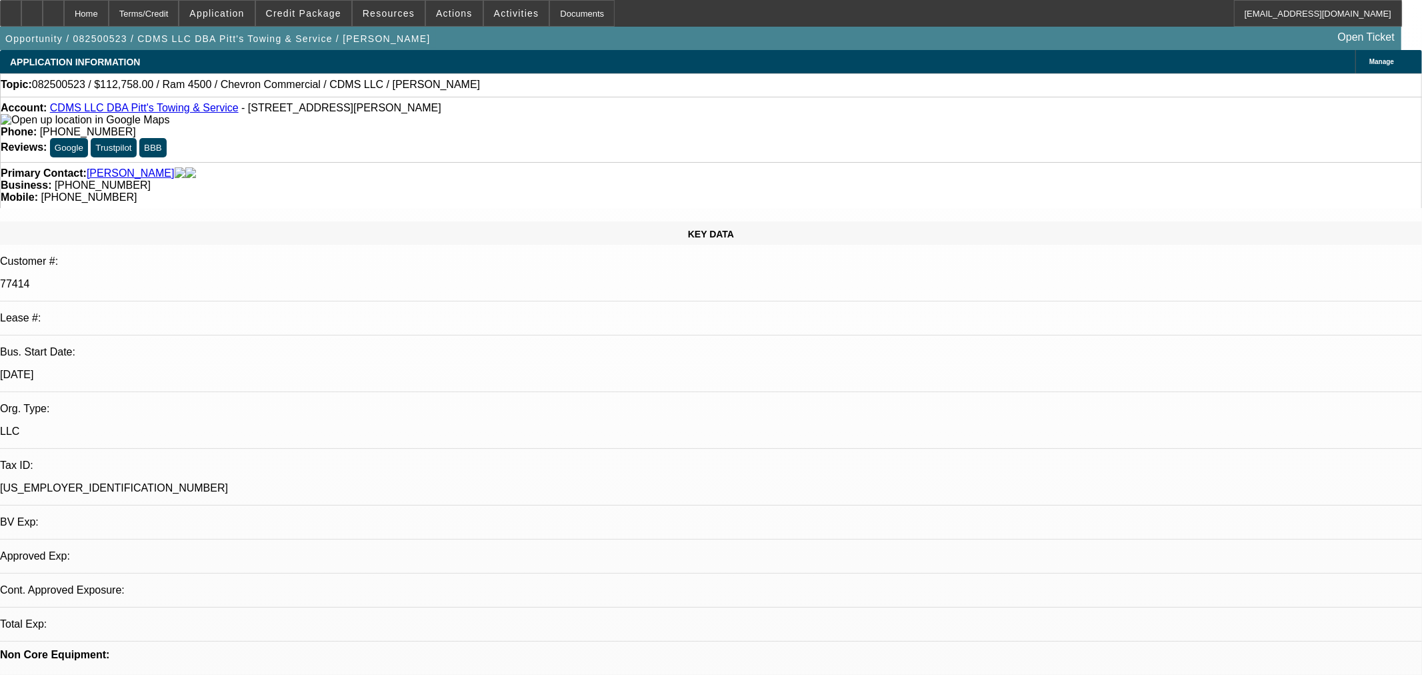
select select "0"
select select "2"
select select "0"
select select "6"
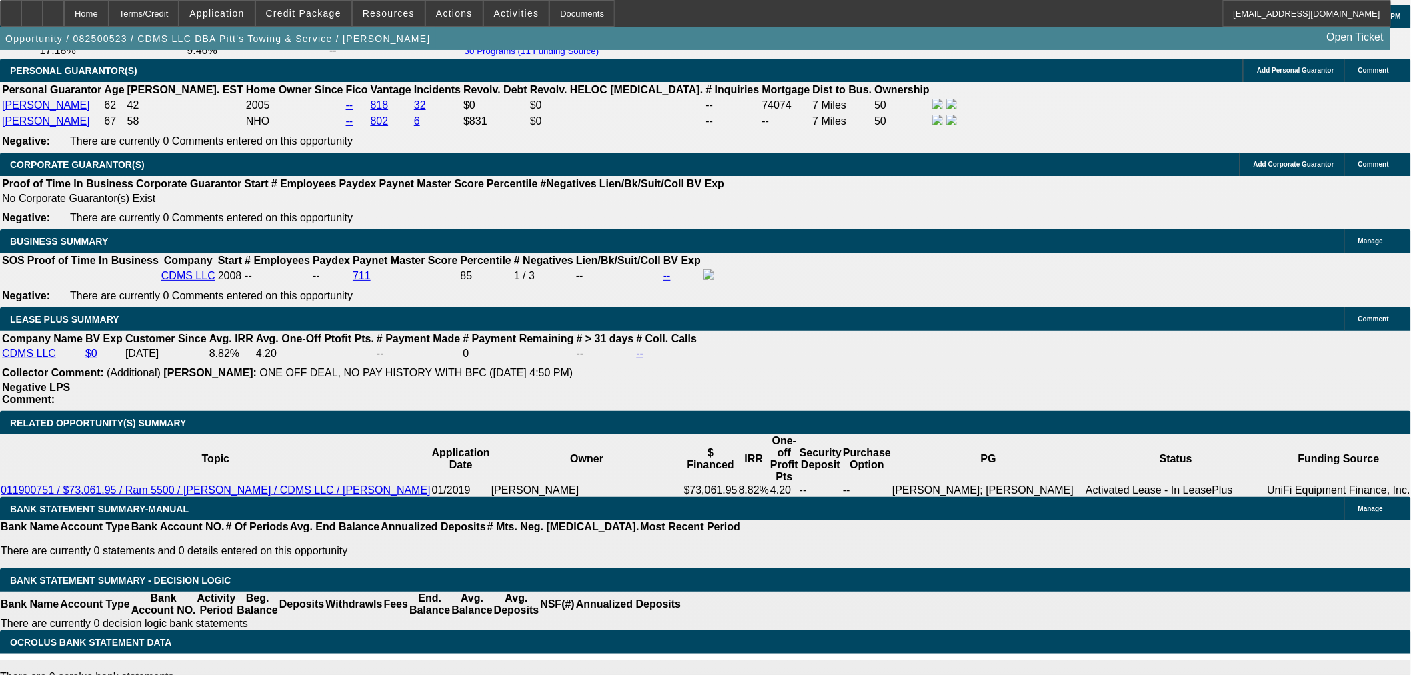
scroll to position [1926, 0]
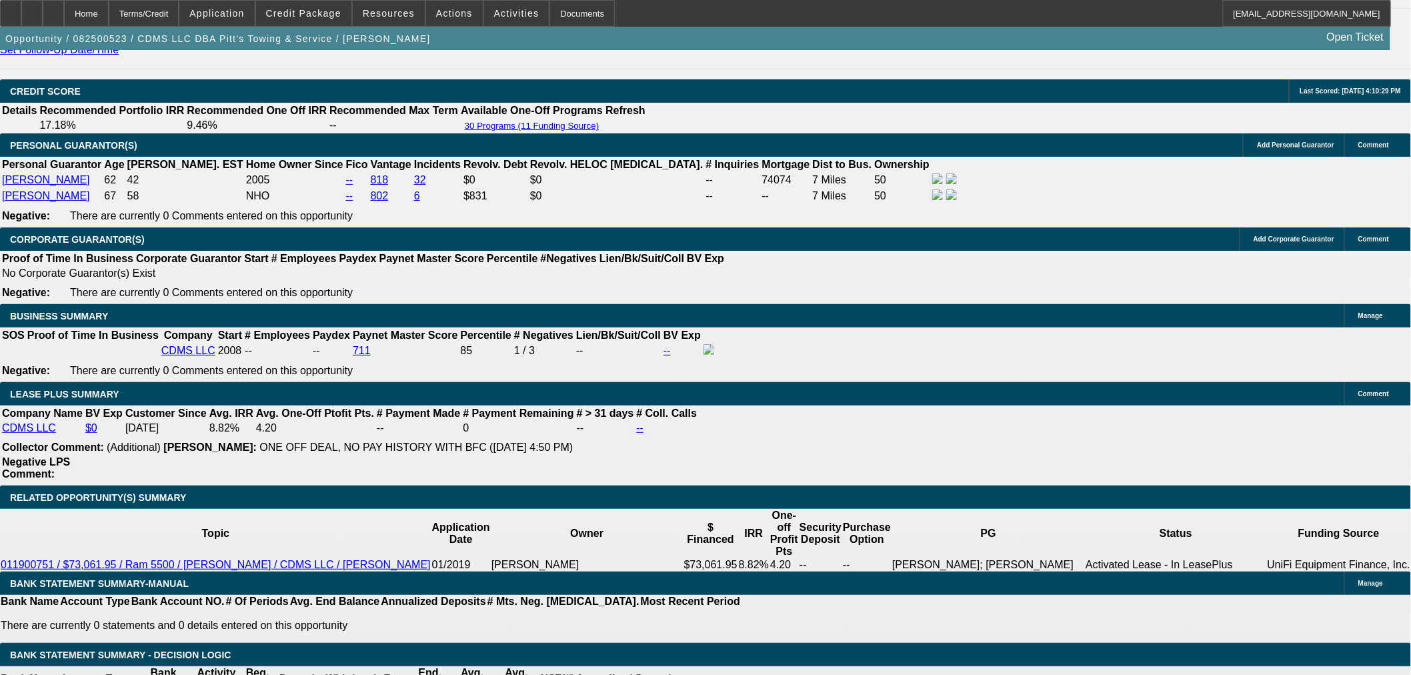
type textarea "LOW RATE - OK TO SELL"
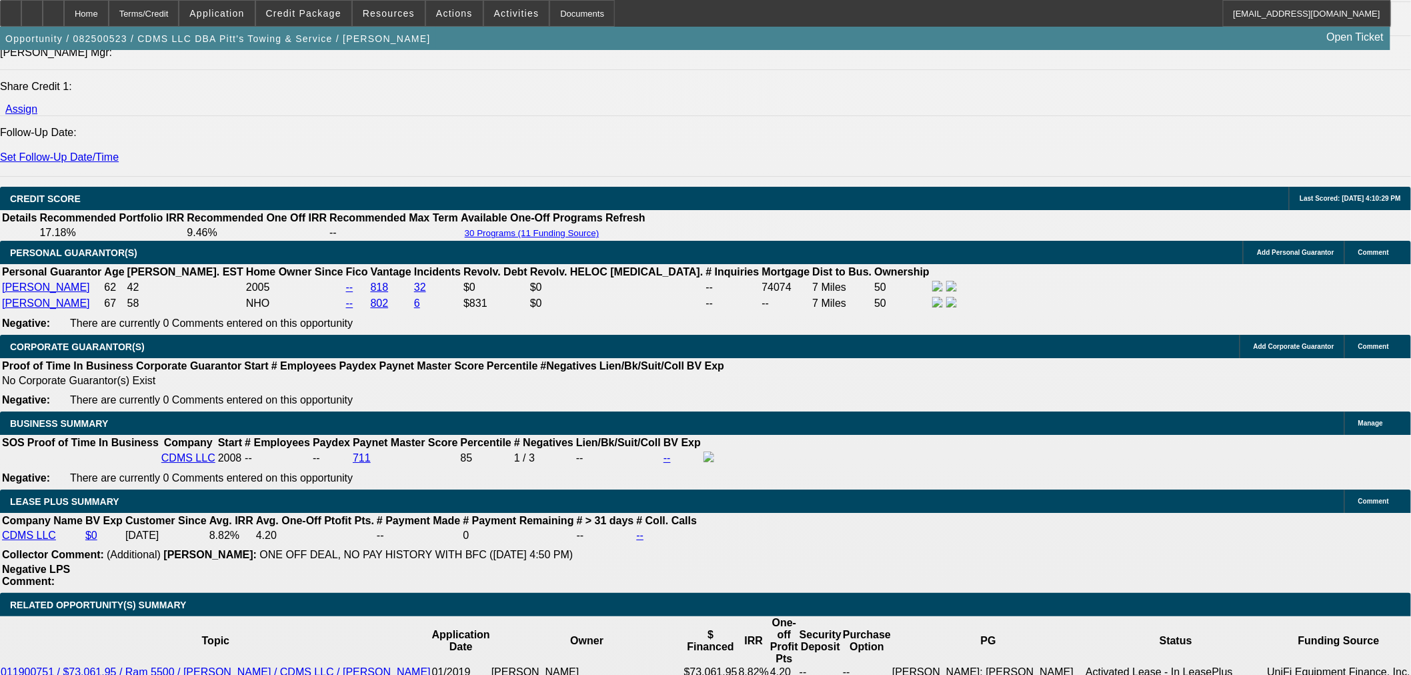
scroll to position [1852, 0]
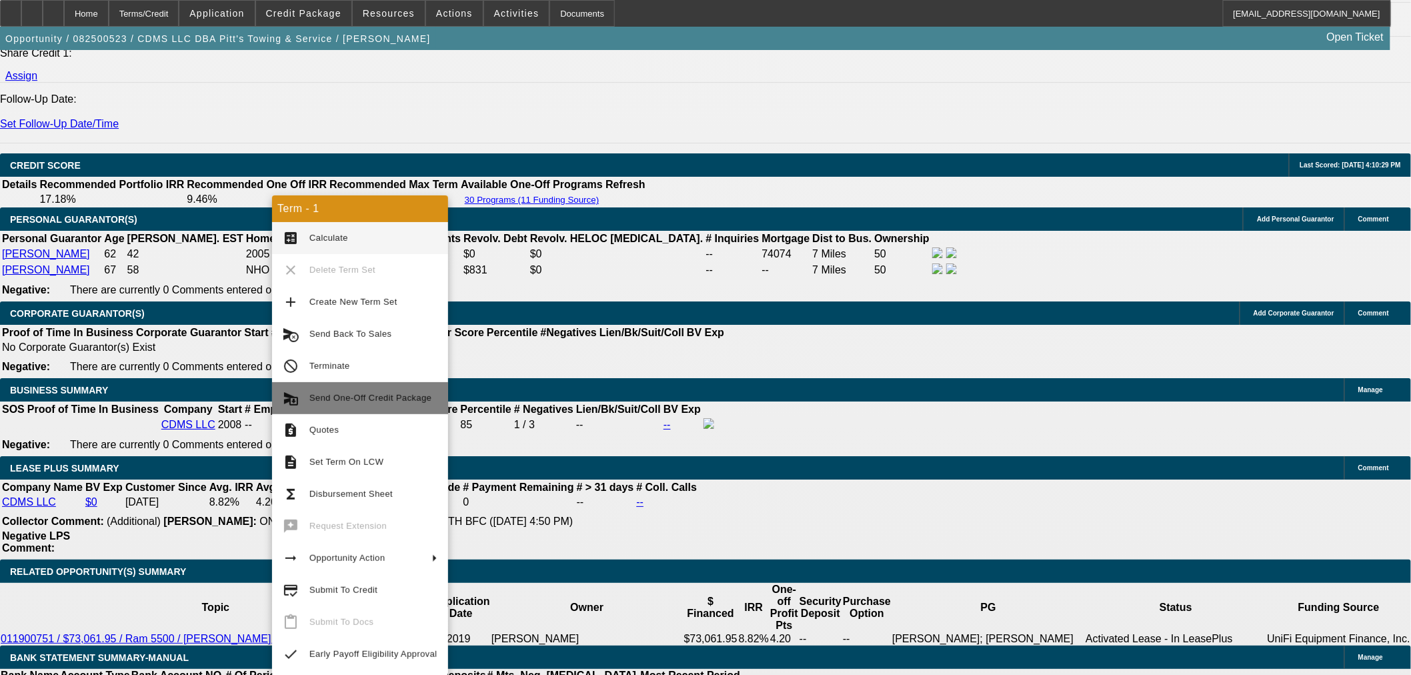
click at [409, 401] on span "Send One-Off Credit Package" at bounding box center [370, 398] width 122 height 10
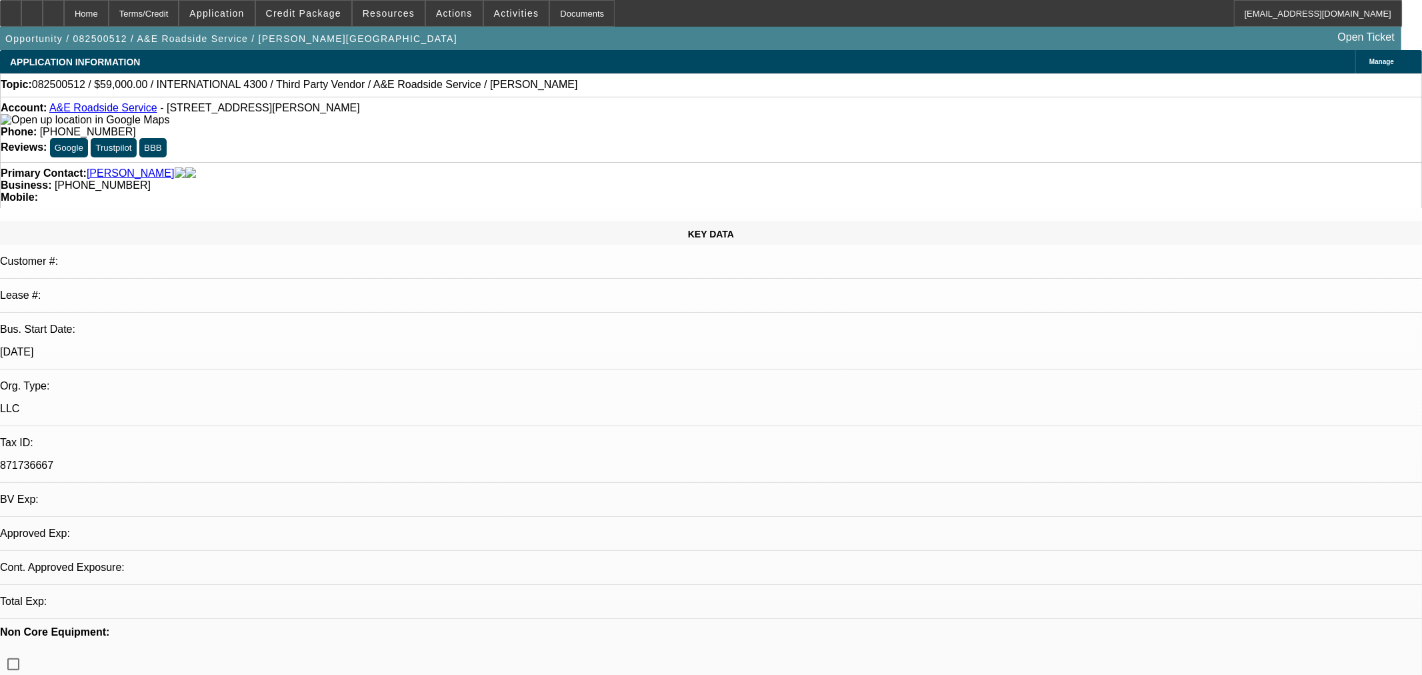
select select "0"
select select "0.1"
select select "4"
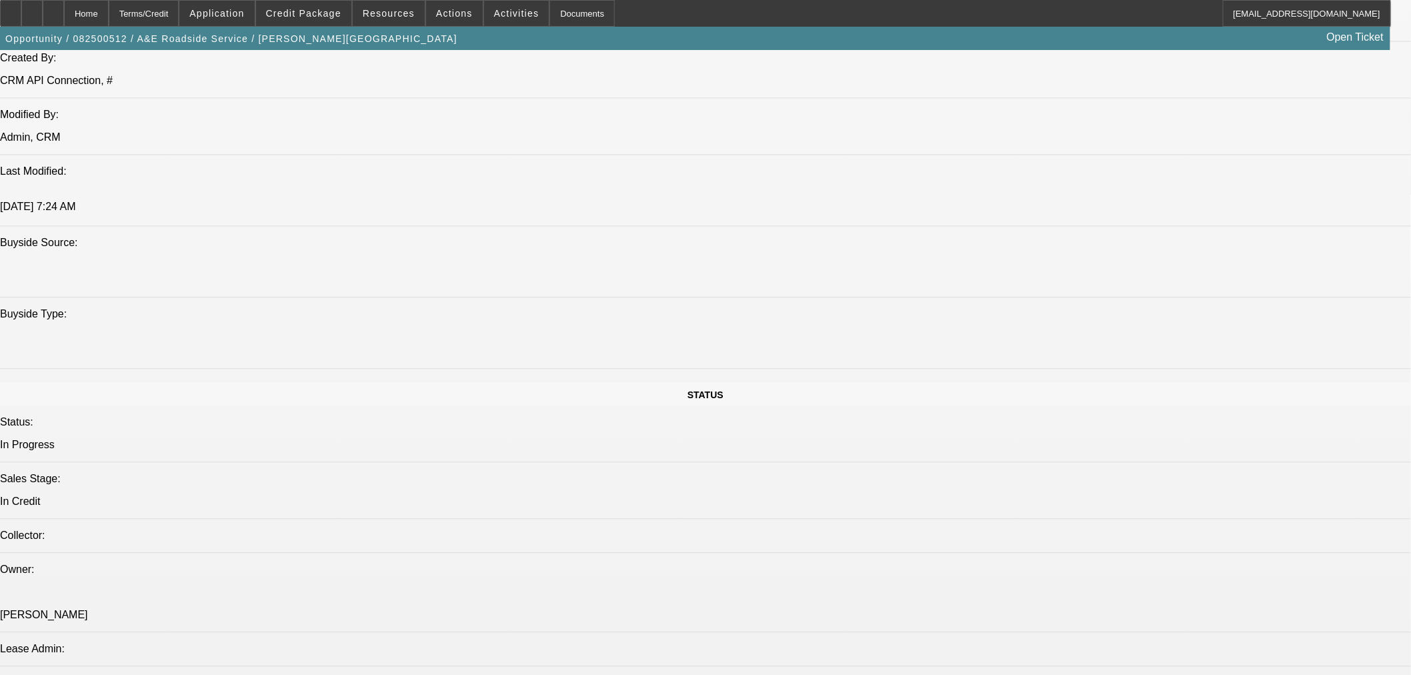
scroll to position [1185, 0]
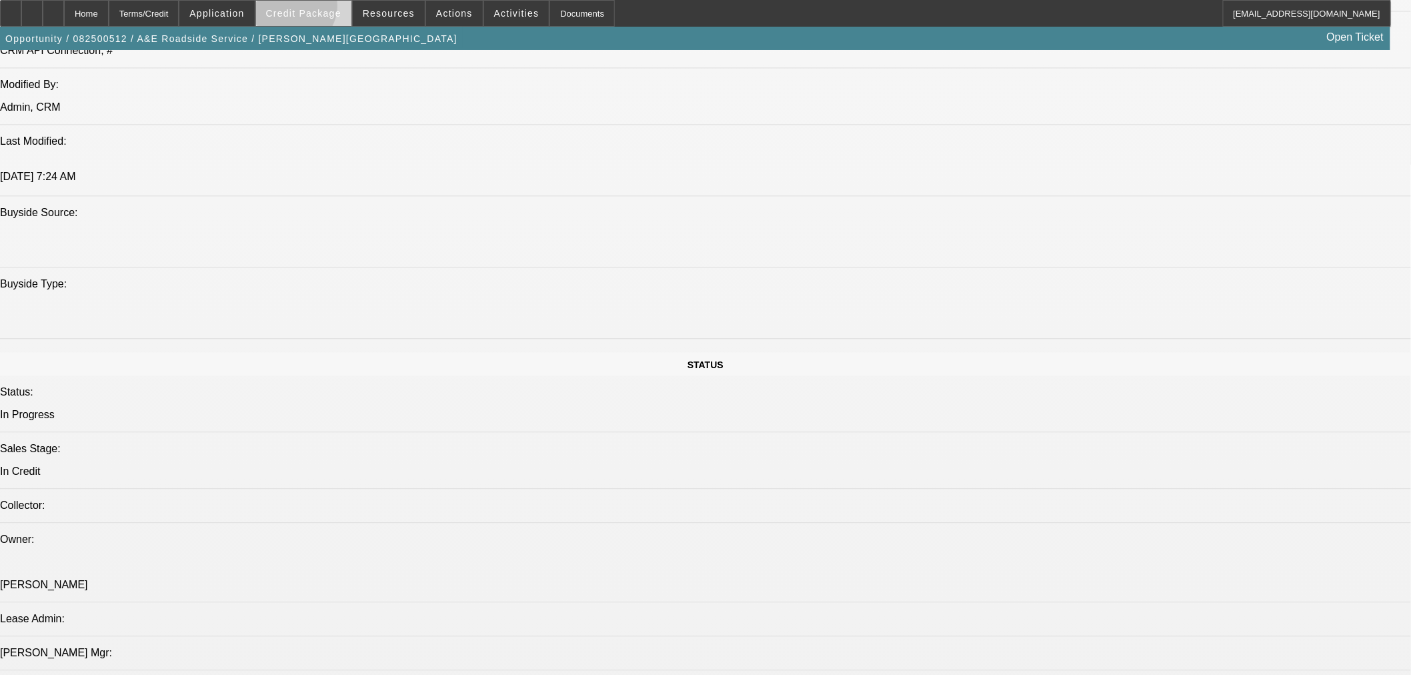
click at [312, 8] on span "Credit Package" at bounding box center [303, 13] width 75 height 11
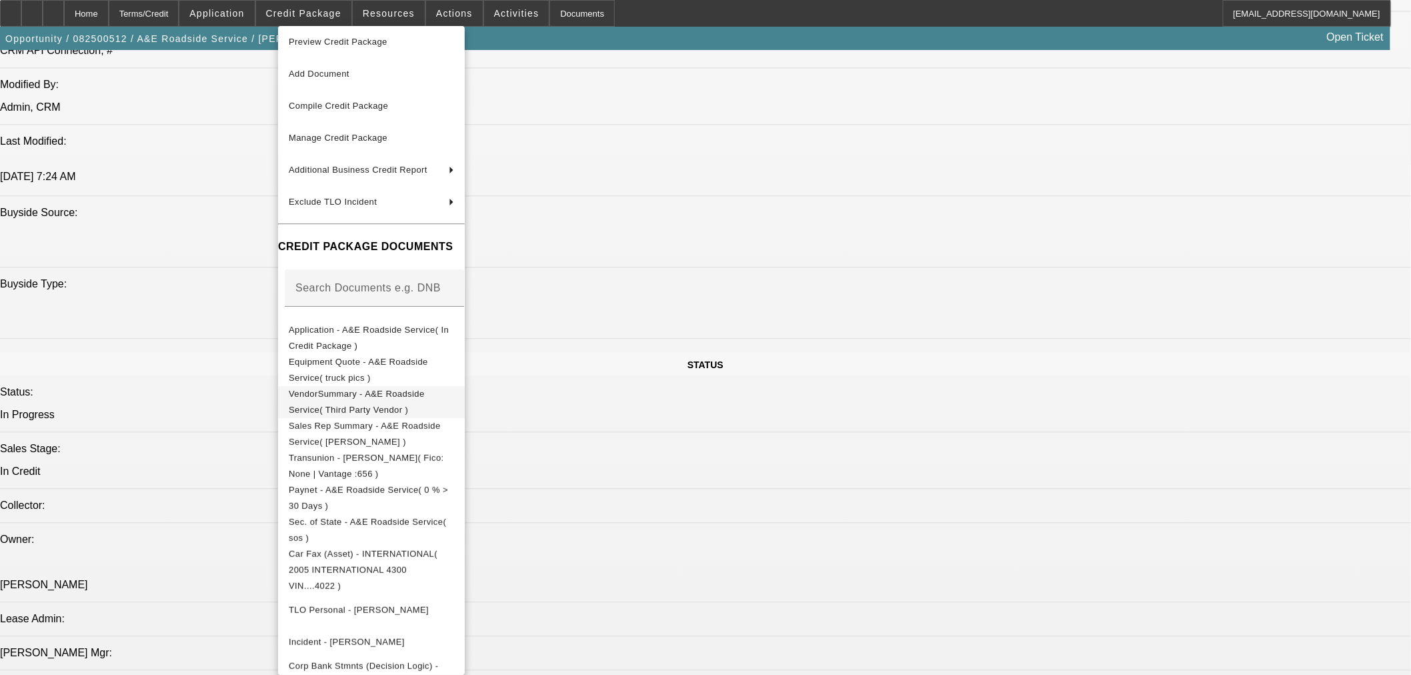
scroll to position [11, 0]
click at [794, 447] on div at bounding box center [705, 337] width 1411 height 675
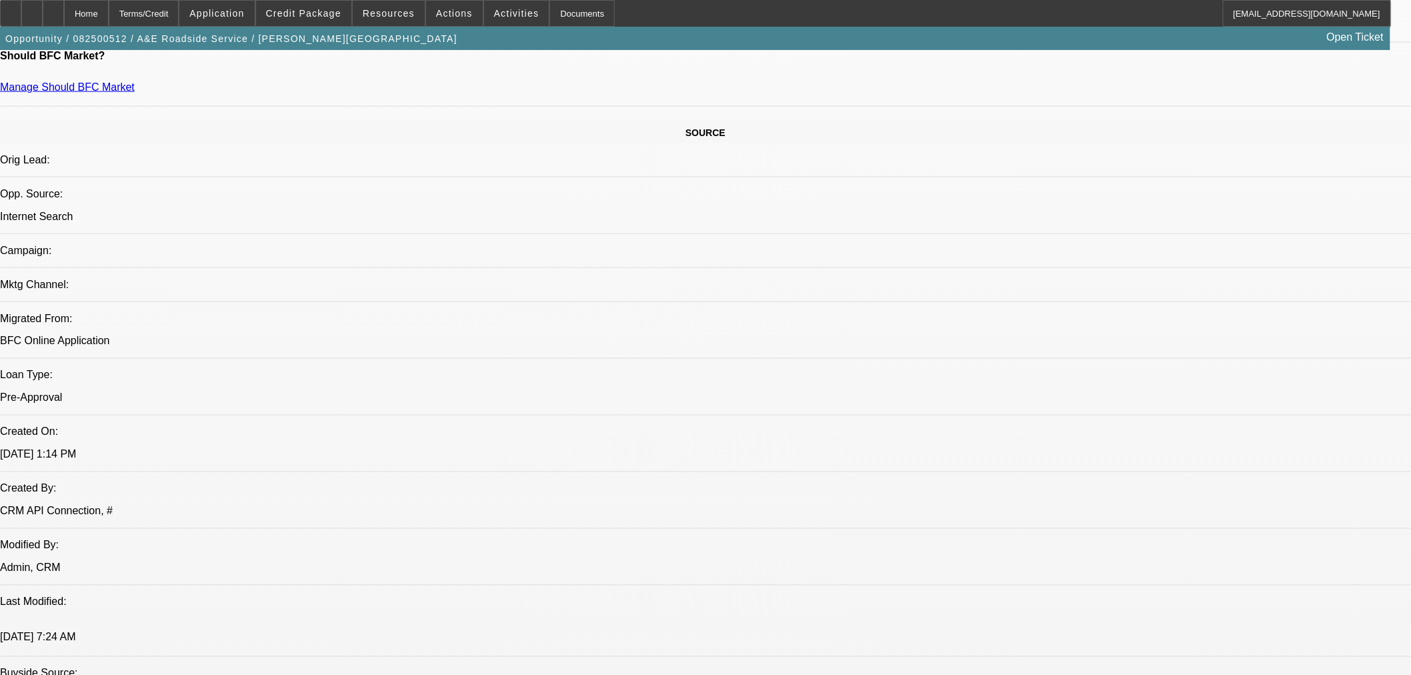
scroll to position [518, 0]
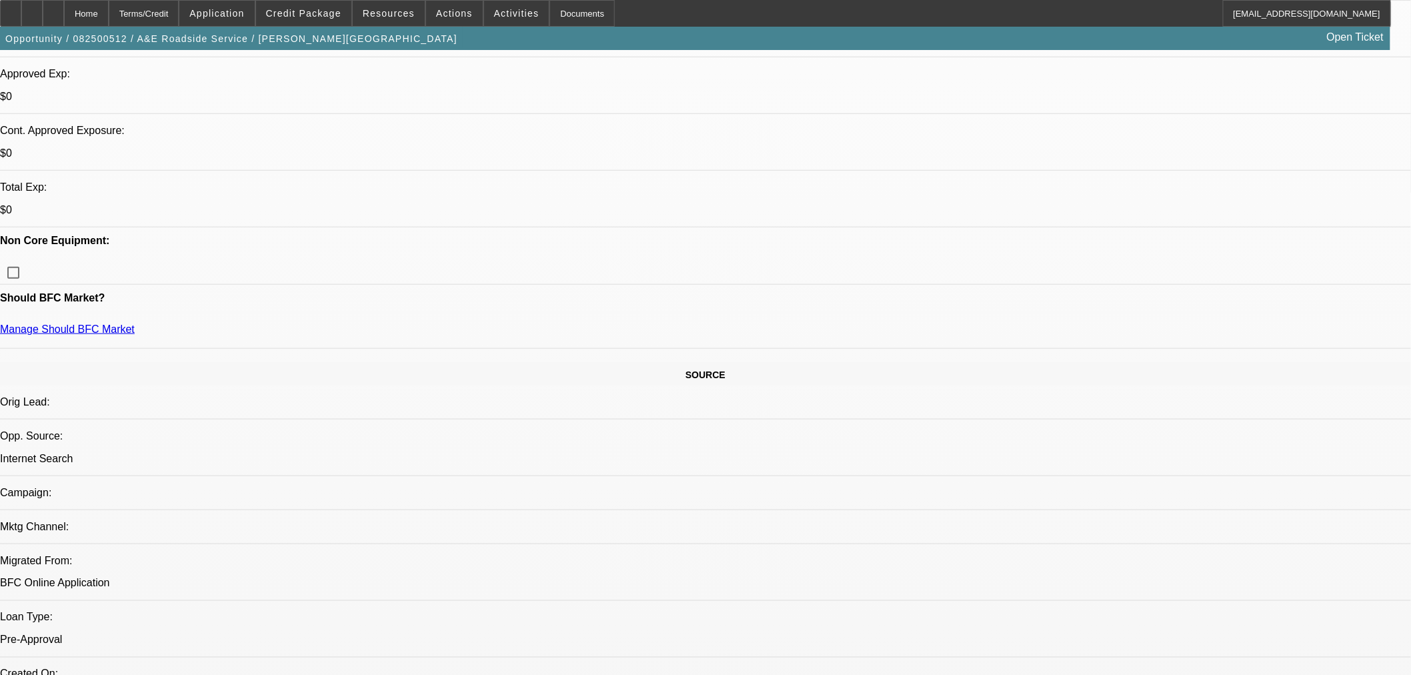
scroll to position [222, 0]
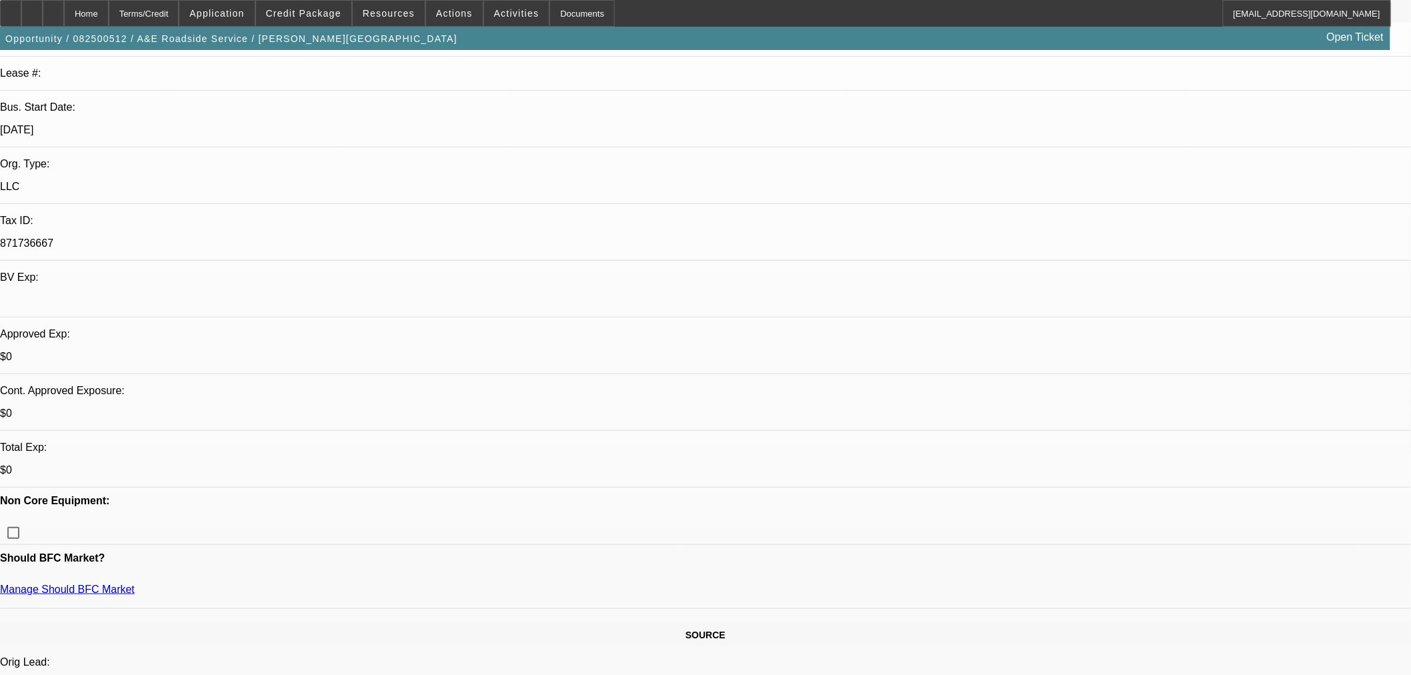
type textarea "HIGH REV DEBT, MINIMAL PAYNET, EXTENDED TERM - OK TO SELL"
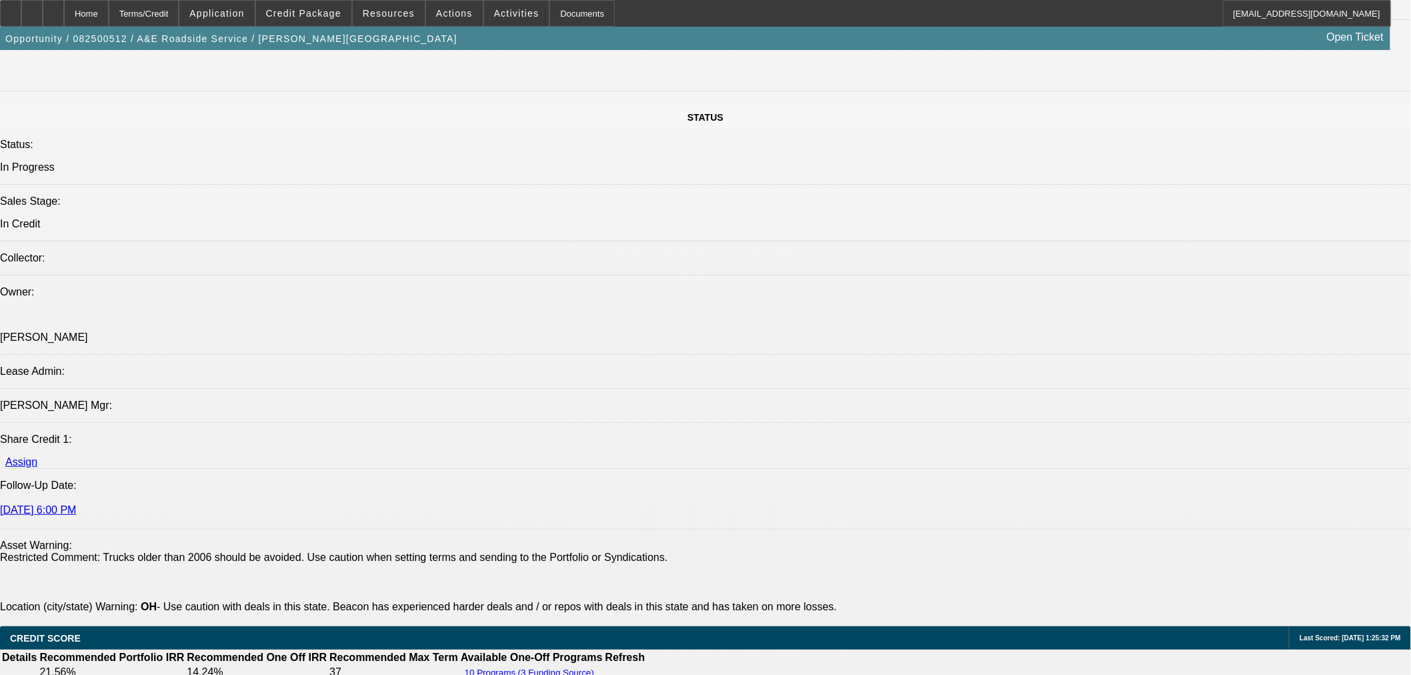
scroll to position [1778, 0]
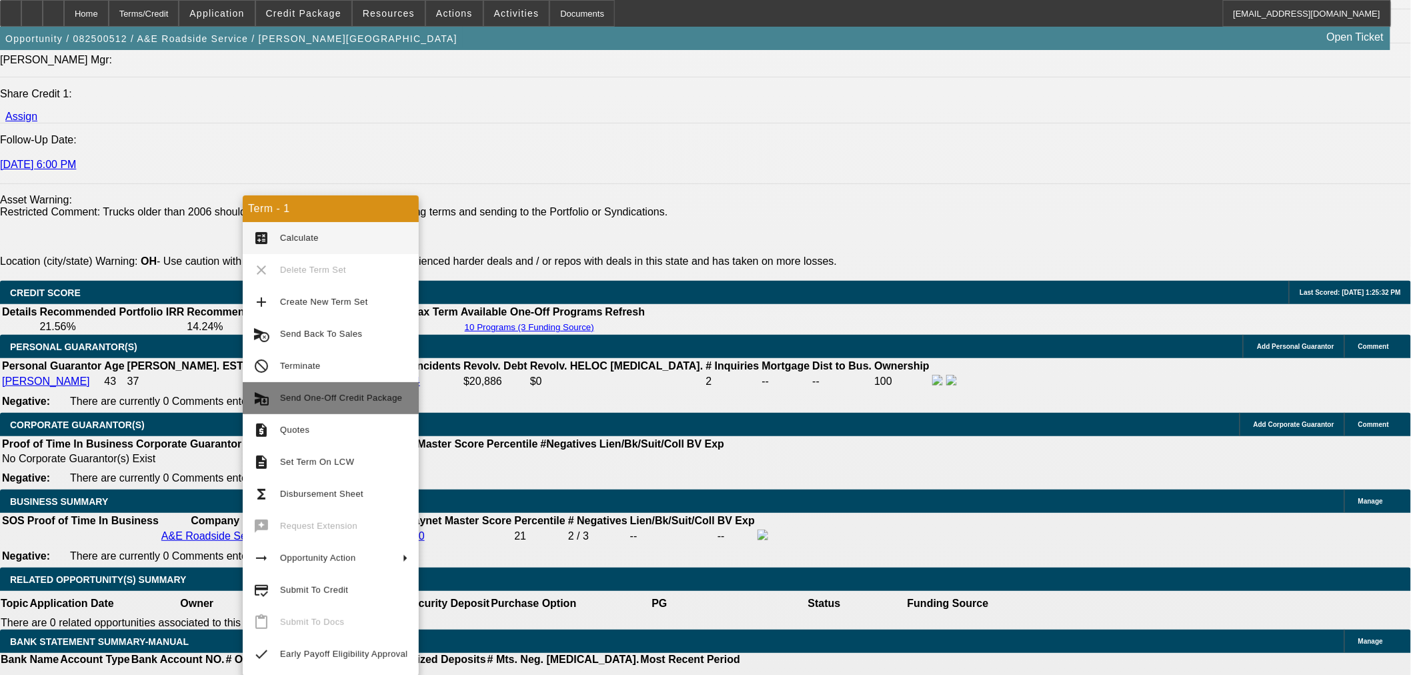
click at [367, 393] on span "Send One-Off Credit Package" at bounding box center [341, 398] width 122 height 10
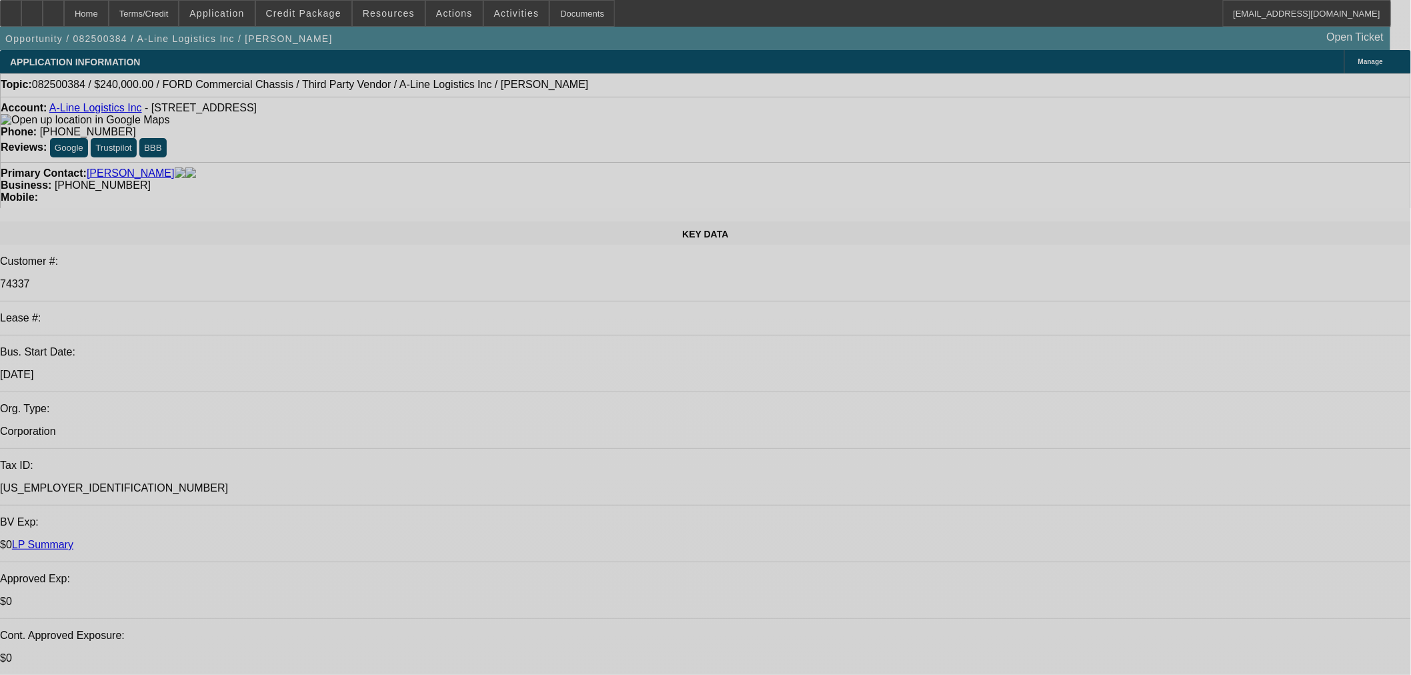
select select "0"
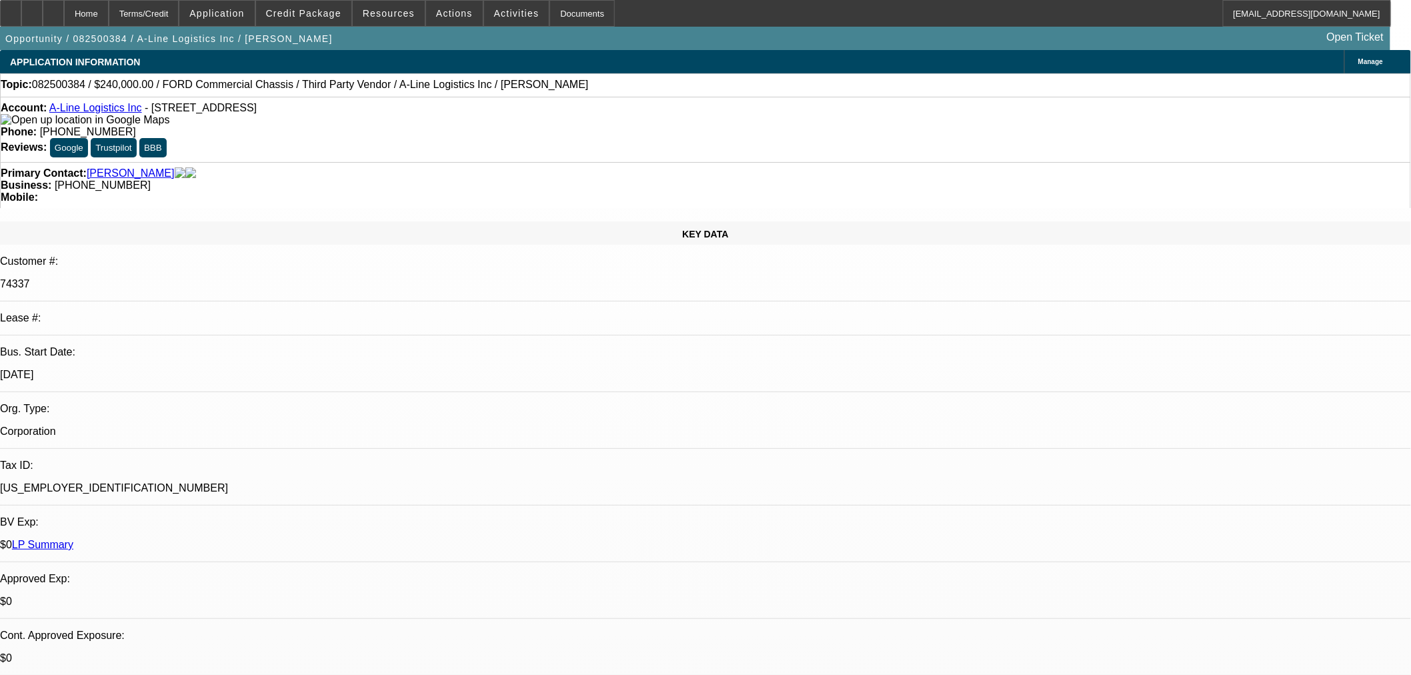
select select "0"
select select "0.1"
select select "4"
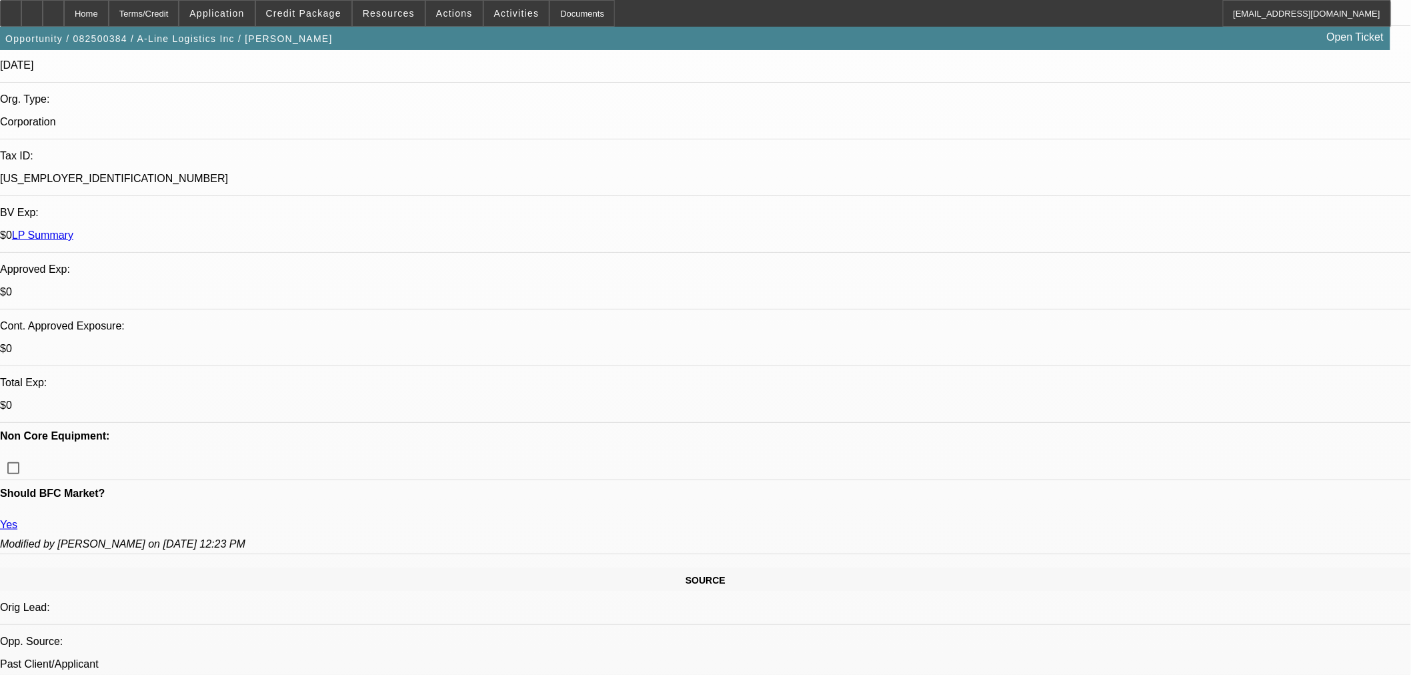
scroll to position [444, 0]
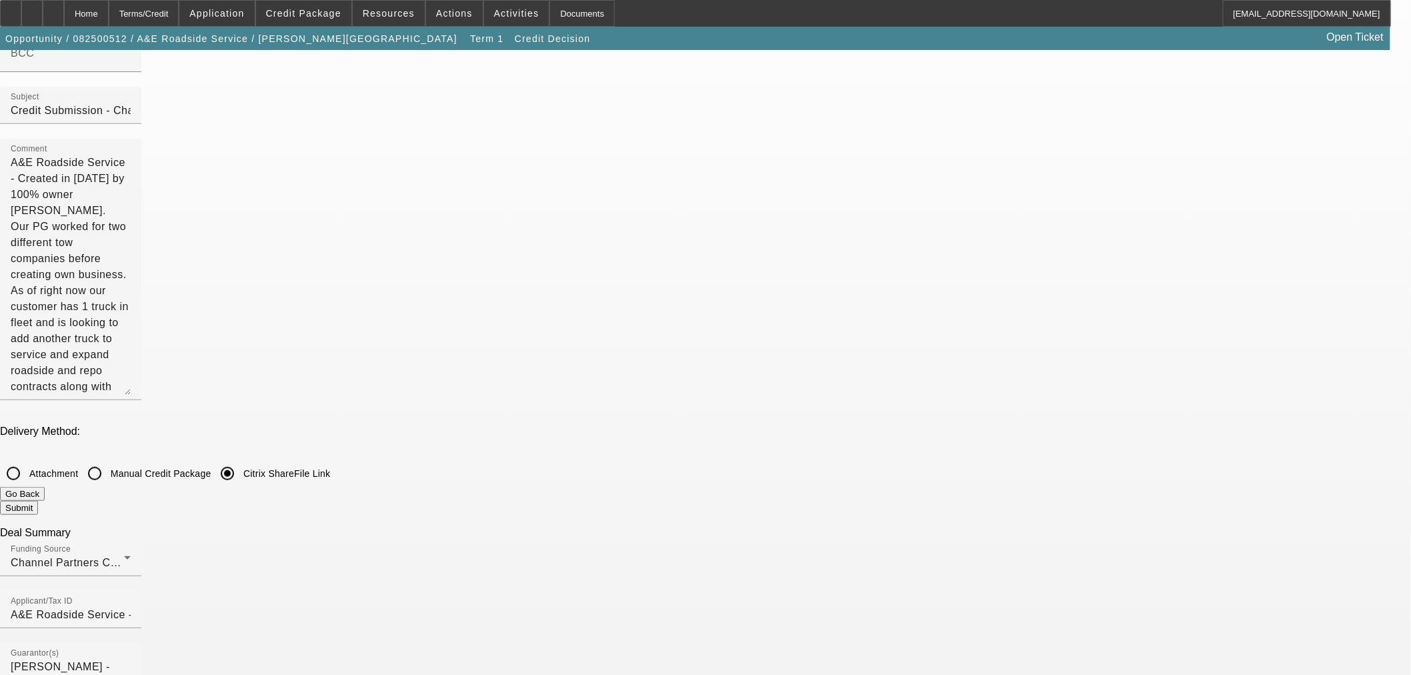
scroll to position [148, 0]
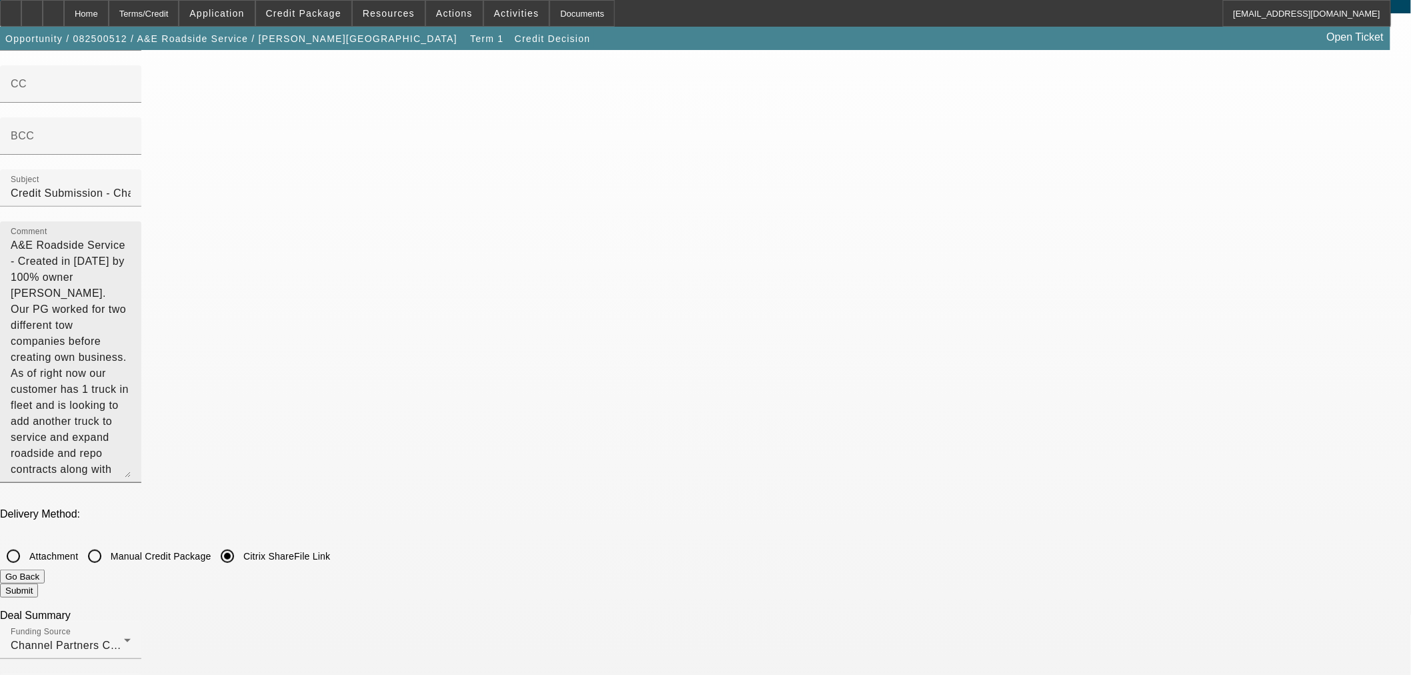
scroll to position [0, 0]
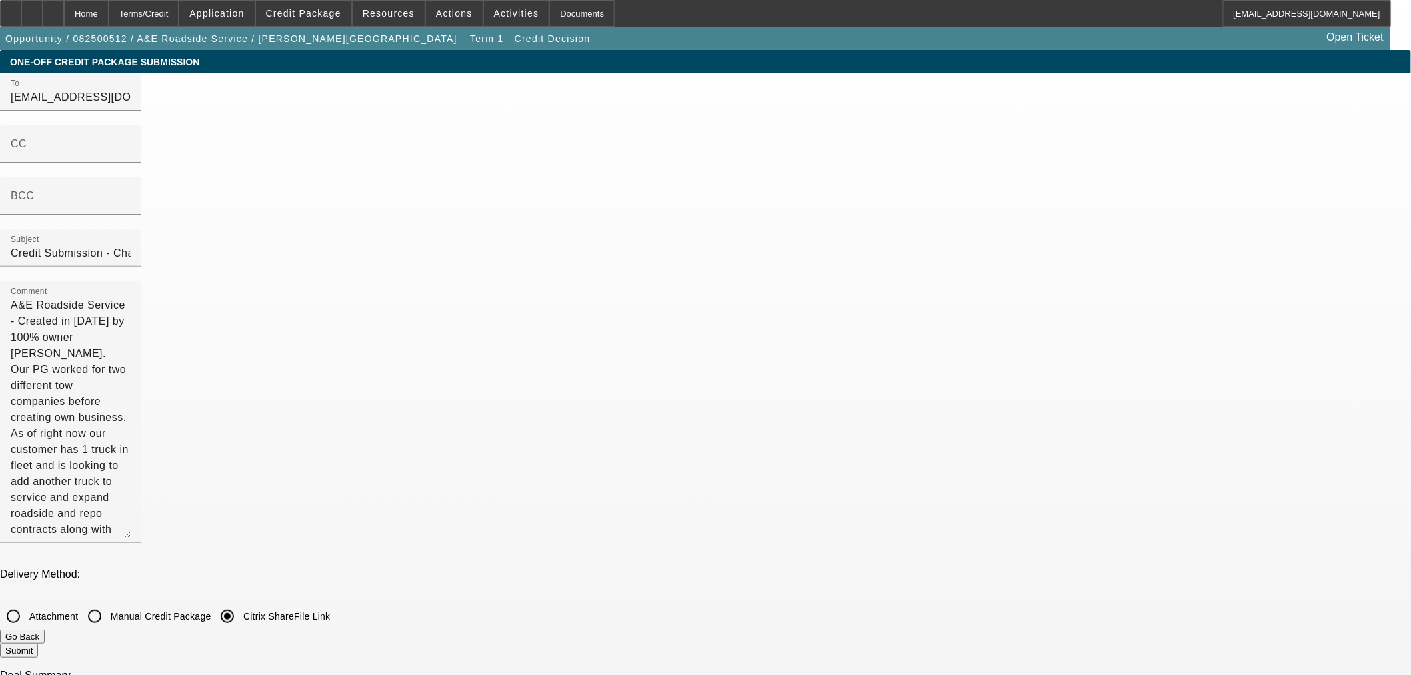
click at [38, 643] on button "Submit" at bounding box center [19, 650] width 38 height 14
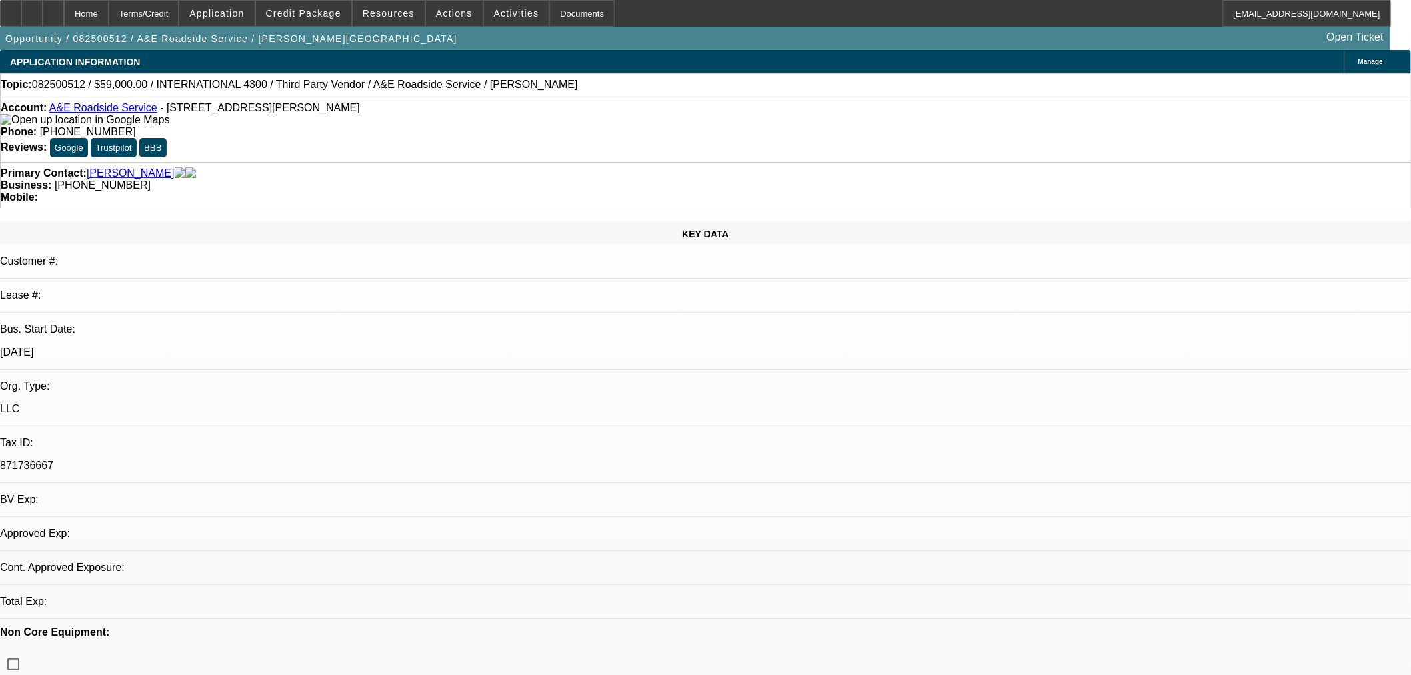
select select "0"
select select "0.1"
select select "4"
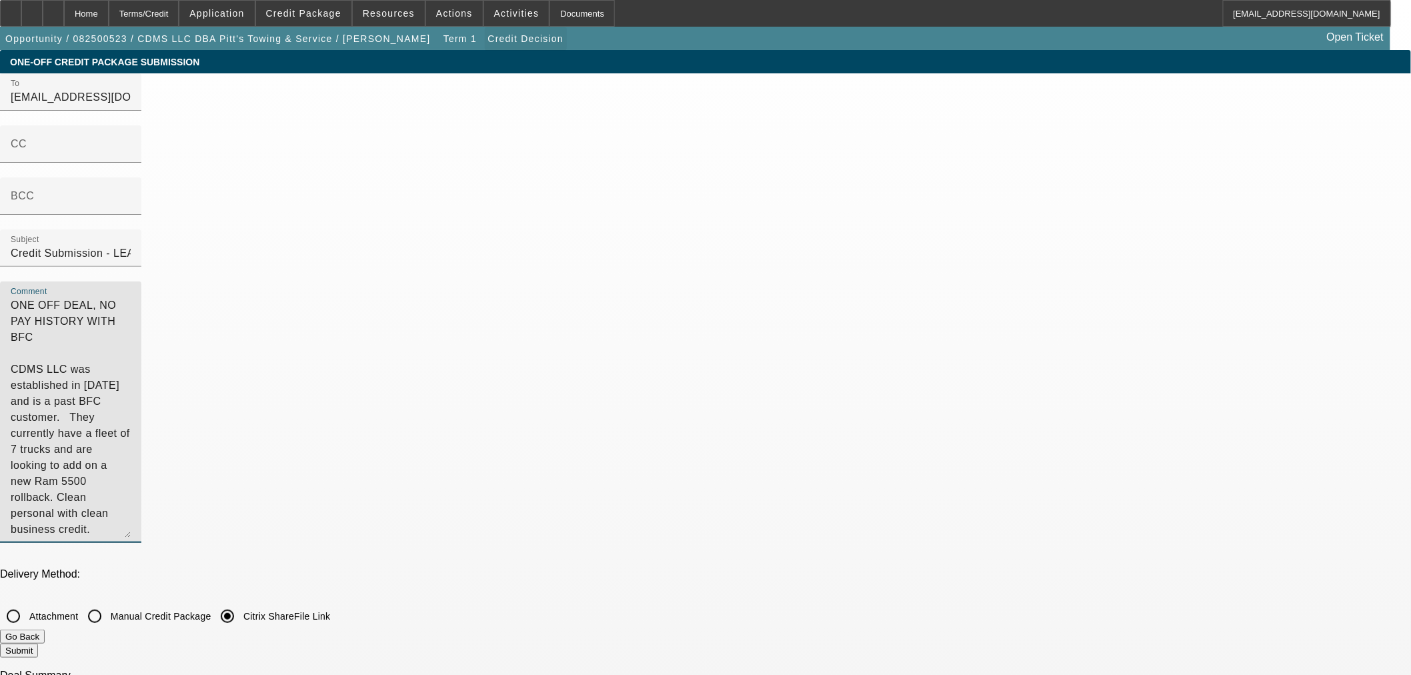
drag, startPoint x: 939, startPoint y: 110, endPoint x: 411, endPoint y: 37, distance: 533.2
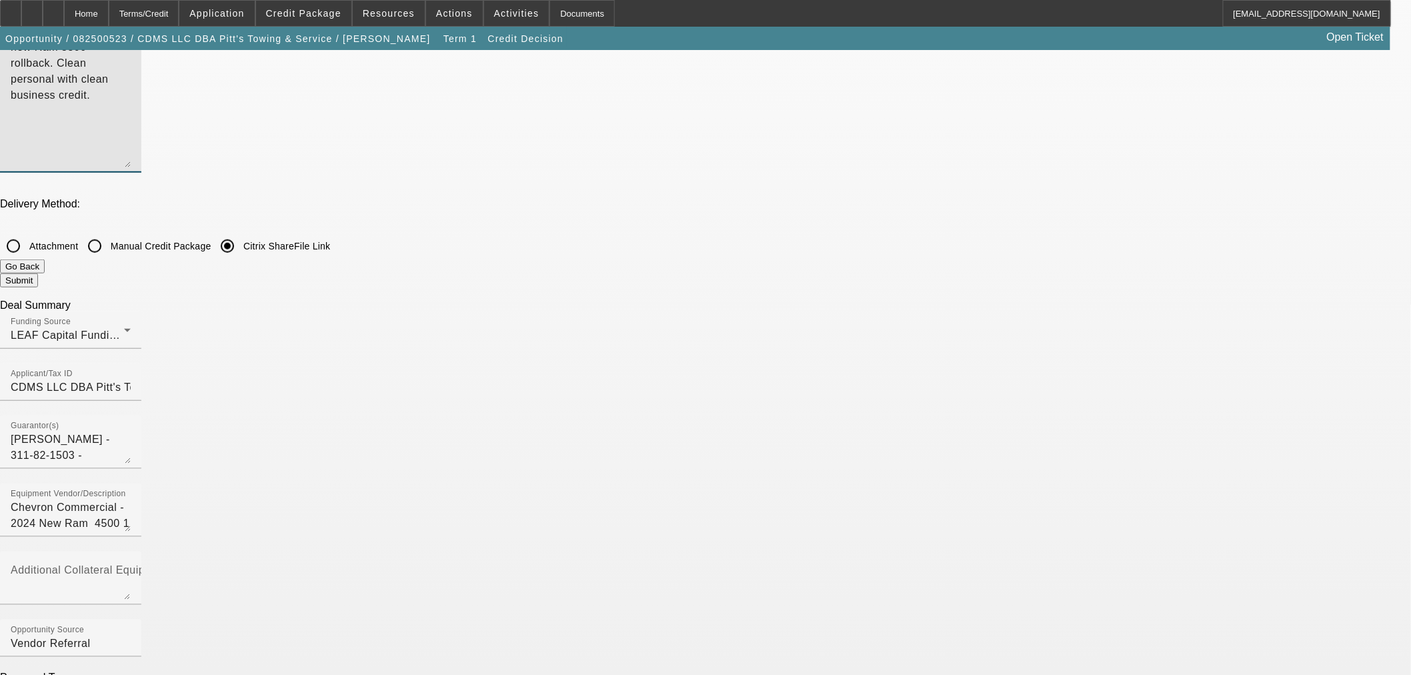
scroll to position [222, 0]
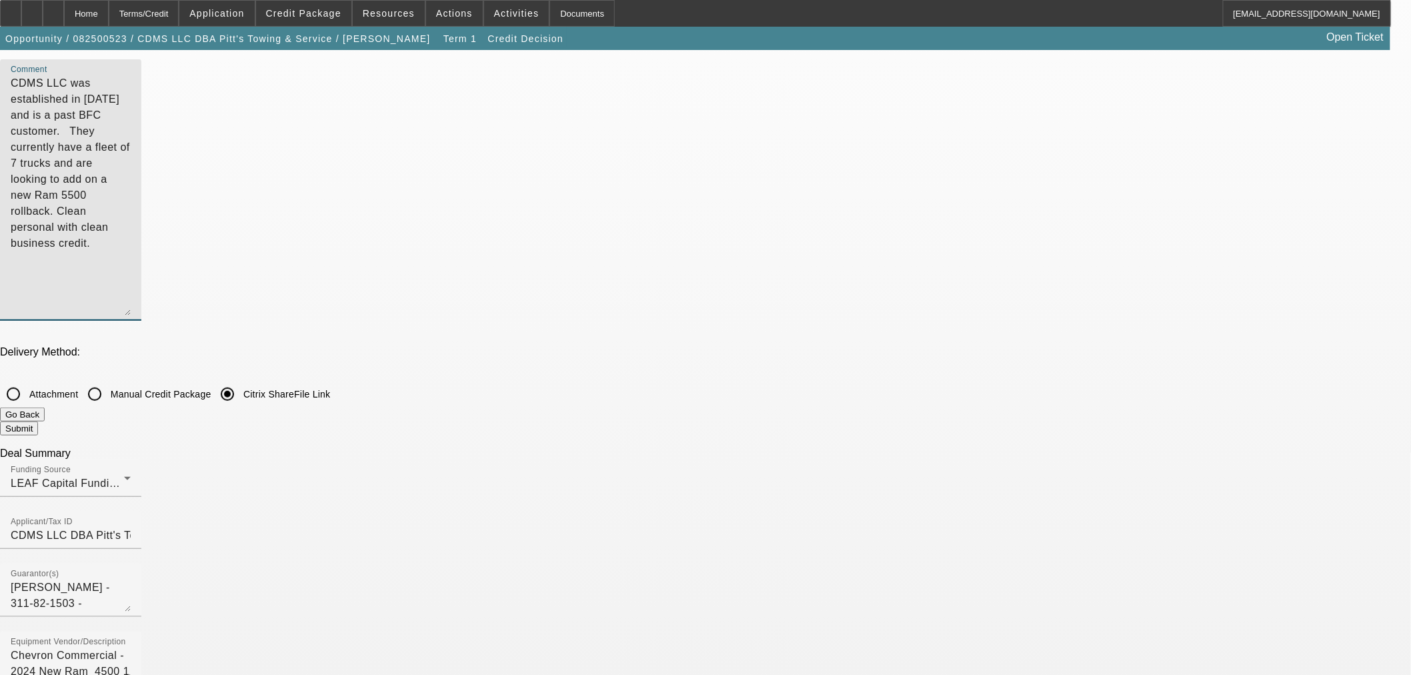
type textarea "CDMS LLC was established in [DATE] and is a past BFC customer. They currently h…"
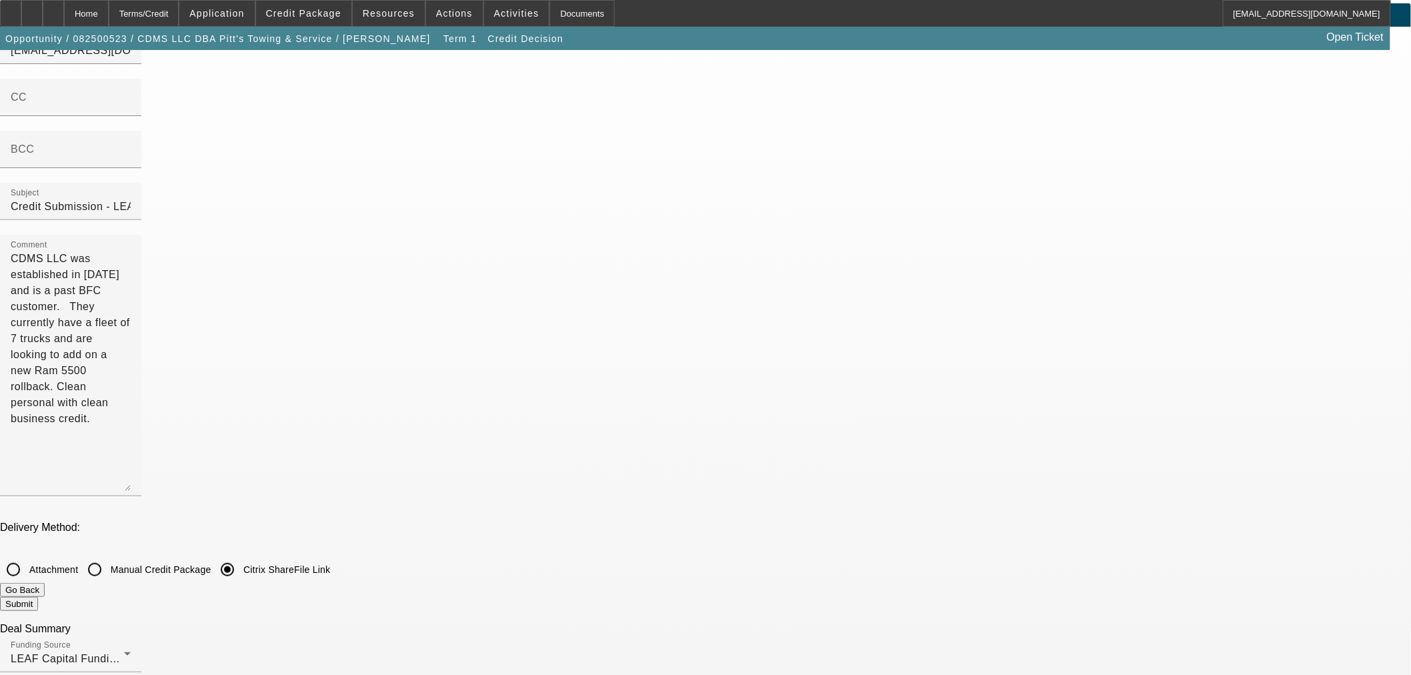
scroll to position [0, 0]
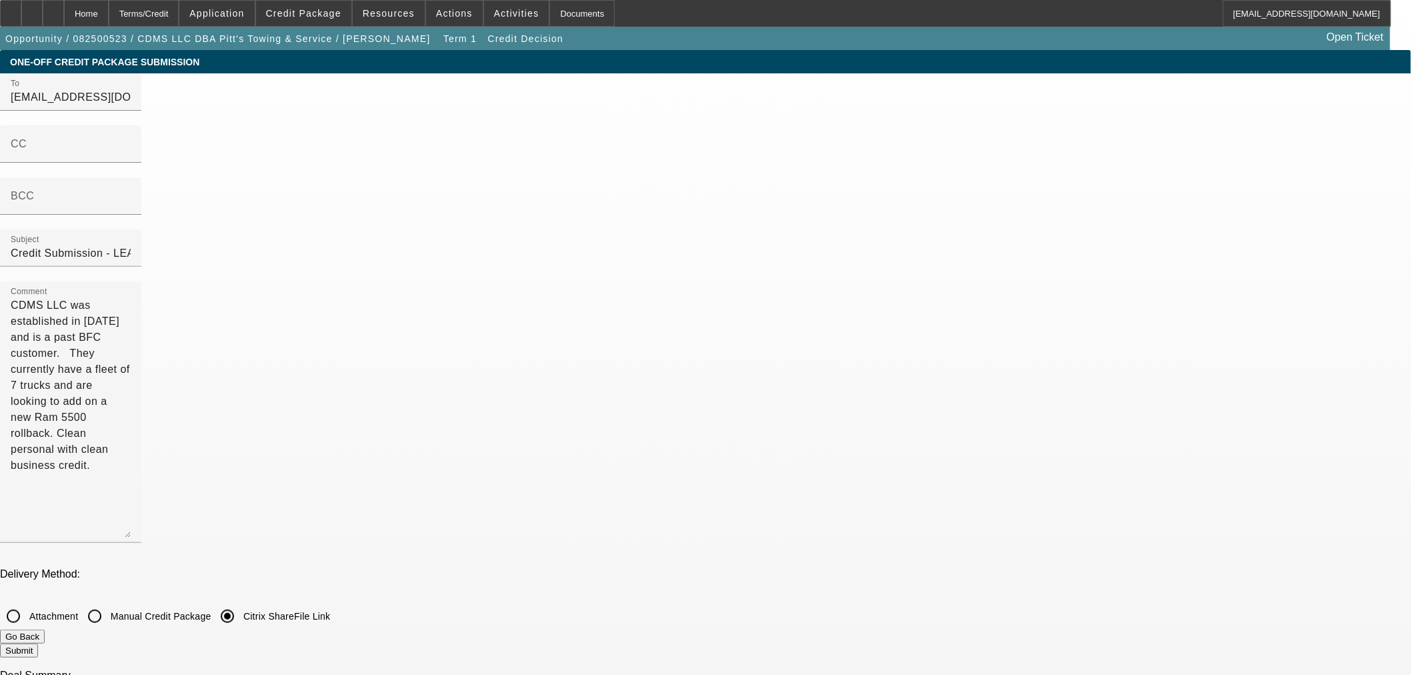
click at [38, 643] on button "Submit" at bounding box center [19, 650] width 38 height 14
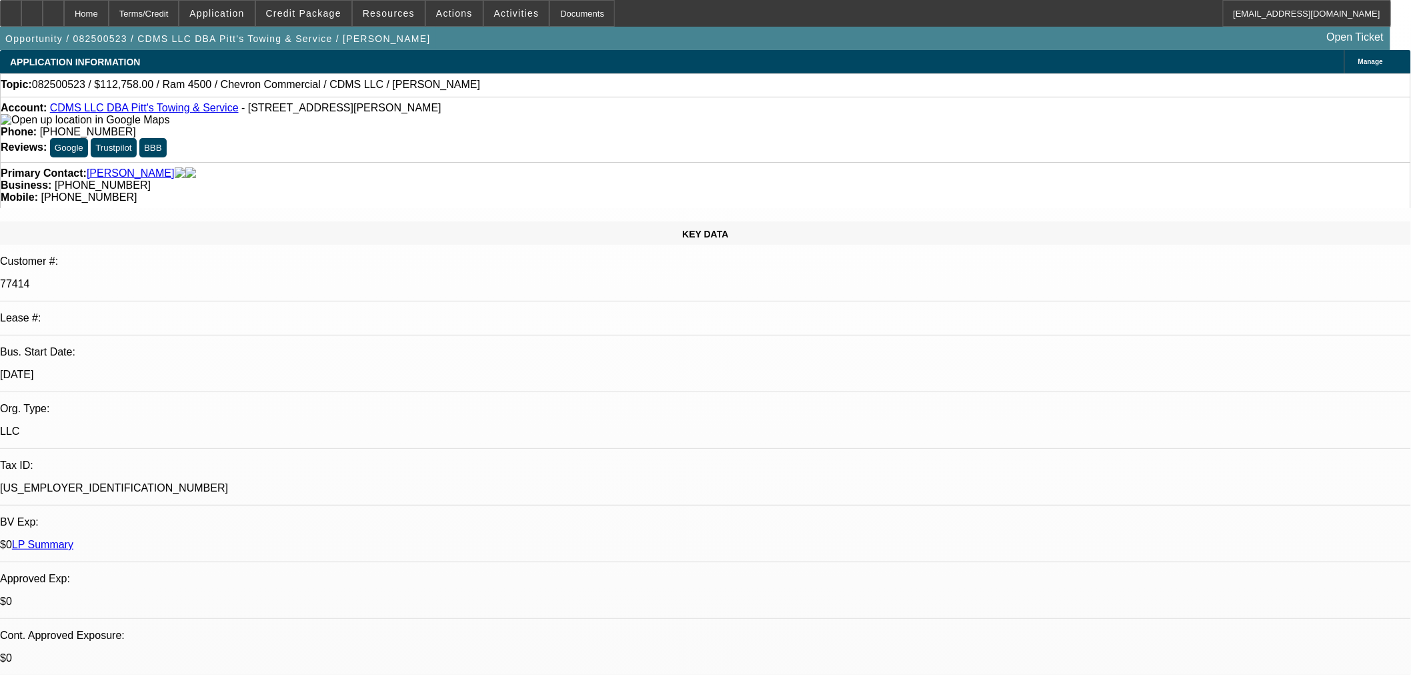
select select "0"
select select "2"
select select "0"
select select "6"
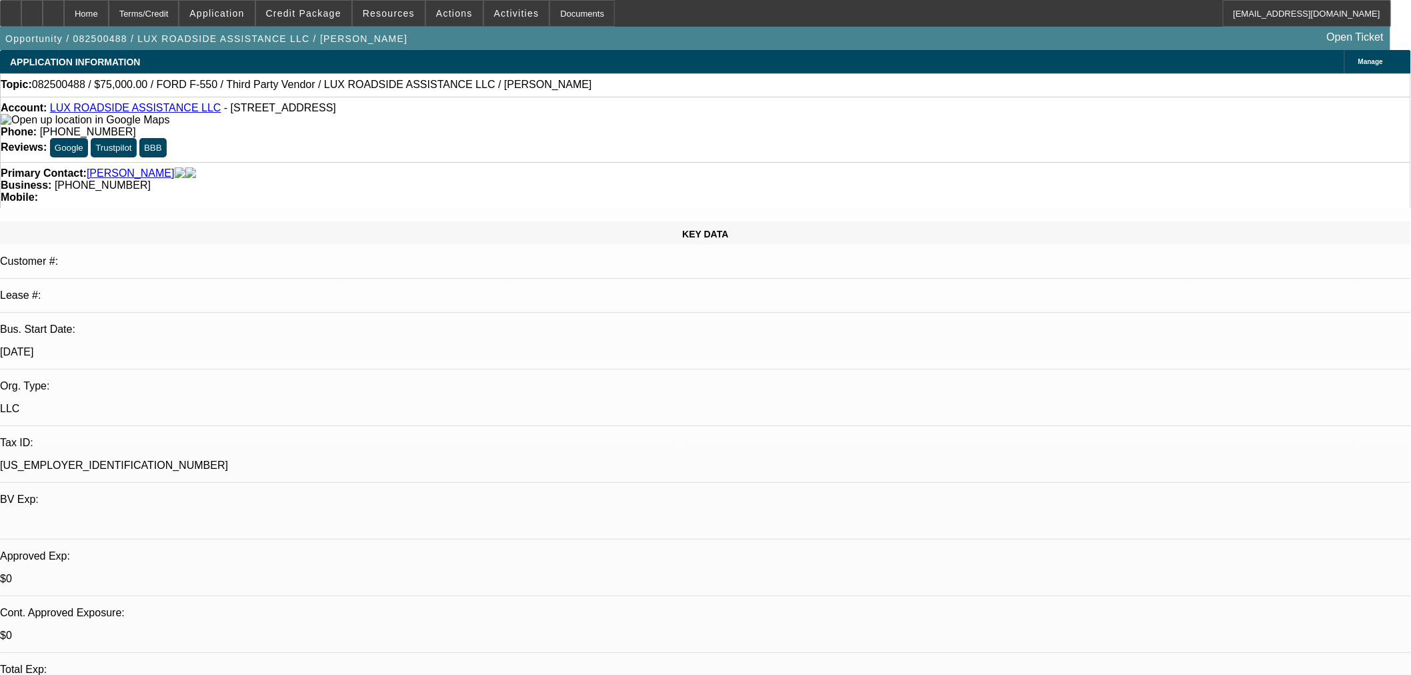
select select "0"
select select "6"
select select "0"
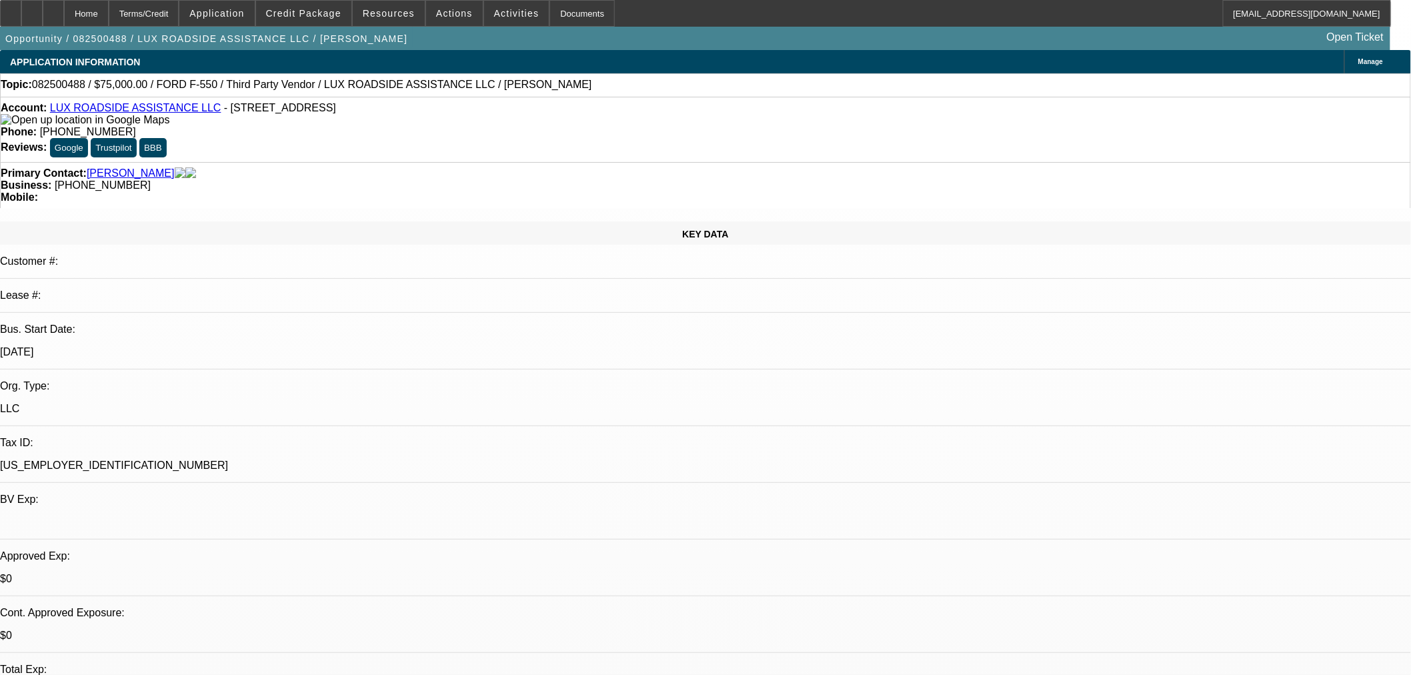
select select "0"
select select "6"
select select "0"
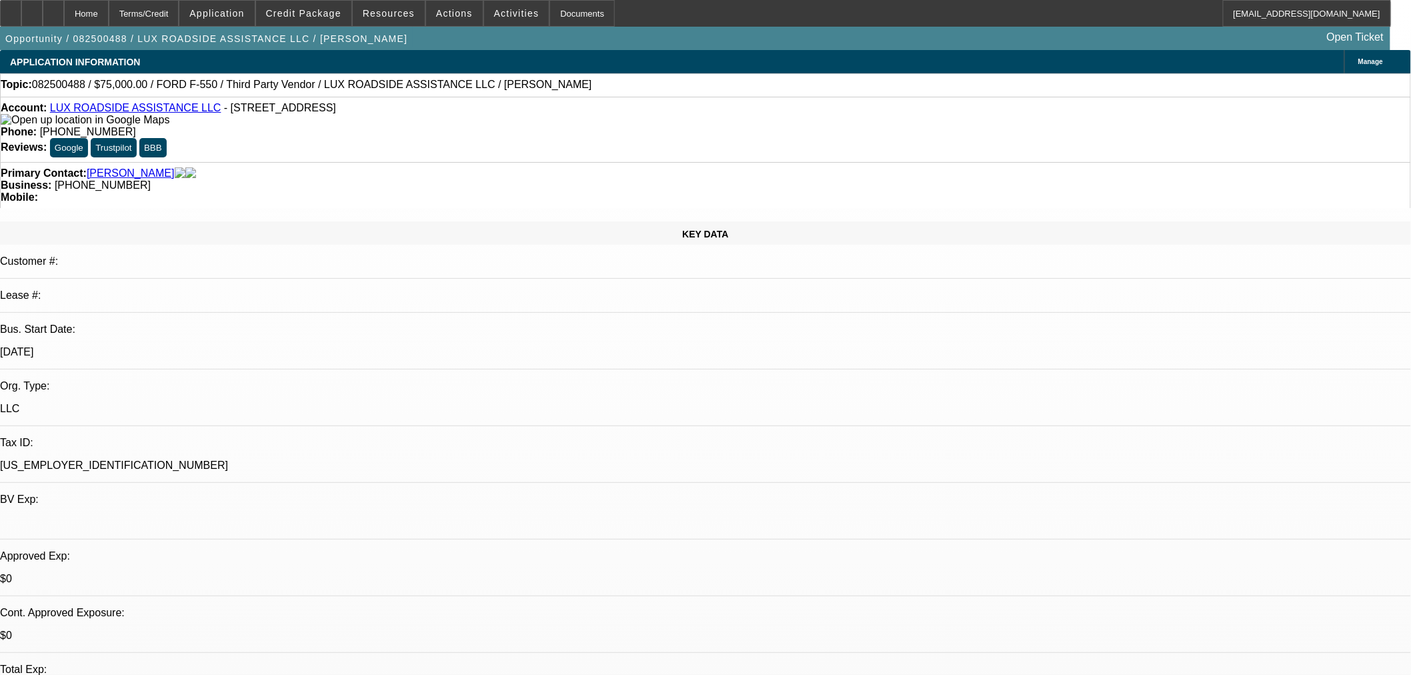
select select "0"
select select "6"
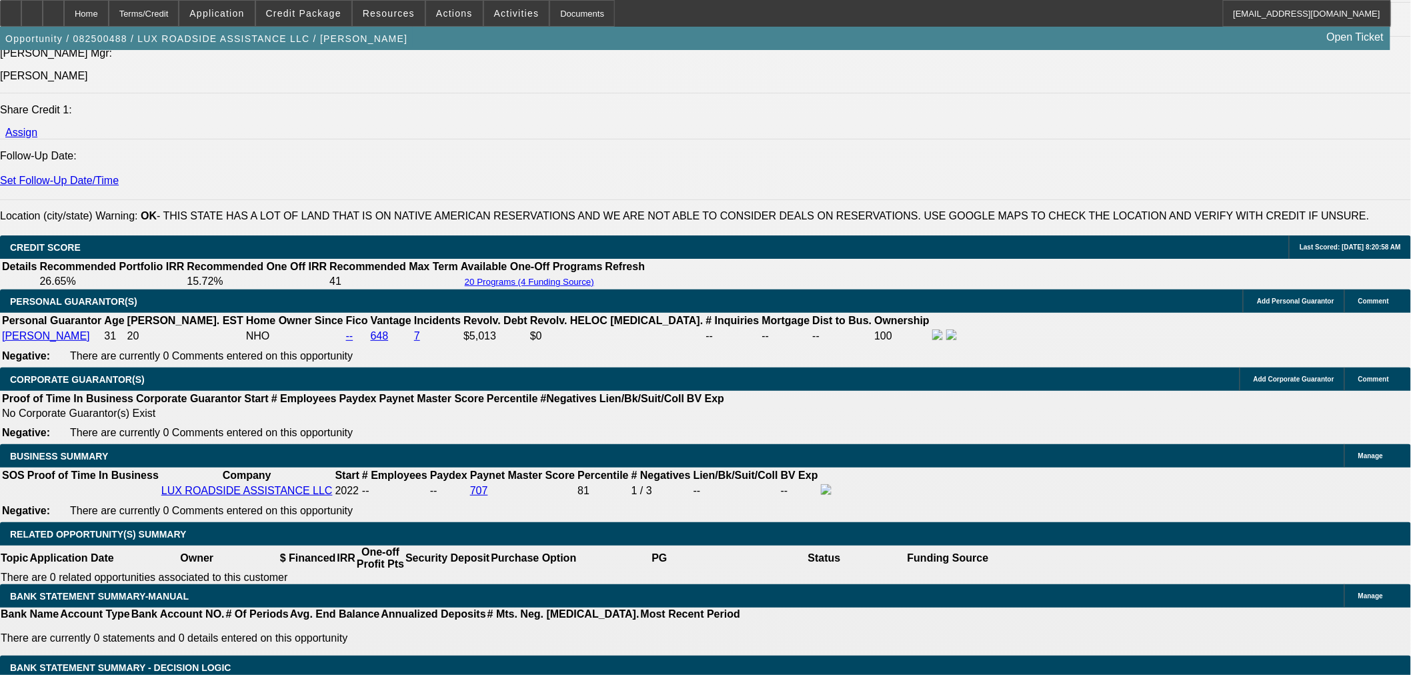
scroll to position [1704, 0]
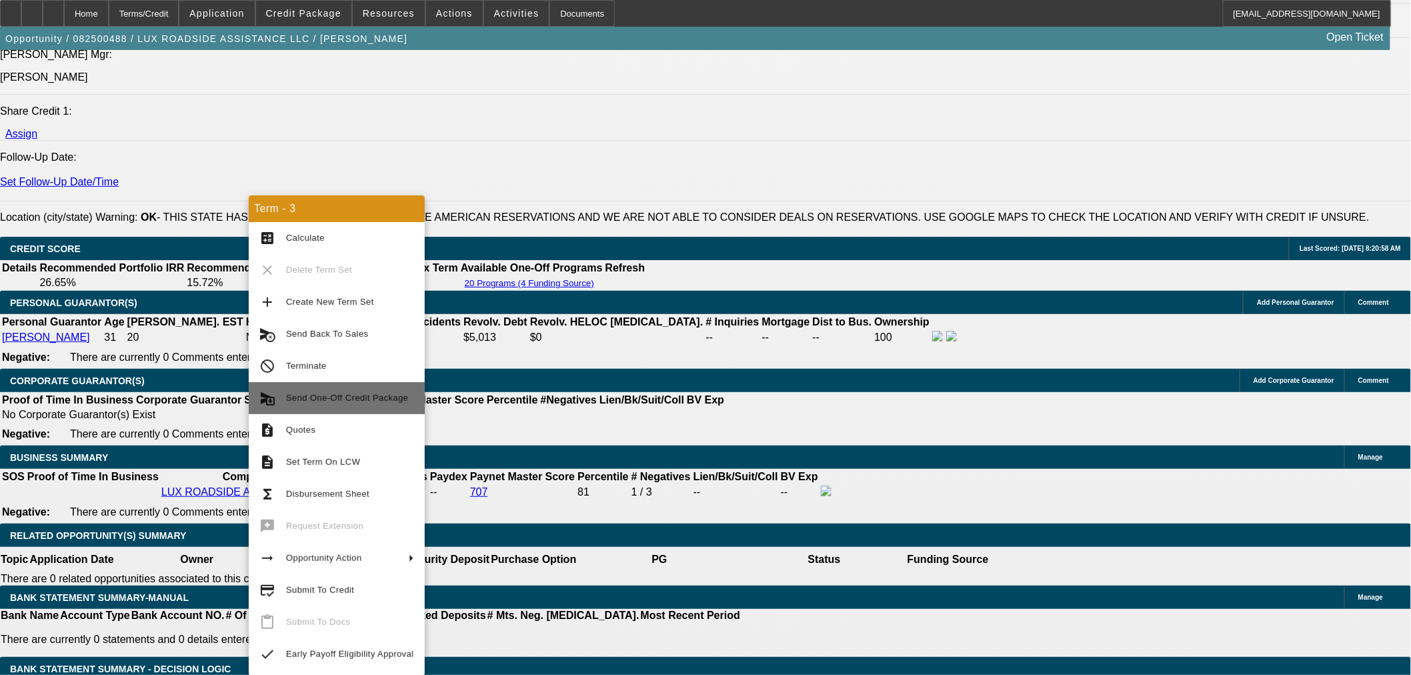
click at [389, 397] on span "Send One-Off Credit Package" at bounding box center [347, 398] width 122 height 10
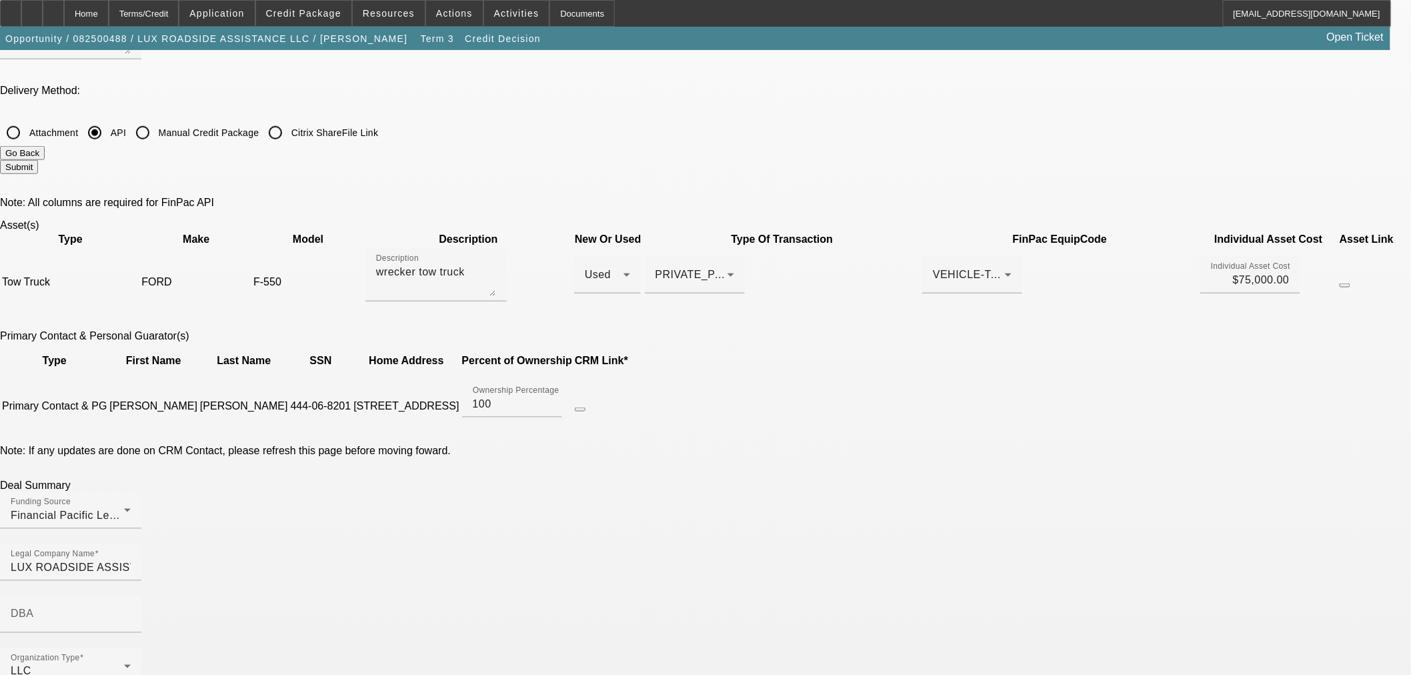
scroll to position [518, 0]
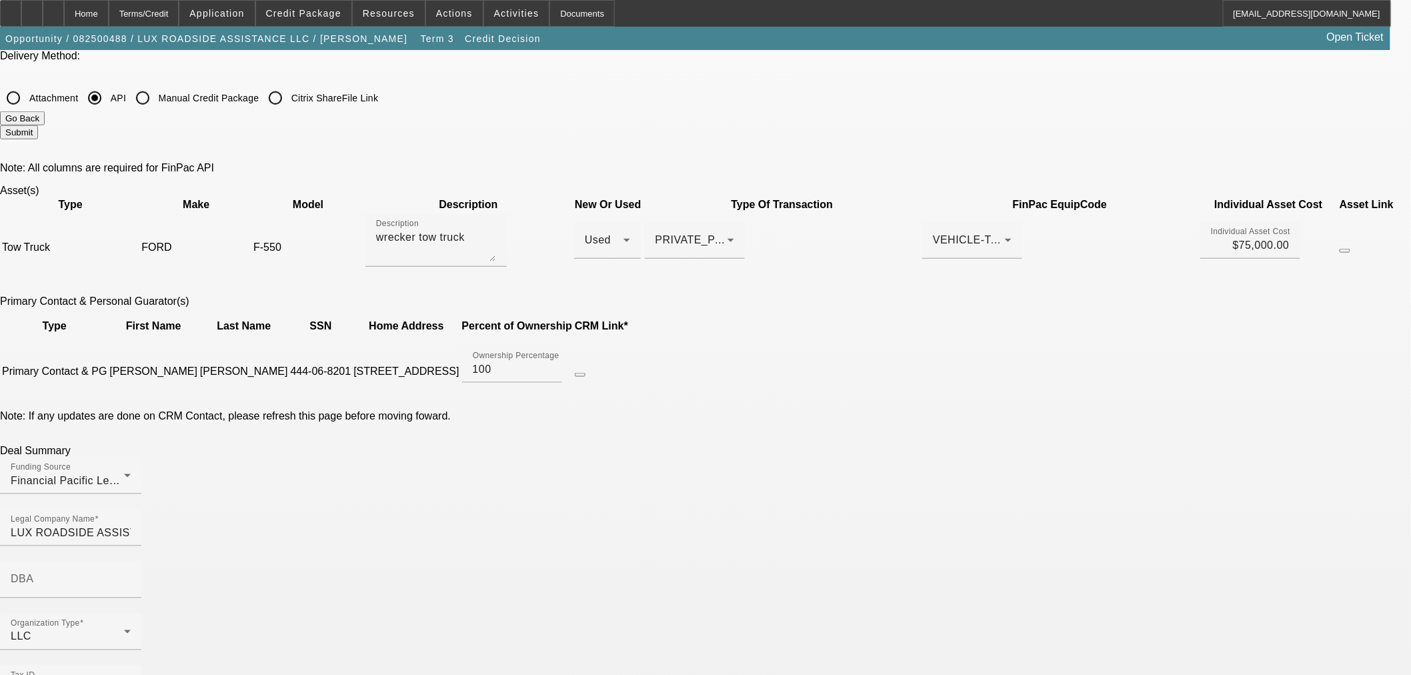
type input "2022-01-13T05:00:00Z"
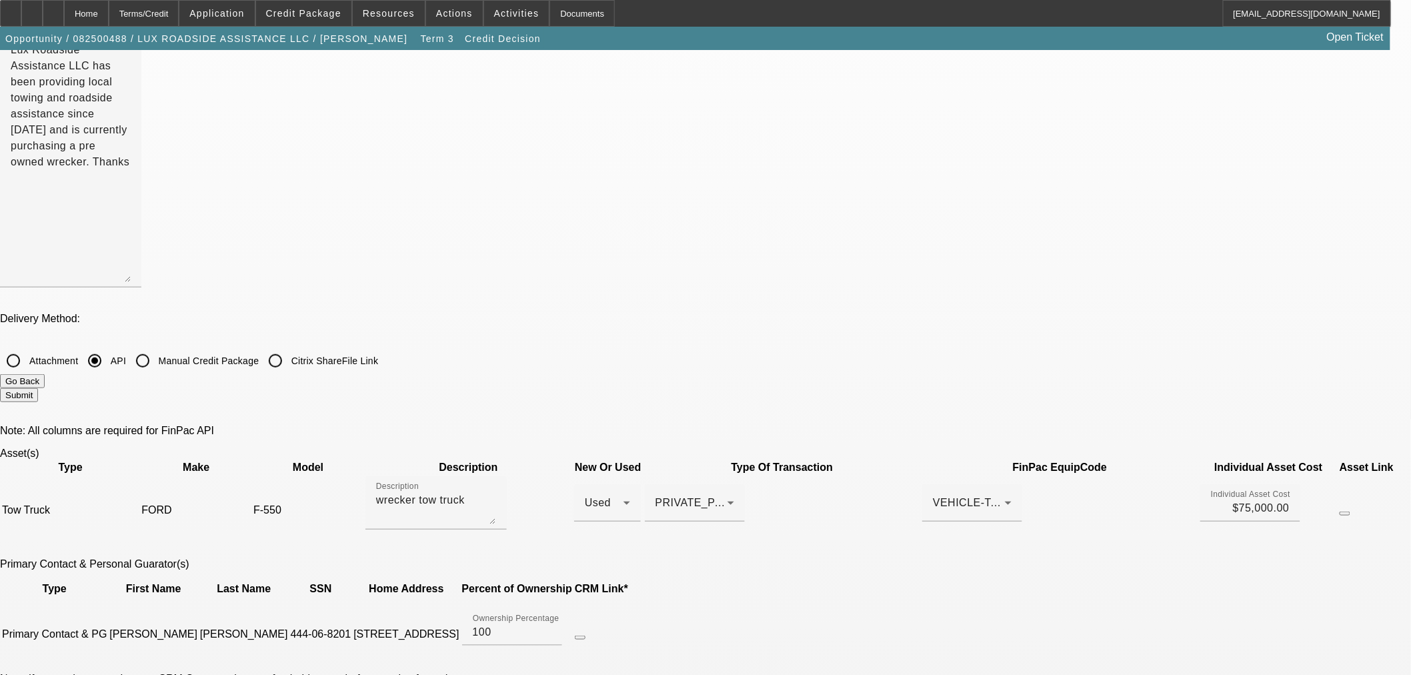
scroll to position [0, 0]
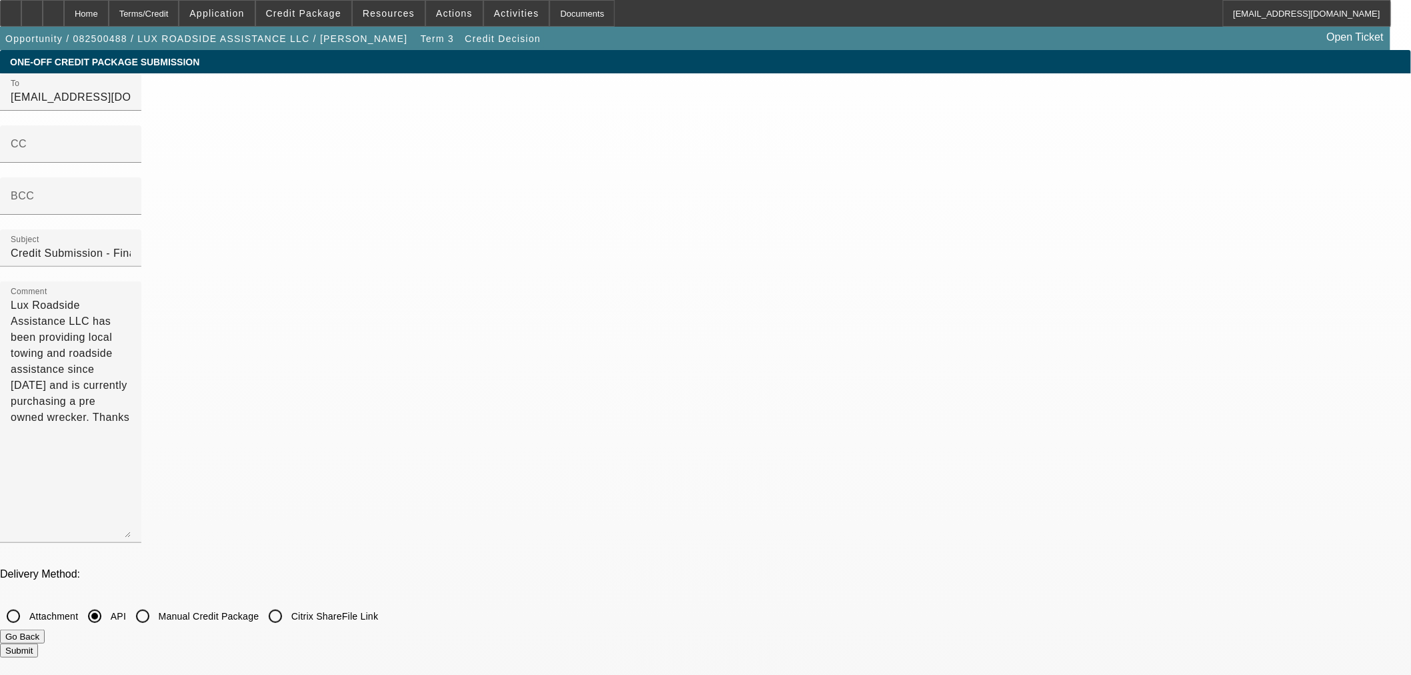
click at [38, 643] on button "Submit" at bounding box center [19, 650] width 38 height 14
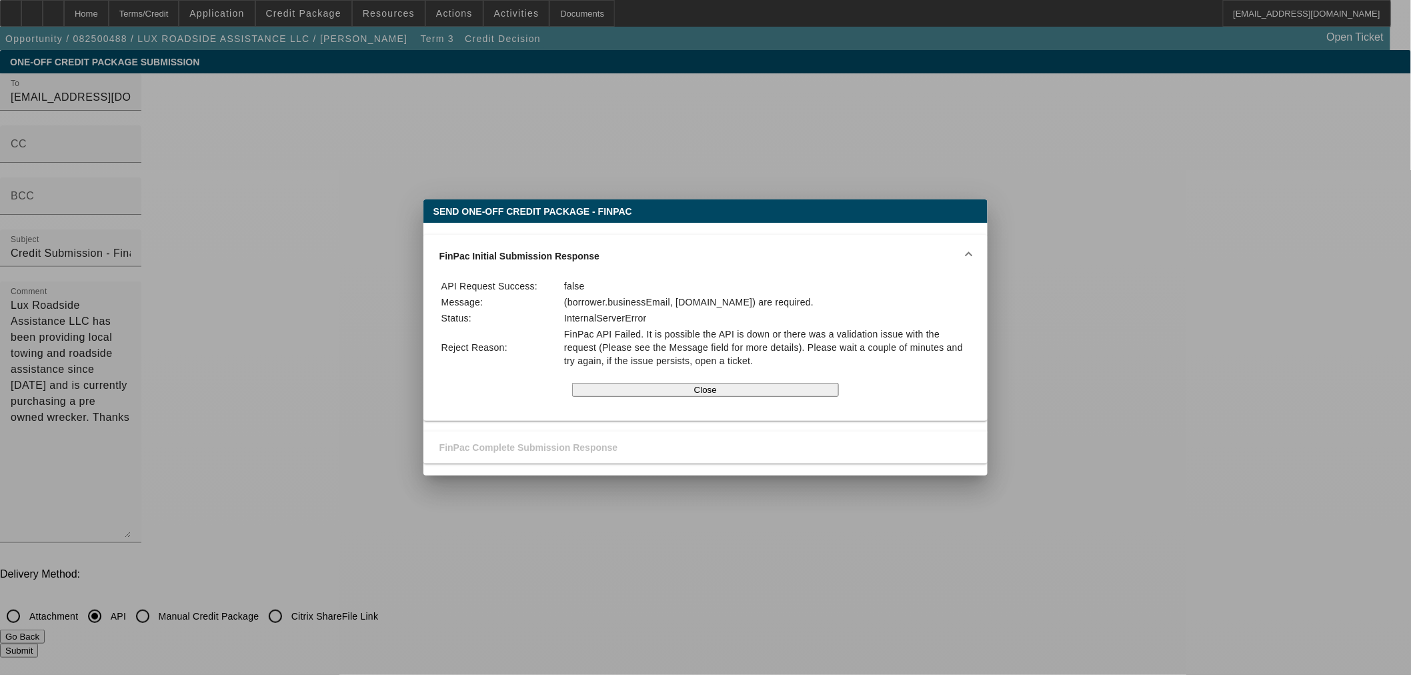
click at [303, 301] on div at bounding box center [705, 337] width 1411 height 675
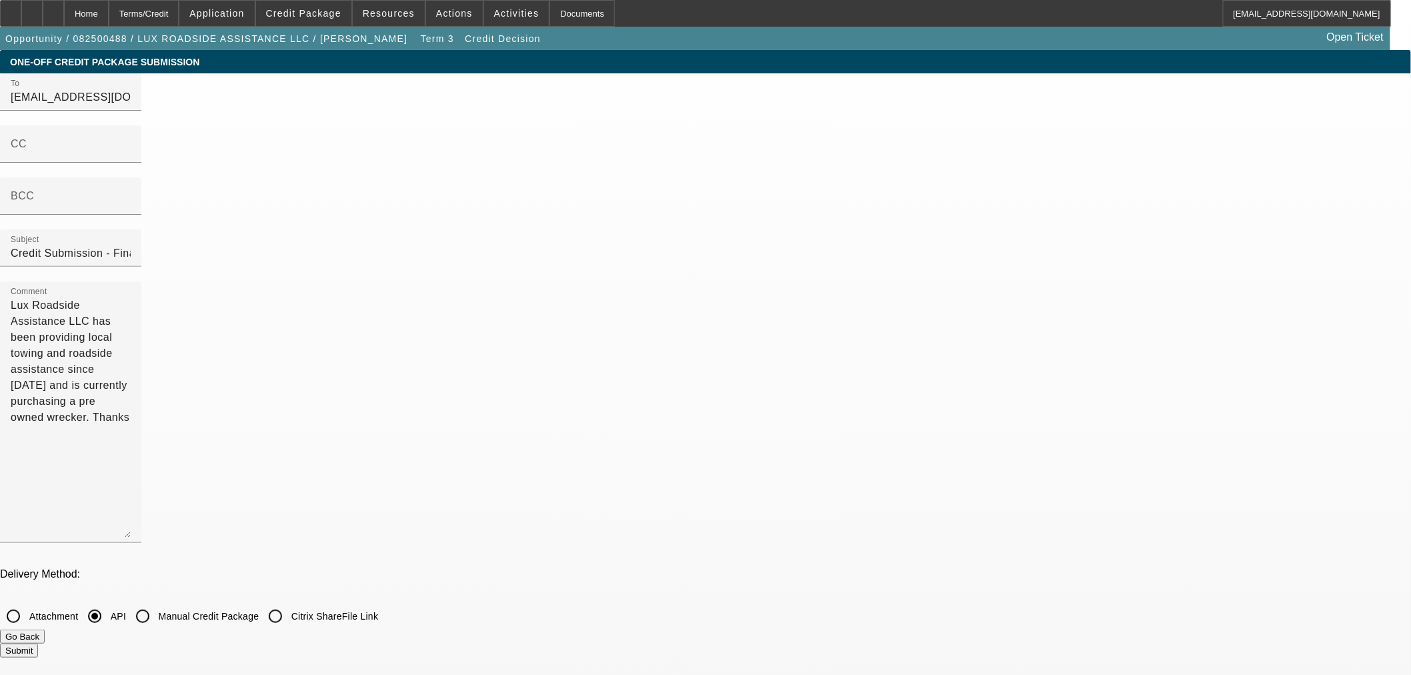
click at [45, 629] on button "Go Back" at bounding box center [22, 636] width 45 height 14
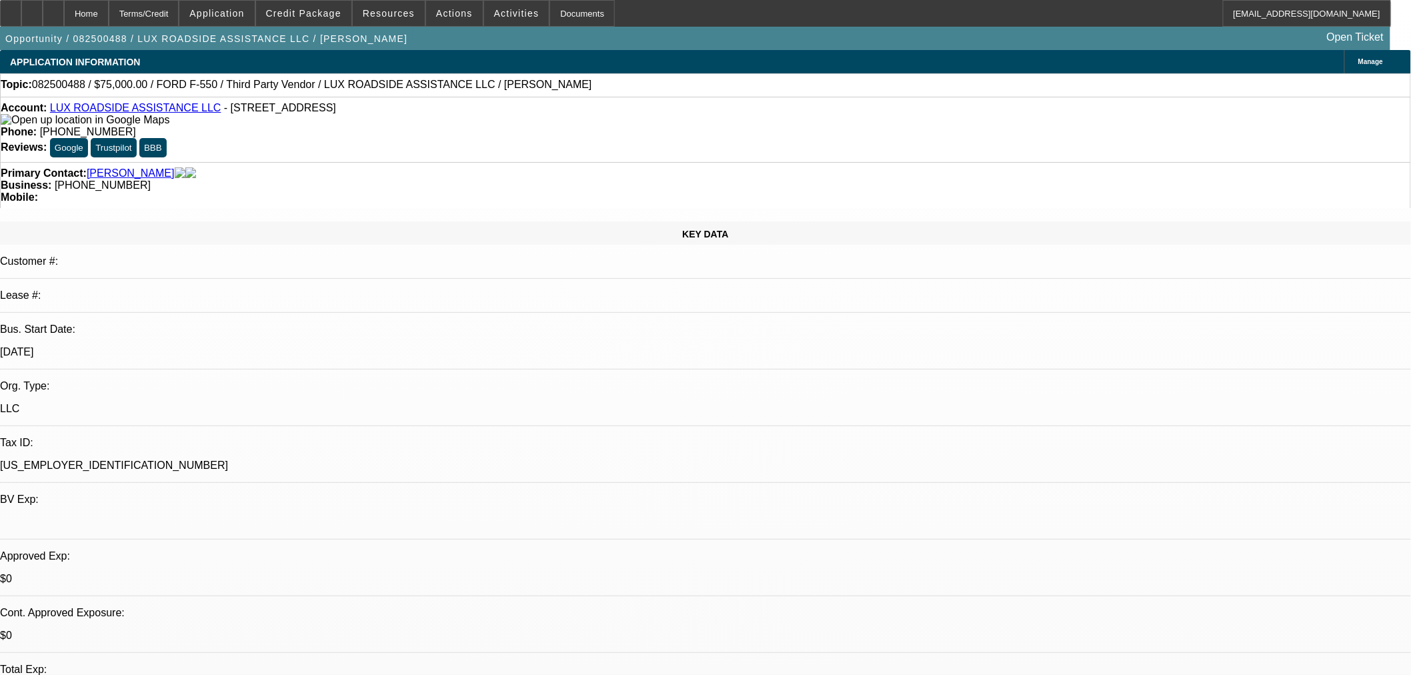
select select "0"
select select "6"
select select "0"
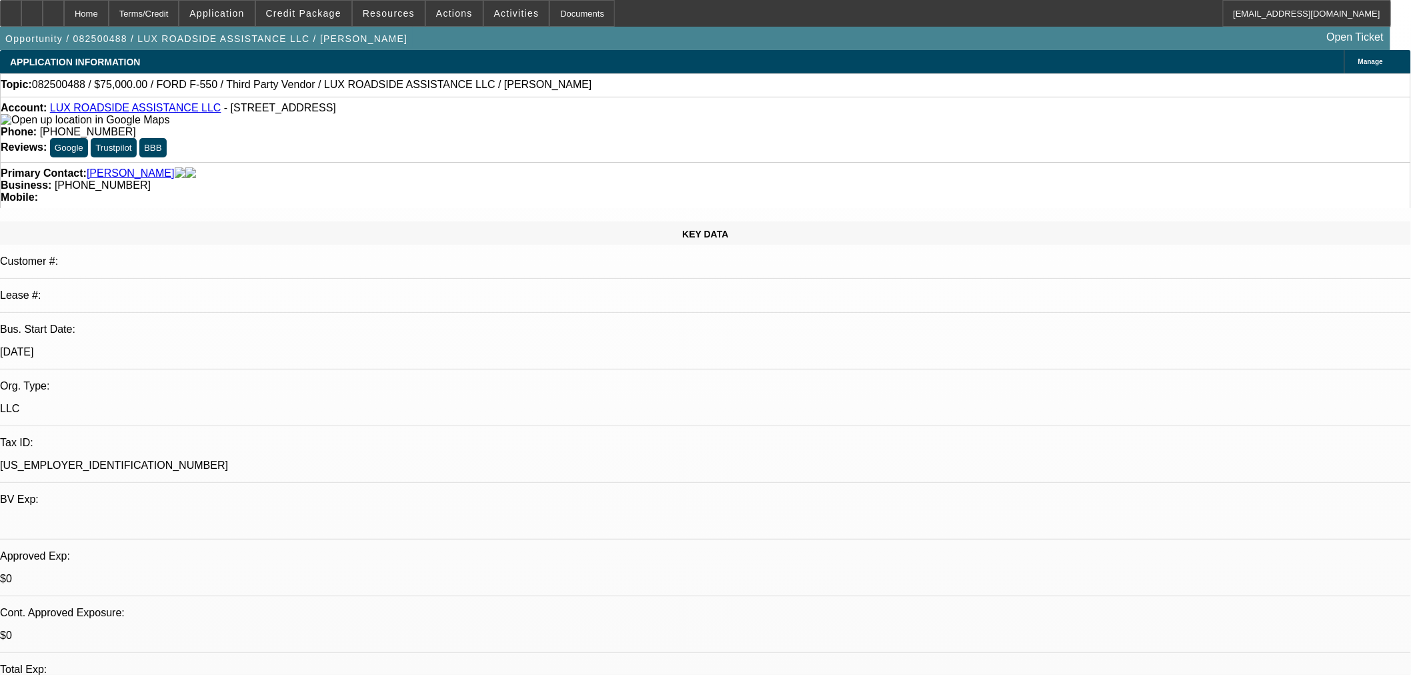
select select "0"
select select "6"
select select "0"
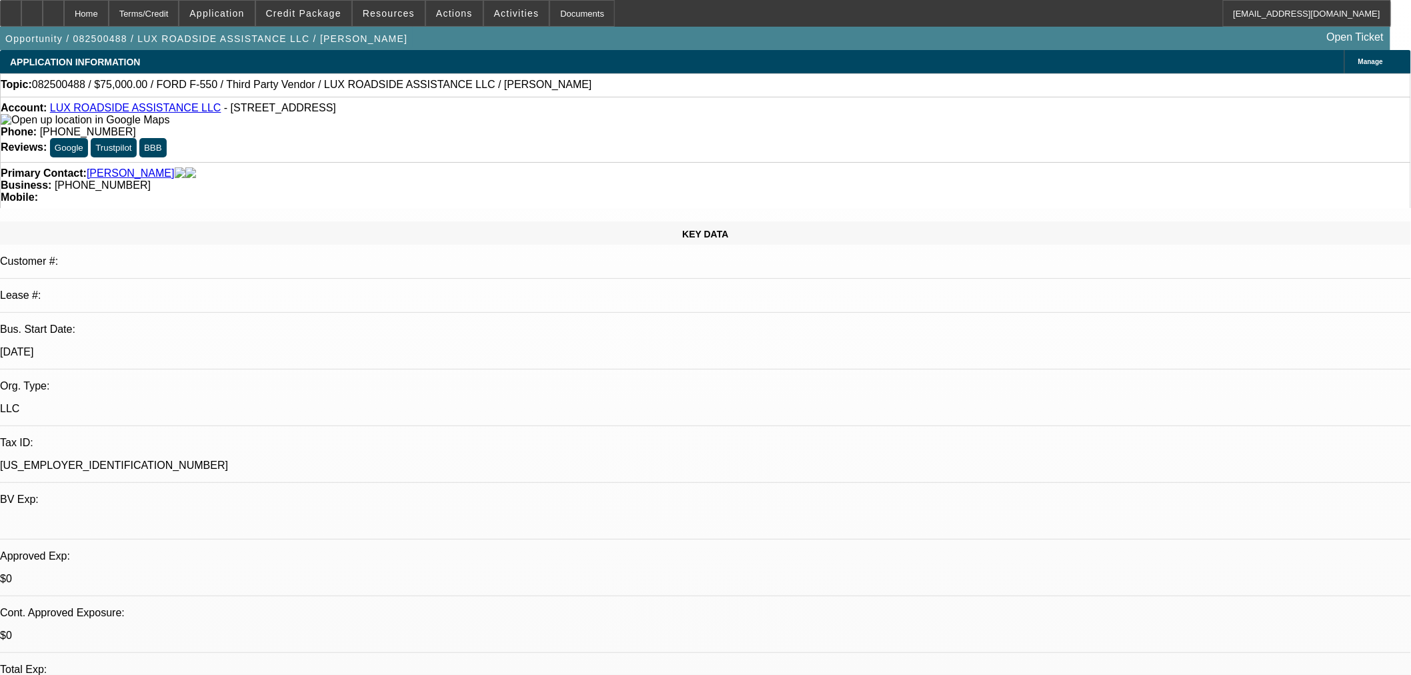
select select "0"
select select "6"
click at [1358, 63] on span "Manage" at bounding box center [1370, 61] width 25 height 7
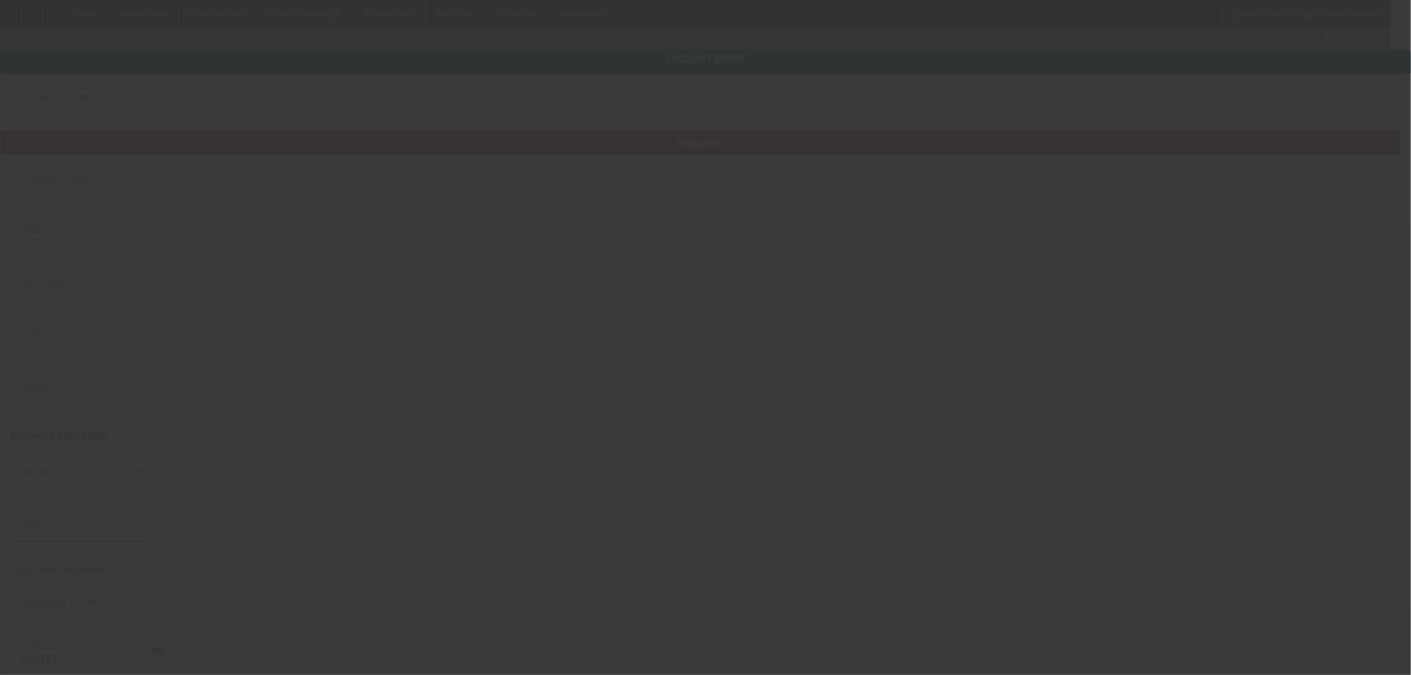
type input "LUX ROADSIDE ASSISTANCE LLC"
type input "13952 N Memorial Dr"
type input "74021"
type input "Collinsville"
type input "(918) 855-8331"
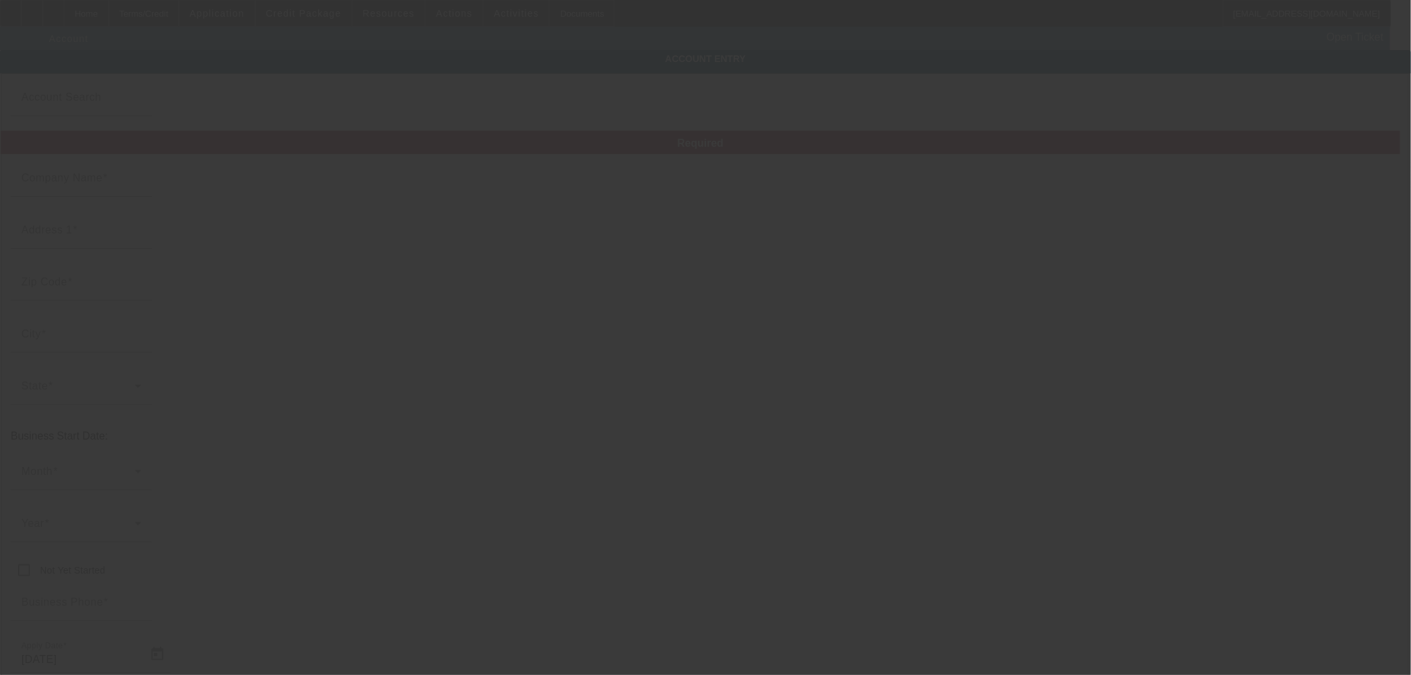
type input "88-2837854"
type input "8/19/2025"
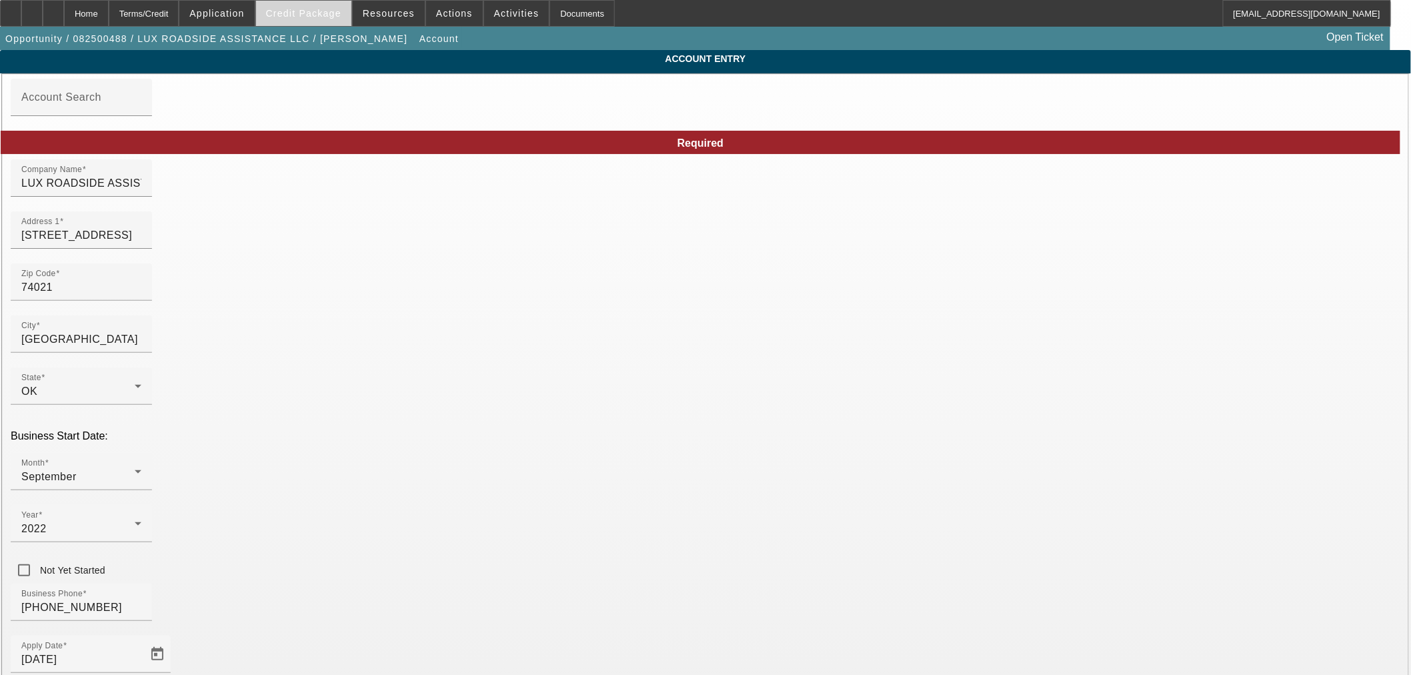
click at [317, 8] on span "Credit Package" at bounding box center [303, 13] width 75 height 11
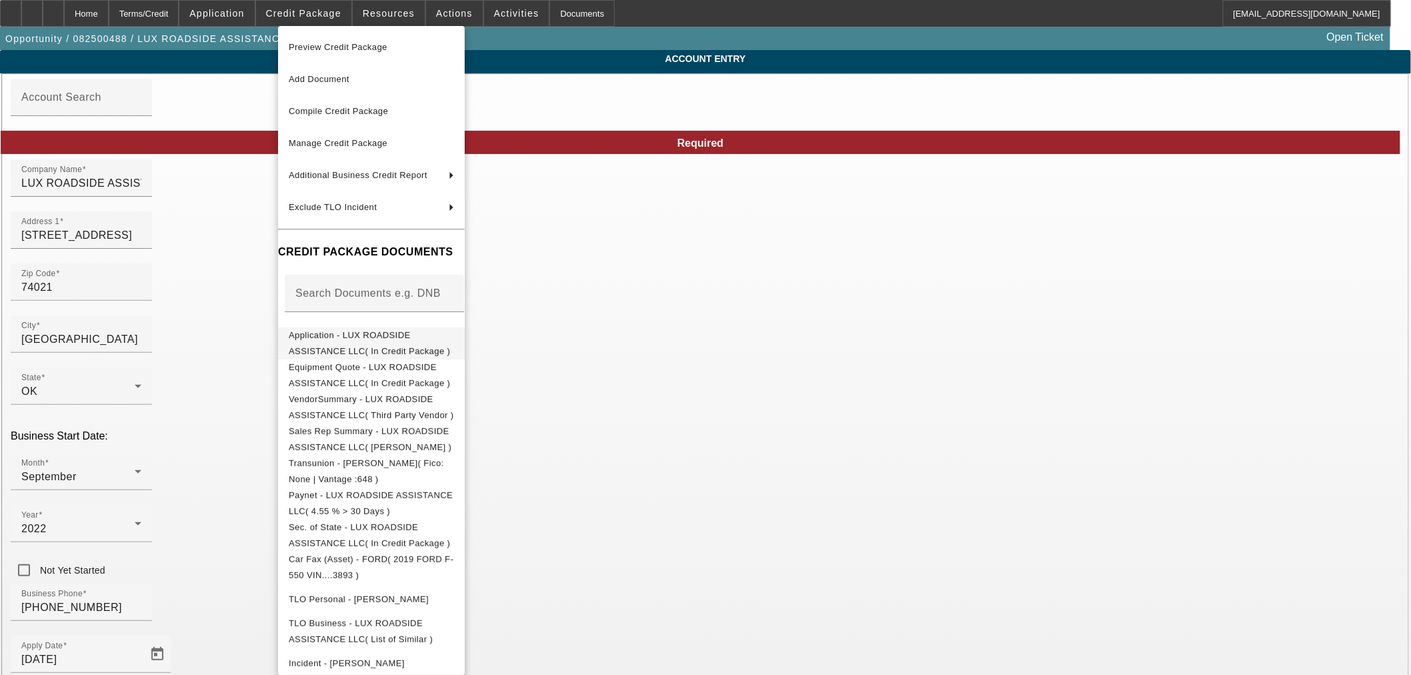
click at [328, 348] on button "Application - LUX ROADSIDE ASSISTANCE LLC( In Credit Package )" at bounding box center [371, 343] width 187 height 32
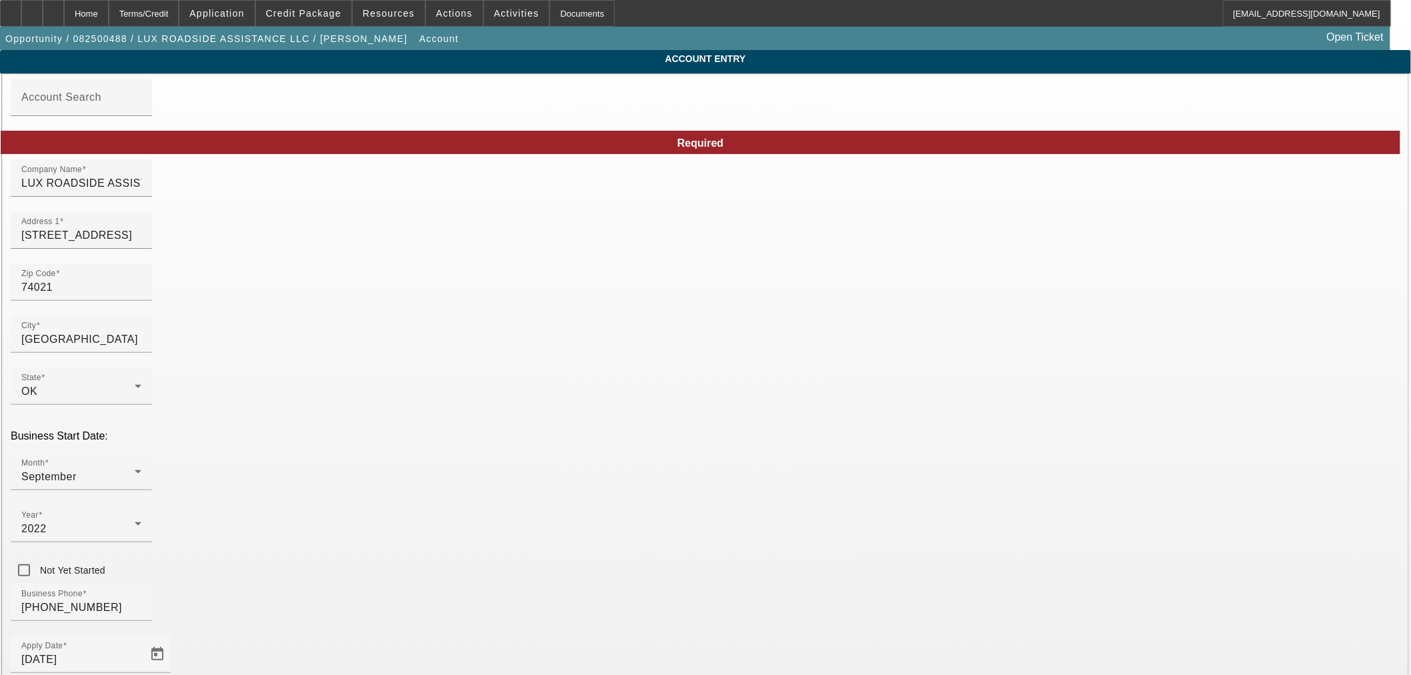
paste input "luxroadsideassistance@gmail.com"
type input "luxroadsideassistance@gmail.com"
click at [141, 453] on div "Month September" at bounding box center [81, 471] width 120 height 37
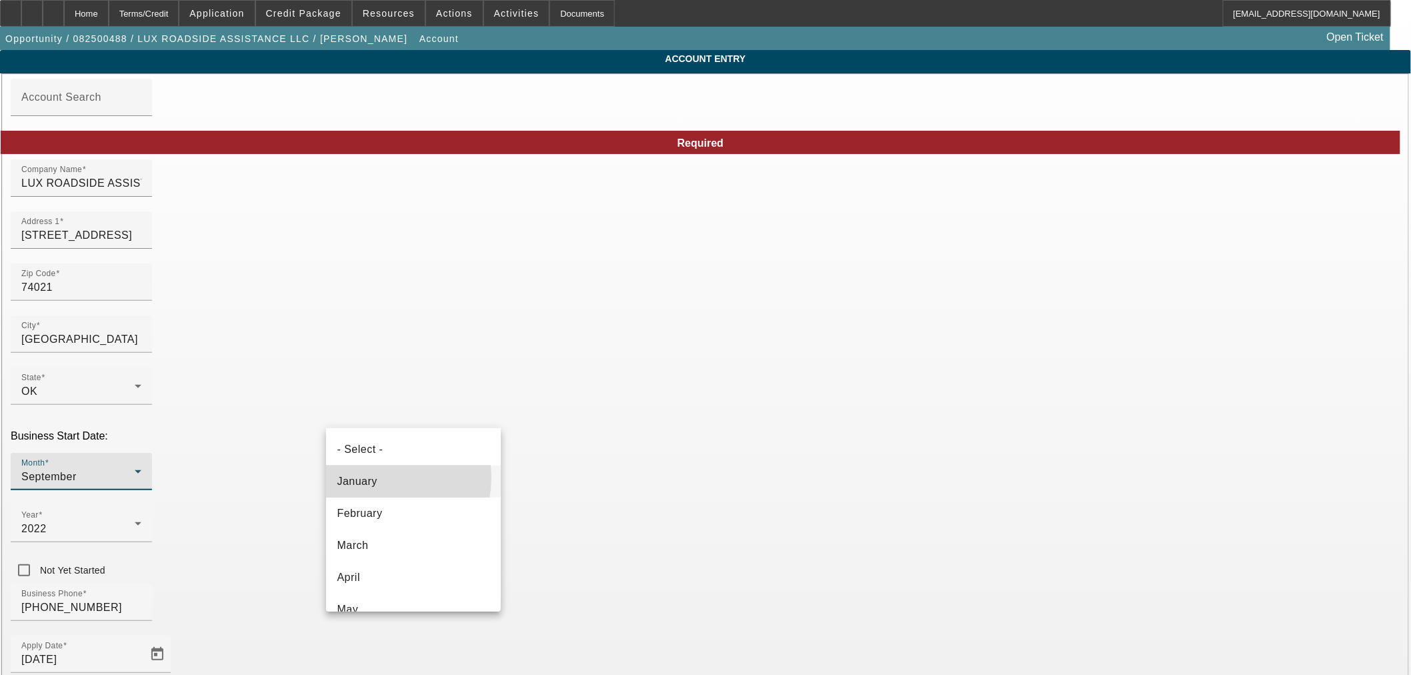
click at [370, 477] on span "January" at bounding box center [357, 481] width 40 height 16
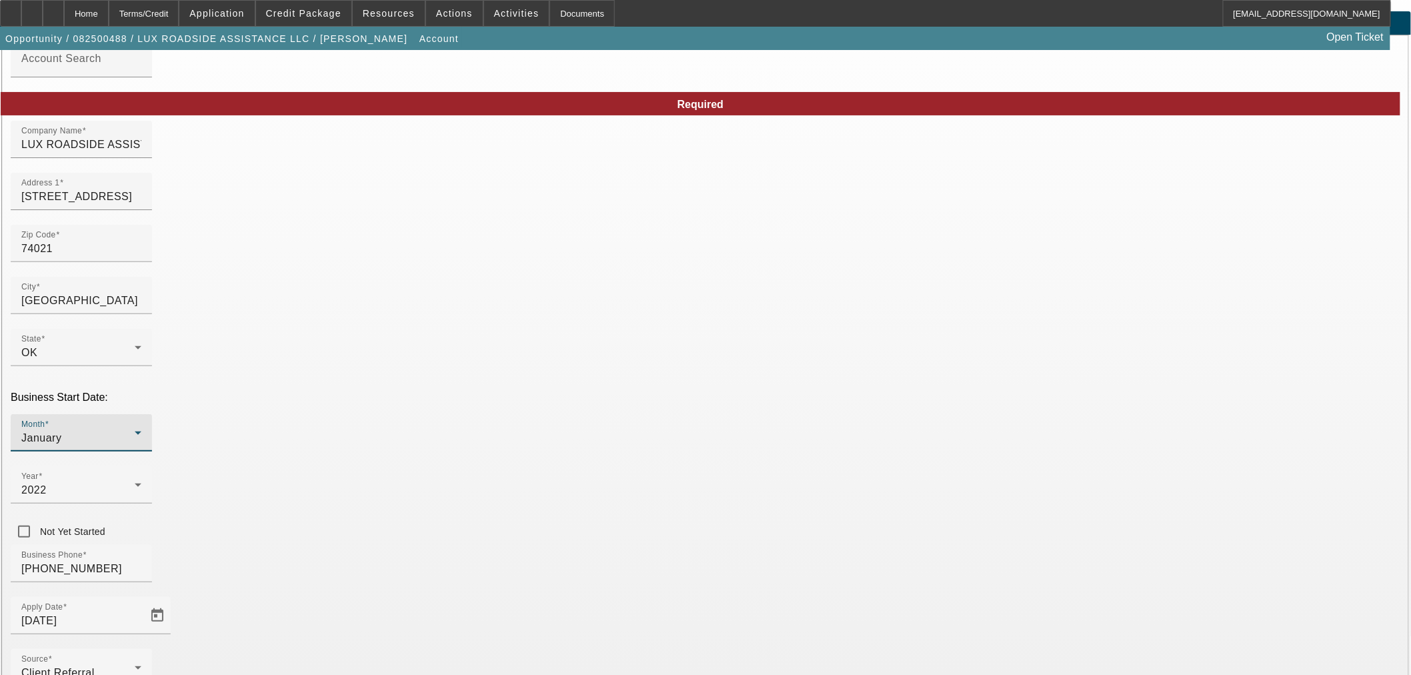
scroll to position [100, 0]
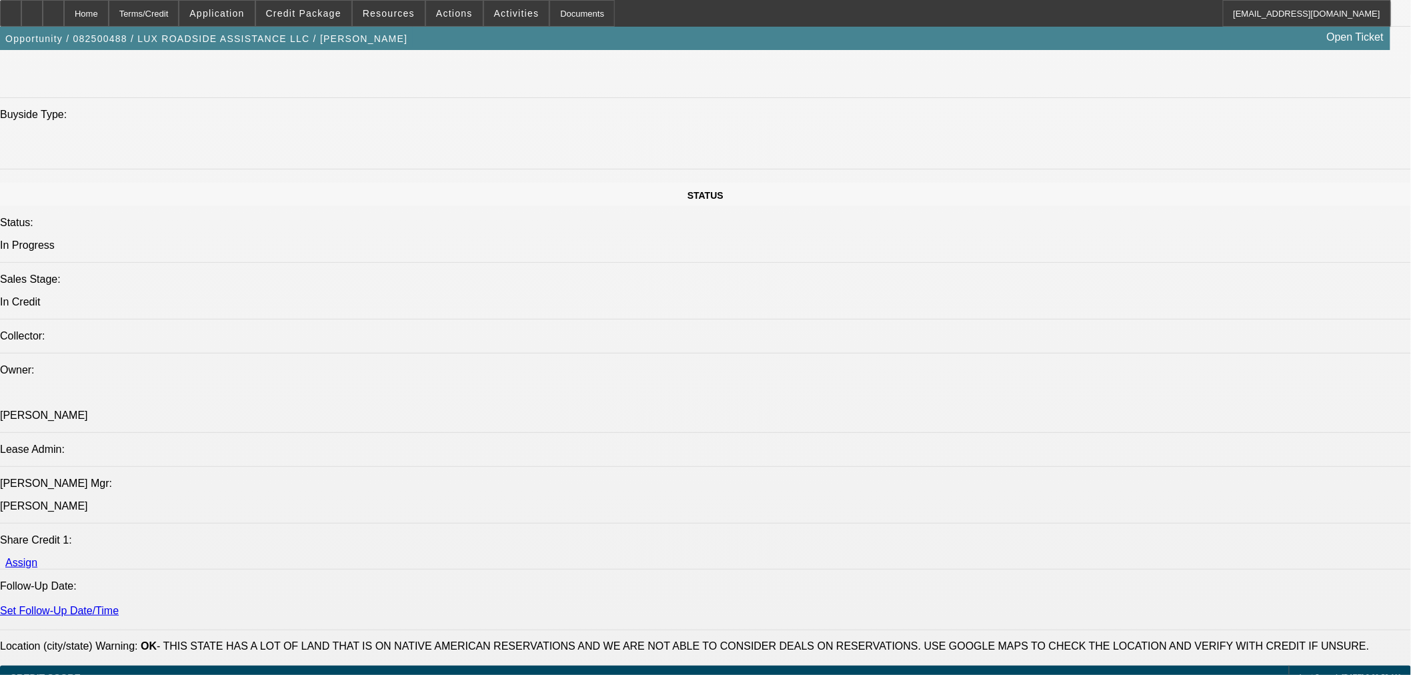
select select "0"
select select "6"
select select "0"
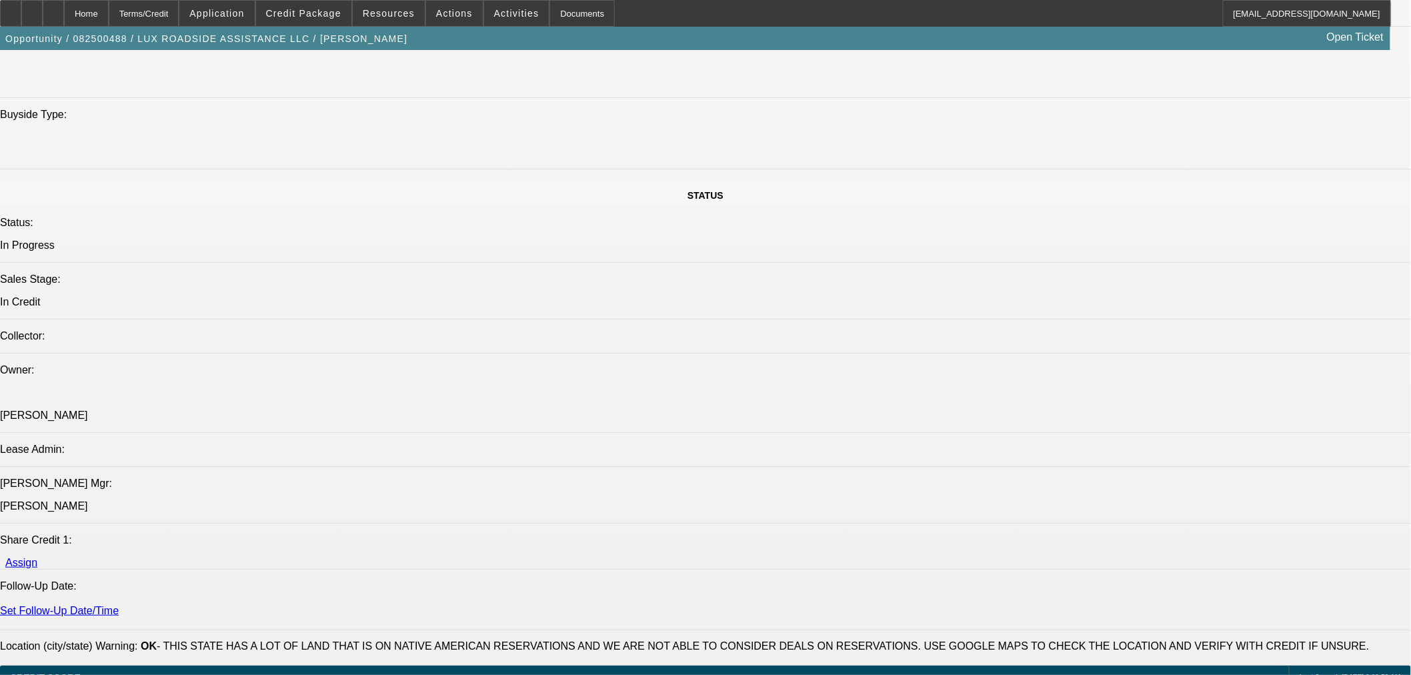
select select "0"
select select "6"
select select "0"
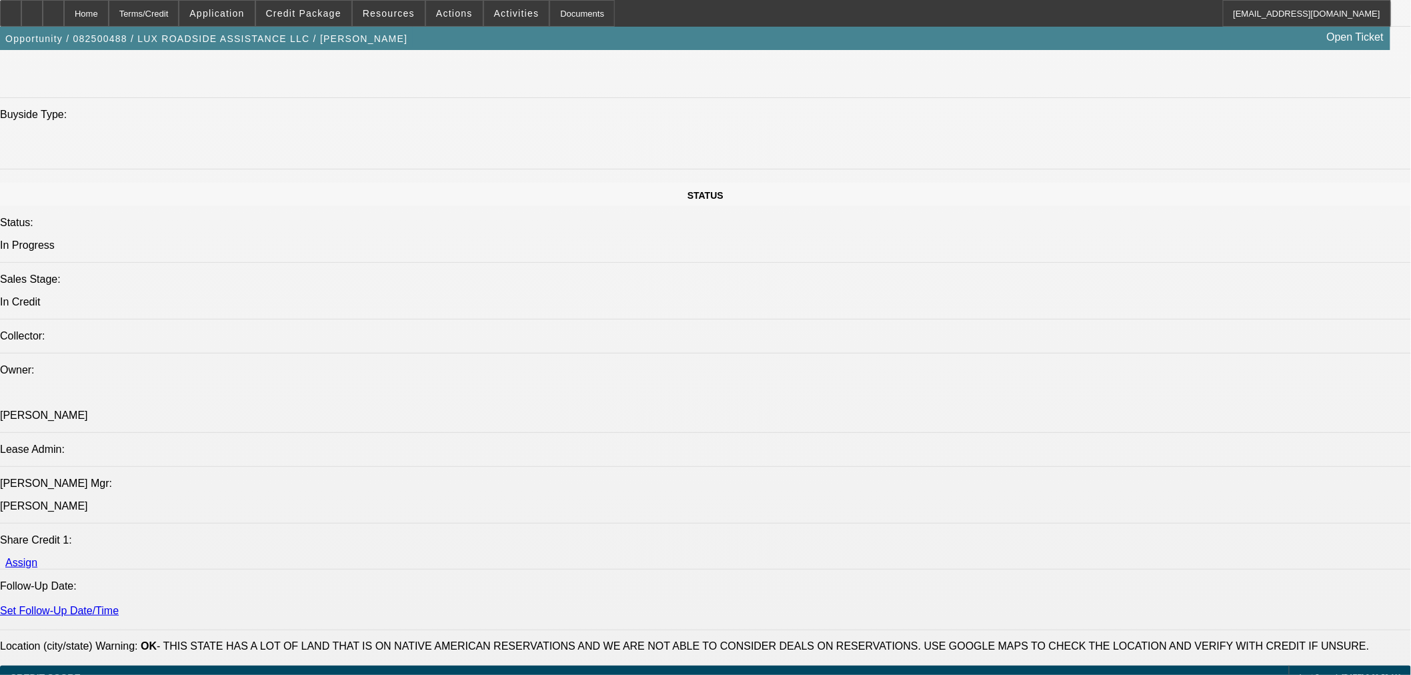
select select "0"
select select "6"
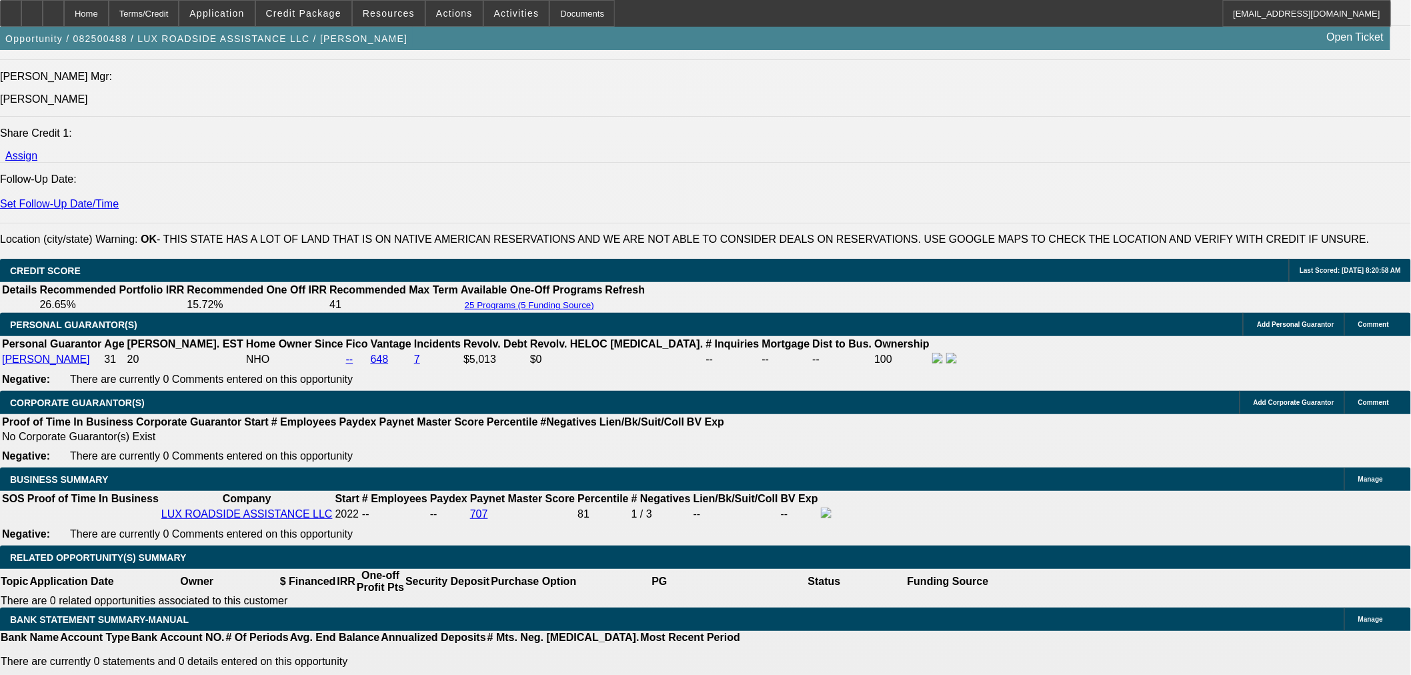
scroll to position [1556, 0]
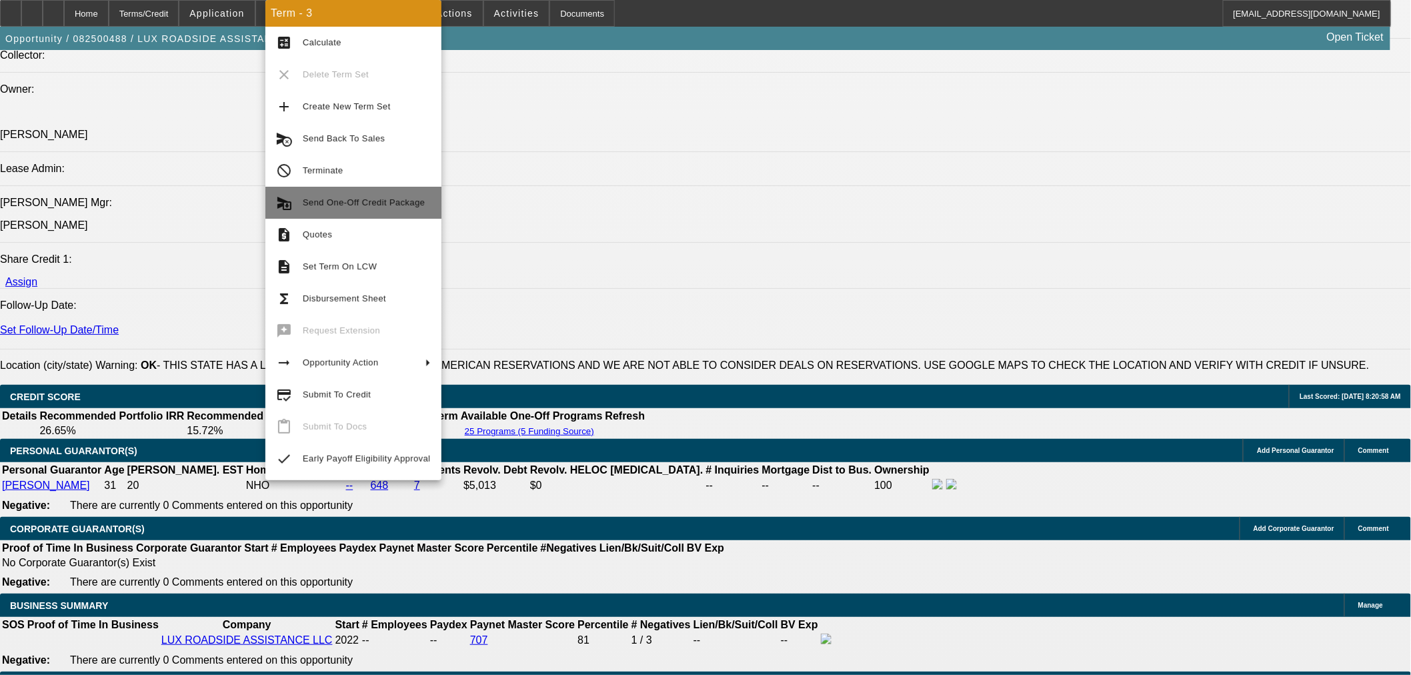
click at [394, 207] on span "Send One-Off Credit Package" at bounding box center [367, 203] width 128 height 16
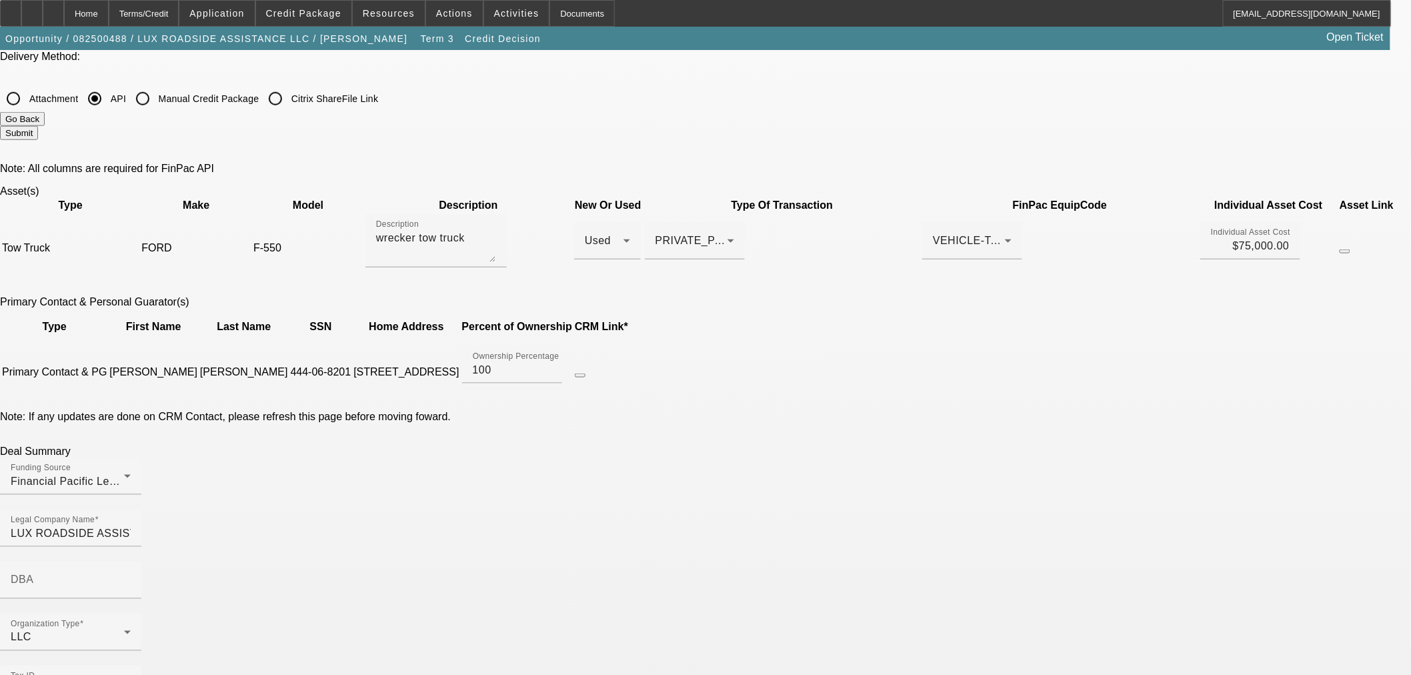
scroll to position [518, 0]
type input "2022-01-13T06:00:00Z"
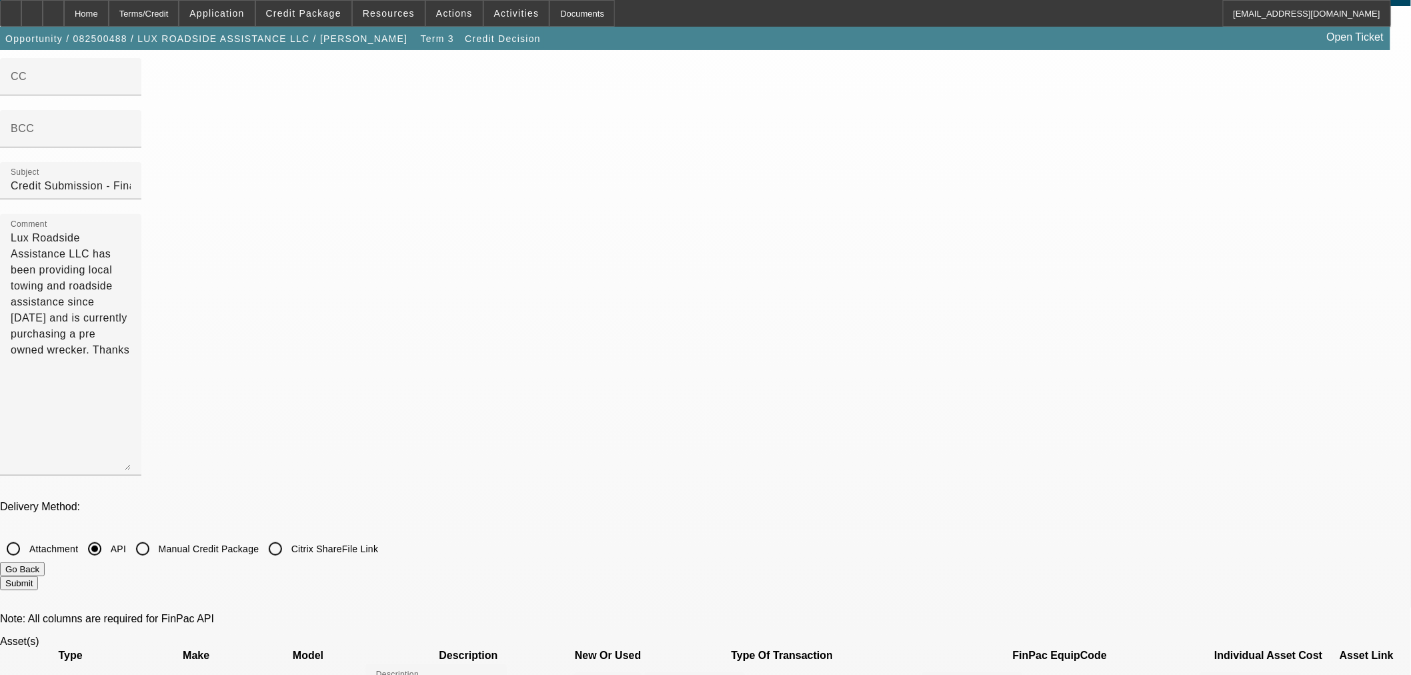
scroll to position [0, 0]
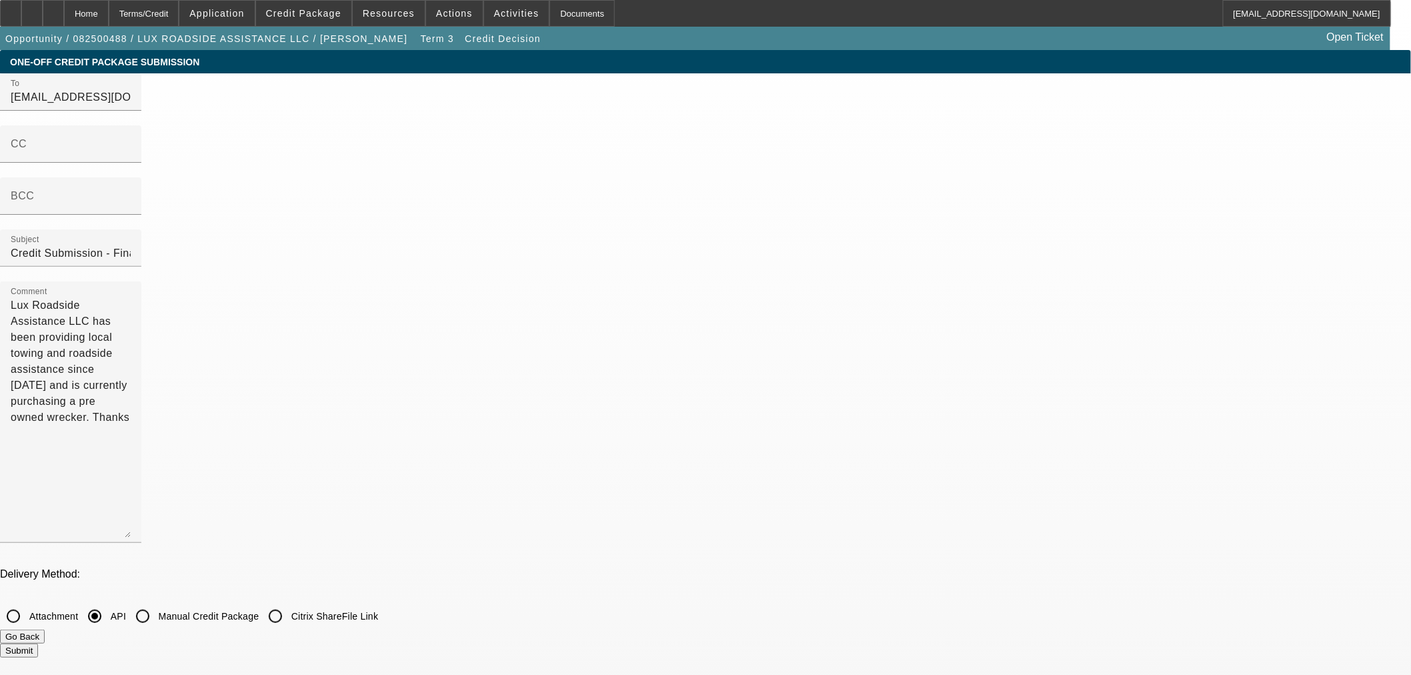
click at [38, 643] on button "Submit" at bounding box center [19, 650] width 38 height 14
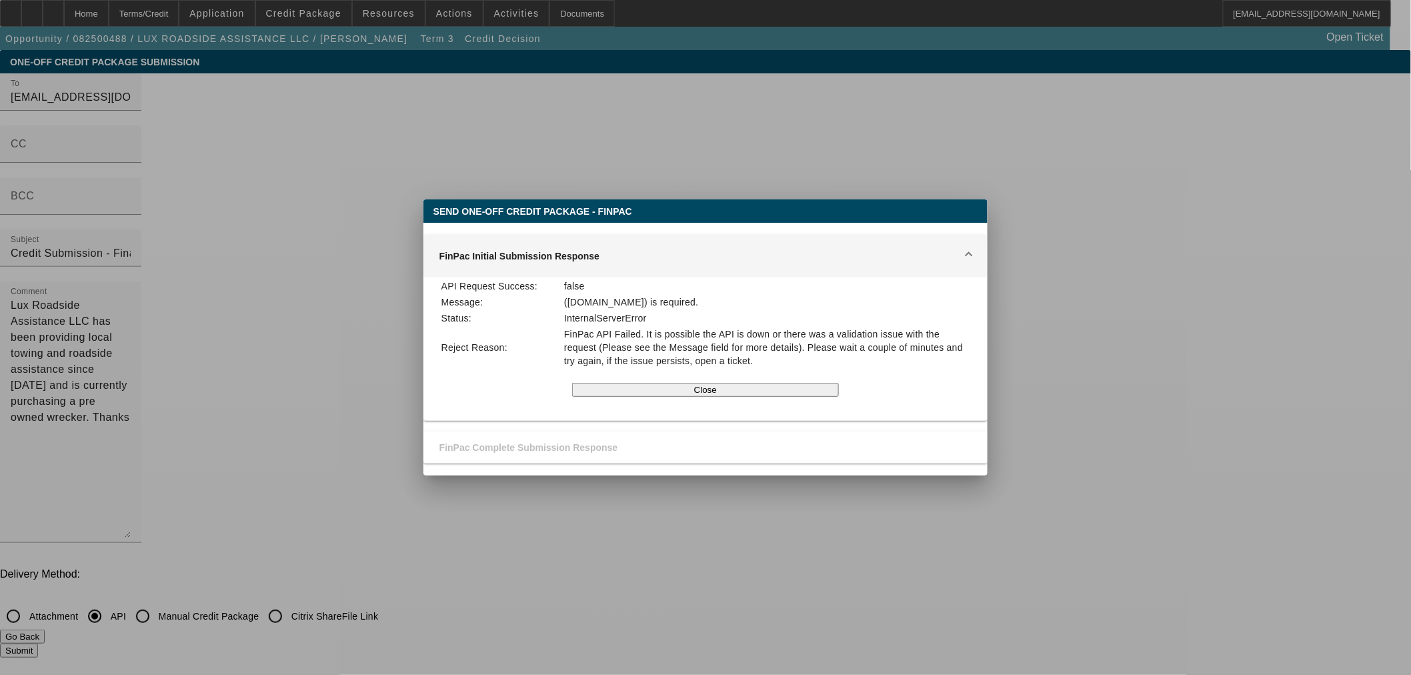
click at [782, 385] on button "Close" at bounding box center [705, 390] width 266 height 14
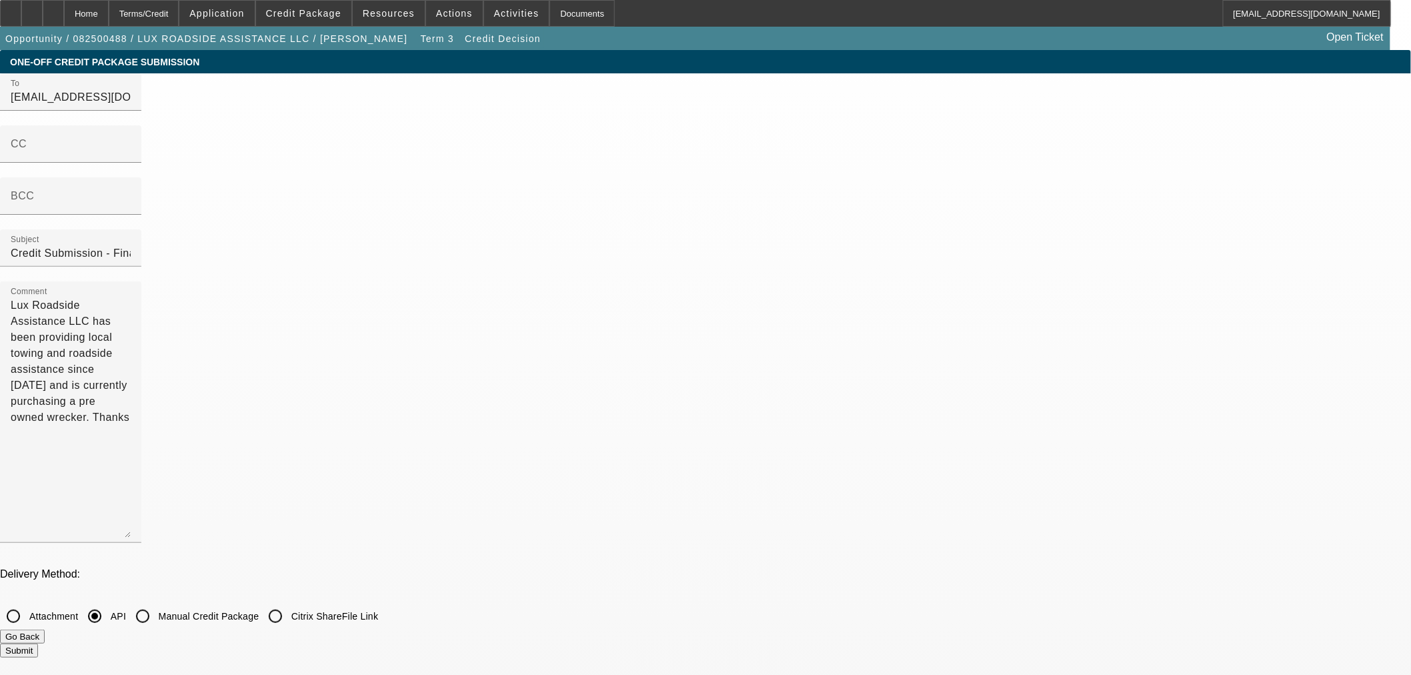
click at [45, 629] on button "Go Back" at bounding box center [22, 636] width 45 height 14
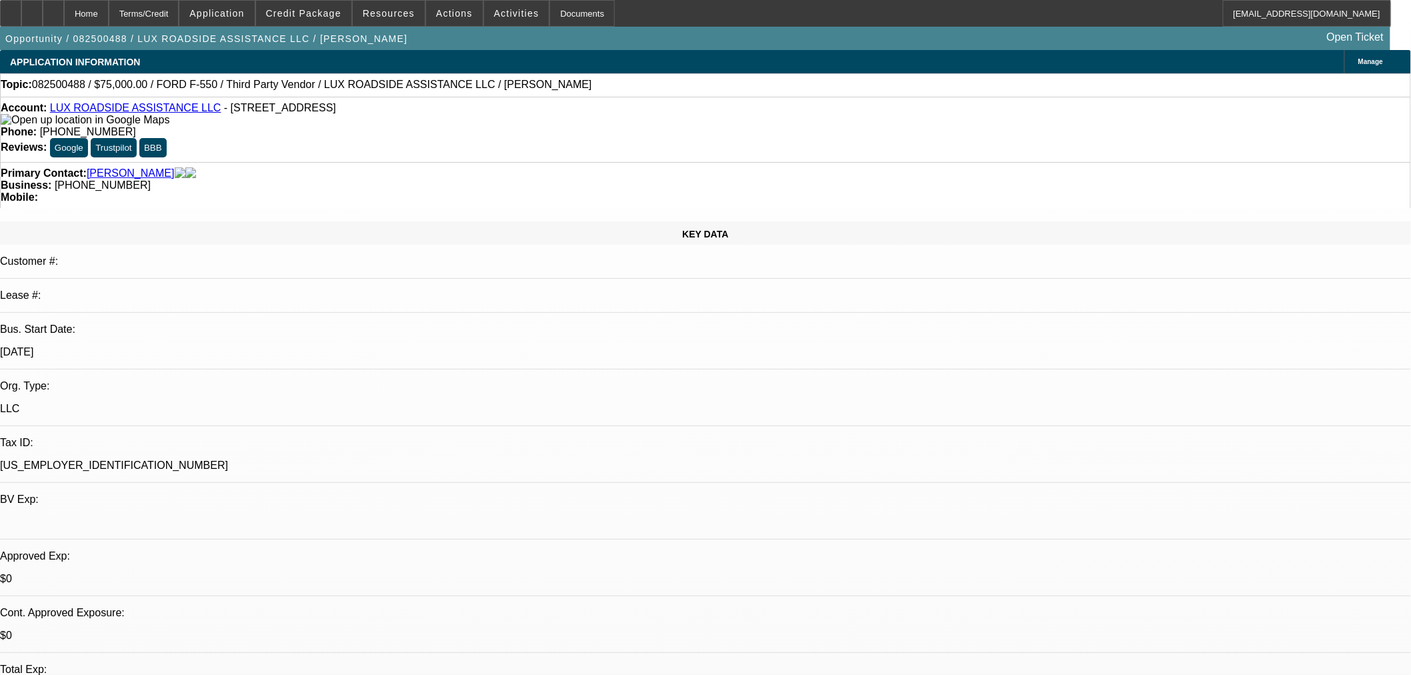
select select "0"
select select "6"
select select "0"
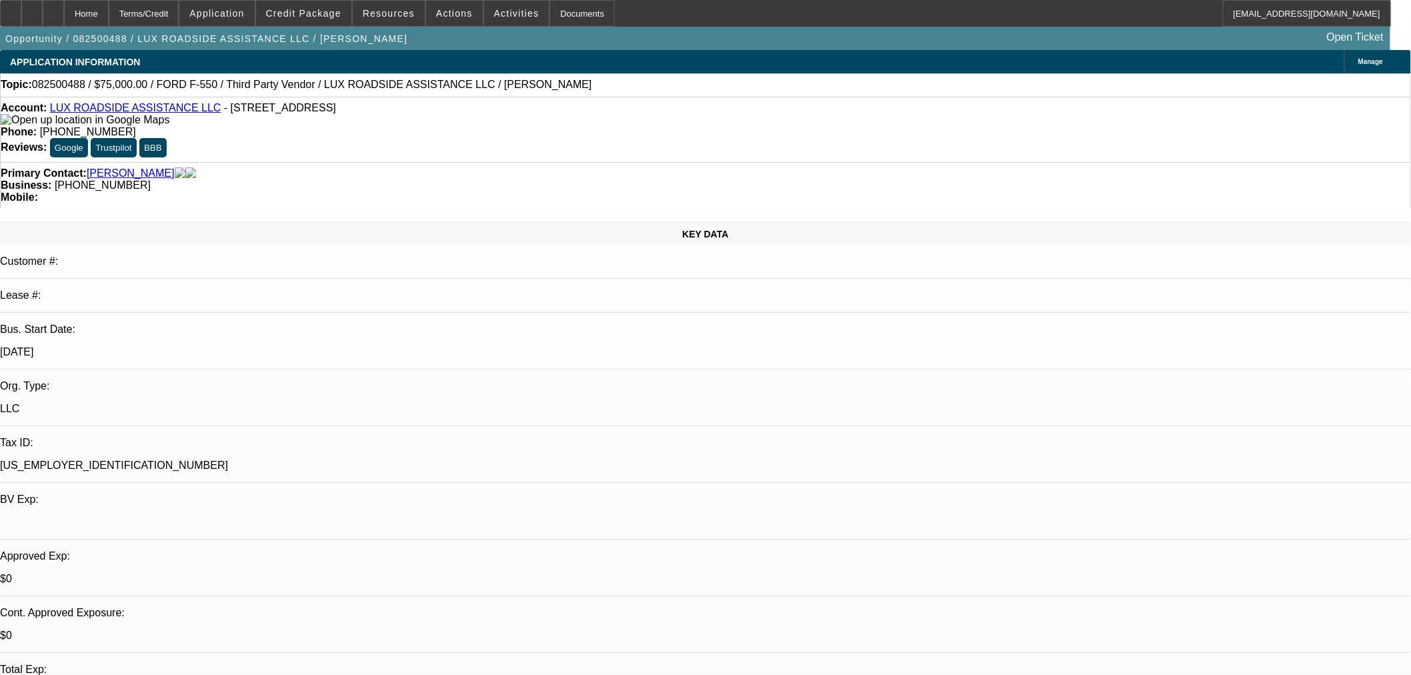
select select "0"
select select "6"
select select "0"
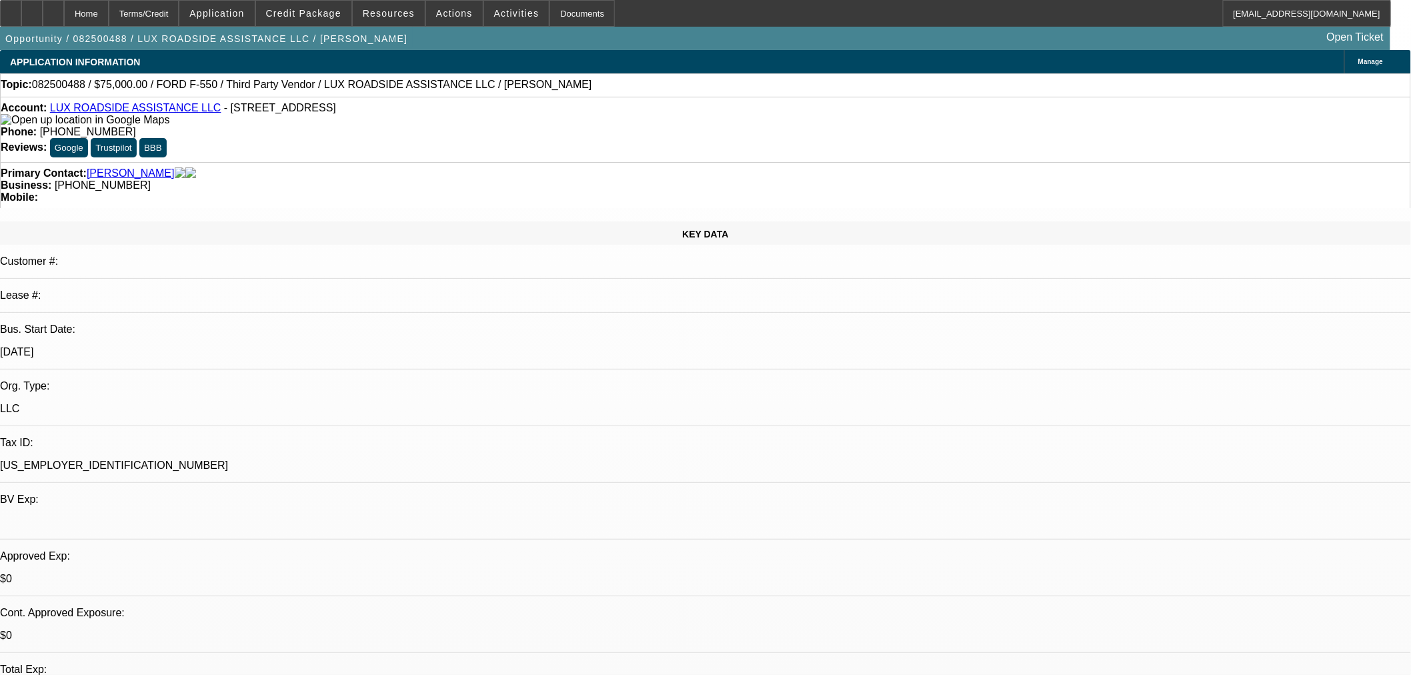
select select "0"
select select "6"
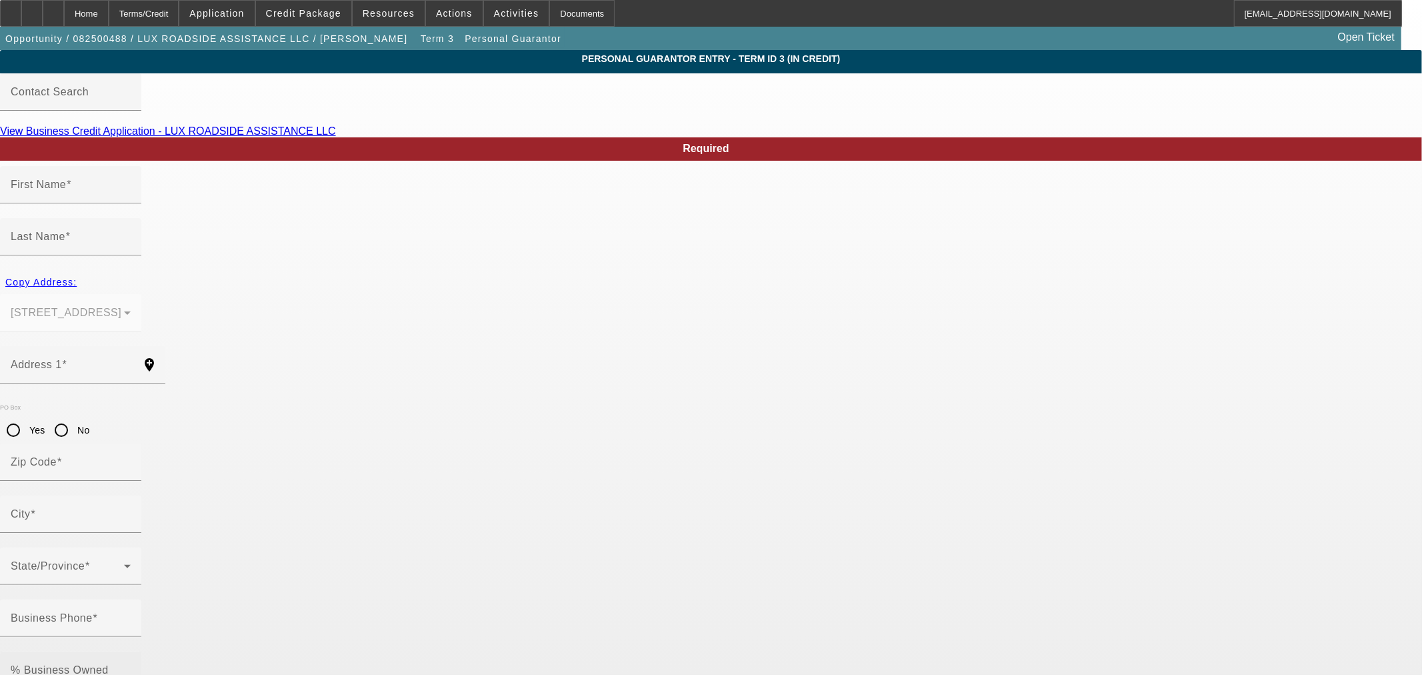
type input "Nicole"
type input "Rainbolt"
type input "13952 N MEMORIAL DR"
radio input "true"
type input "74021"
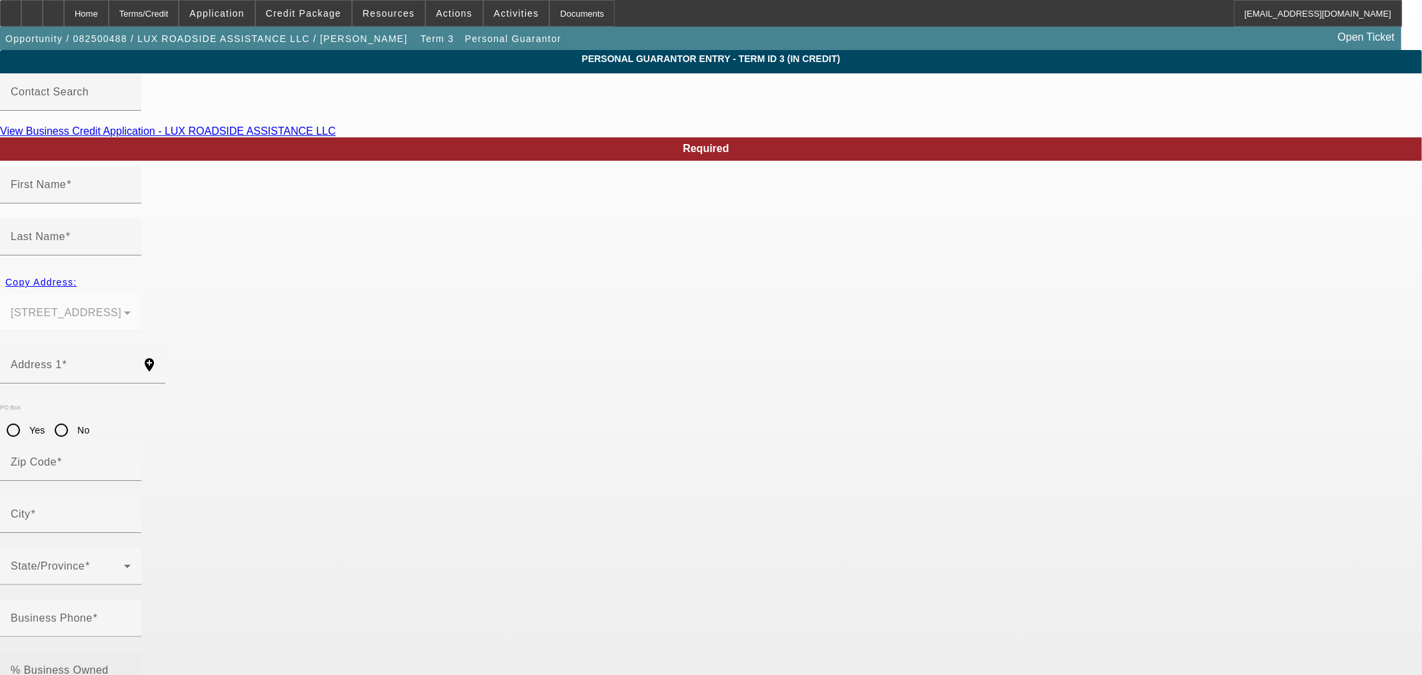
type input "Collinsville"
type input "(918) 855-8331"
type input "100"
type input "444-06-8201"
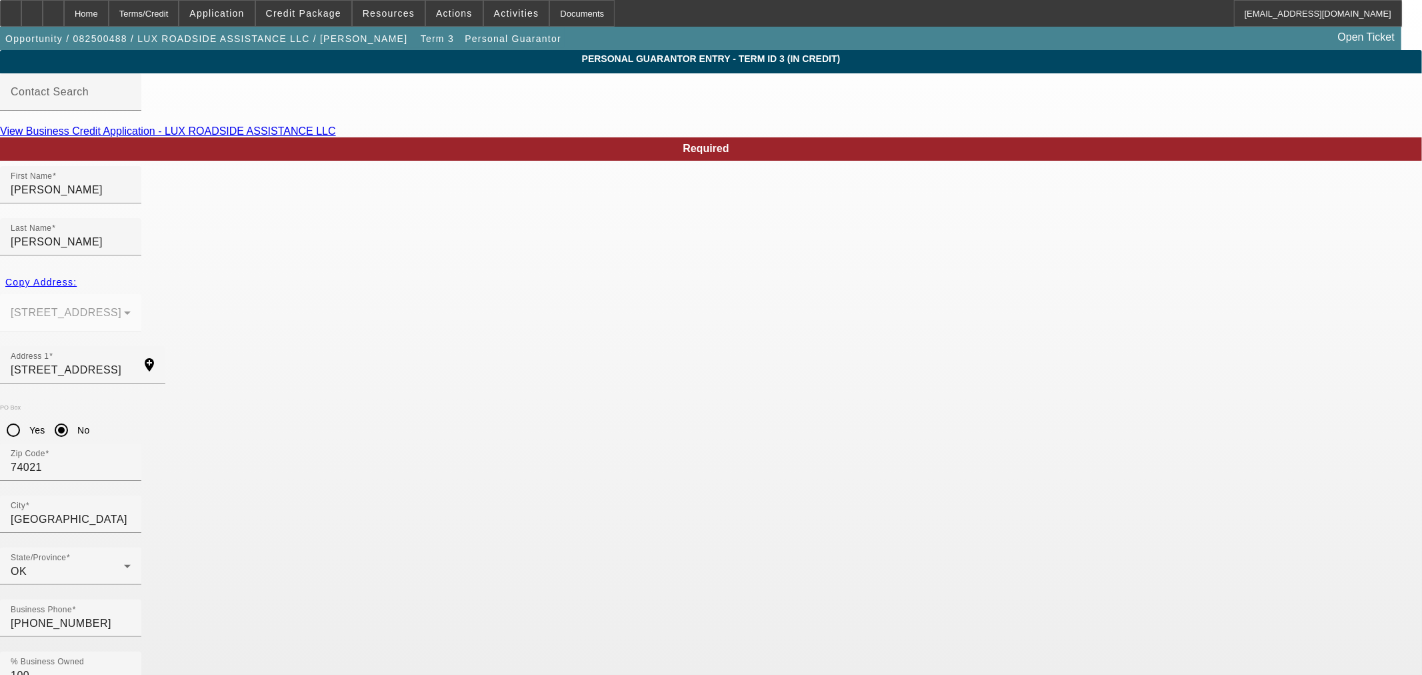
paste input "luxroadsideassistance@gmail.com"
type input "luxroadsideassistance@gmail.com"
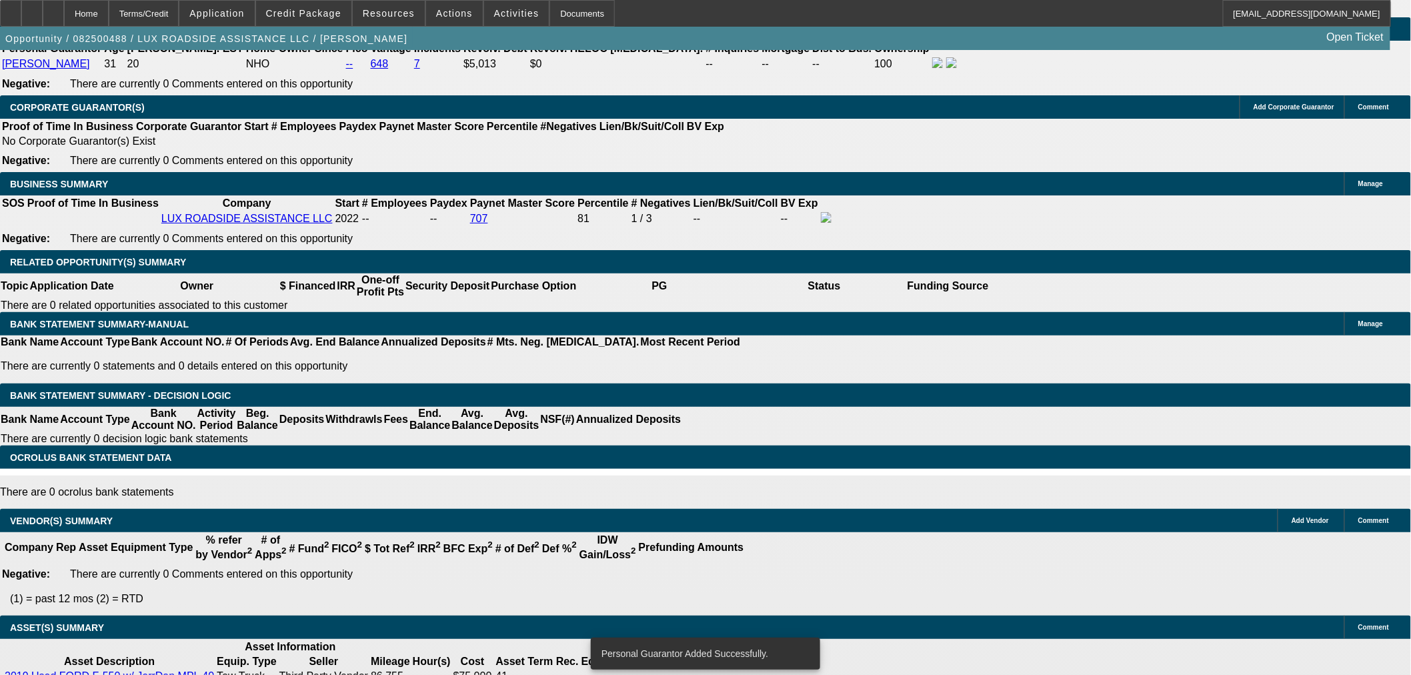
select select "0"
select select "6"
select select "0"
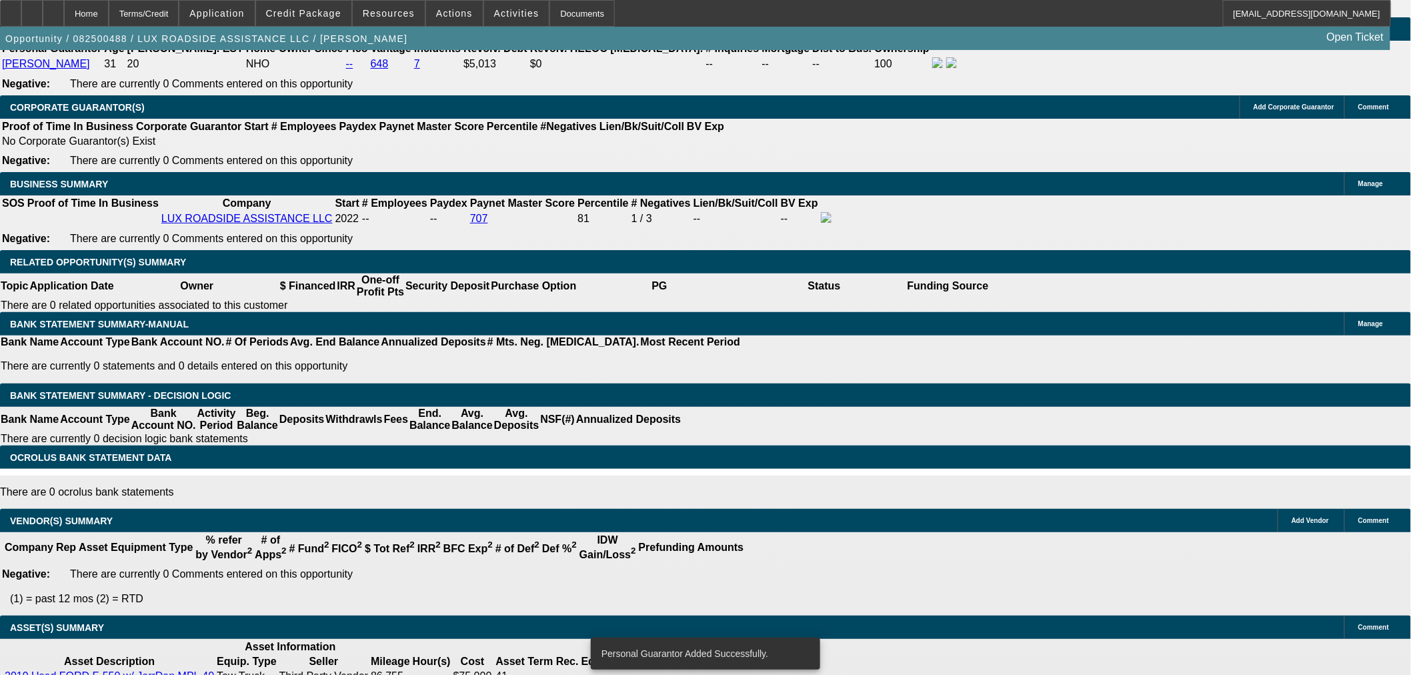
select select "0"
select select "6"
select select "0"
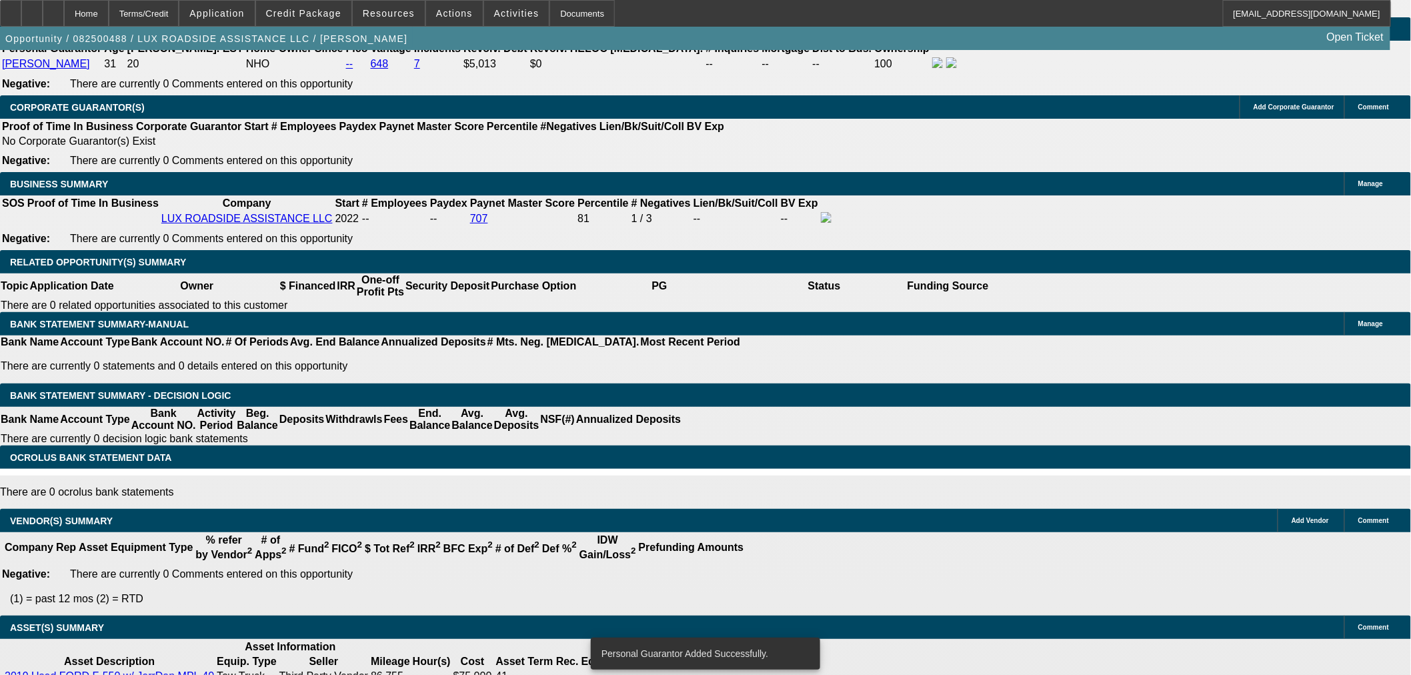
select select "0"
select select "6"
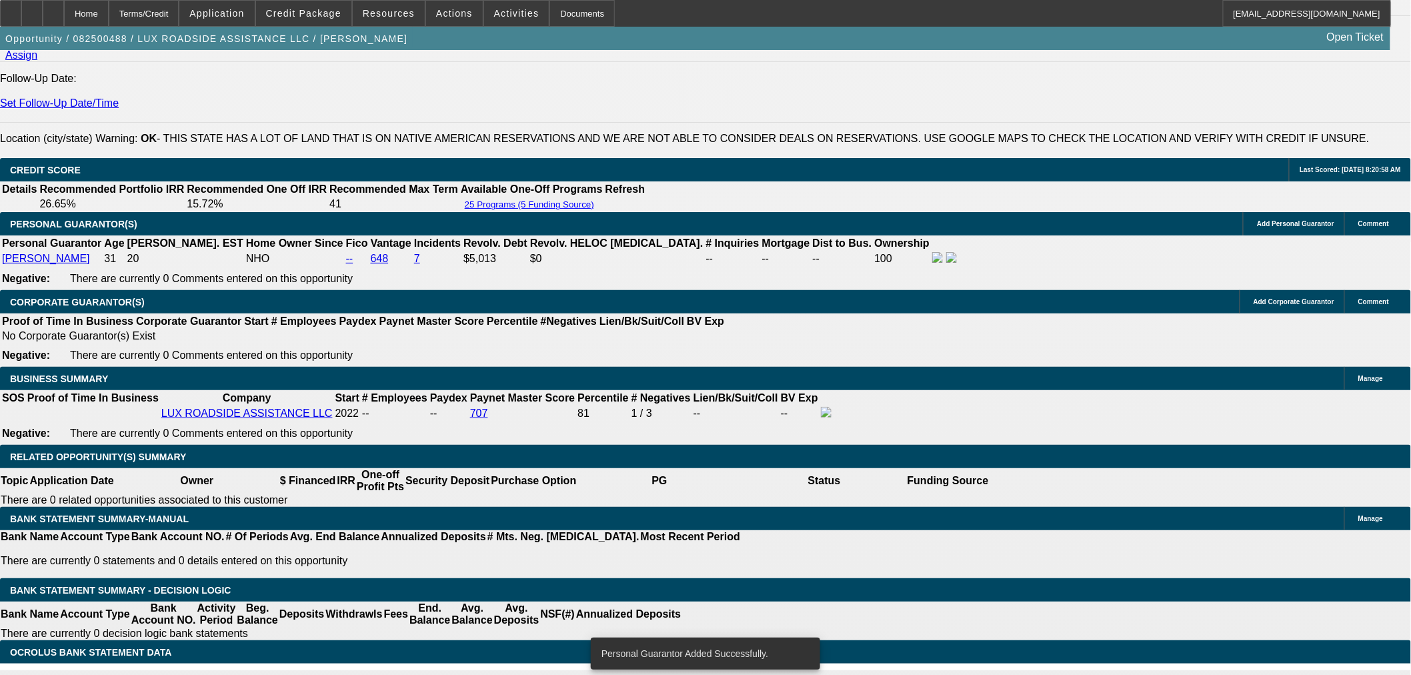
scroll to position [1782, 0]
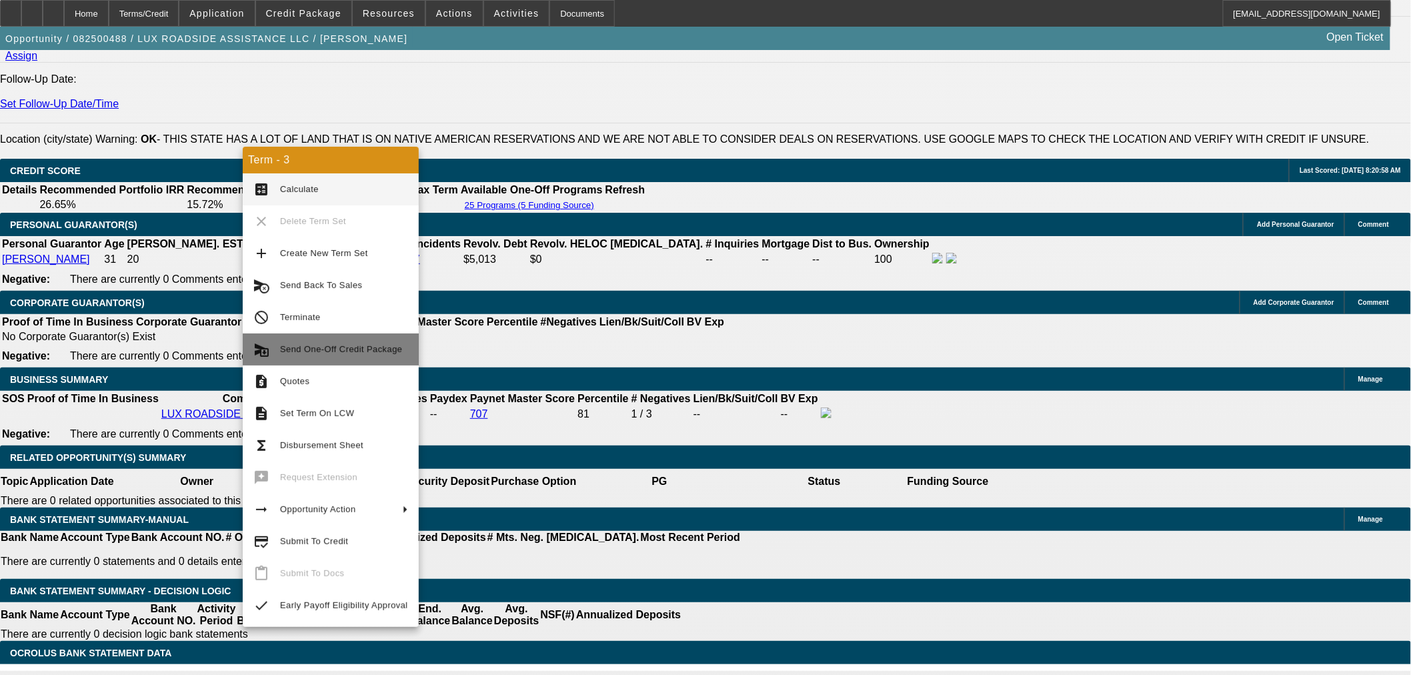
click at [372, 352] on span "Send One-Off Credit Package" at bounding box center [341, 349] width 122 height 10
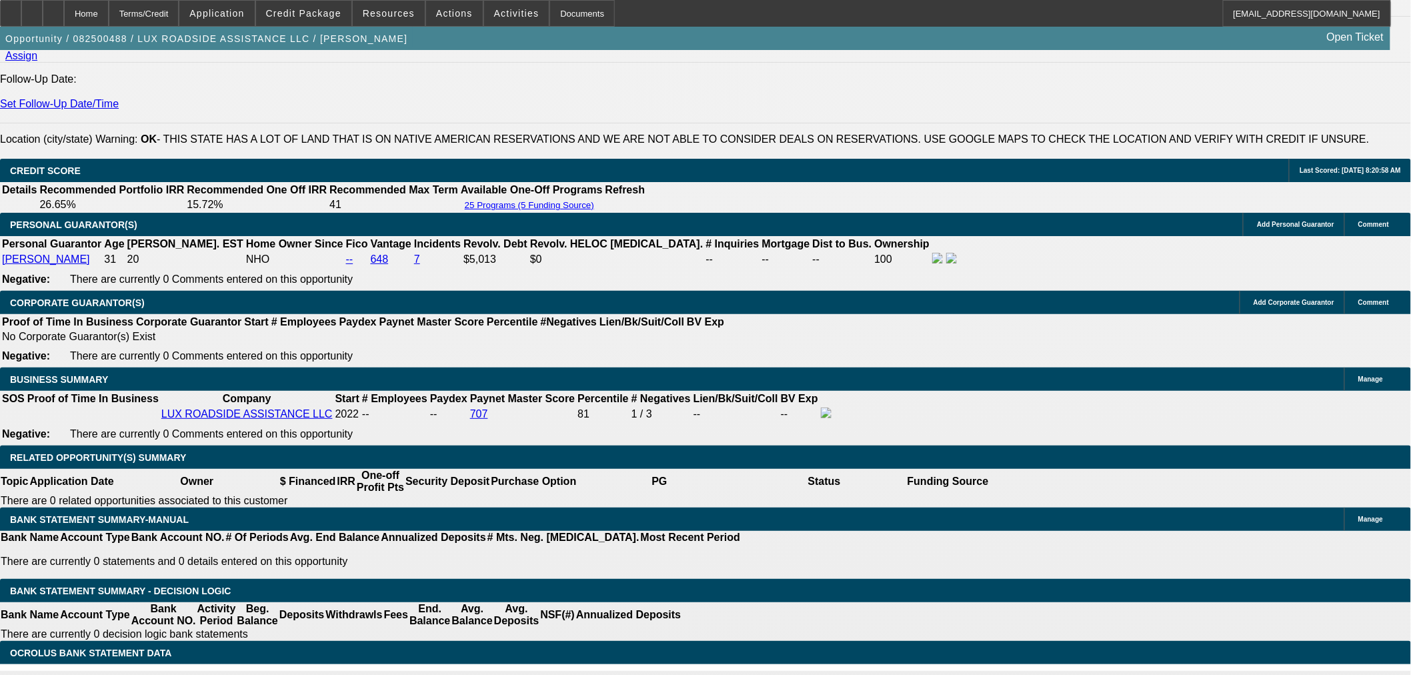
scroll to position [1826, 0]
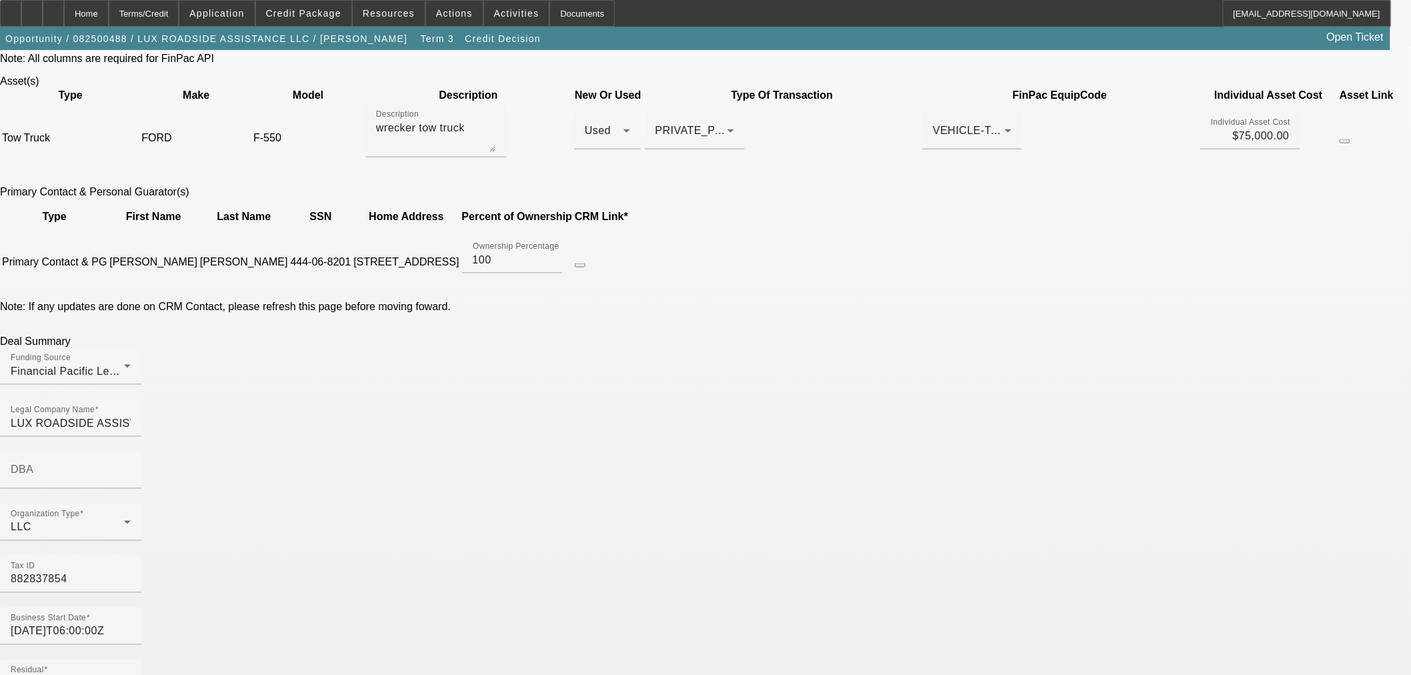
scroll to position [592, 0]
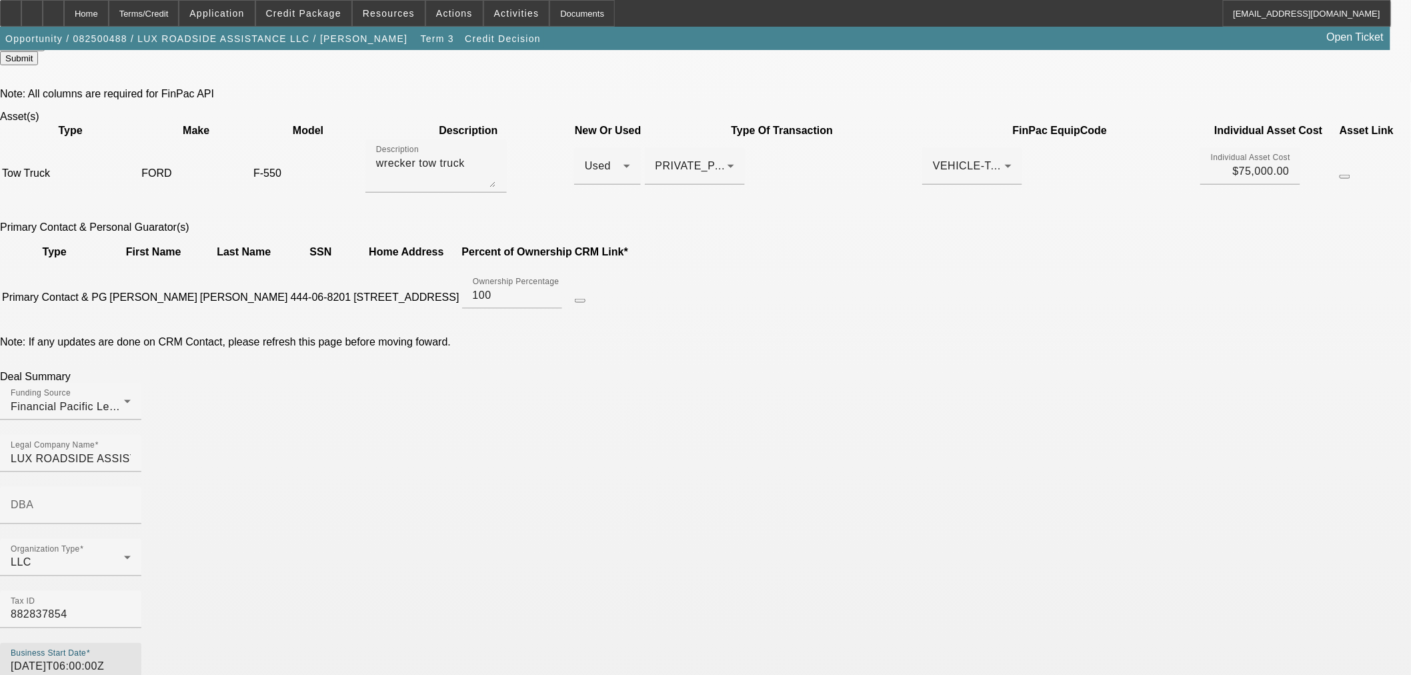
click at [131, 659] on input "2022-01-01T06:00:00Z" at bounding box center [71, 667] width 120 height 16
type input "2022-01-13T06:00:00Z"
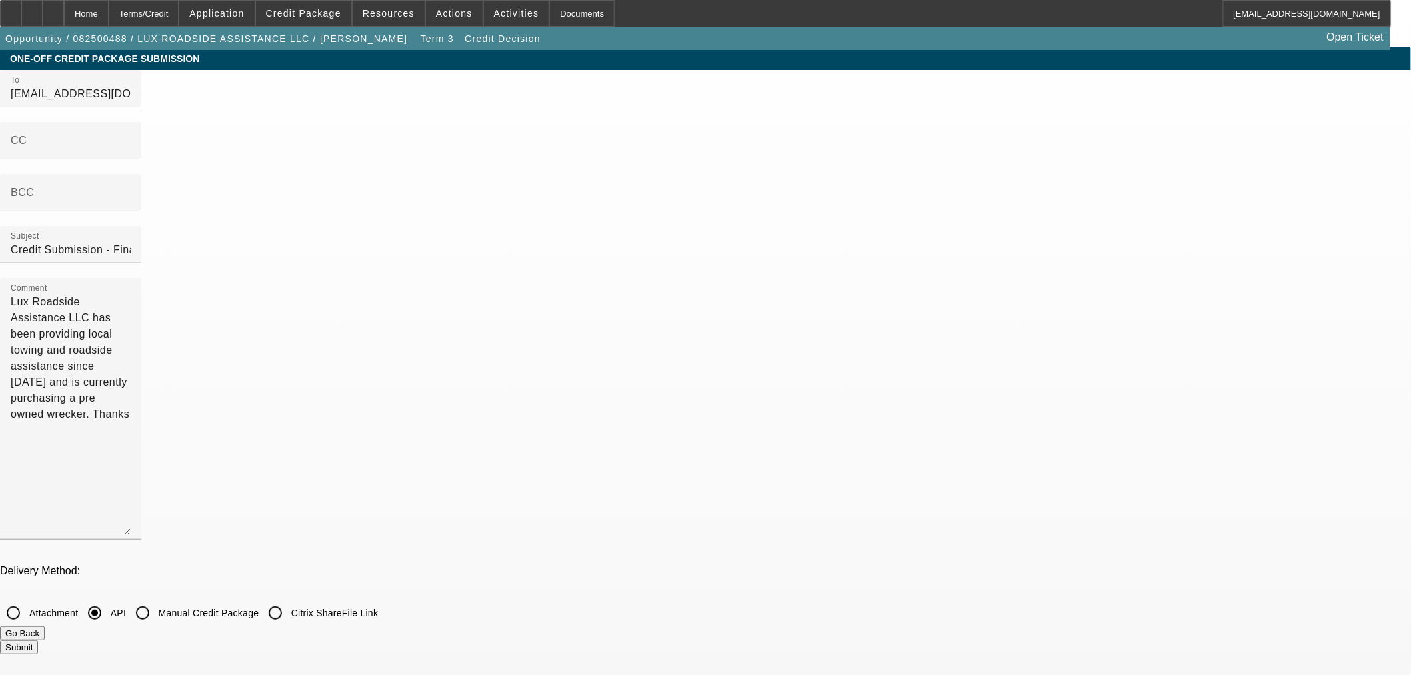
scroll to position [0, 0]
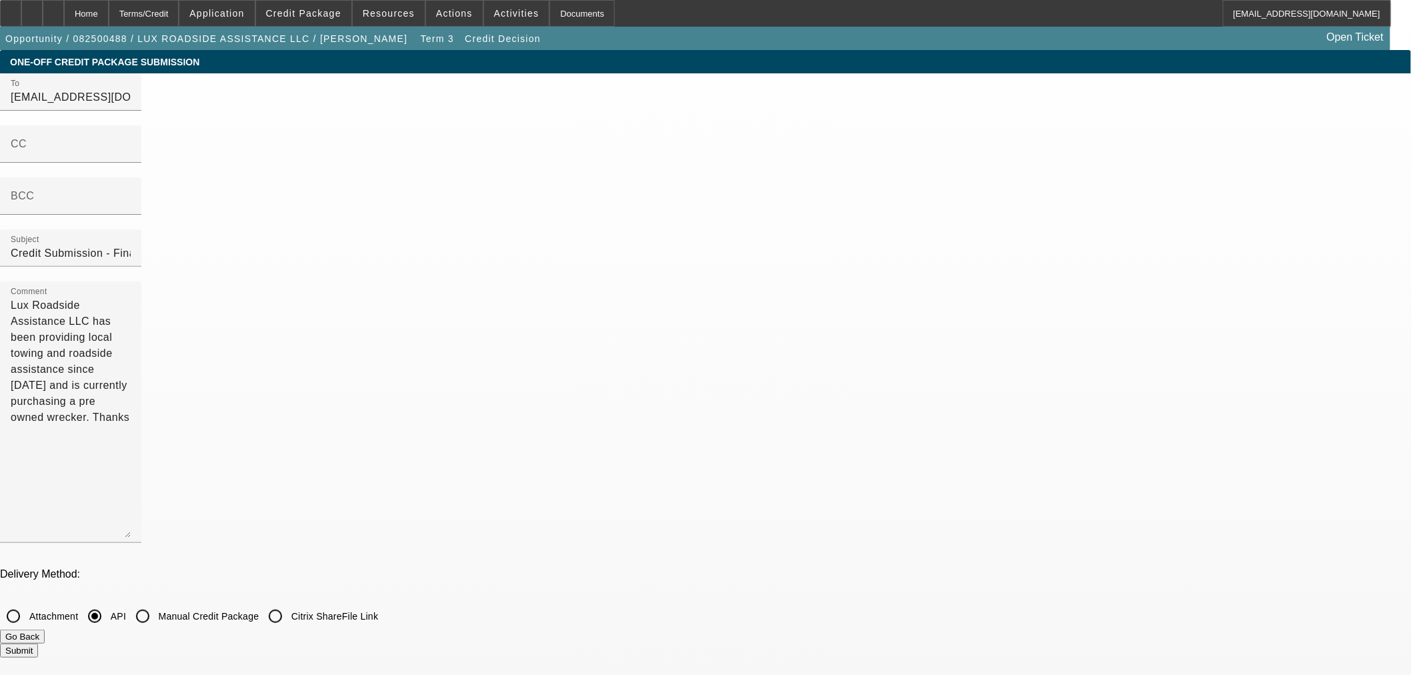
click at [38, 643] on button "Submit" at bounding box center [19, 650] width 38 height 14
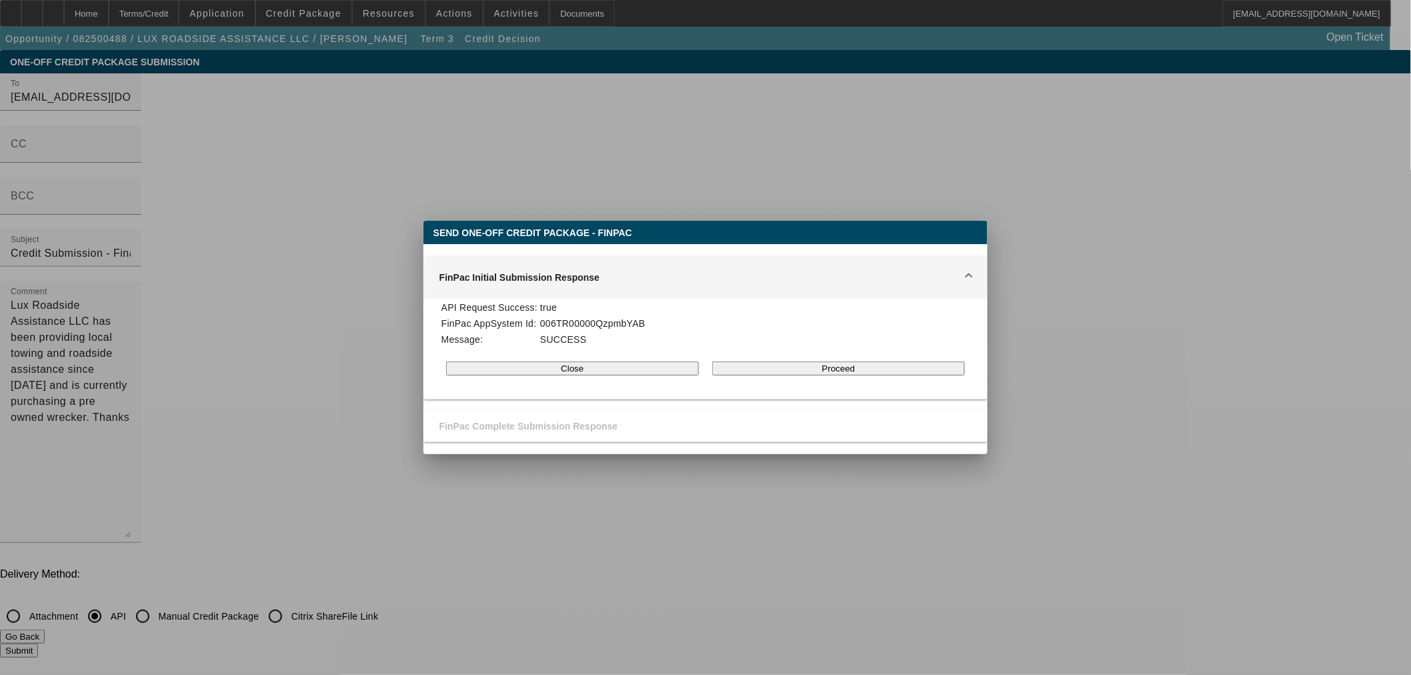
click at [835, 373] on button "Proceed" at bounding box center [838, 368] width 253 height 14
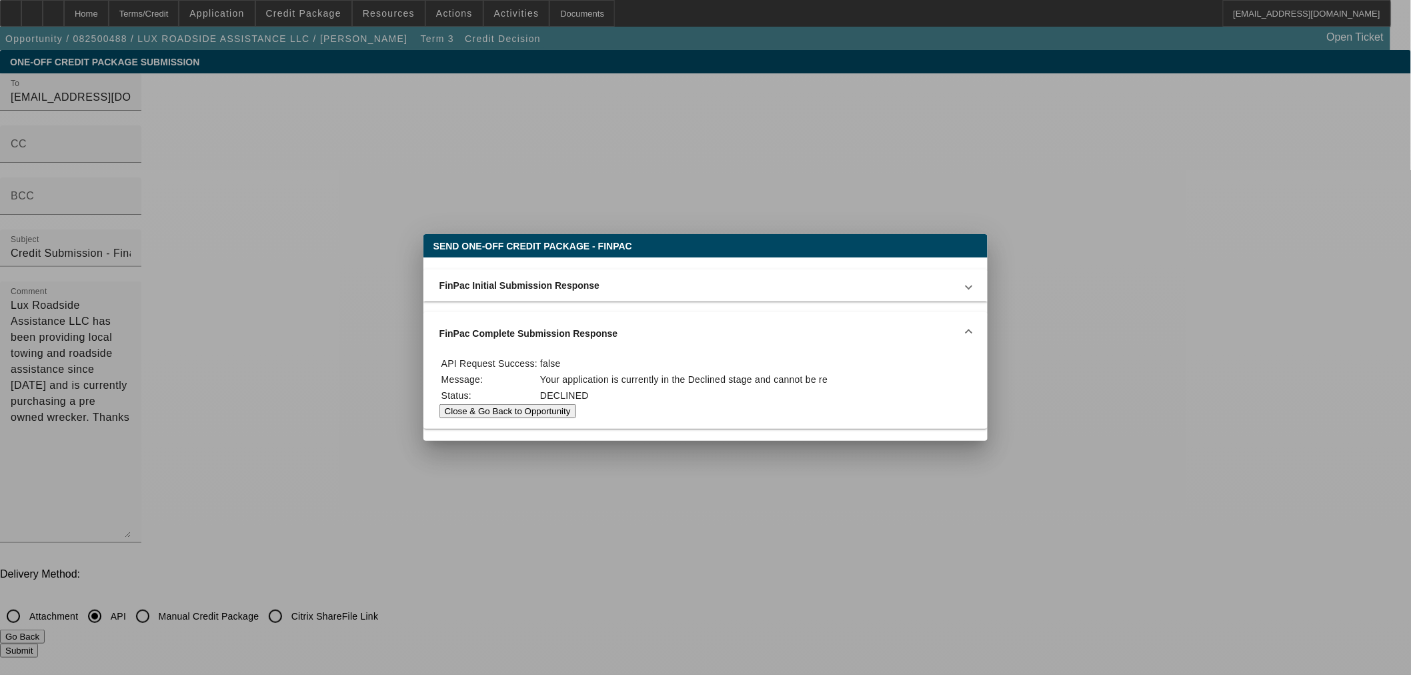
click at [576, 409] on button "Close & Go Back to Opportunity" at bounding box center [507, 411] width 137 height 14
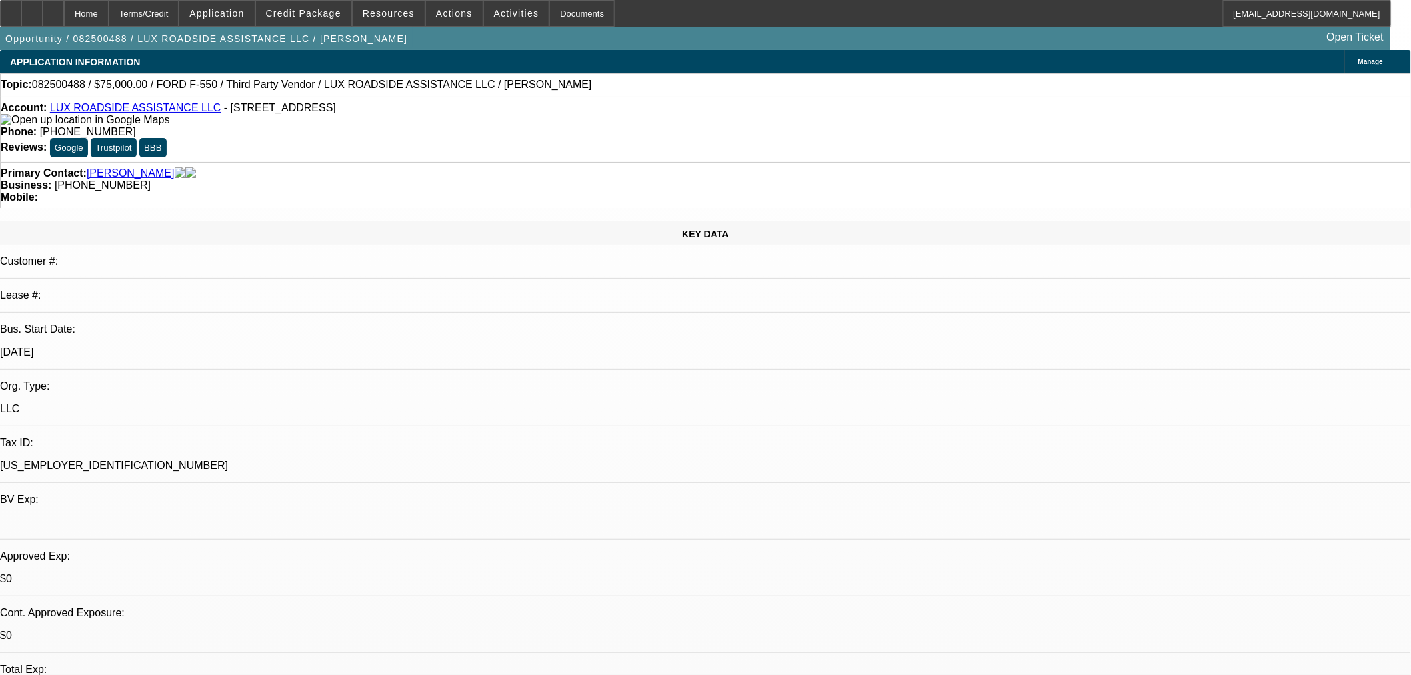
select select "0"
select select "6"
select select "0"
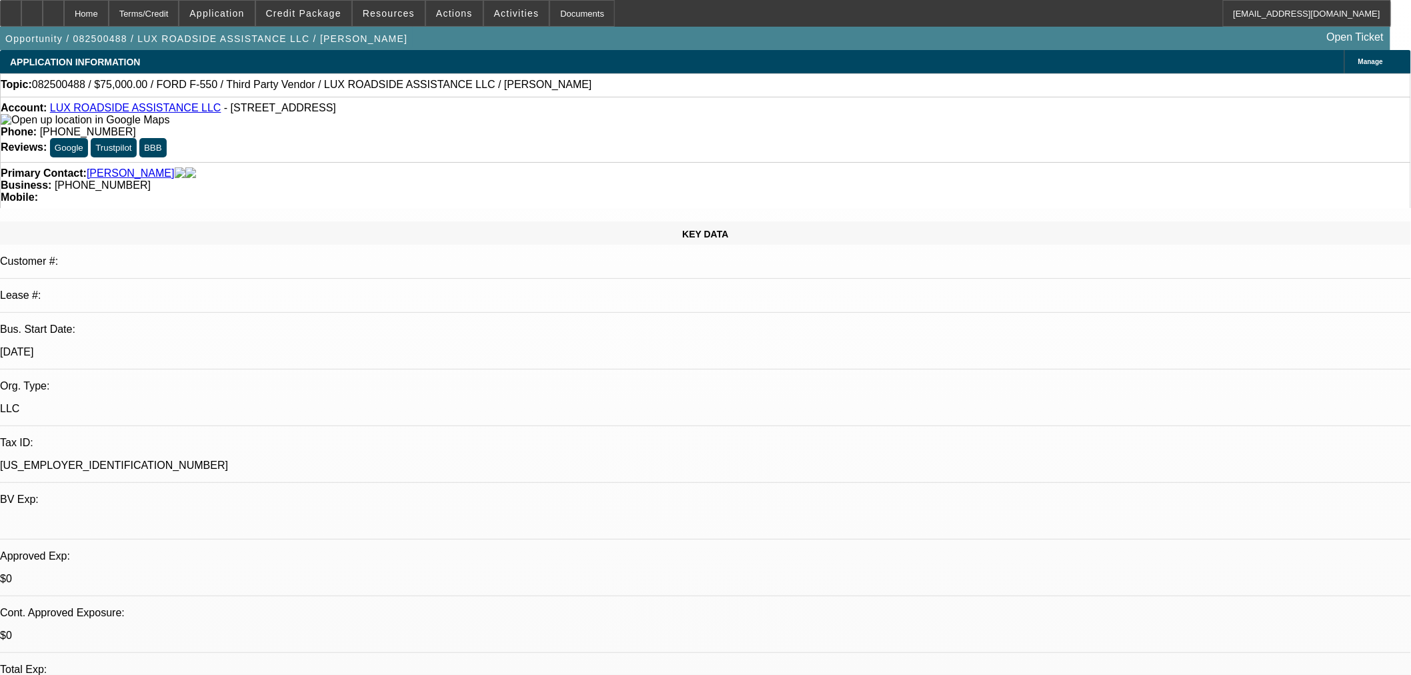
select select "0"
select select "6"
select select "0"
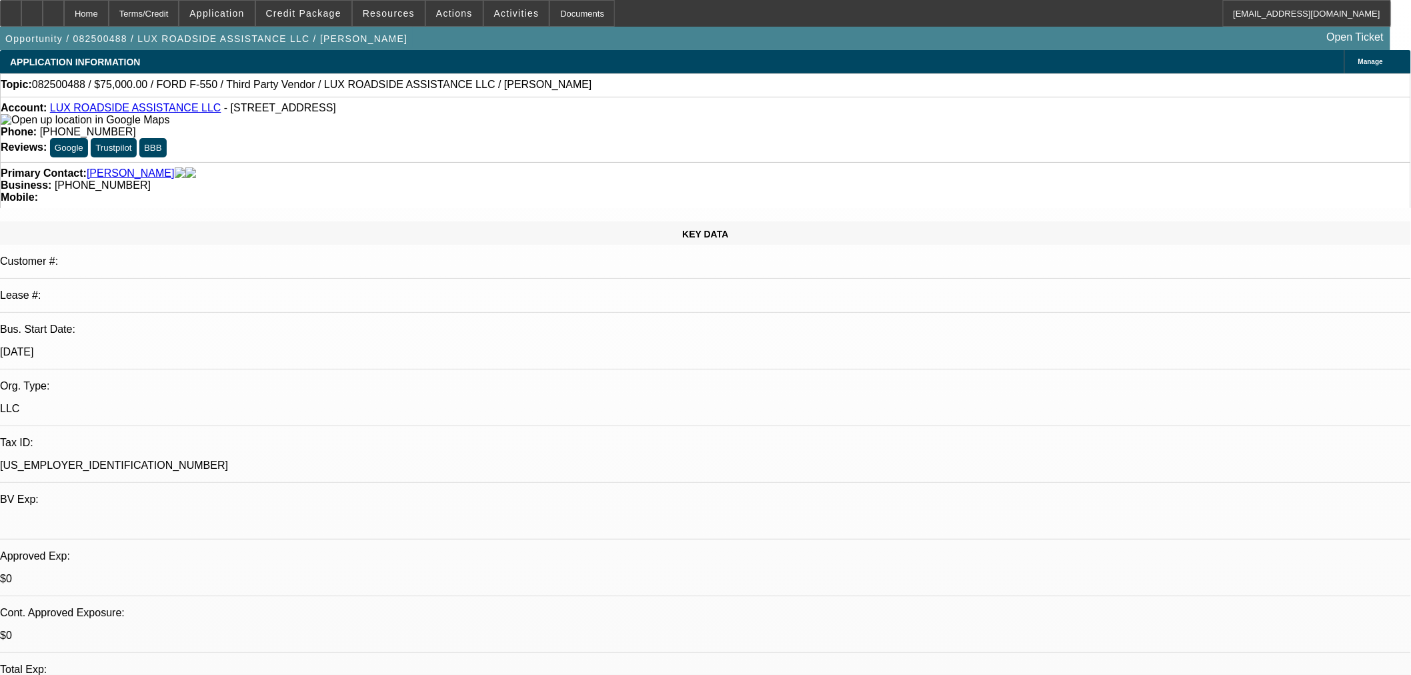
select select "0"
select select "6"
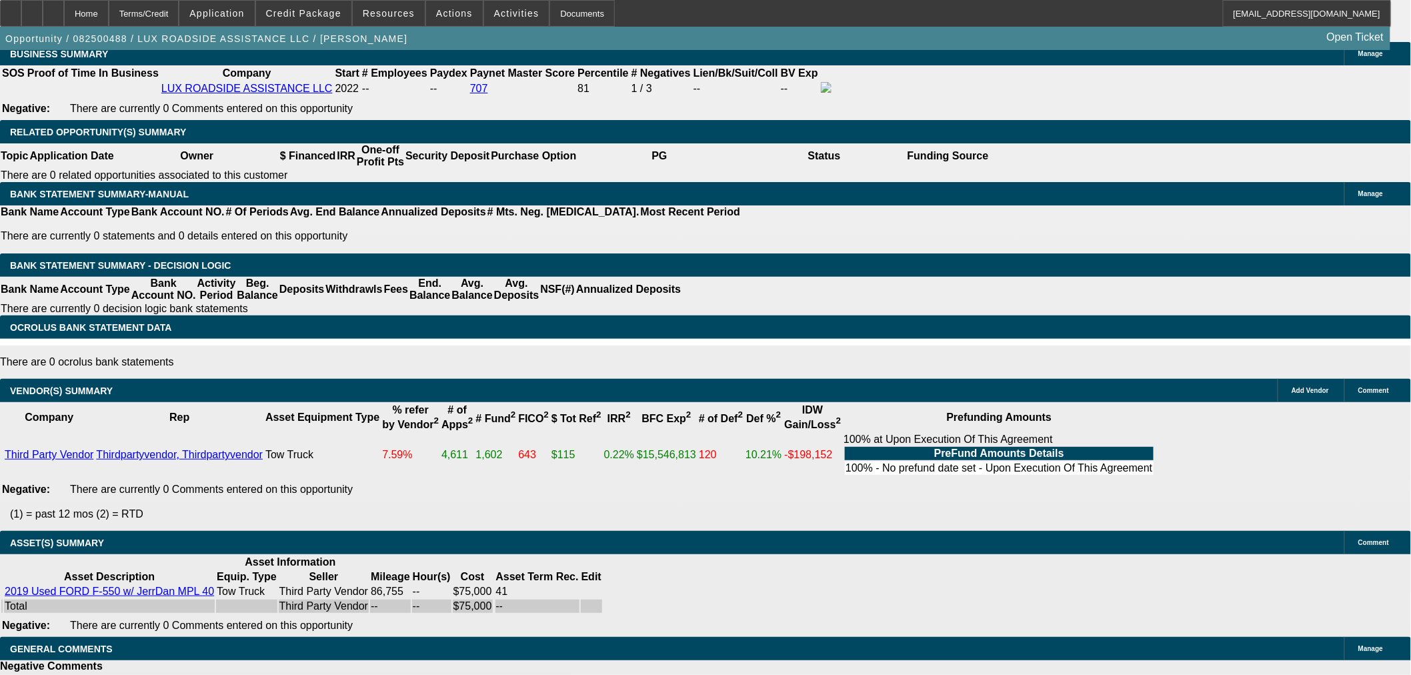
select select "4"
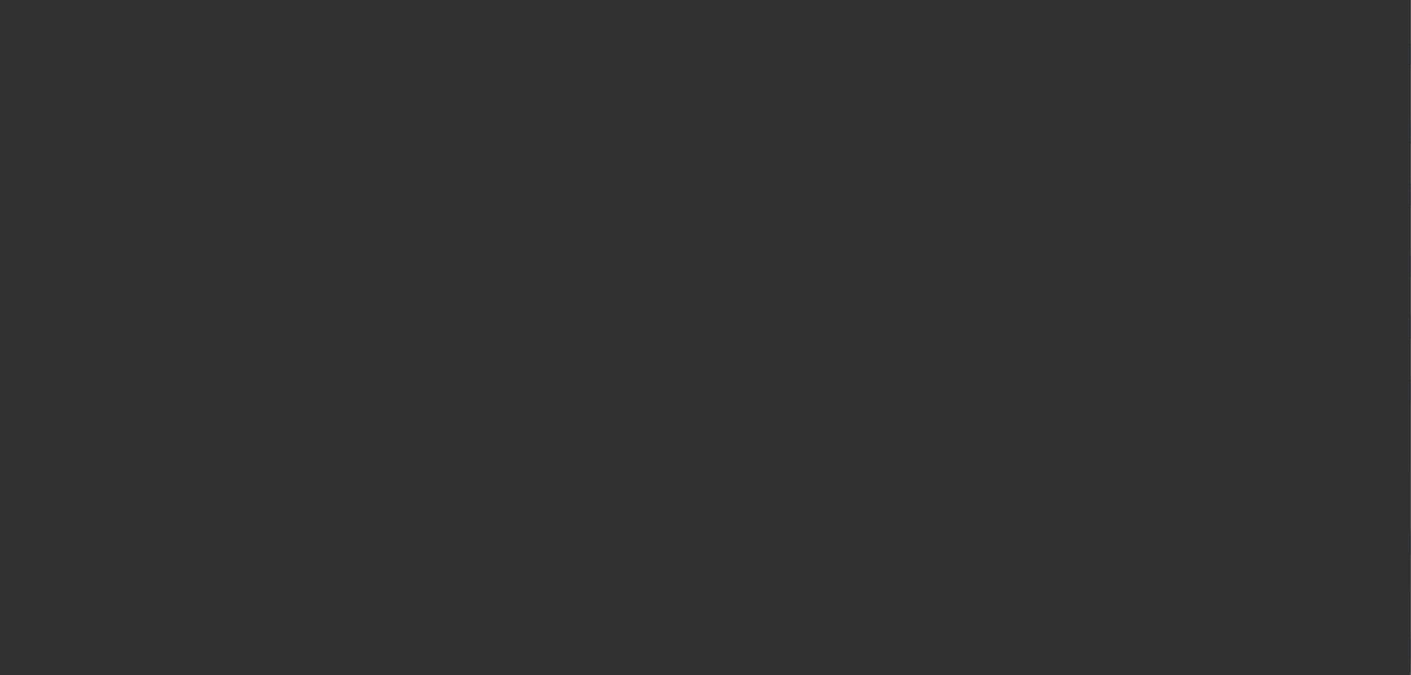
scroll to position [0, 0]
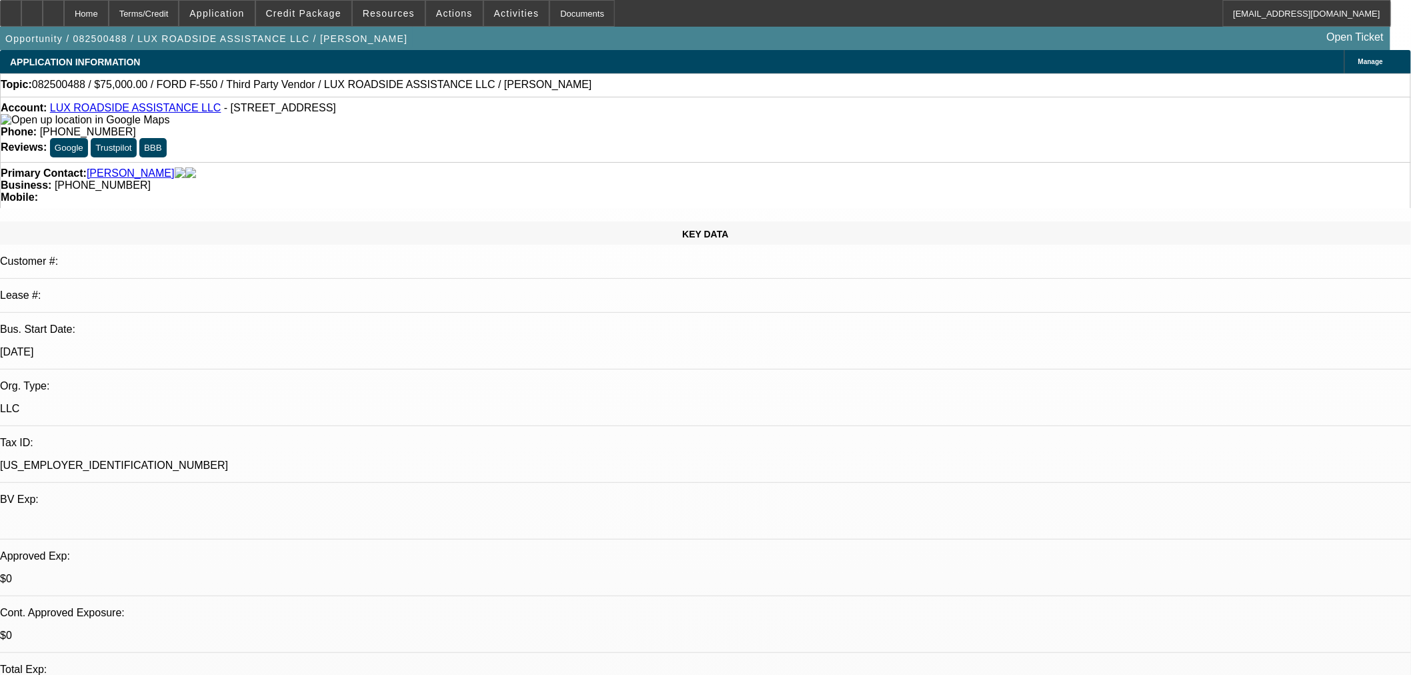
paste textarea "Your application is not eligible for approval at Financial Pacific Leasing. Fin…"
type textarea "DECLINED BY FINPAC: Your application is not eligible for approval at Financial …"
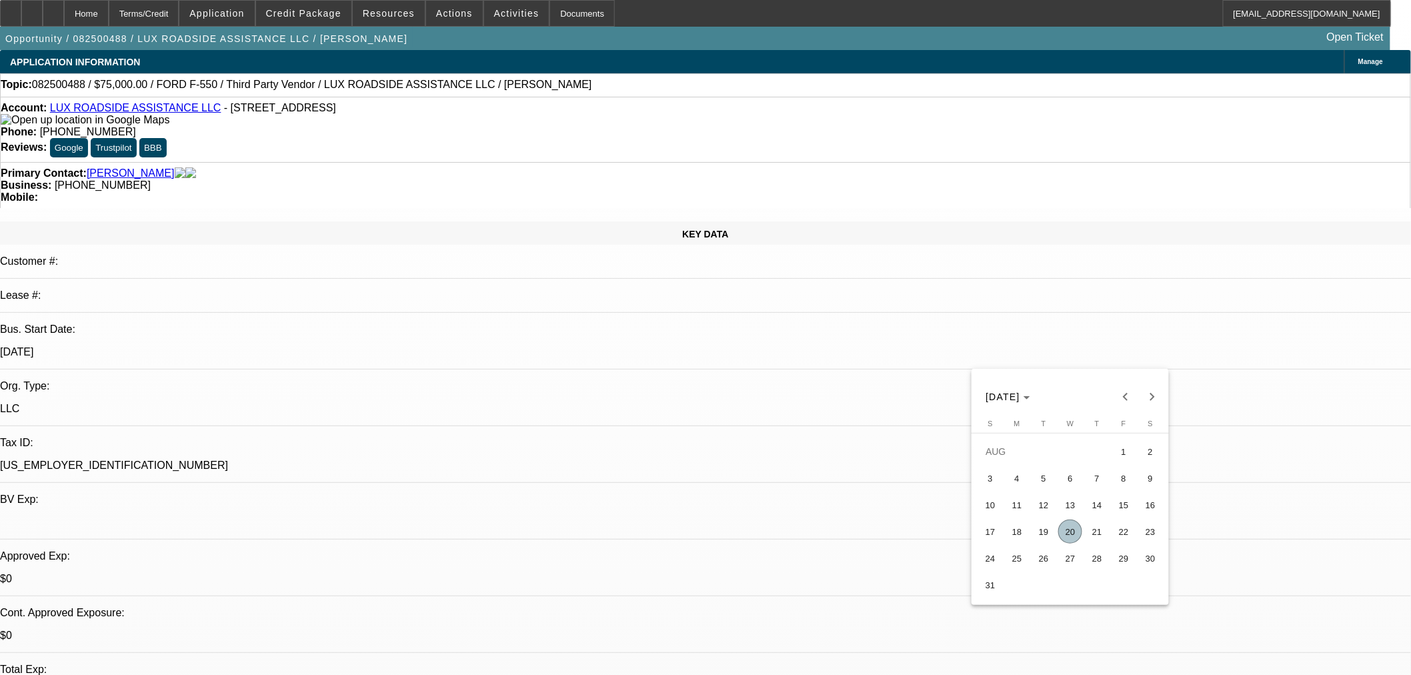
click at [1070, 534] on span "20" at bounding box center [1070, 531] width 24 height 24
type input "[DATE]"
type input "09:28"
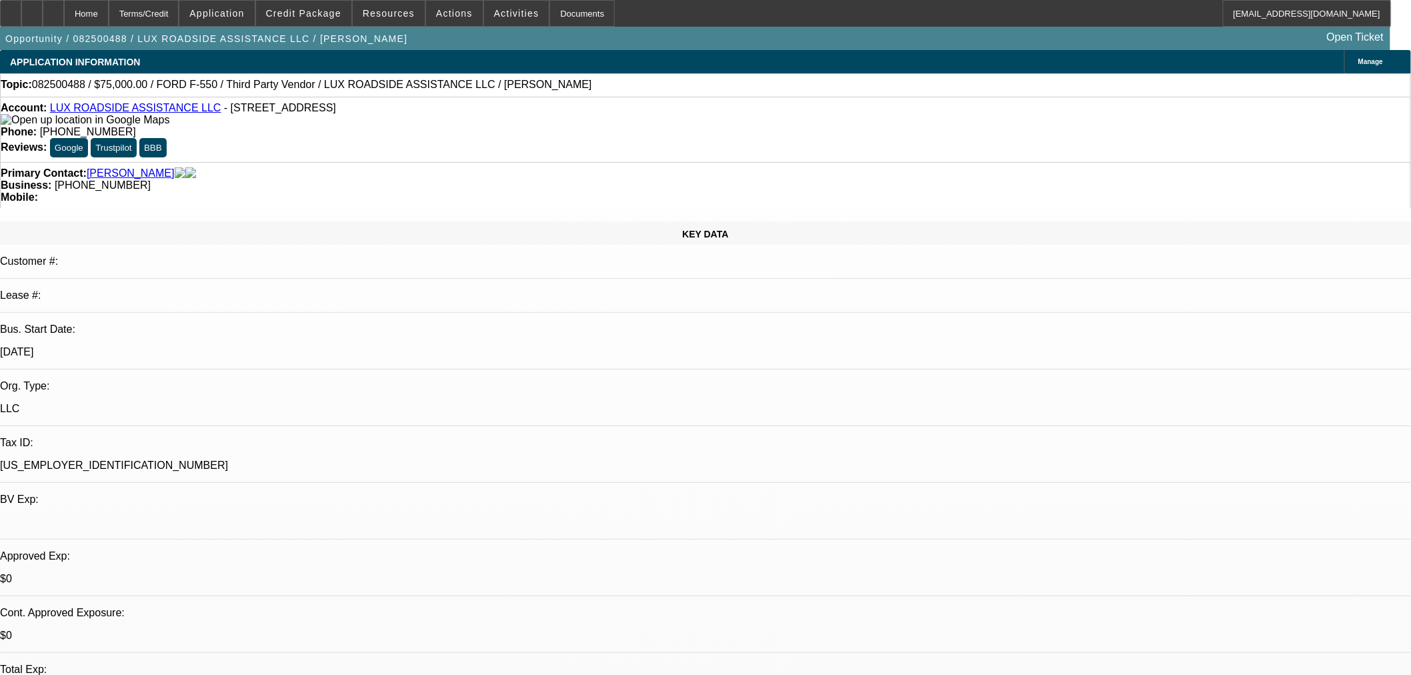
type input "09:28"
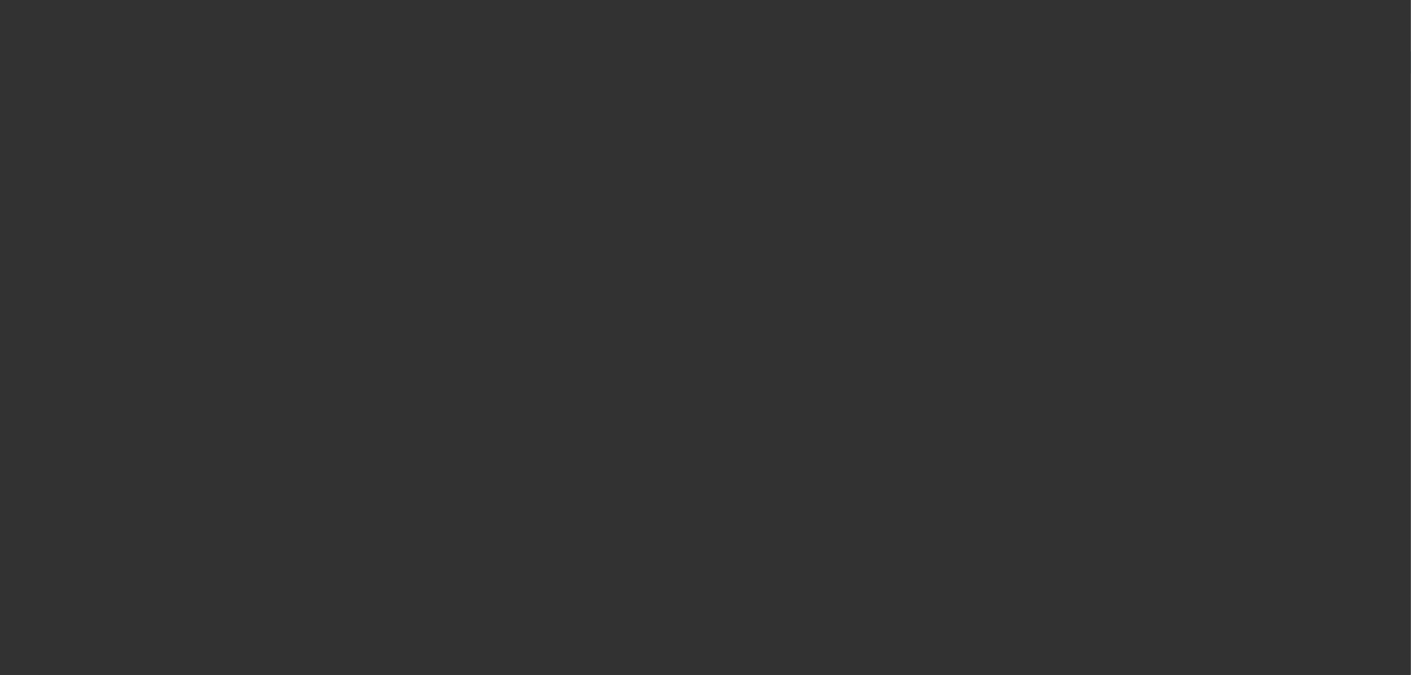
select select "0"
select select "6"
select select "0"
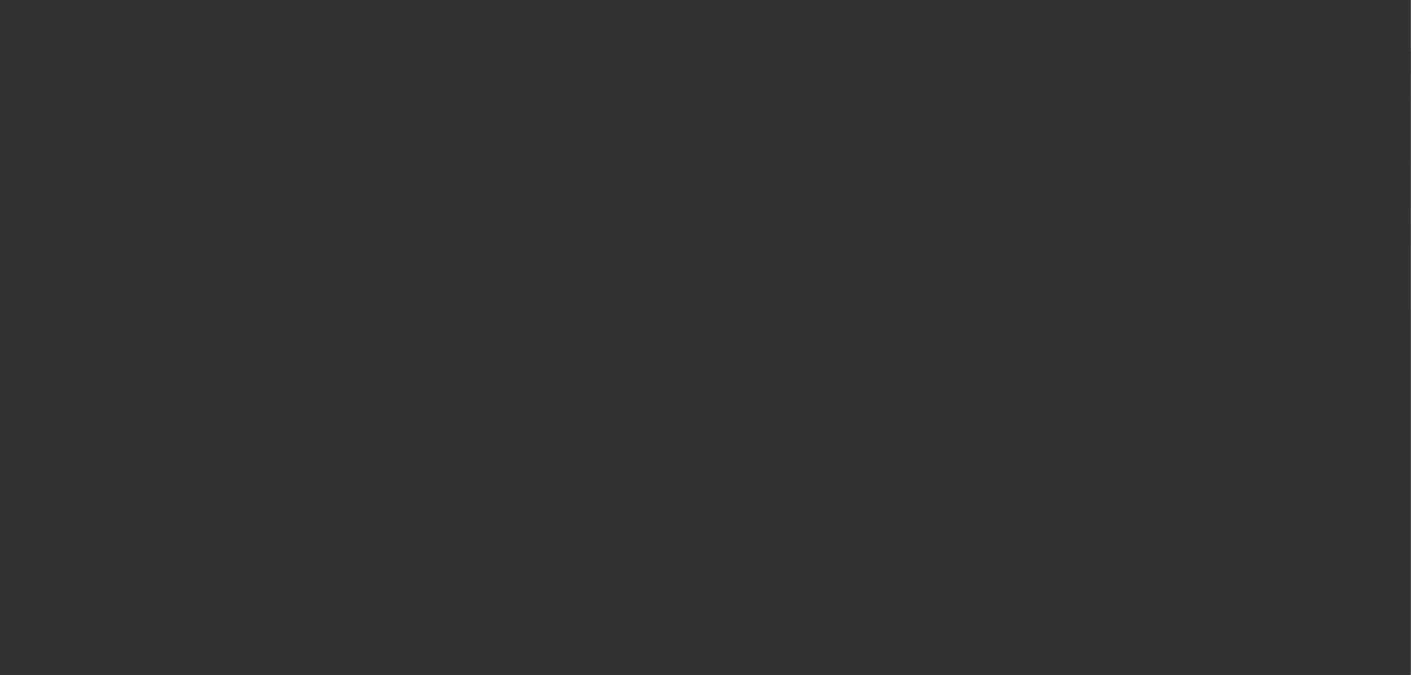
select select "0"
select select "6"
select select "0"
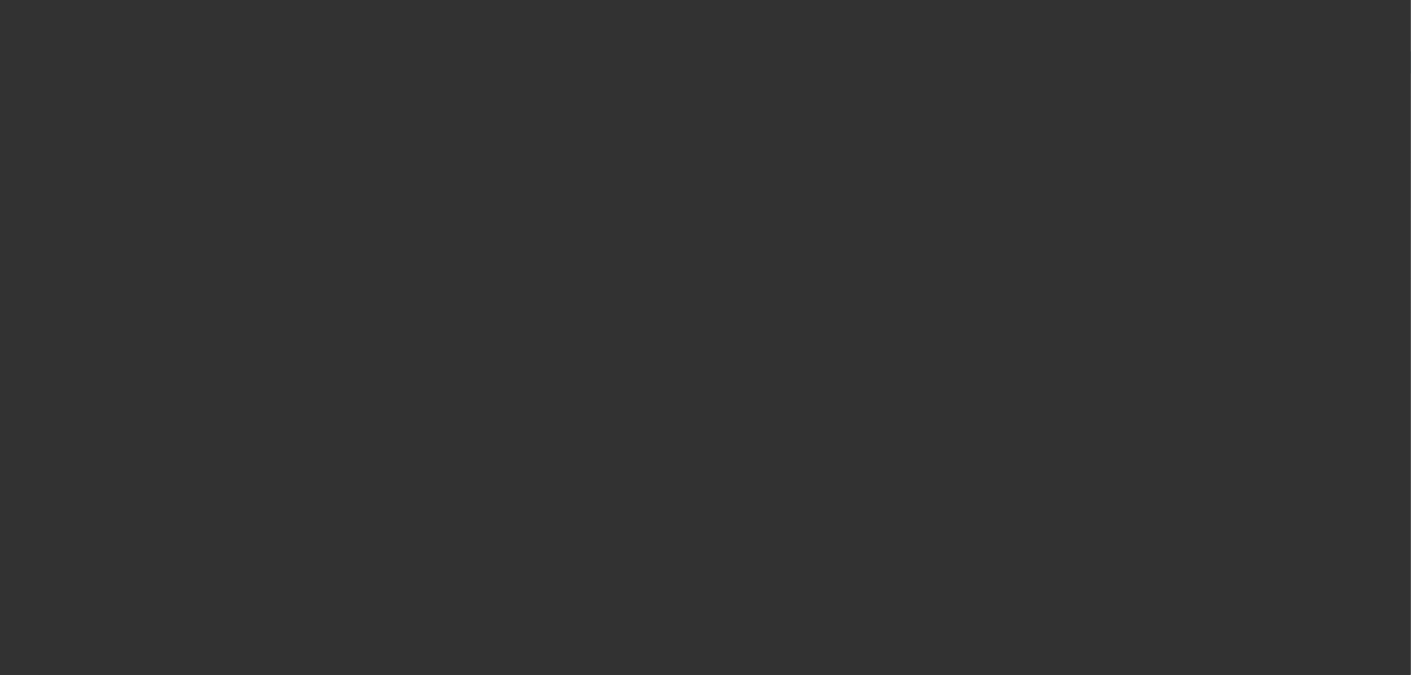
select select "0"
select select "6"
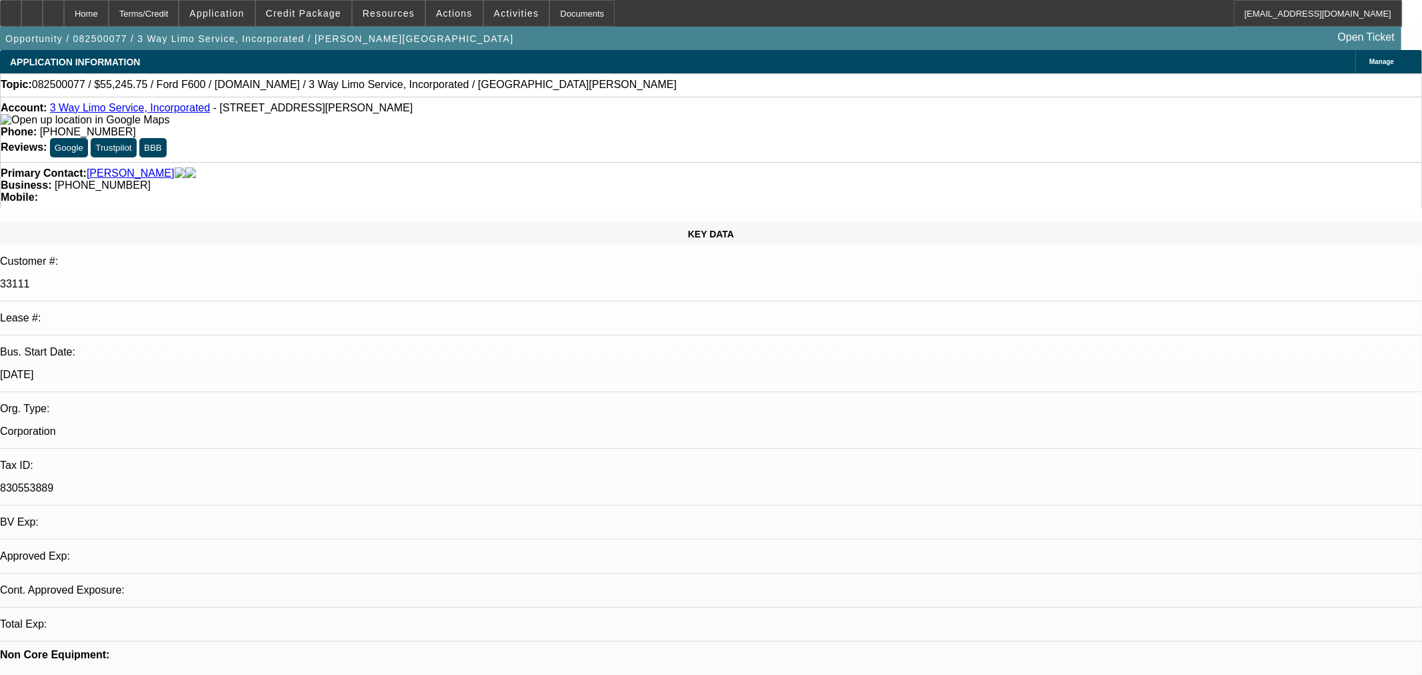
select select "0.15"
select select "2"
select select "0.1"
select select "4"
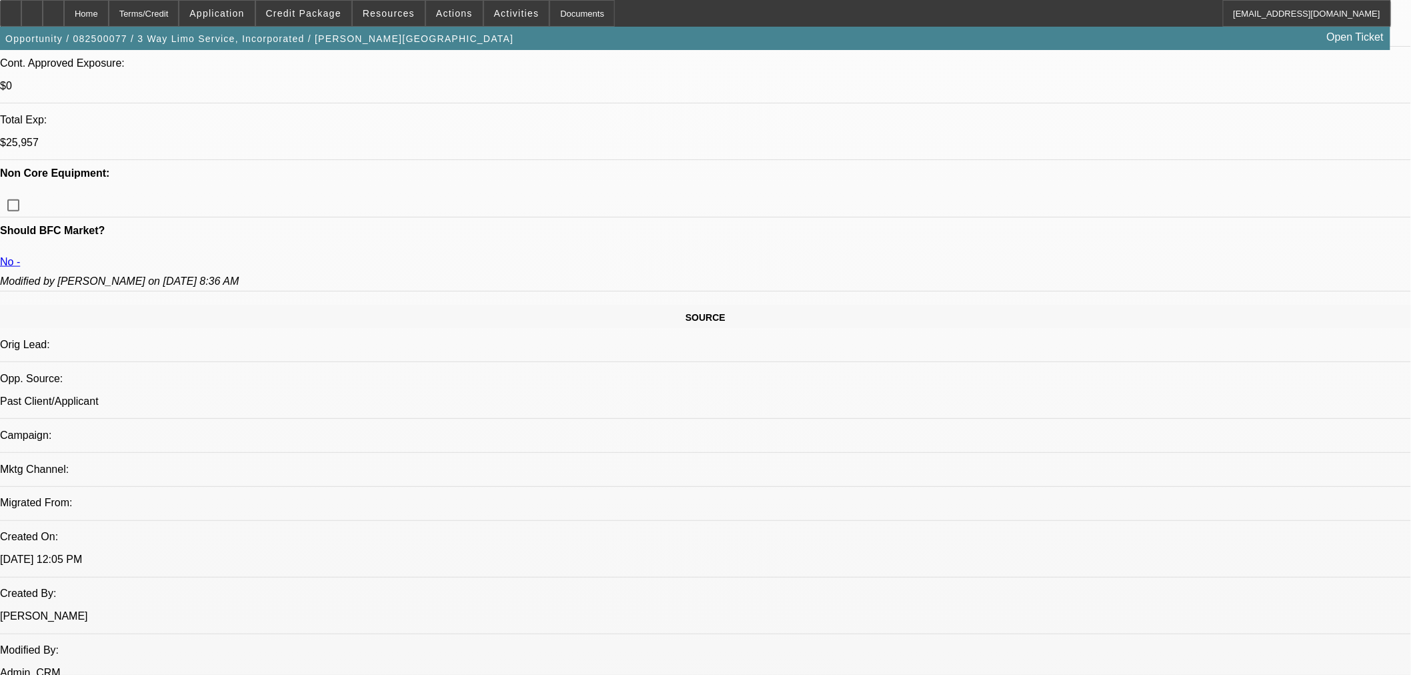
scroll to position [592, 0]
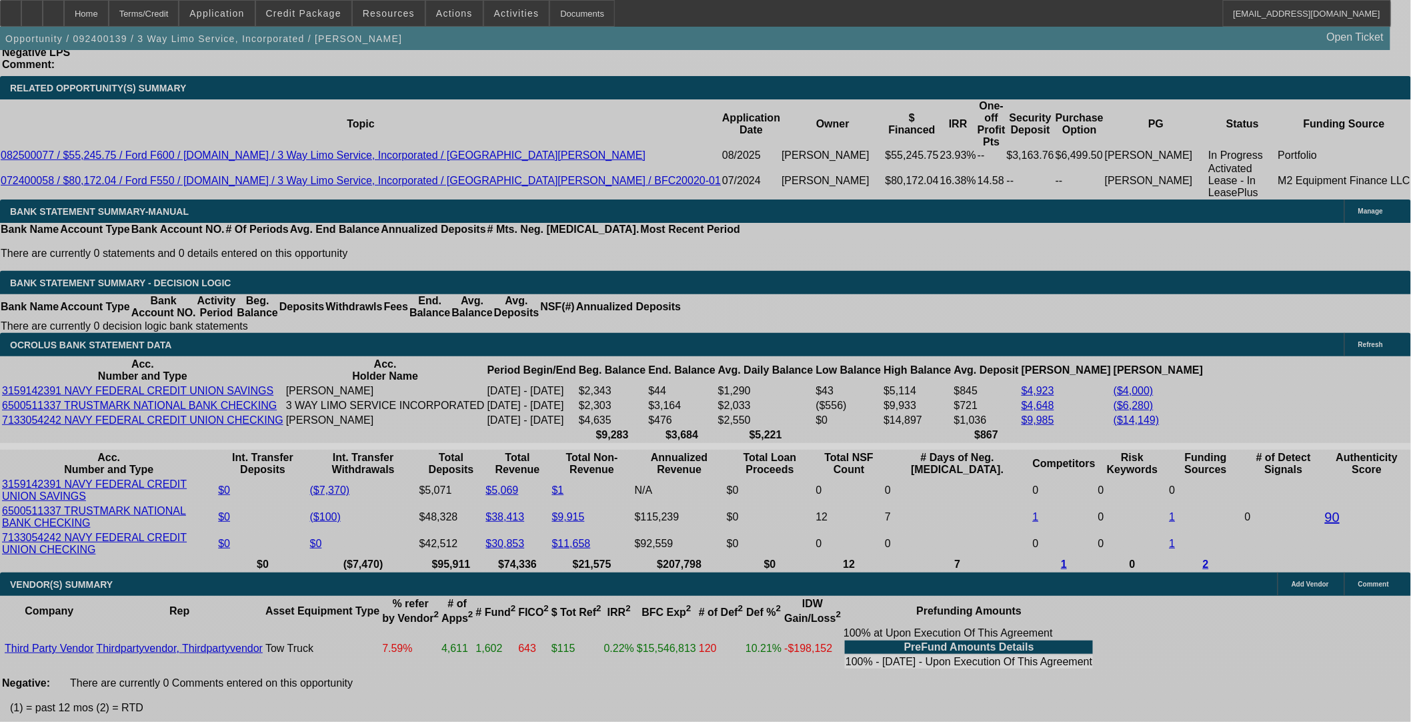
select select "0"
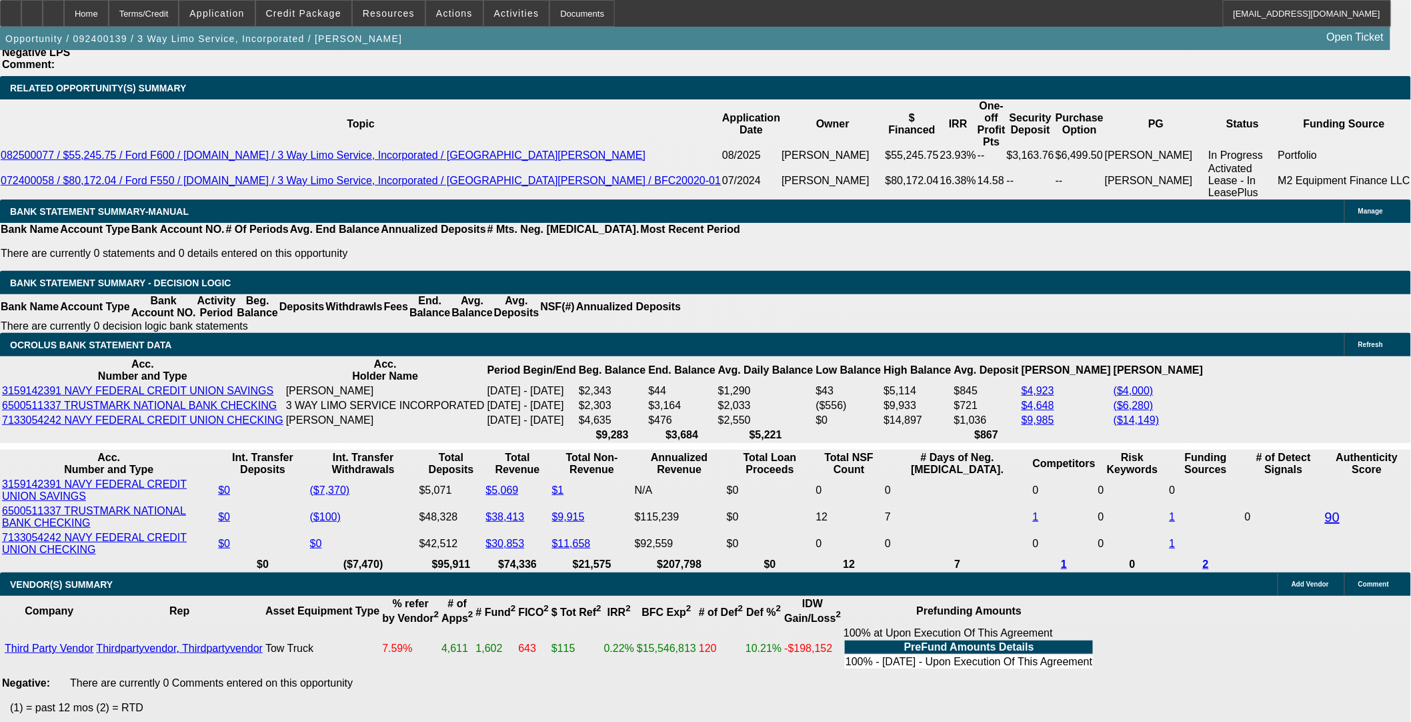
select select "2"
select select "0.1"
select select "4"
select select "0"
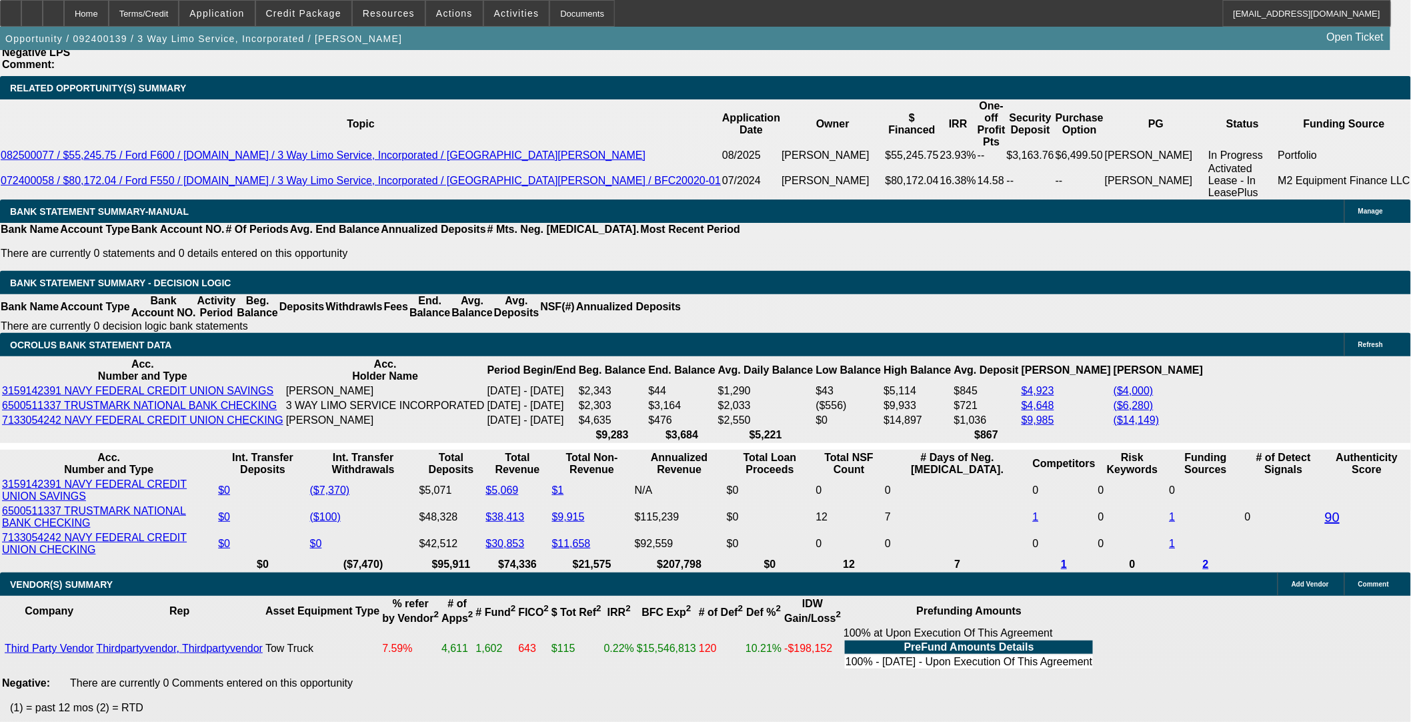
select select "2"
select select "0.1"
select select "4"
select select "0"
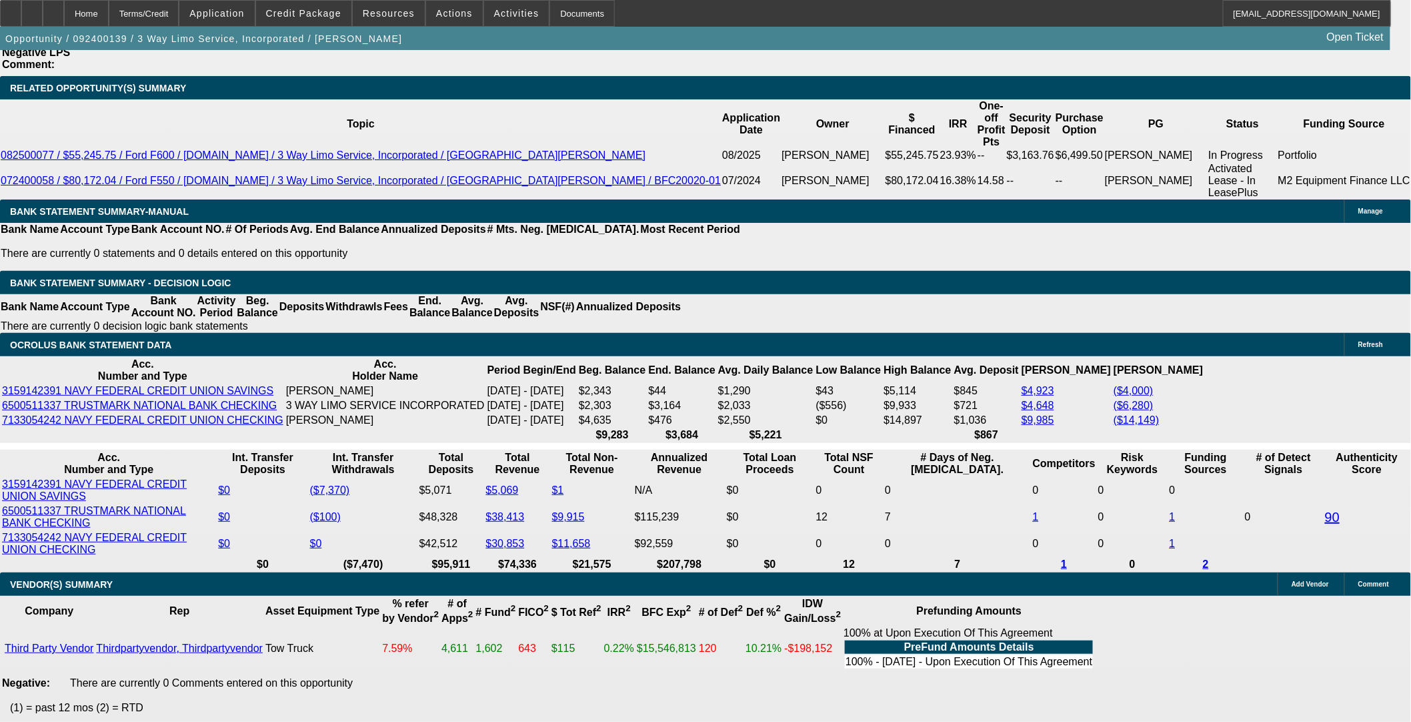
select select "0"
select select "3"
select select "0.1"
select select "4"
select select "0.2"
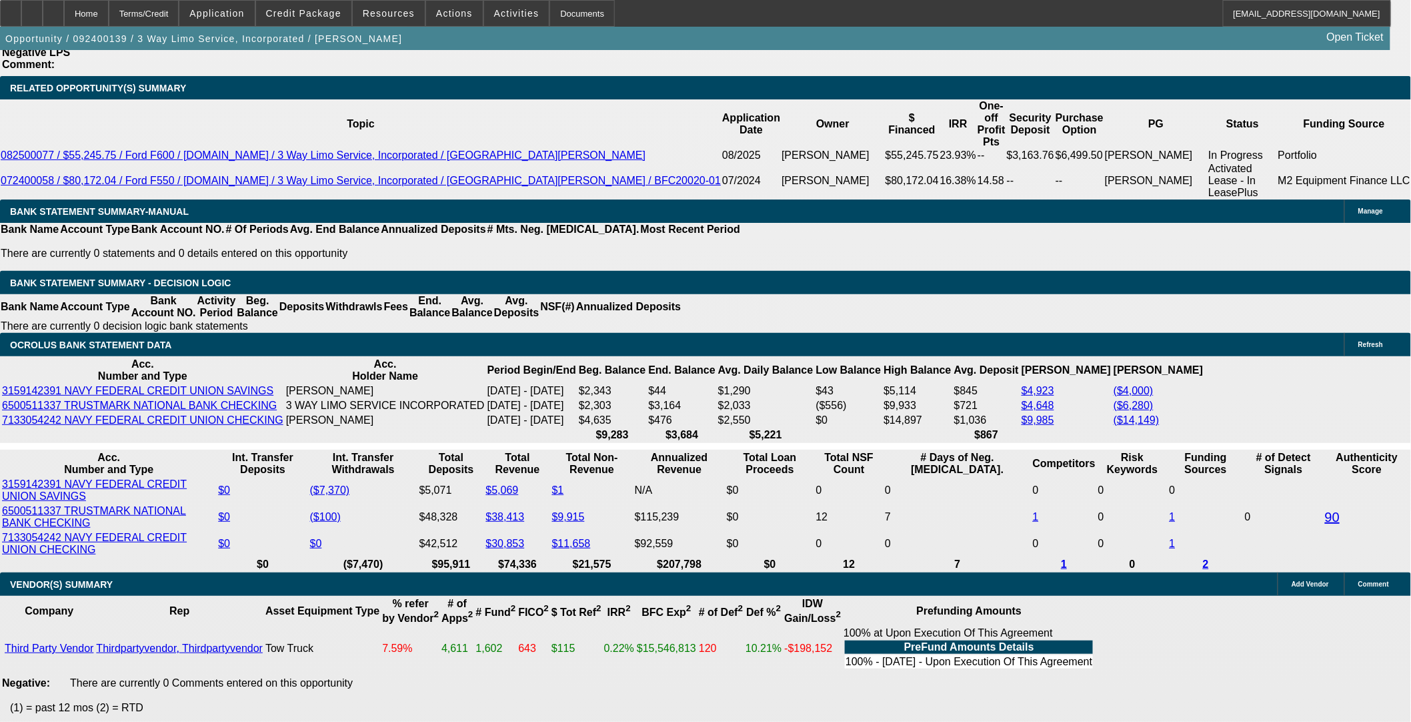
select select "2"
select select "0.1"
select select "4"
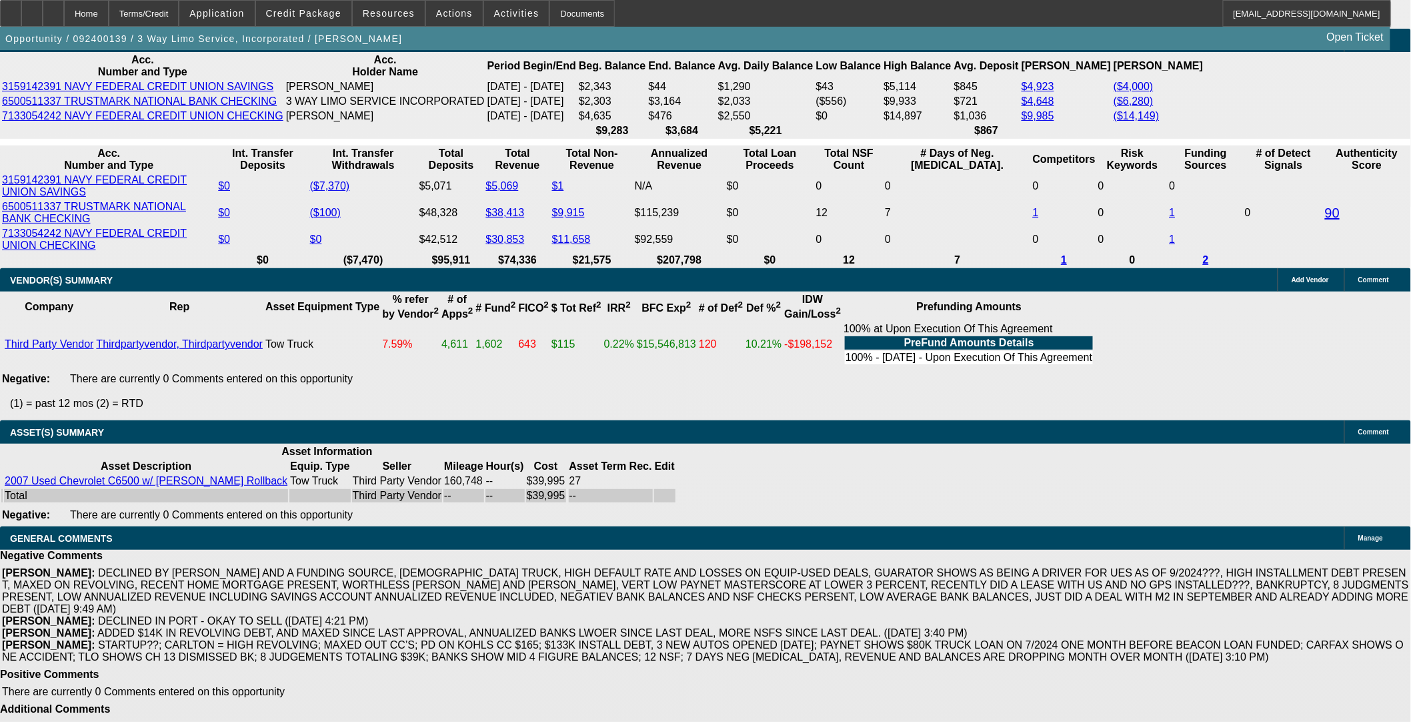
scroll to position [2699, 0]
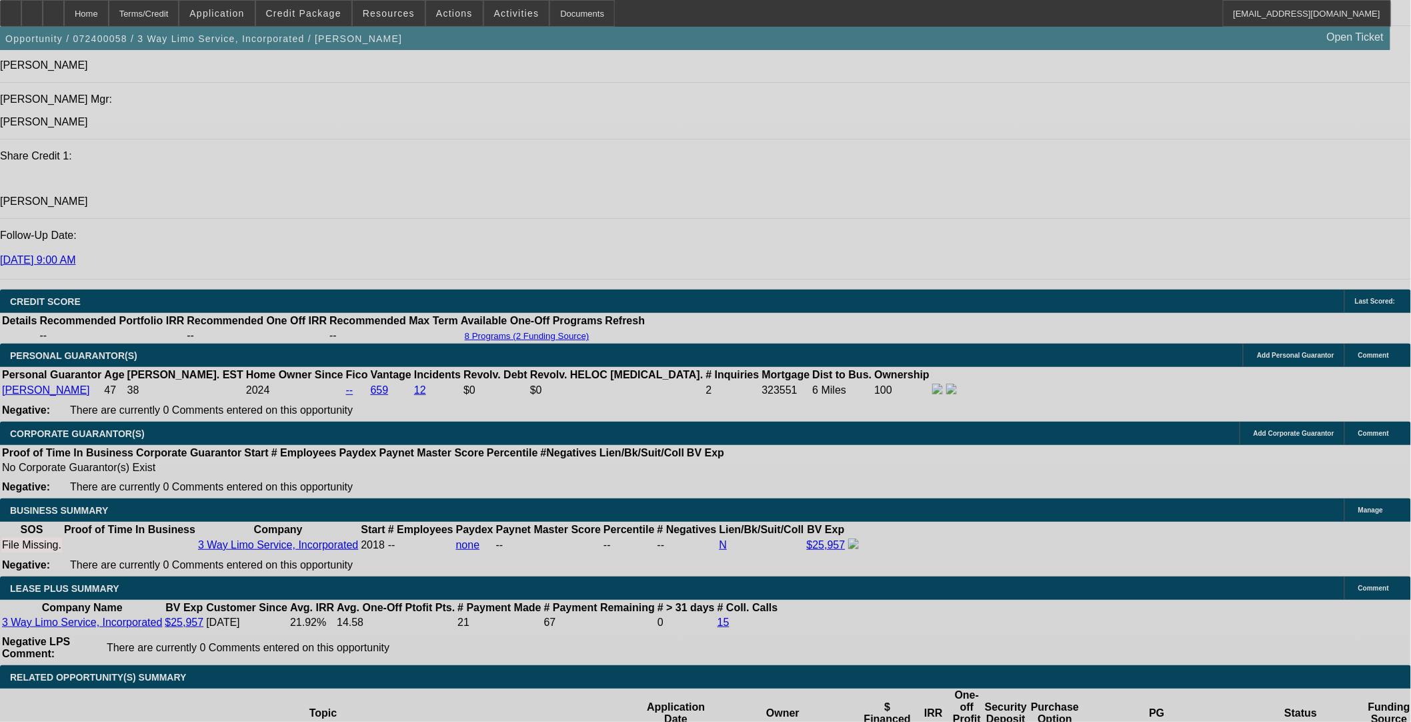
select select "0"
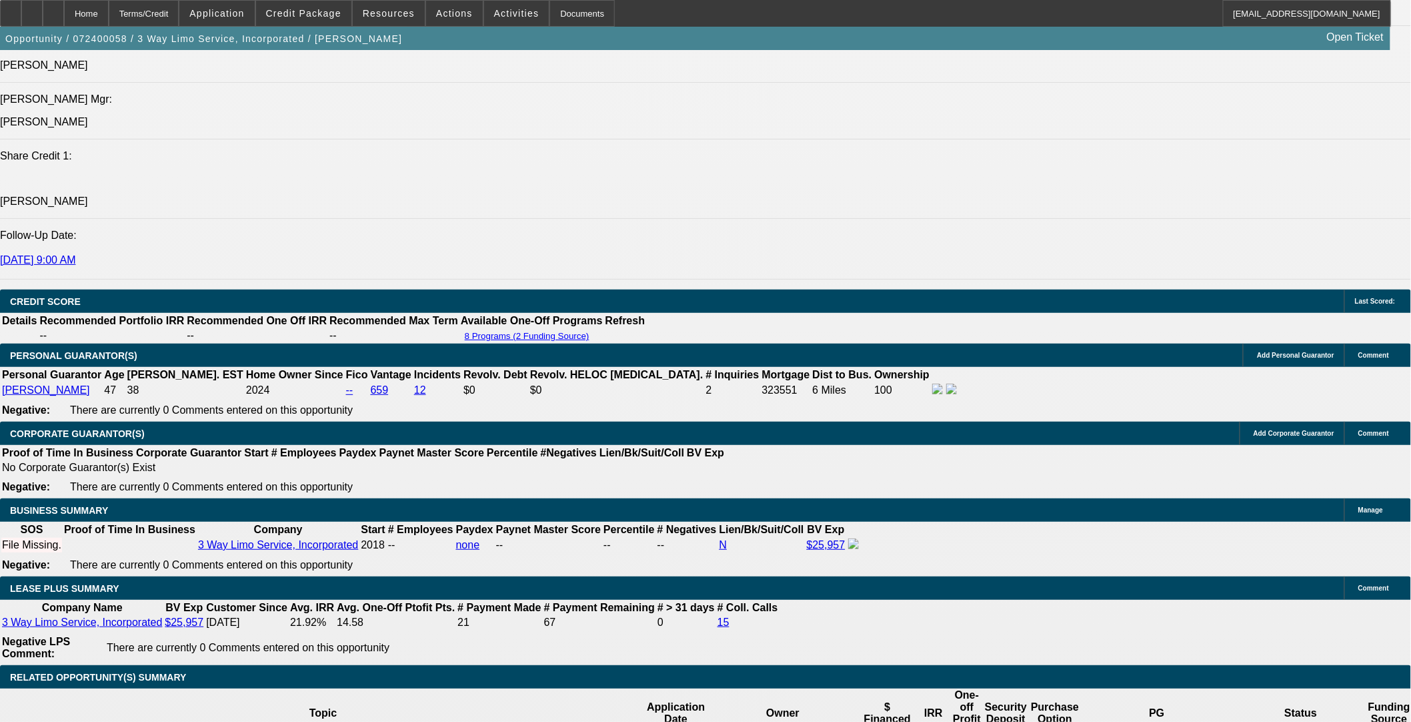
select select "0"
select select "6"
select select "0"
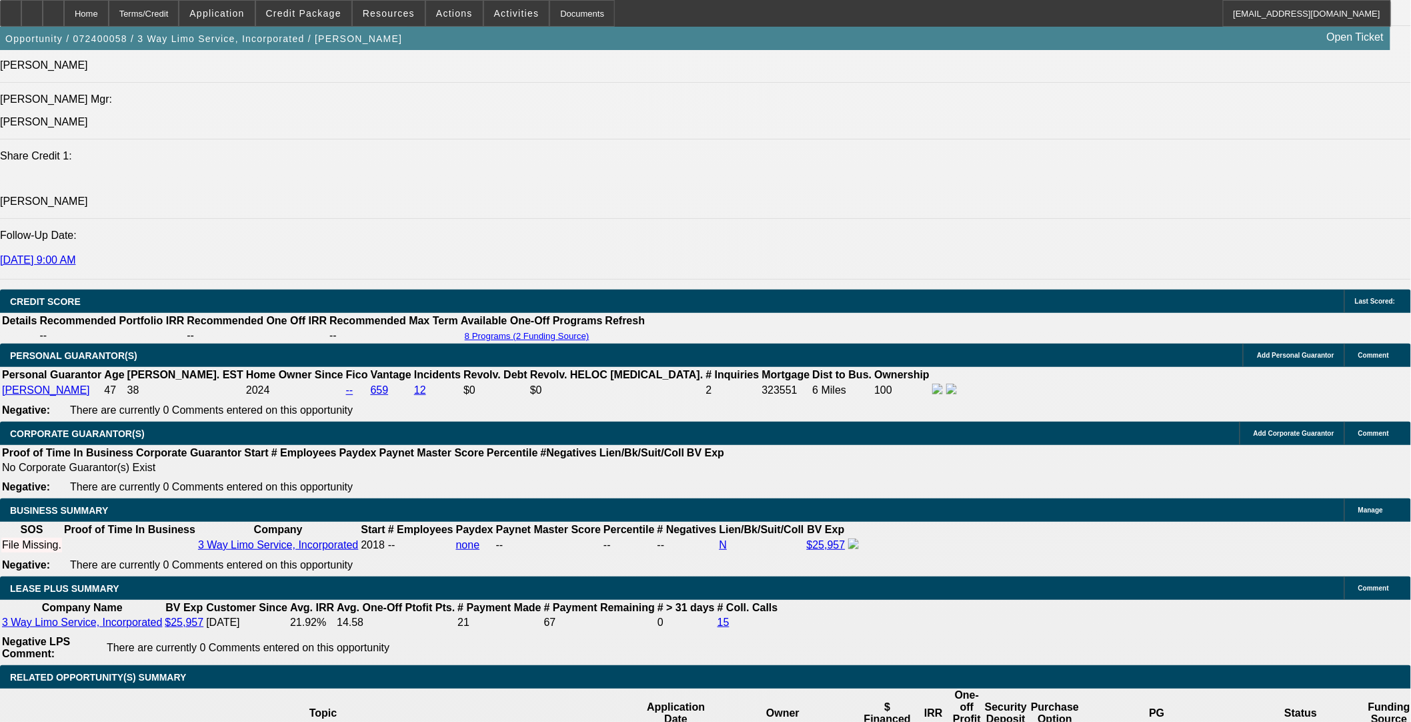
select select "0.1"
select select "4"
select select "0"
select select "0.1"
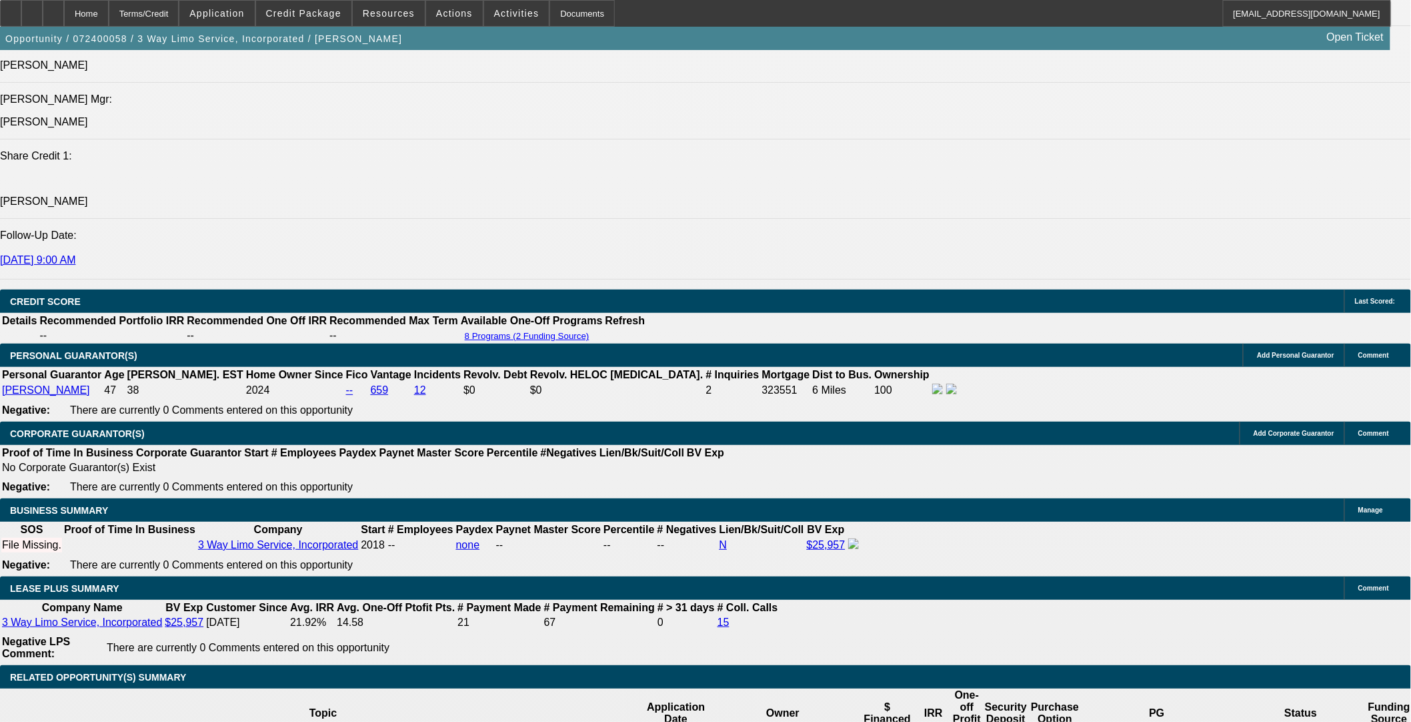
select select "4"
select select "0"
select select "0.1"
select select "4"
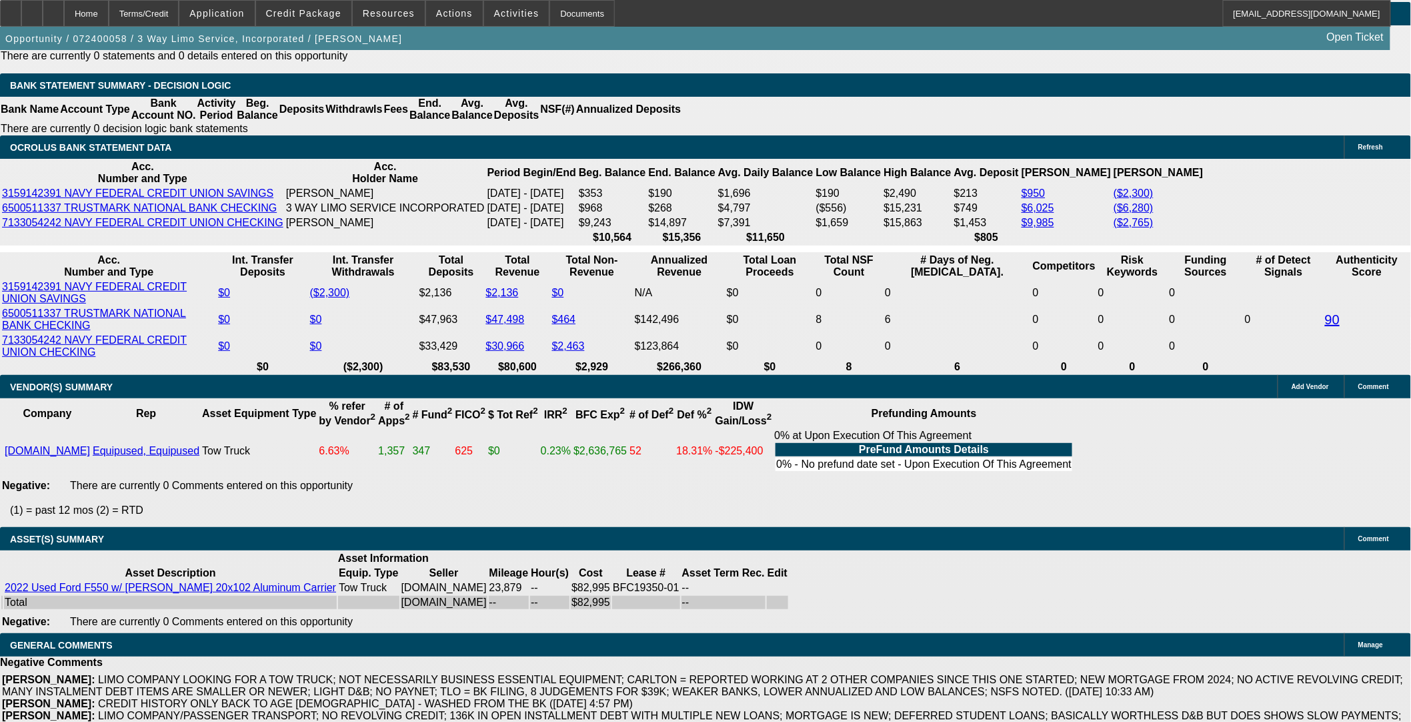
scroll to position [2793, 0]
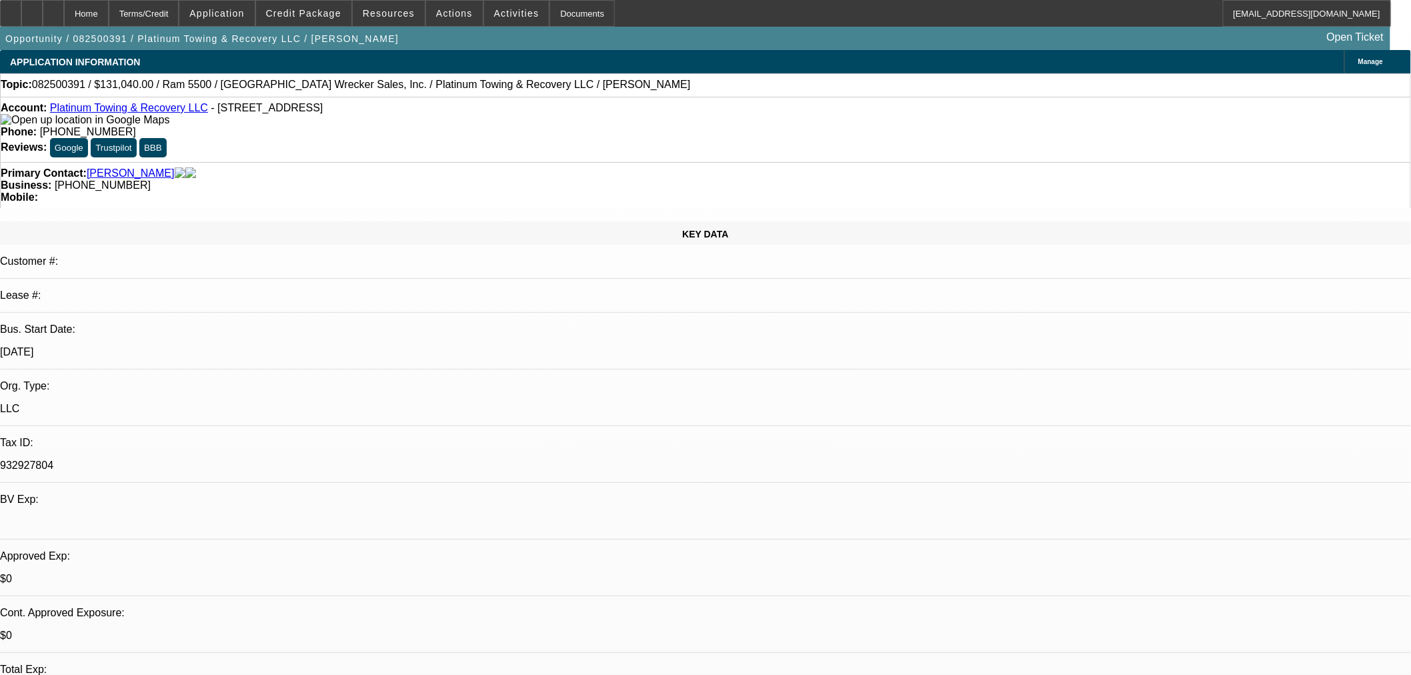
select select "0.1"
select select "0"
select select "2"
select select "0"
select select "6"
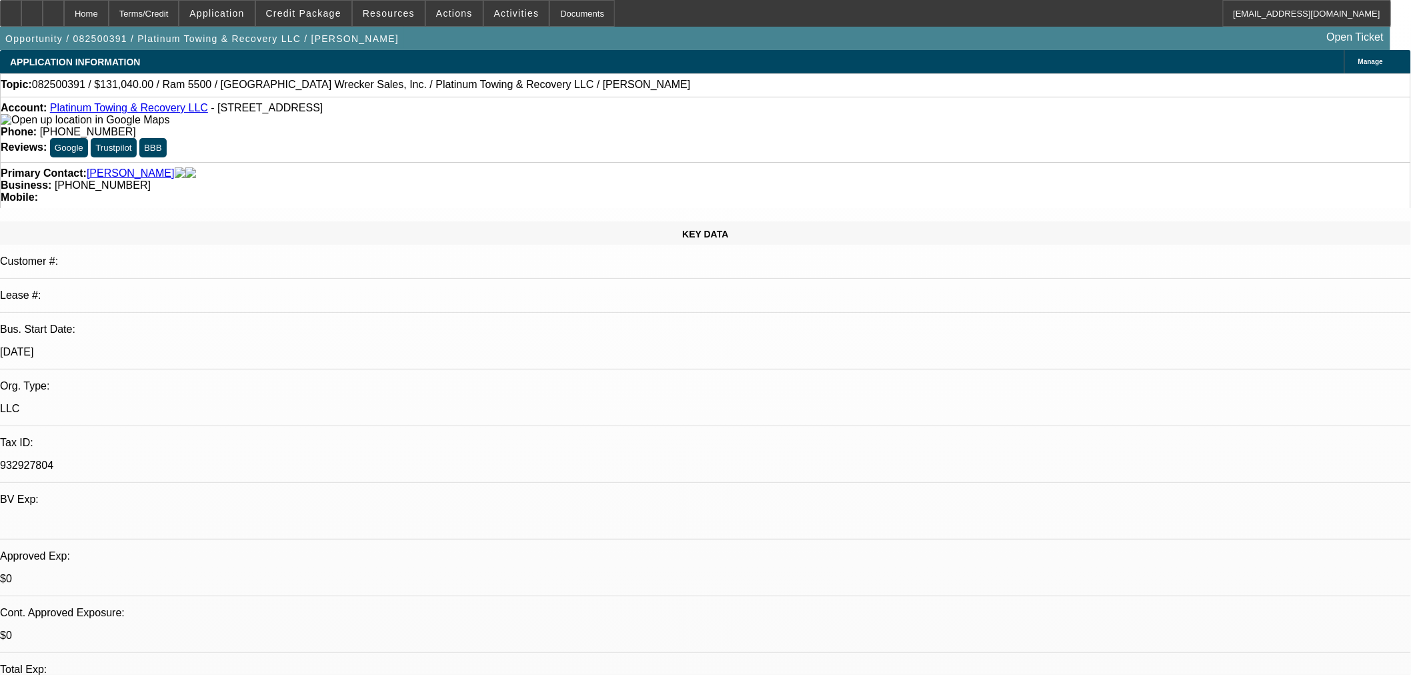
select select "0"
select select "2"
select select "0"
select select "6"
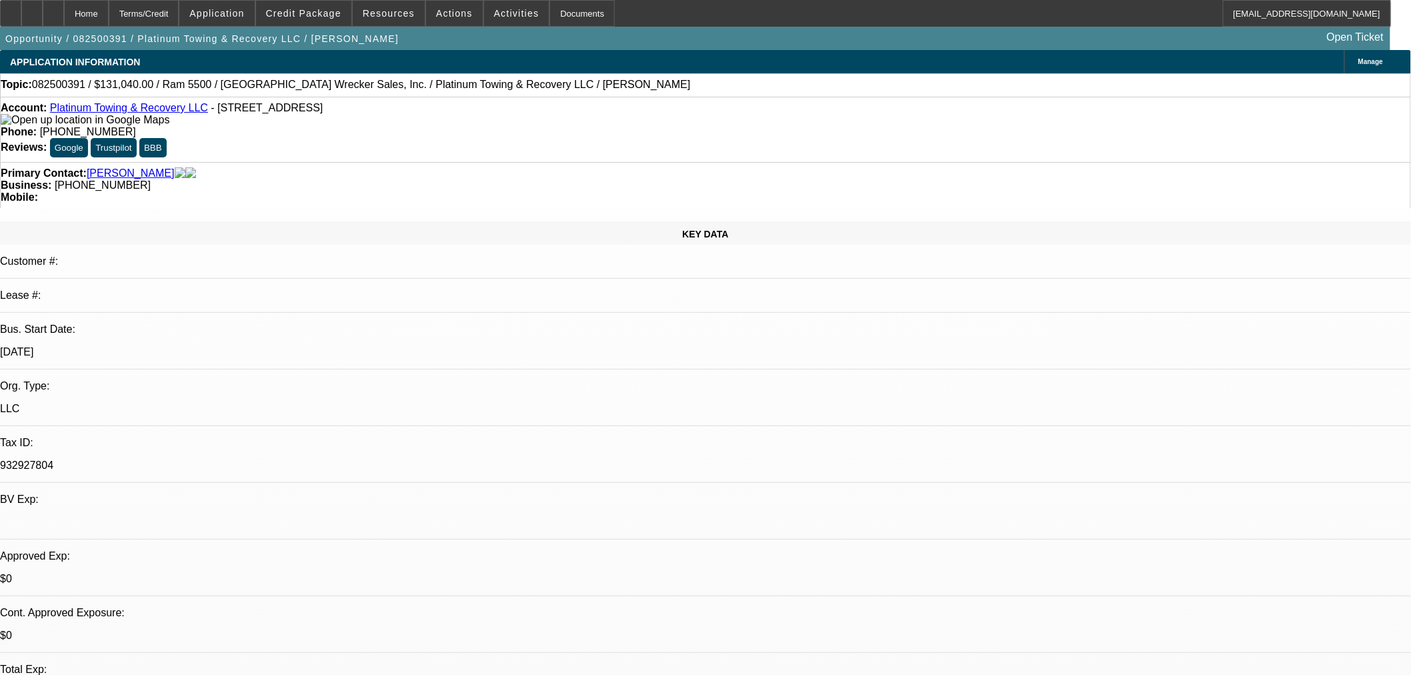
select select "0"
select select "2"
select select "0"
select select "6"
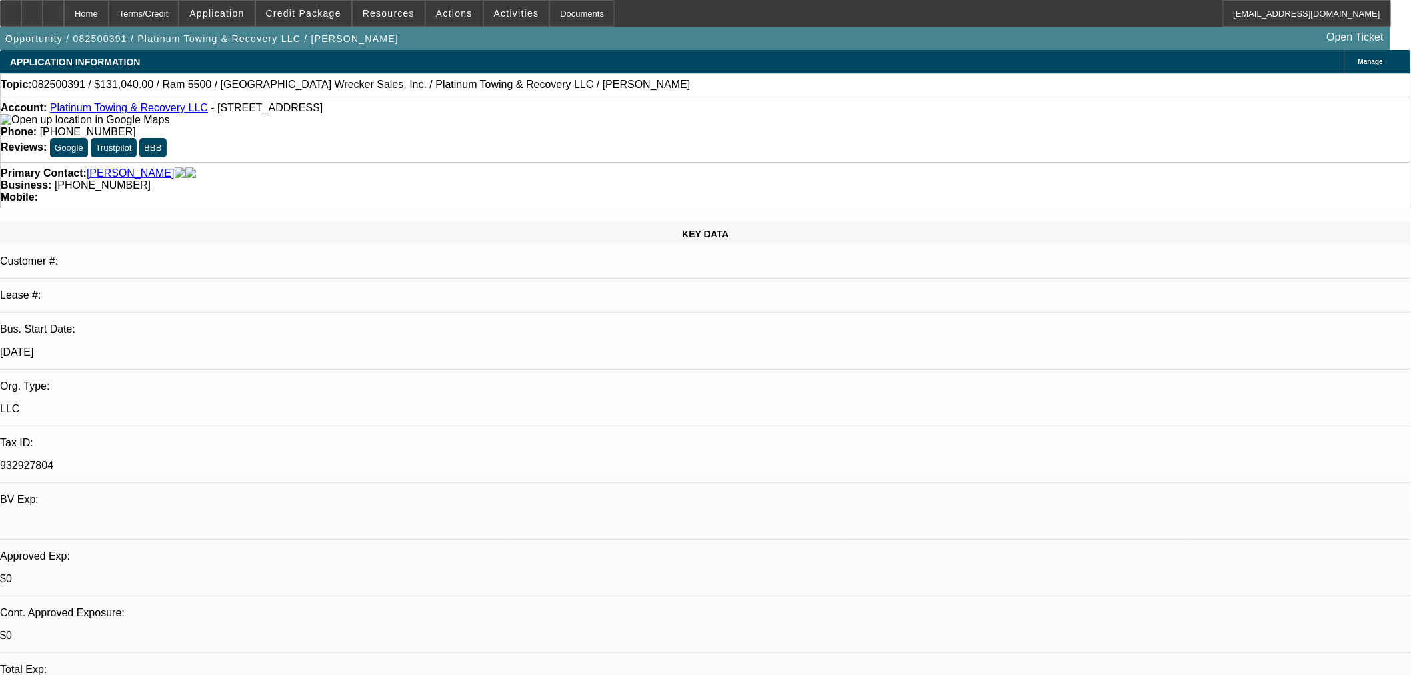
select select "0"
select select "2"
select select "0"
select select "6"
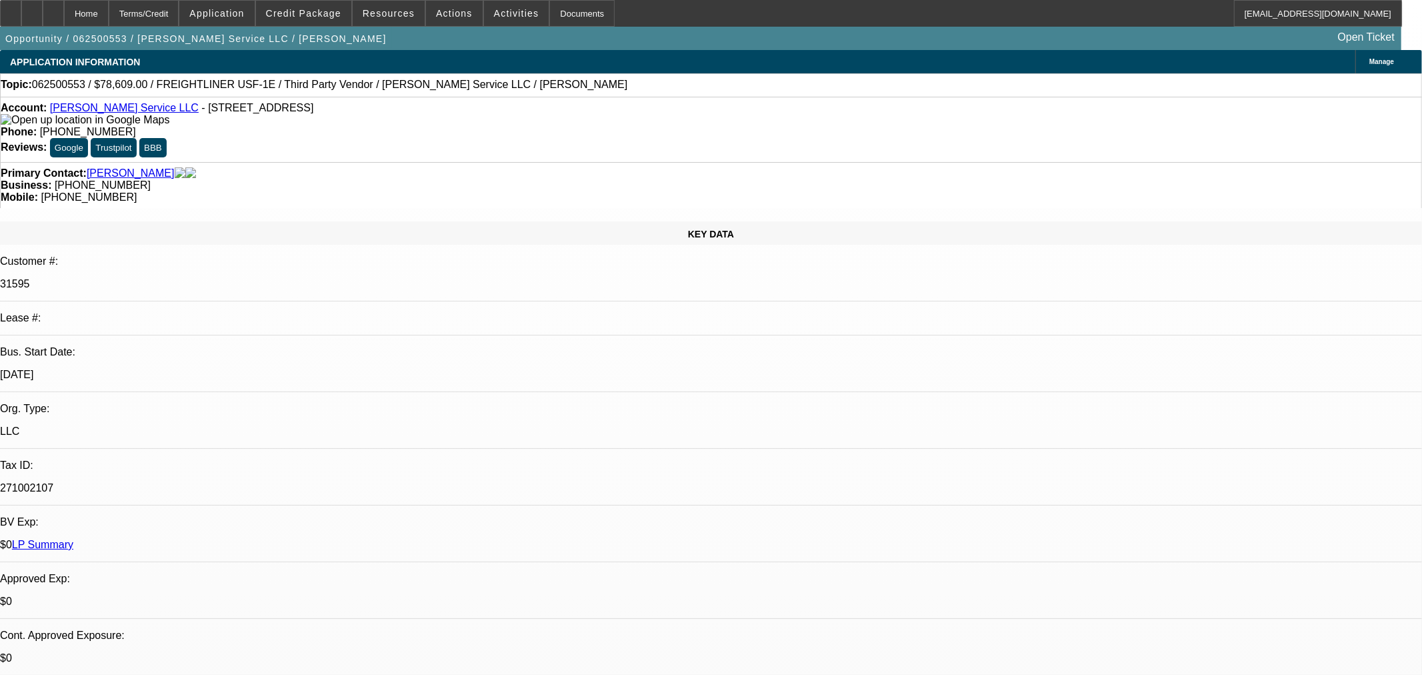
select select "0"
select select "3"
select select "0"
select select "6"
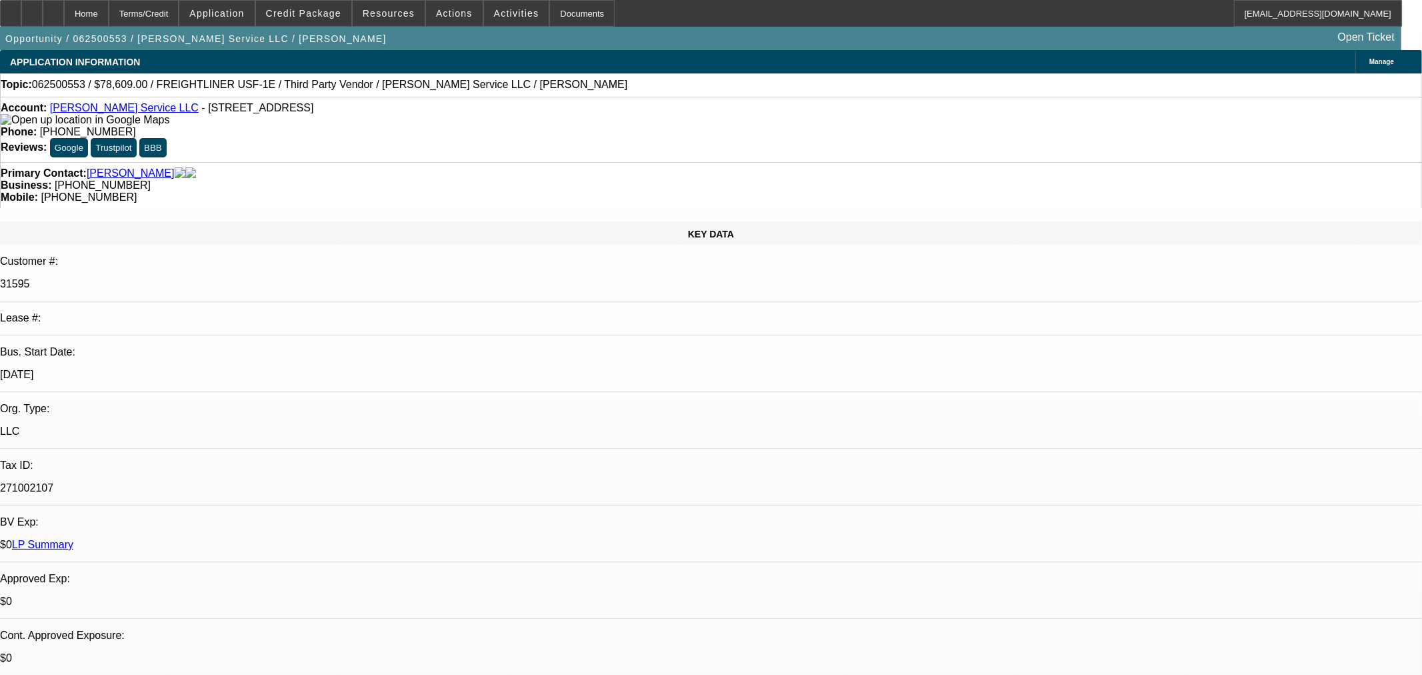
select select "0"
select select "6"
select select "0"
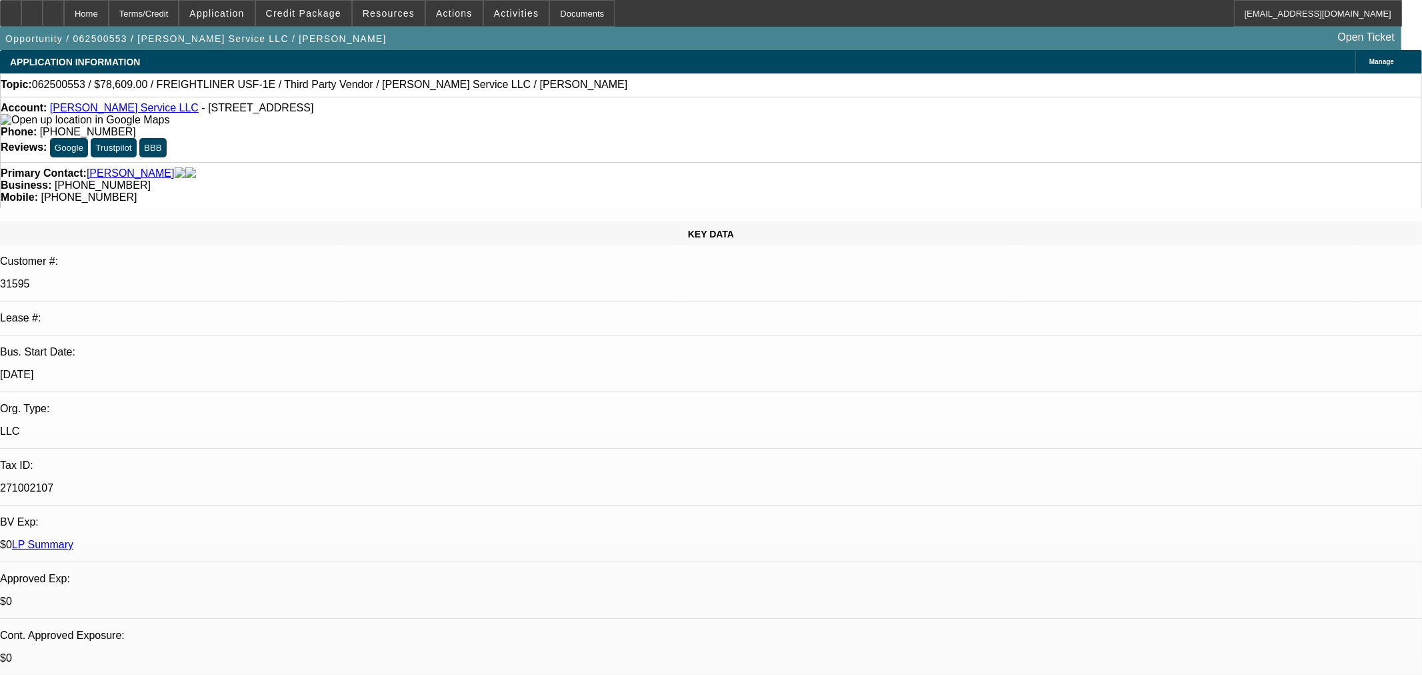
select select "0"
select select "6"
select select "0"
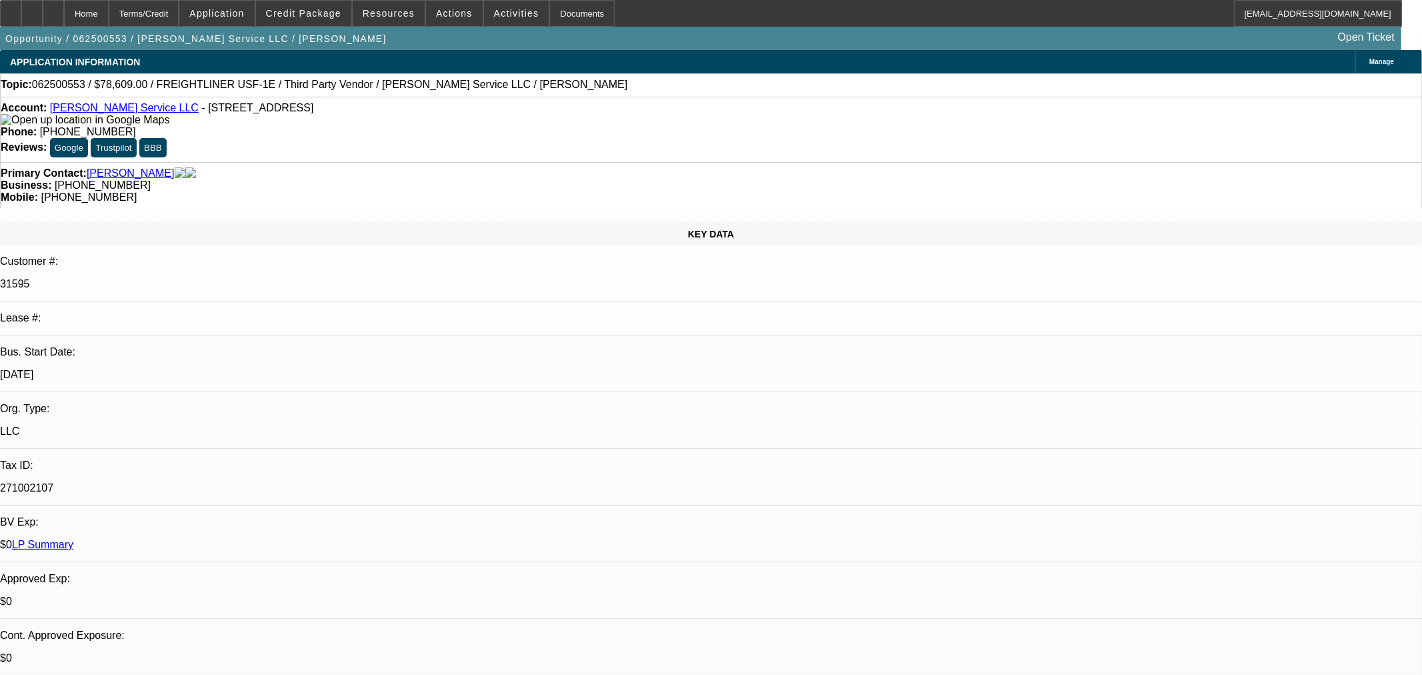
select select "0"
select select "6"
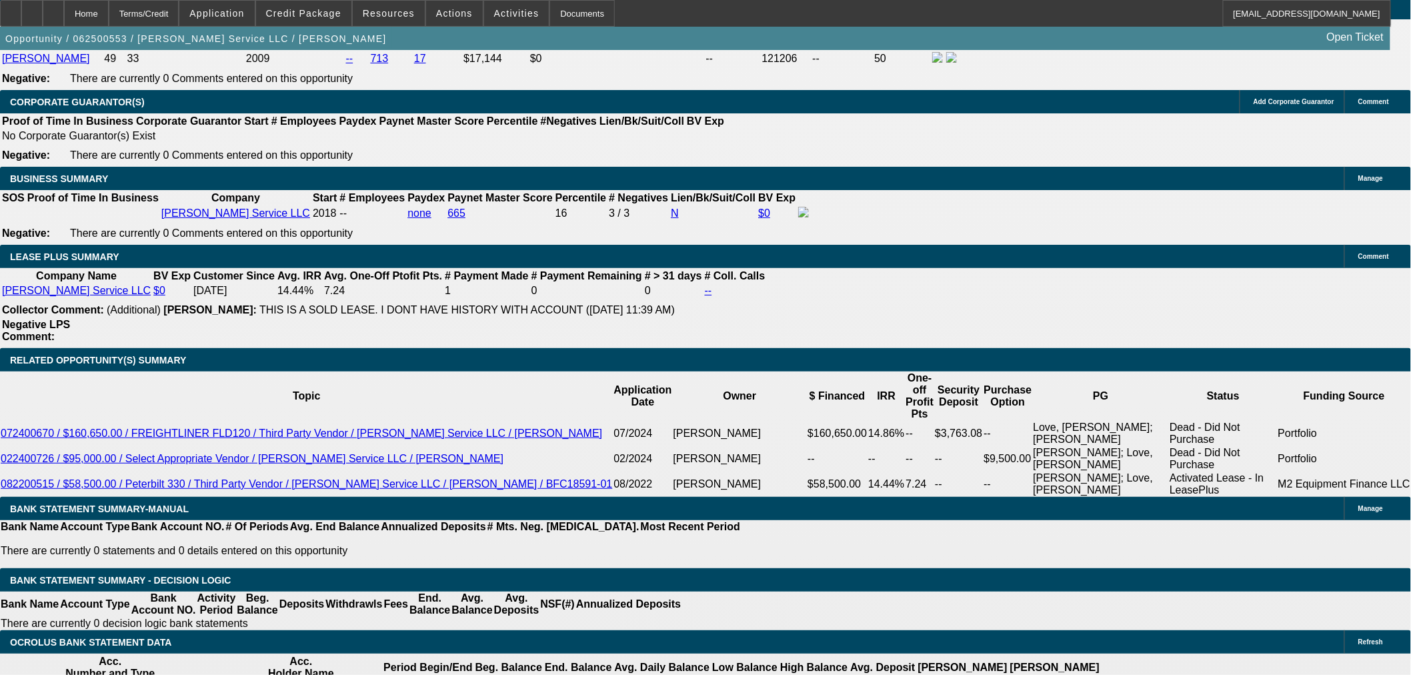
scroll to position [2074, 0]
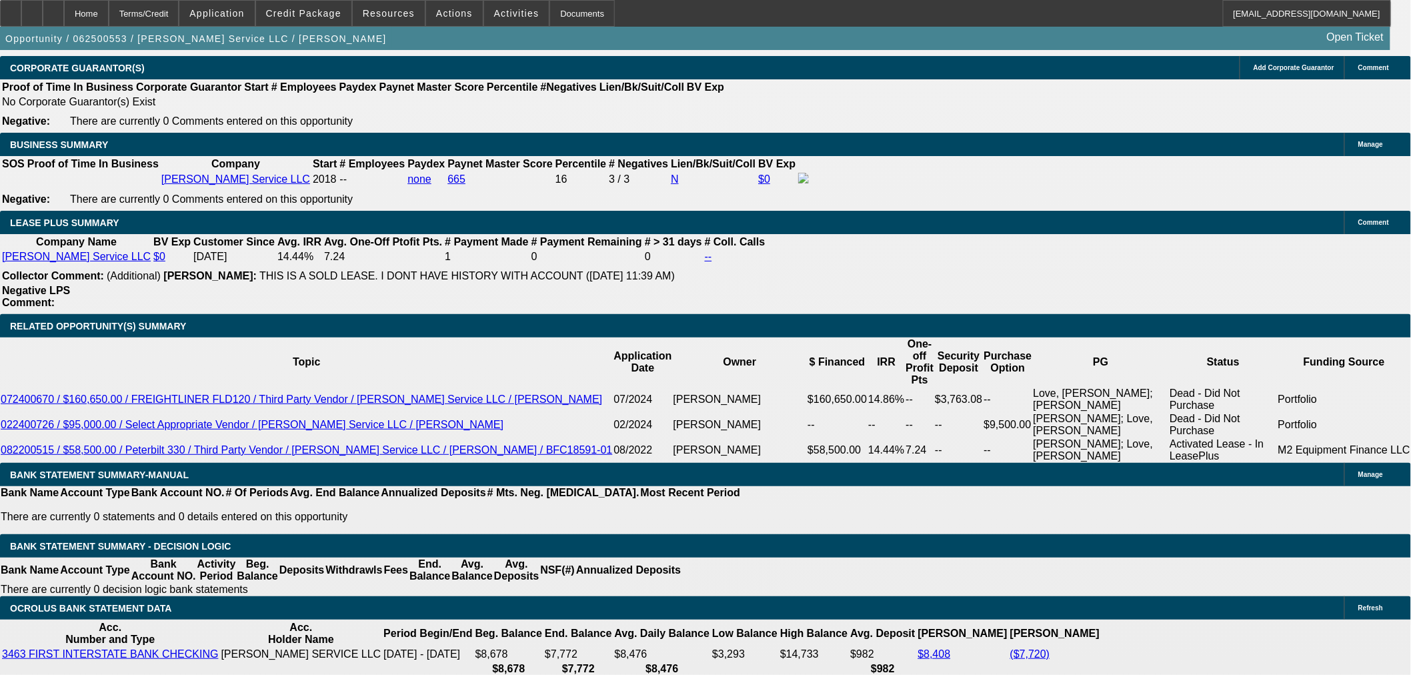
type input "5"
type input "UNKNOWN"
type input "54"
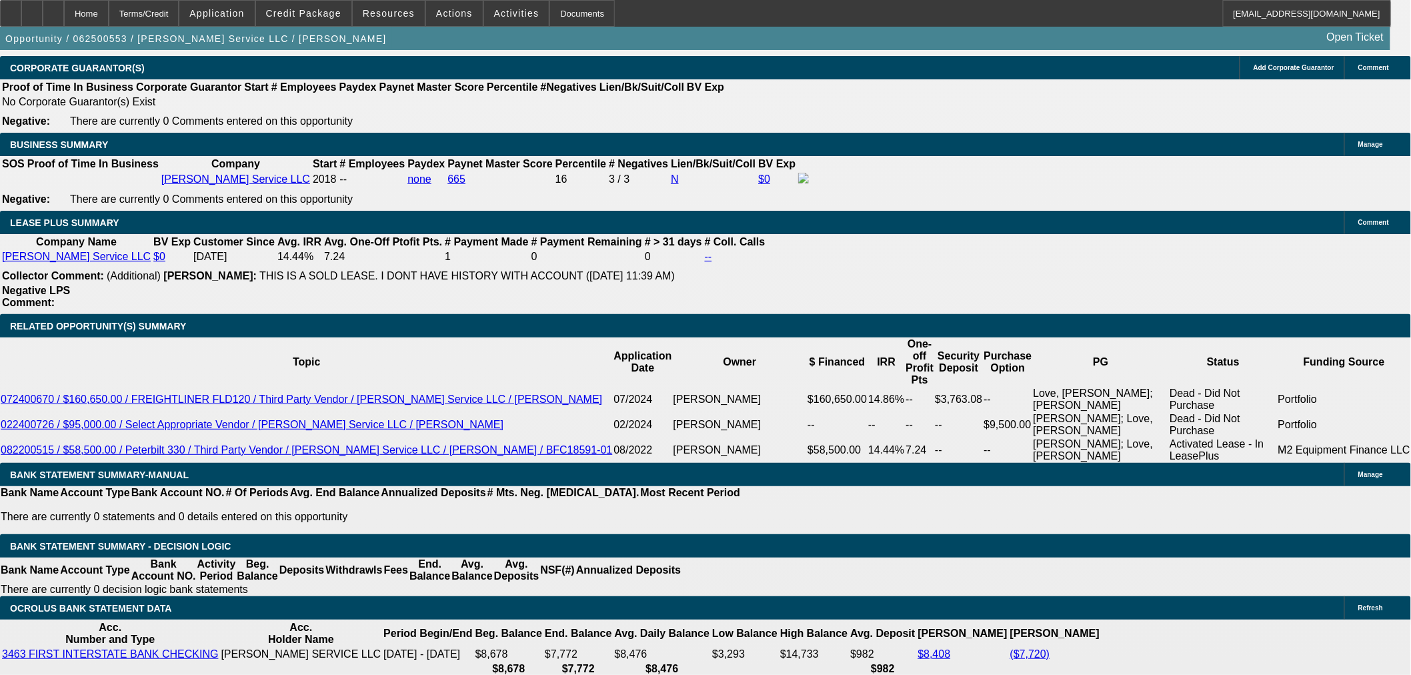
type input "$16,236.99"
type input "54"
type input "$16,500.00"
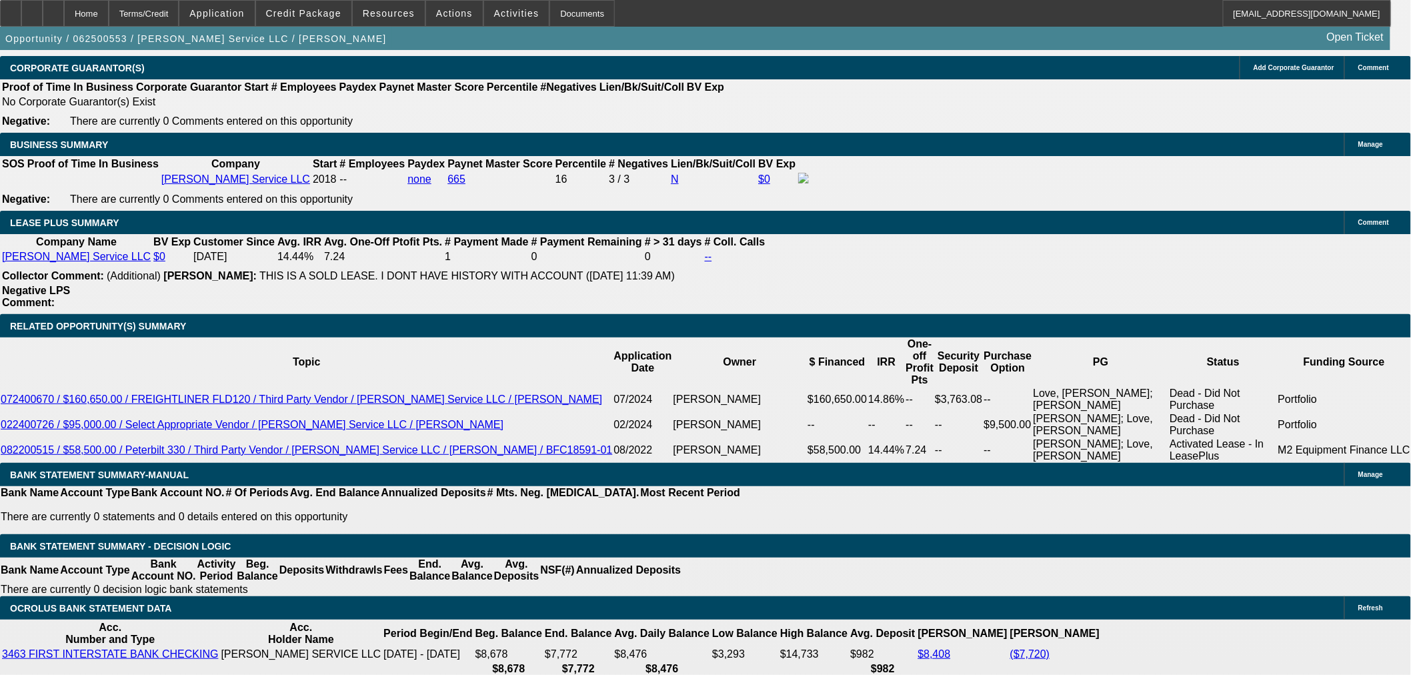
type input "$2,002.02"
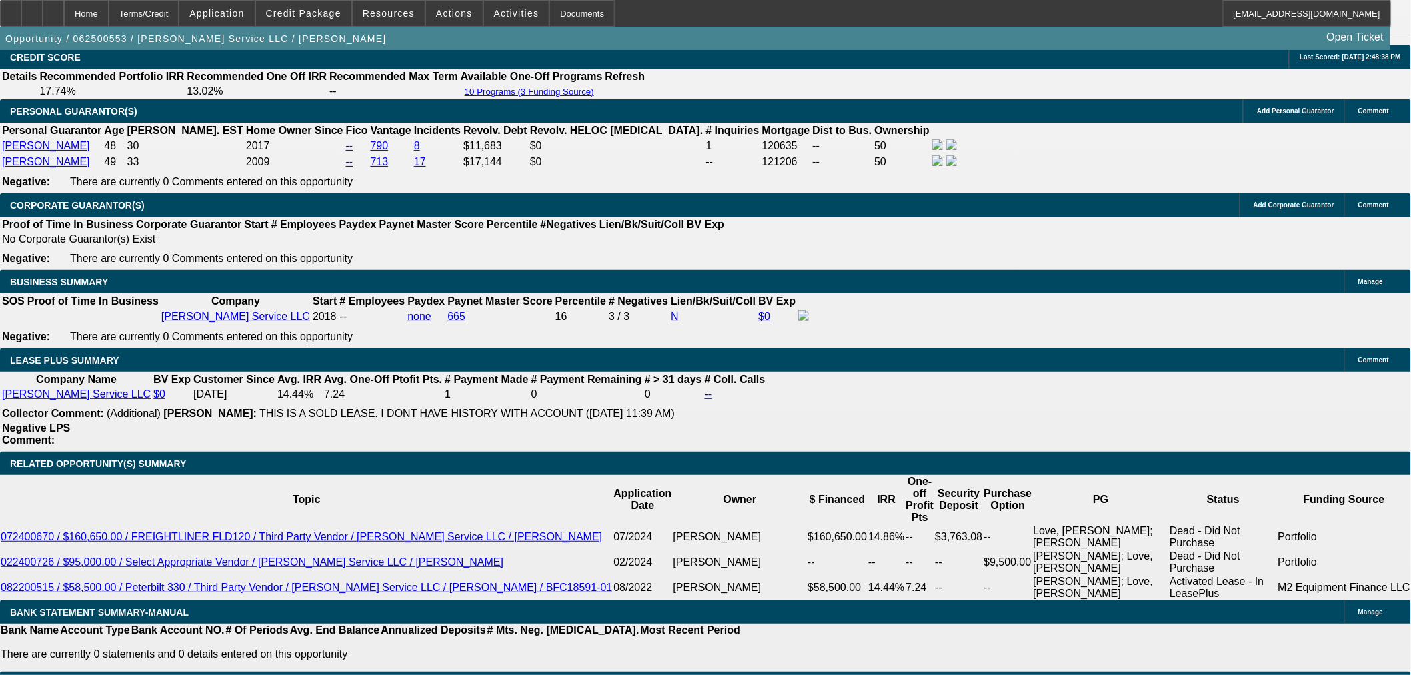
scroll to position [1926, 0]
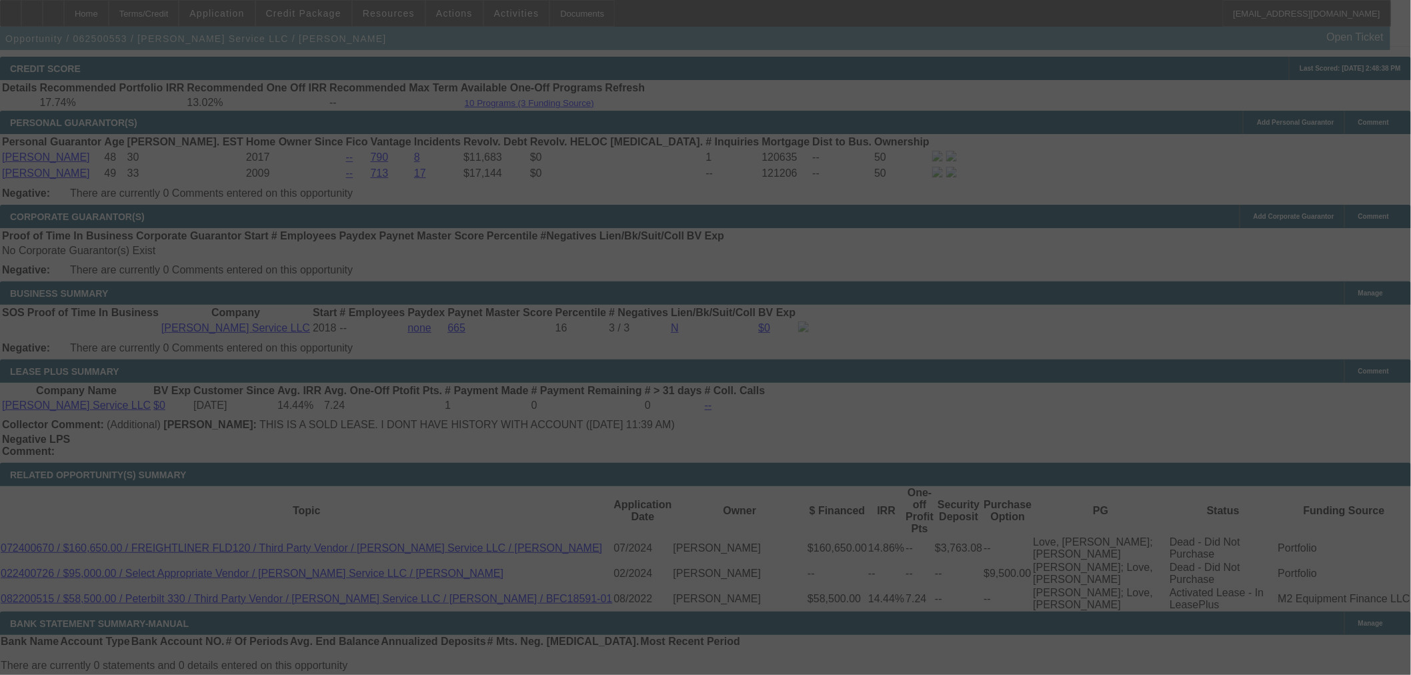
select select "0"
select select "6"
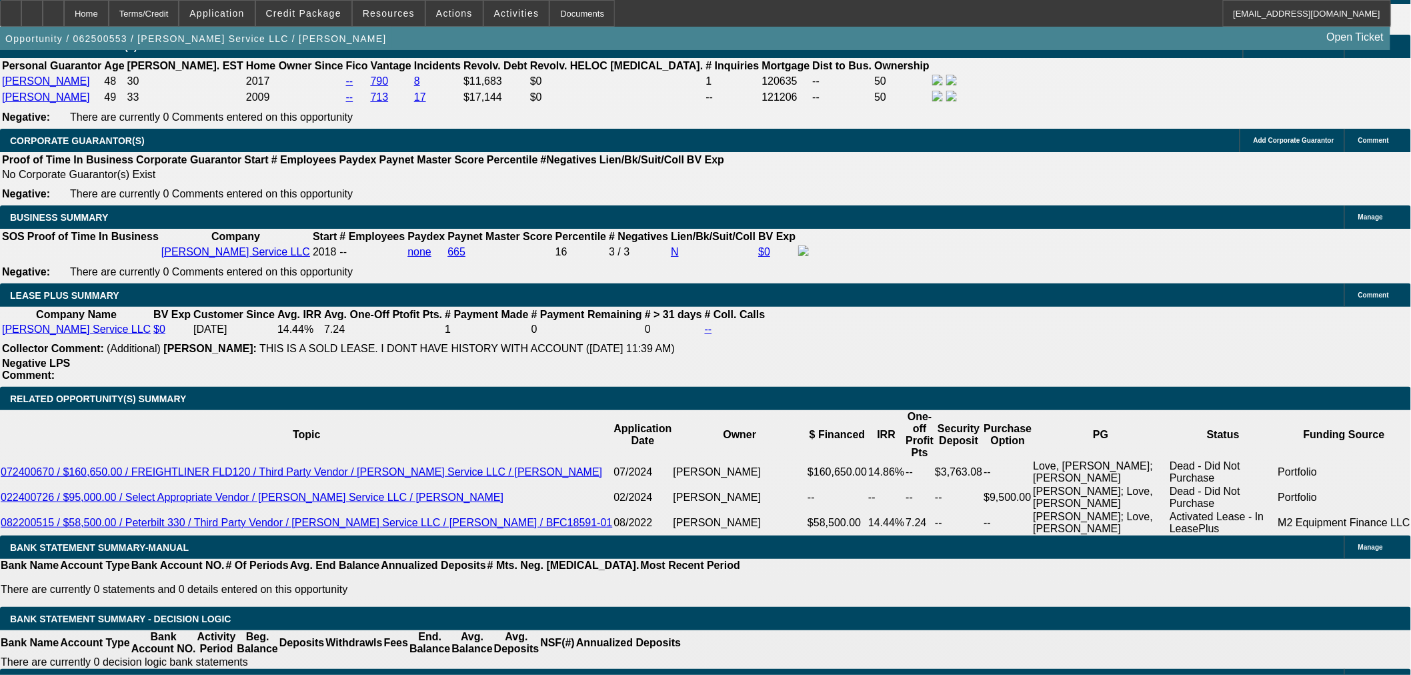
scroll to position [2000, 0]
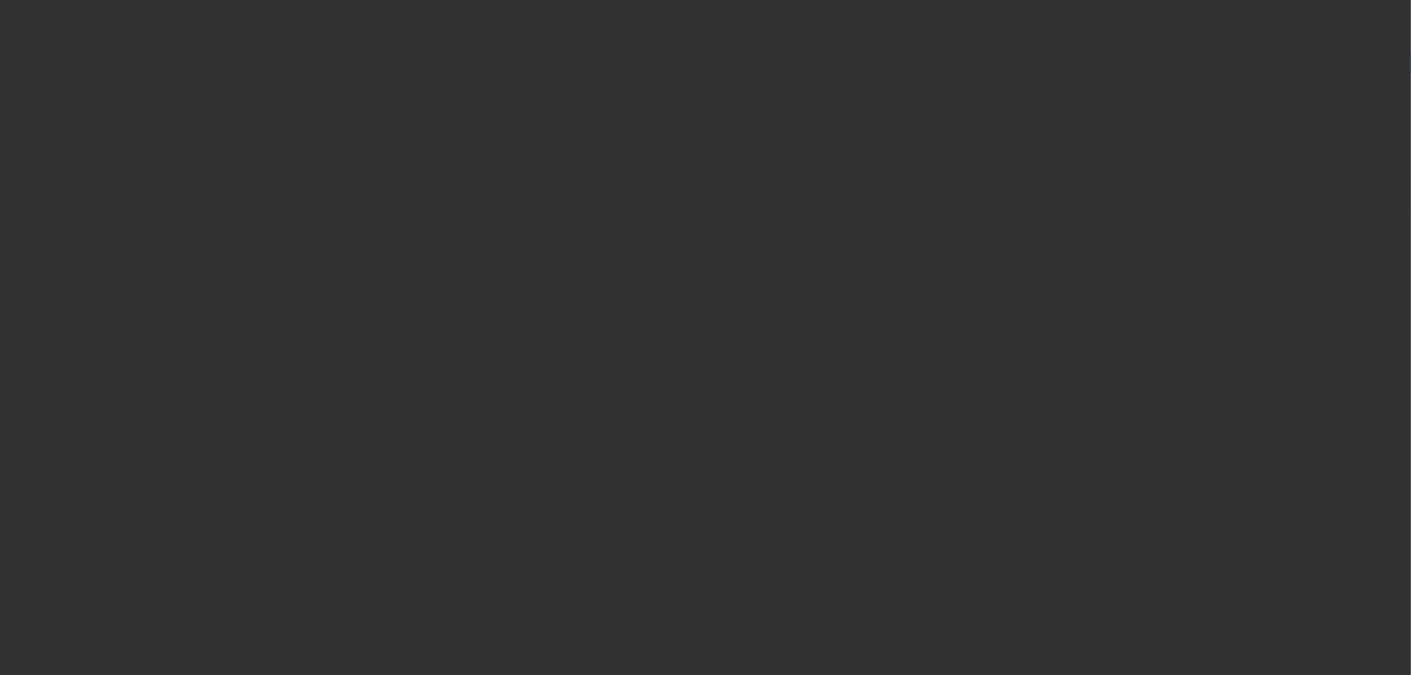
radio input "true"
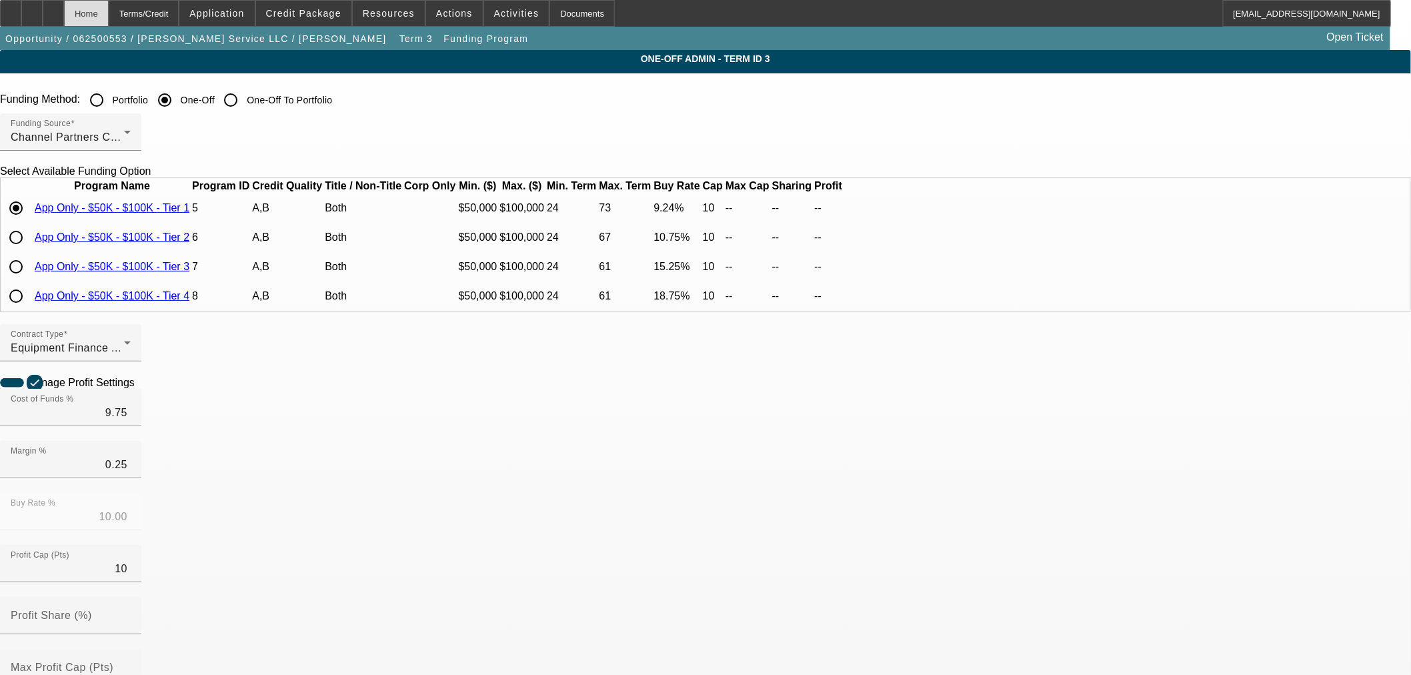
click at [109, 22] on div "Home" at bounding box center [86, 13] width 45 height 27
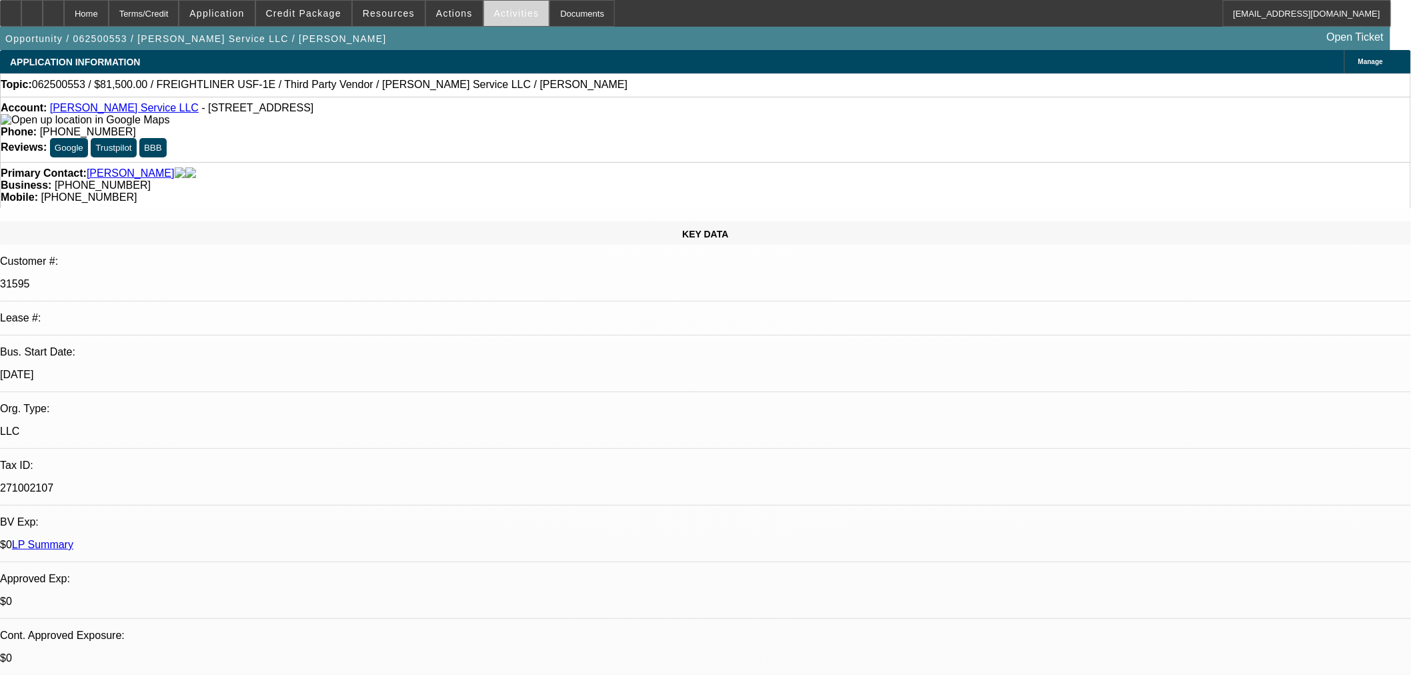
select select "0"
select select "3"
select select "0"
select select "6"
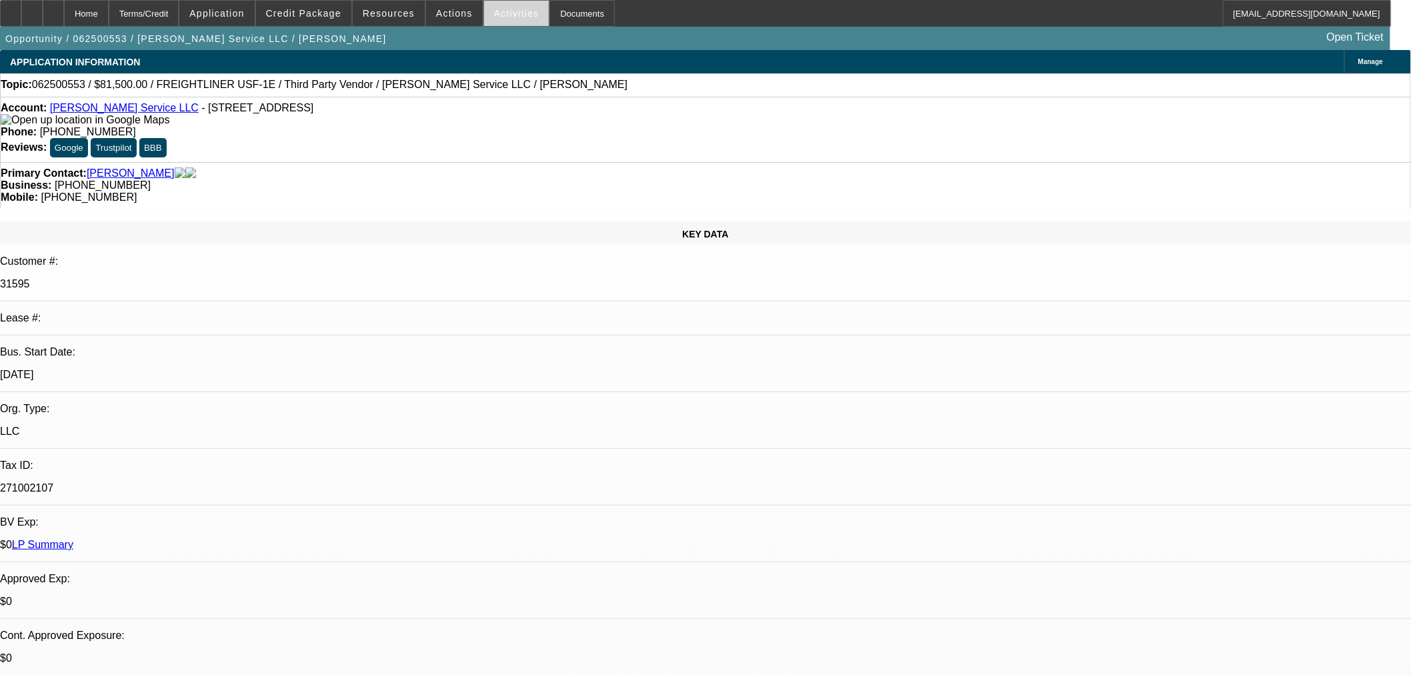
select select "0"
select select "6"
select select "0"
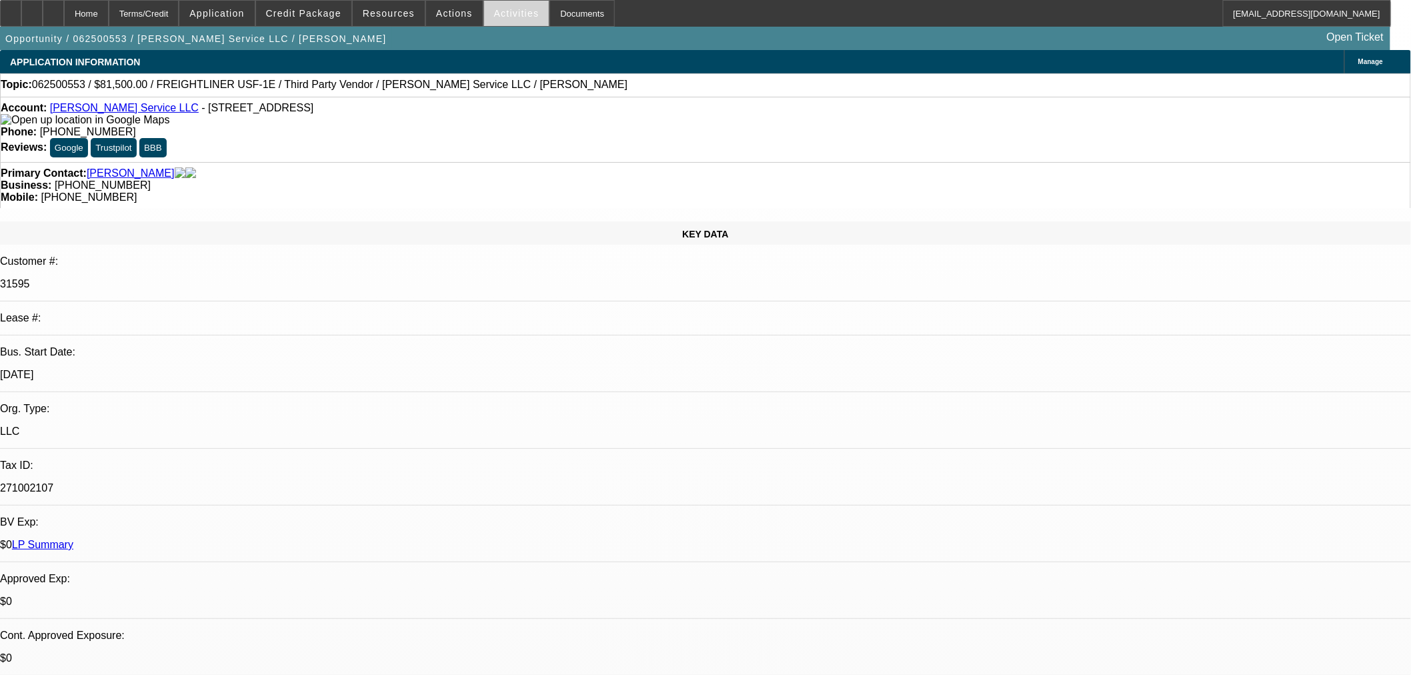
select select "0"
select select "6"
select select "0"
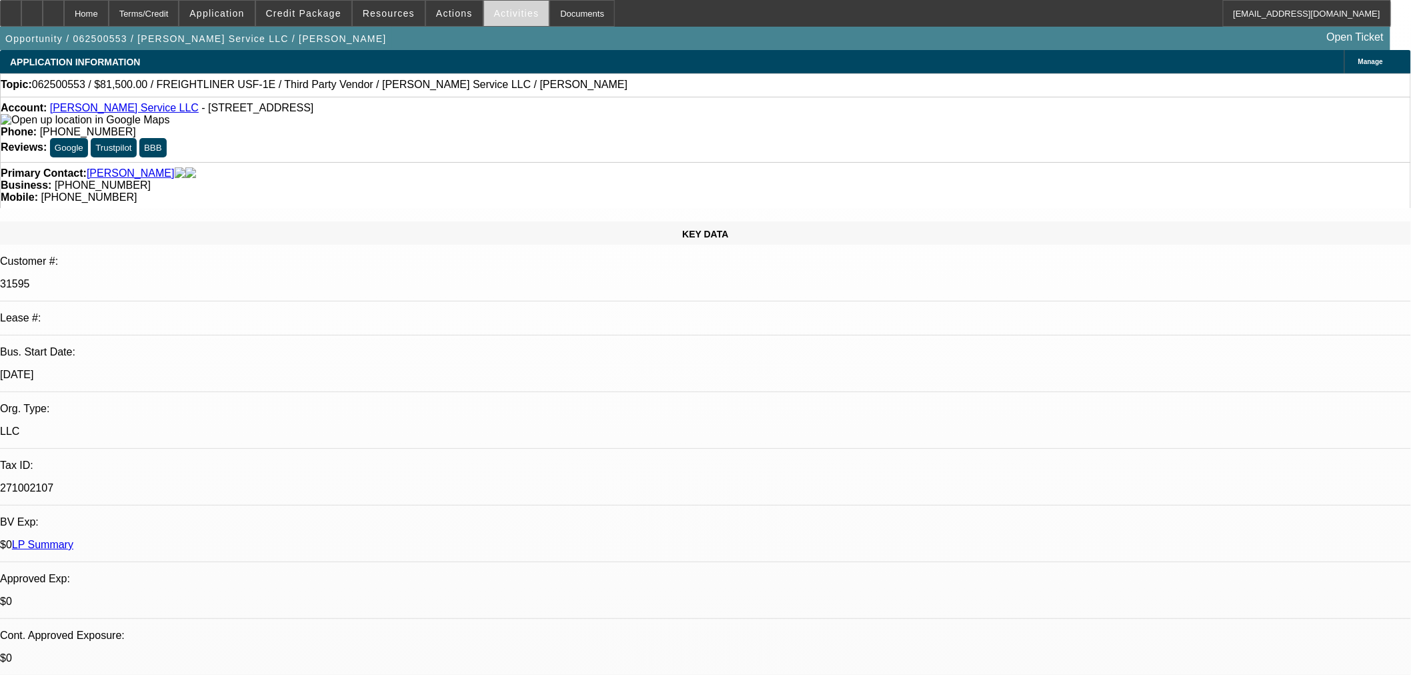
select select "0"
select select "6"
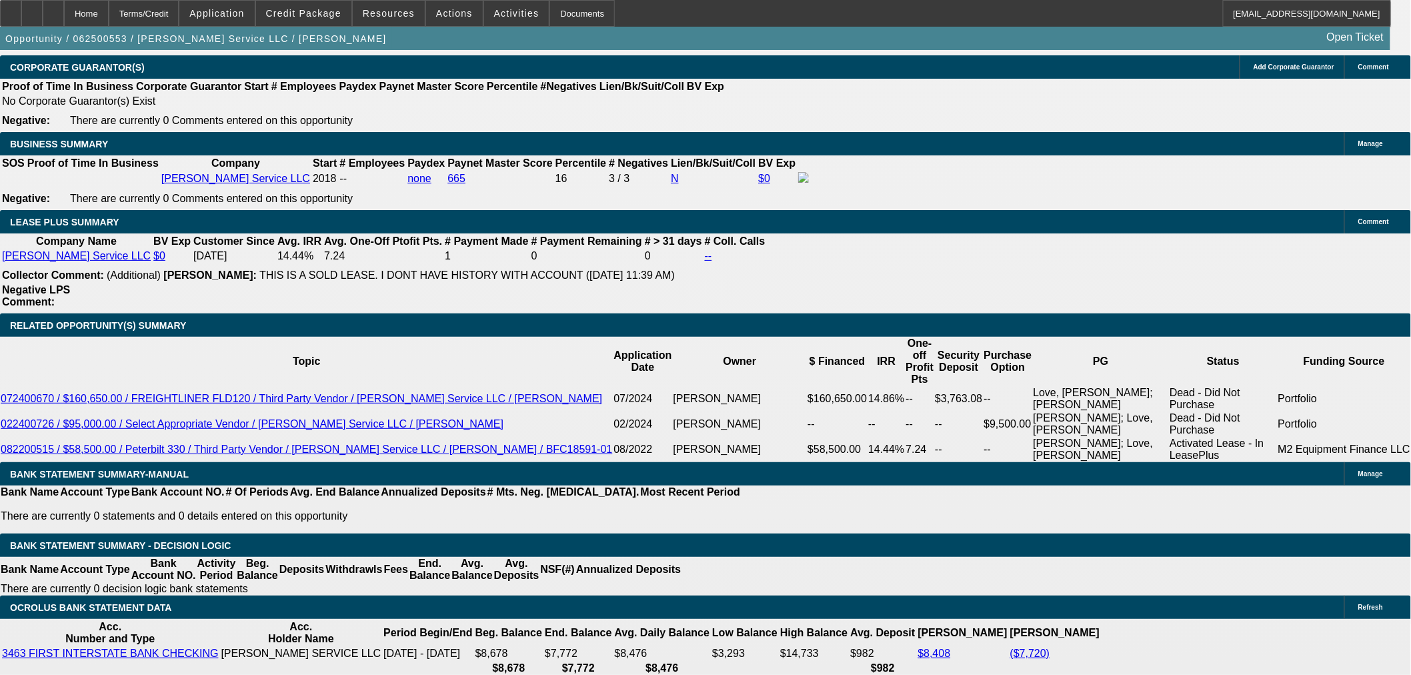
scroll to position [2049, 0]
